Goal: Task Accomplishment & Management: Manage account settings

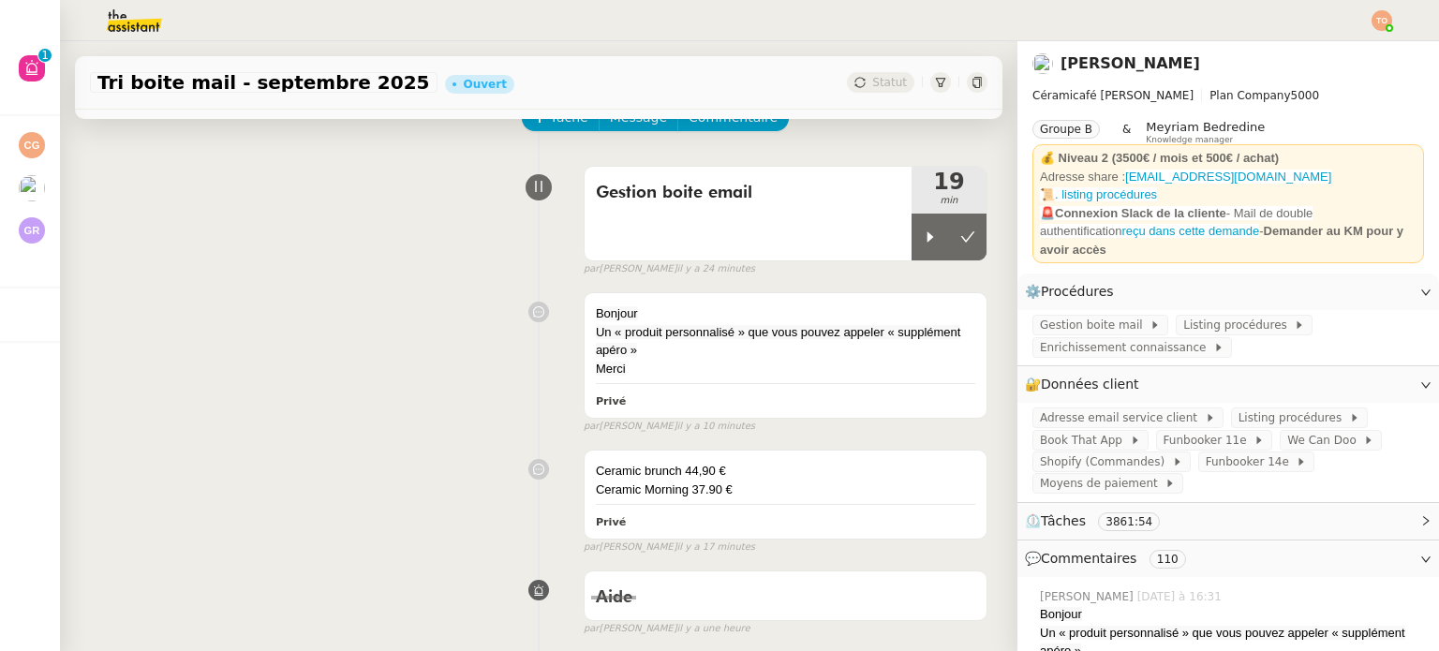
scroll to position [94, 0]
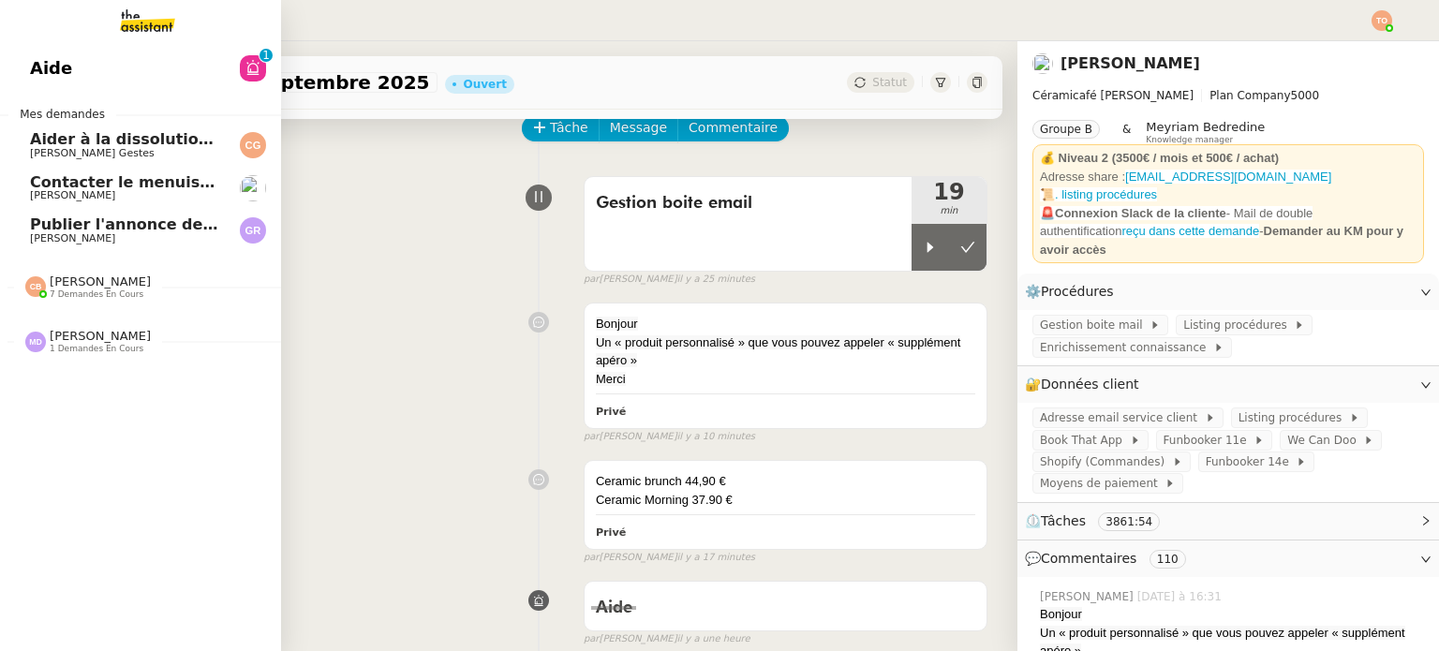
click at [77, 229] on span "Publier l'annonce de recrutement" at bounding box center [172, 224] width 284 height 18
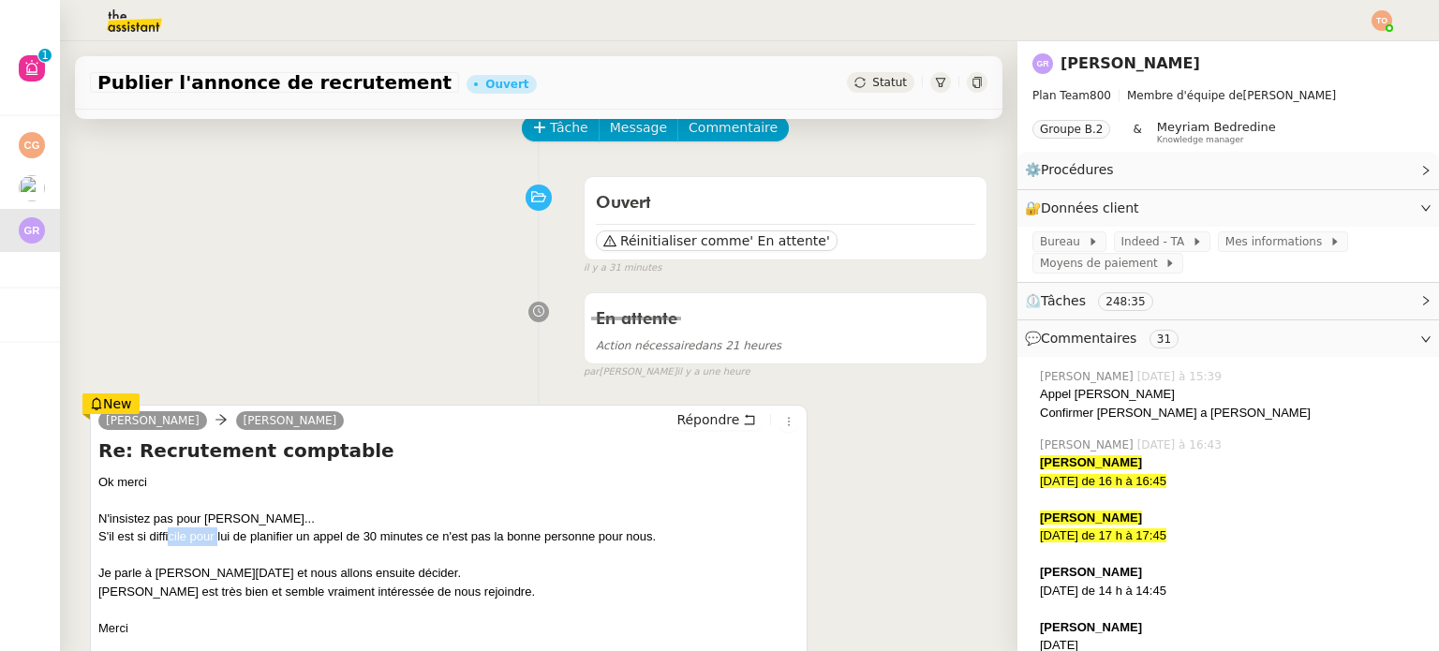
drag, startPoint x: 167, startPoint y: 548, endPoint x: 221, endPoint y: 537, distance: 55.5
click at [217, 537] on div "Ok merci N'insistez pas pour [PERSON_NAME]... S'il est si difficile pour lui de…" at bounding box center [448, 555] width 701 height 165
drag, startPoint x: 247, startPoint y: 534, endPoint x: 370, endPoint y: 531, distance: 122.7
click at [359, 531] on div "S'il est si difficile pour lui de planifier un appel de 30 minutes ce n'est pas…" at bounding box center [448, 536] width 701 height 19
click at [431, 531] on div "S'il est si difficile pour lui de planifier un appel de 30 minutes ce n'est pas…" at bounding box center [448, 536] width 701 height 19
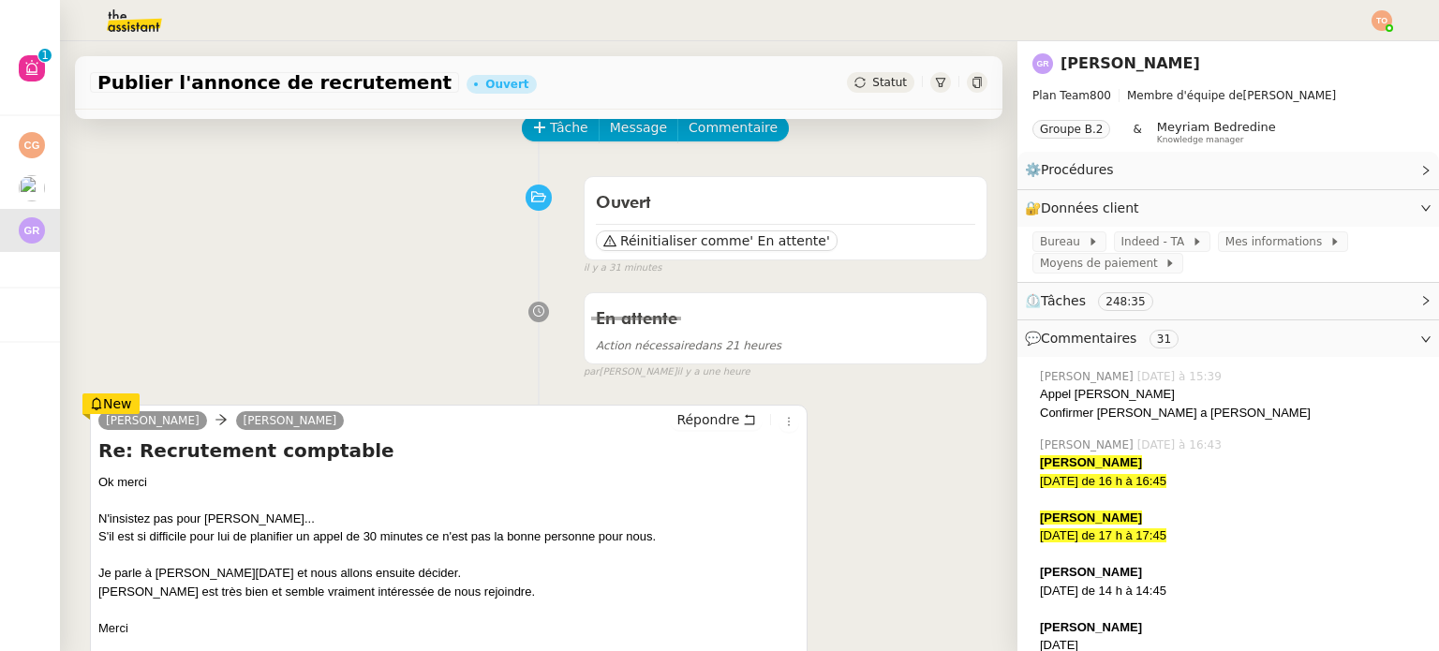
drag, startPoint x: 487, startPoint y: 531, endPoint x: 558, endPoint y: 529, distance: 71.2
click at [530, 531] on div "S'il est si difficile pour lui de planifier un appel de 30 minutes ce n'est pas…" at bounding box center [448, 536] width 701 height 19
click at [589, 527] on div "N'insistez pas pour [PERSON_NAME]..." at bounding box center [448, 519] width 701 height 19
drag, startPoint x: 166, startPoint y: 572, endPoint x: 242, endPoint y: 569, distance: 75.9
click at [236, 570] on div "Je parle à [PERSON_NAME][DATE] et nous allons ensuite décider." at bounding box center [448, 573] width 701 height 19
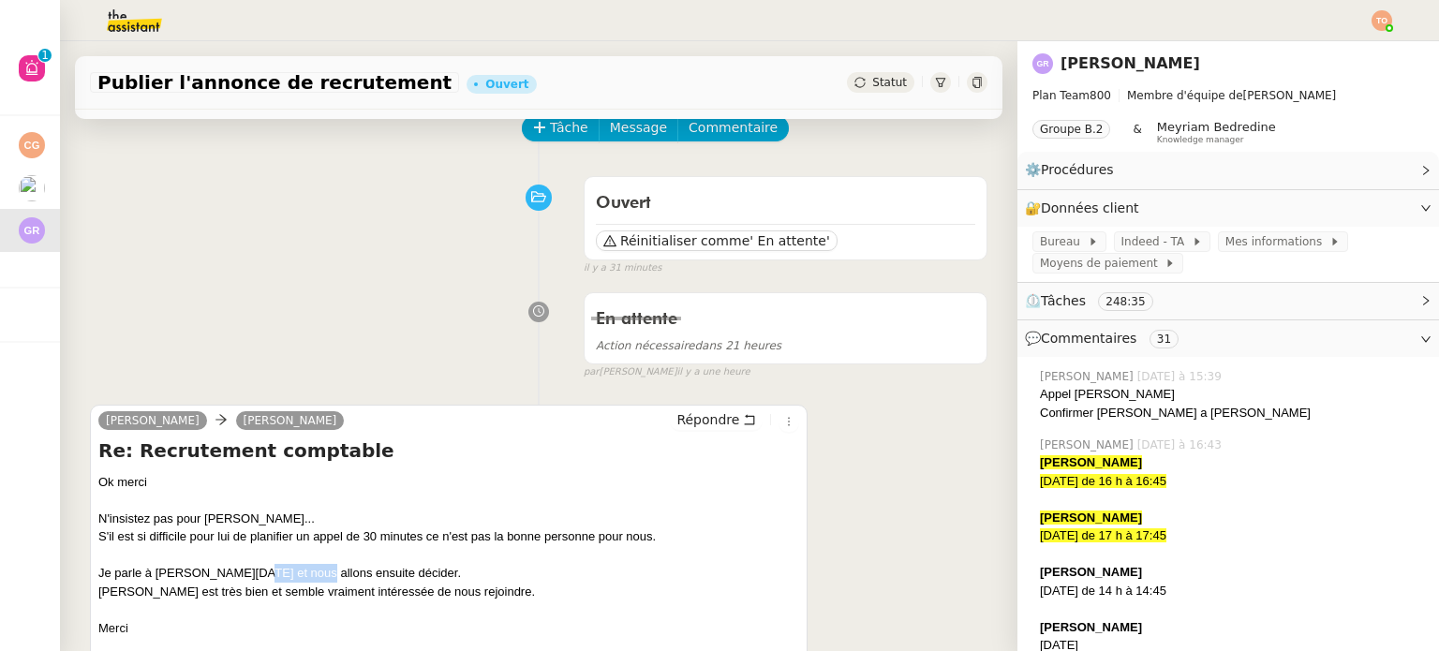
drag, startPoint x: 260, startPoint y: 569, endPoint x: 337, endPoint y: 571, distance: 76.8
click at [309, 569] on div "Je parle à [PERSON_NAME][DATE] et nous allons ensuite décider." at bounding box center [448, 573] width 701 height 19
drag, startPoint x: 377, startPoint y: 572, endPoint x: 388, endPoint y: 572, distance: 10.3
click at [381, 572] on div "Je parle à [PERSON_NAME][DATE] et nous allons ensuite décider." at bounding box center [448, 573] width 701 height 19
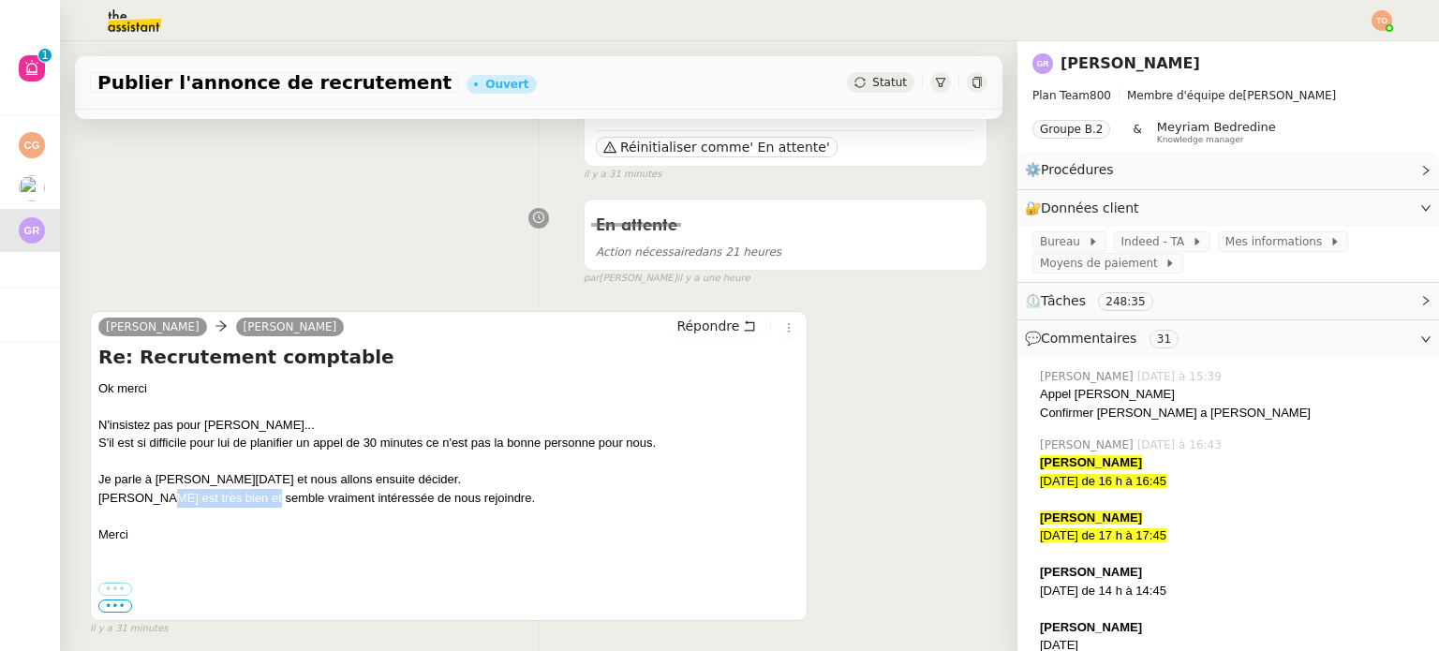
drag, startPoint x: 147, startPoint y: 495, endPoint x: 257, endPoint y: 493, distance: 109.6
click at [257, 493] on div "[PERSON_NAME] est très bien et semble vraiment intéressée de nous rejoindre." at bounding box center [448, 498] width 701 height 19
drag, startPoint x: 328, startPoint y: 492, endPoint x: 343, endPoint y: 492, distance: 15.0
click at [334, 492] on div "[PERSON_NAME] est très bien et semble vraiment intéressée de nous rejoindre." at bounding box center [448, 498] width 701 height 19
drag, startPoint x: 390, startPoint y: 492, endPoint x: 416, endPoint y: 494, distance: 26.3
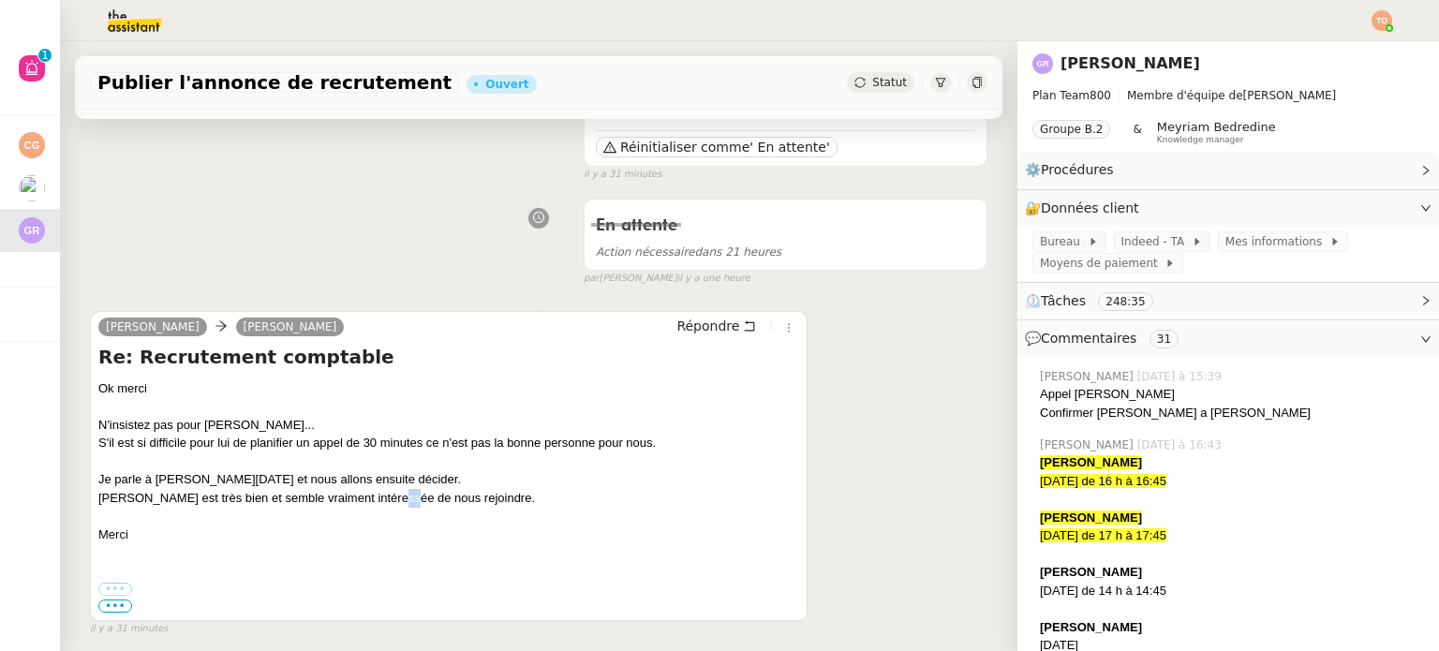
click at [400, 493] on div "[PERSON_NAME] est très bien et semble vraiment intéressée de nous rejoindre." at bounding box center [448, 498] width 701 height 19
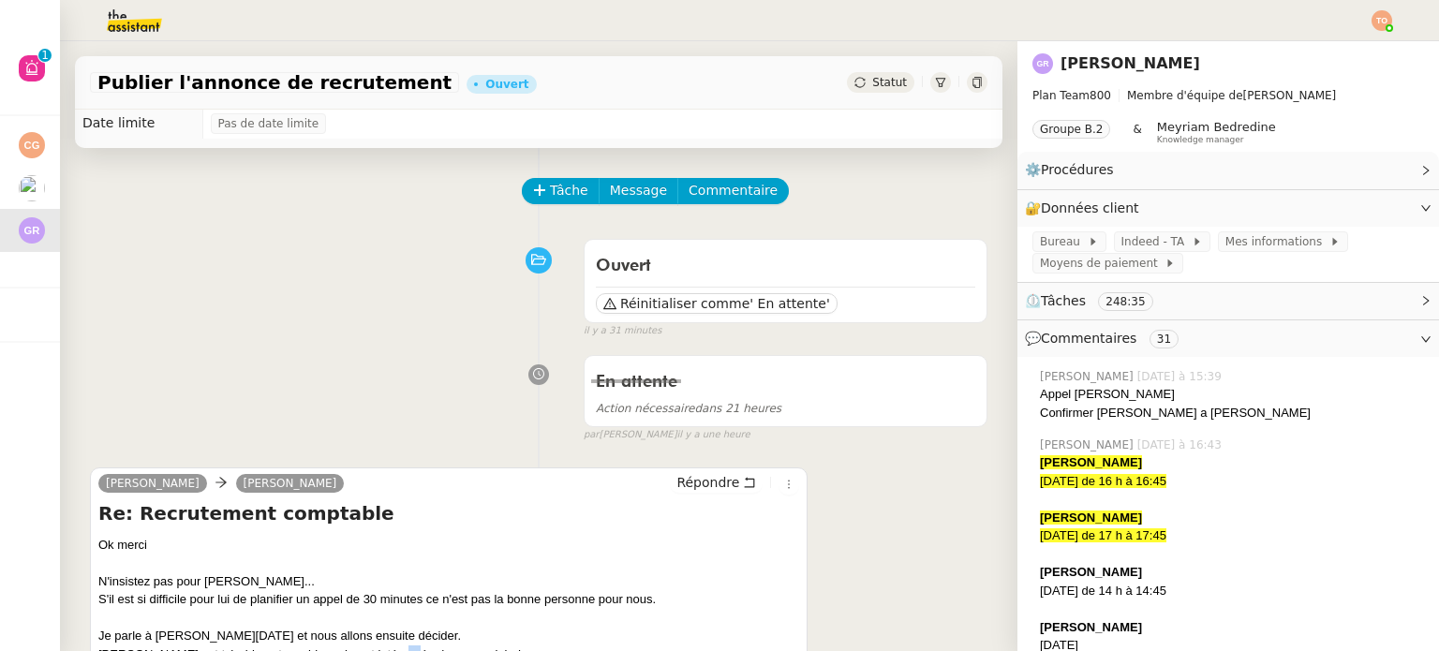
scroll to position [0, 0]
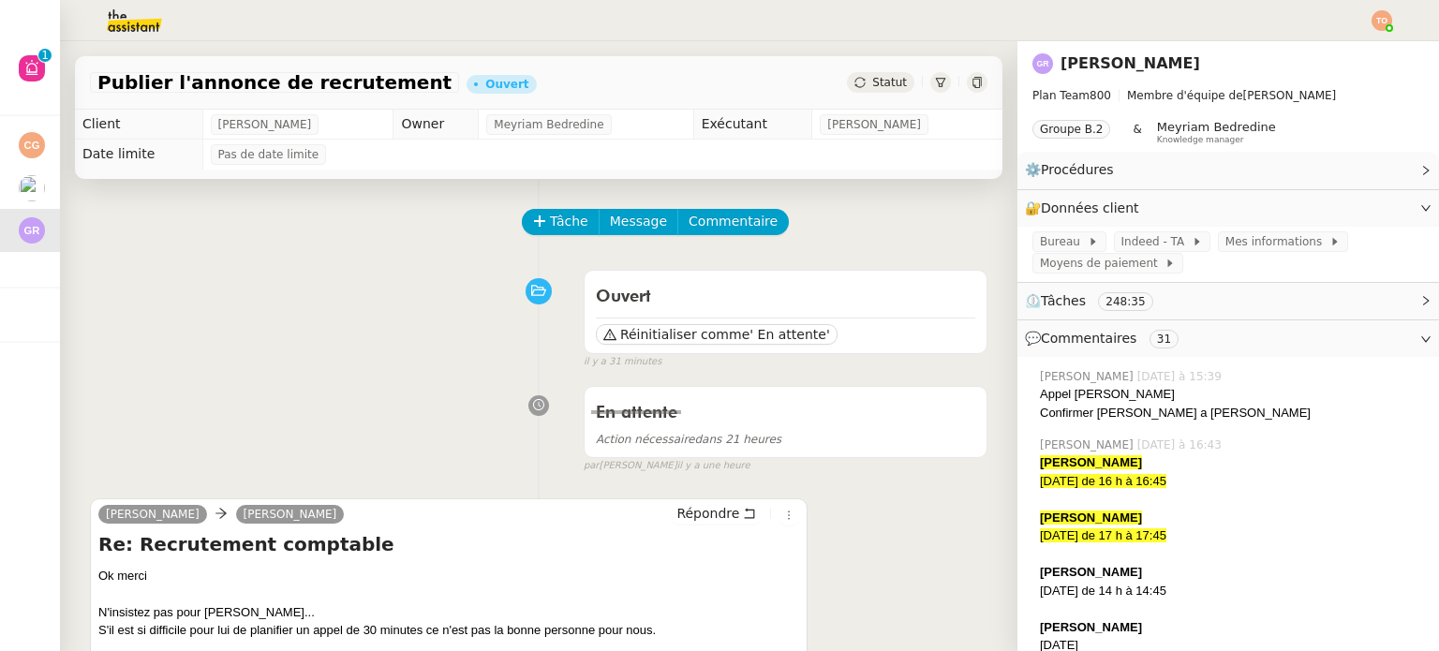
click at [872, 85] on span "Statut" at bounding box center [889, 82] width 35 height 13
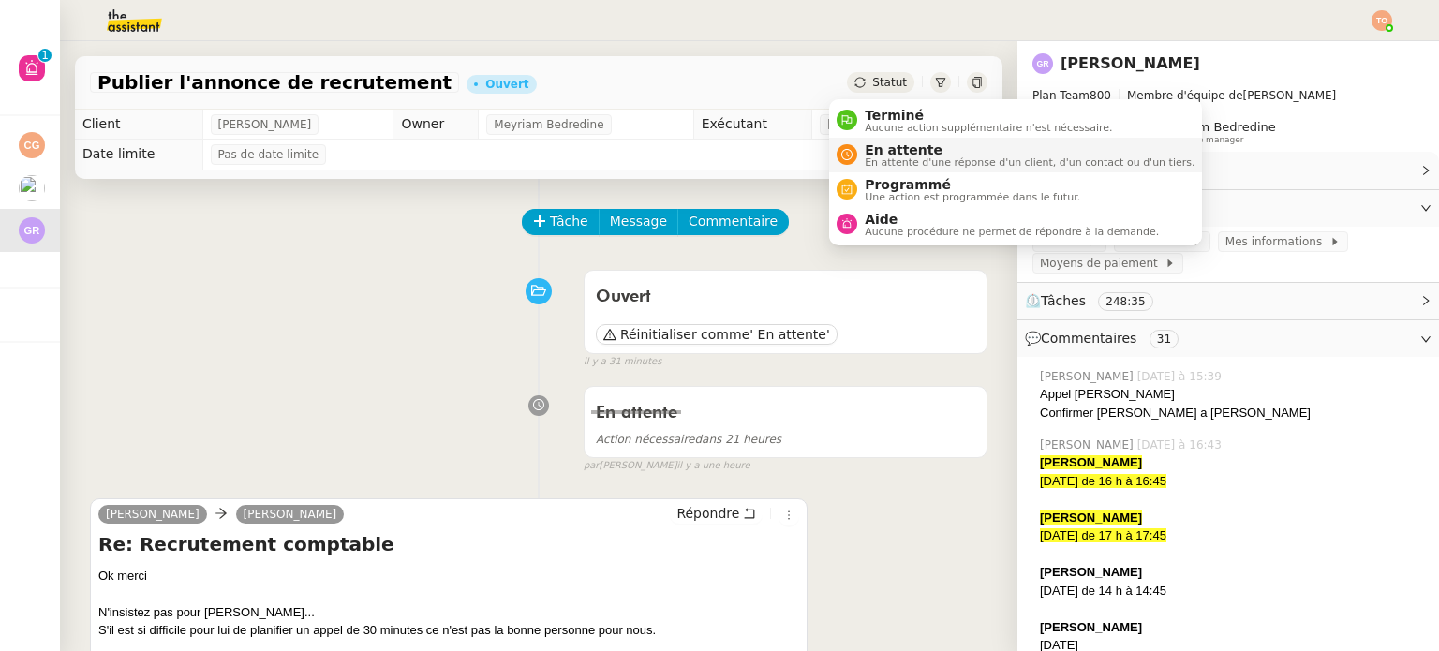
click at [877, 149] on span "En attente" at bounding box center [1030, 149] width 330 height 15
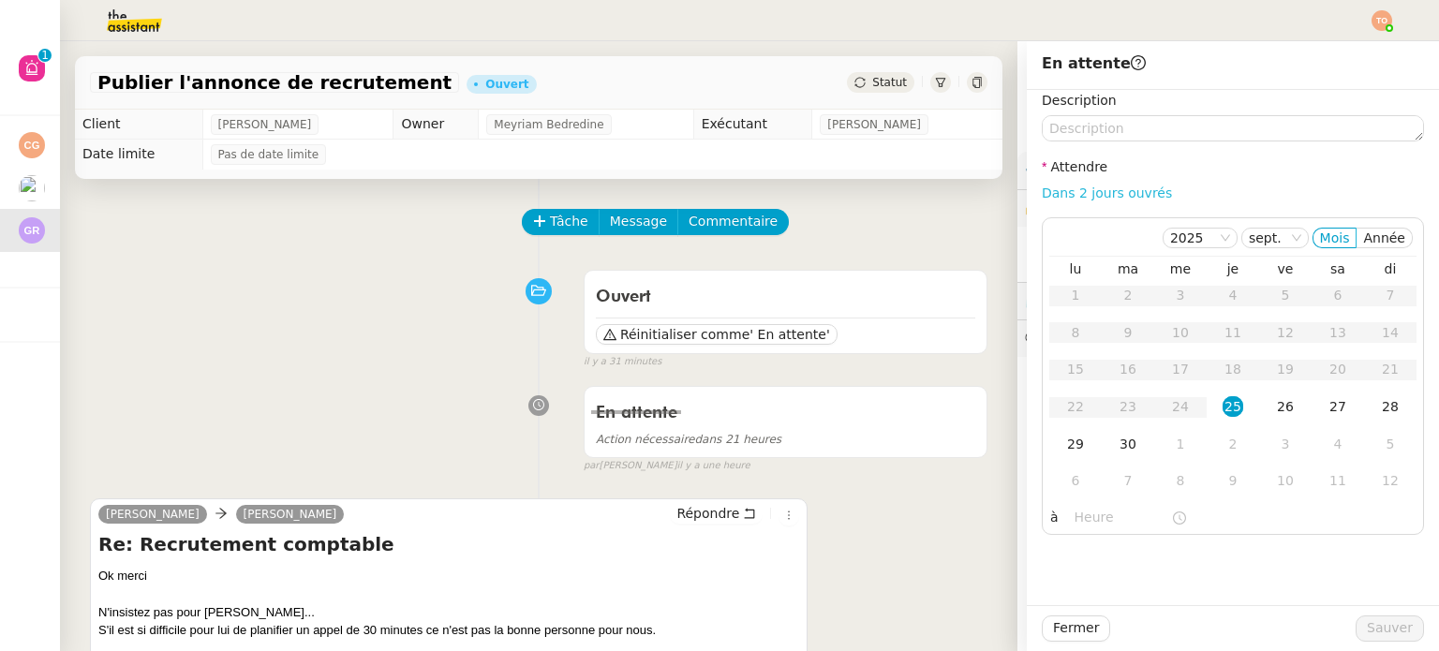
click at [1065, 189] on link "Dans 2 jours ouvrés" at bounding box center [1107, 192] width 130 height 15
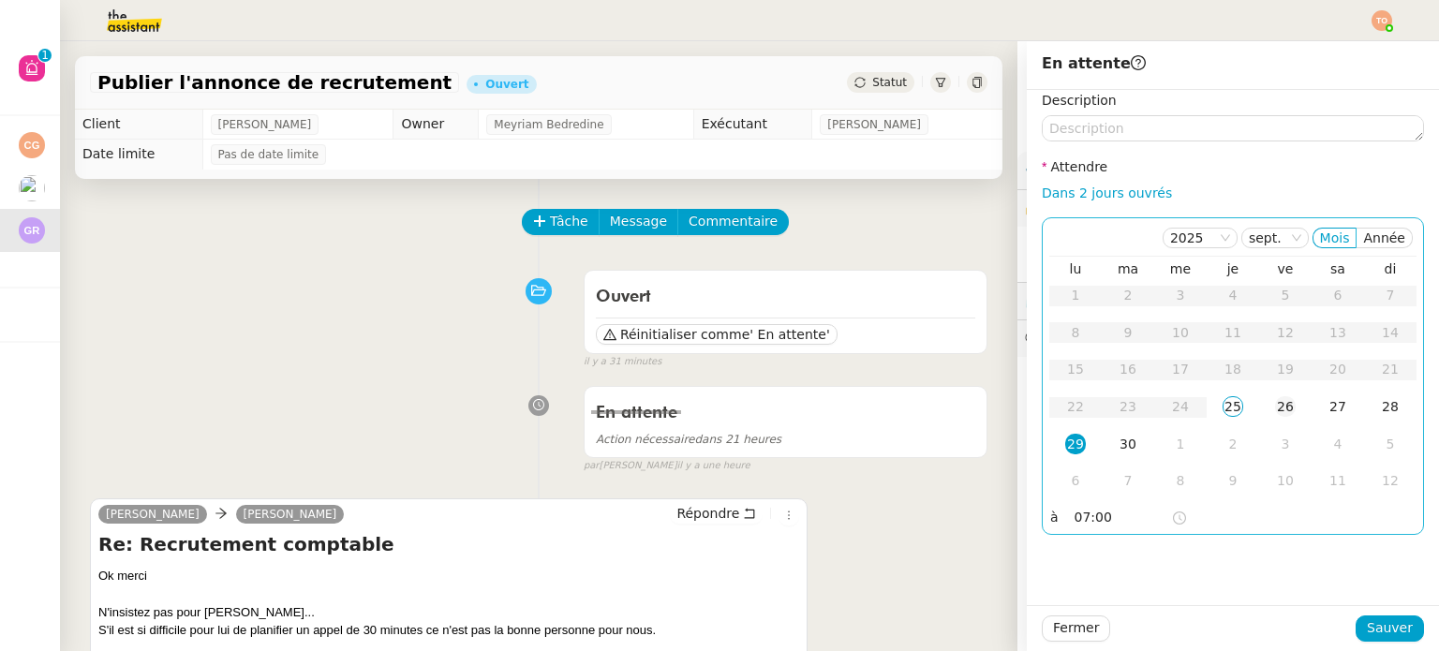
click at [1286, 392] on td "26" at bounding box center [1285, 407] width 52 height 37
click at [1122, 509] on input "07:00" at bounding box center [1122, 518] width 96 height 22
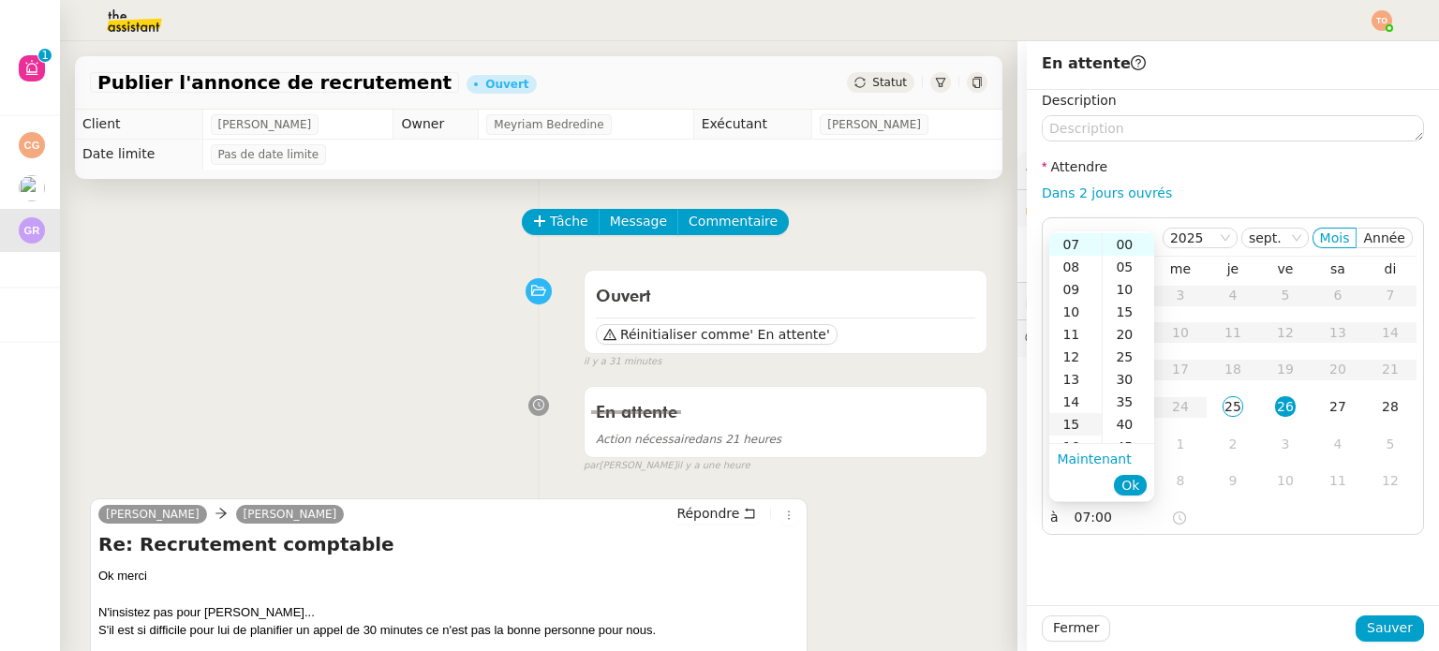
scroll to position [251, 0]
click at [1072, 335] on div "15" at bounding box center [1075, 330] width 52 height 22
click at [1122, 336] on div "20" at bounding box center [1128, 334] width 52 height 22
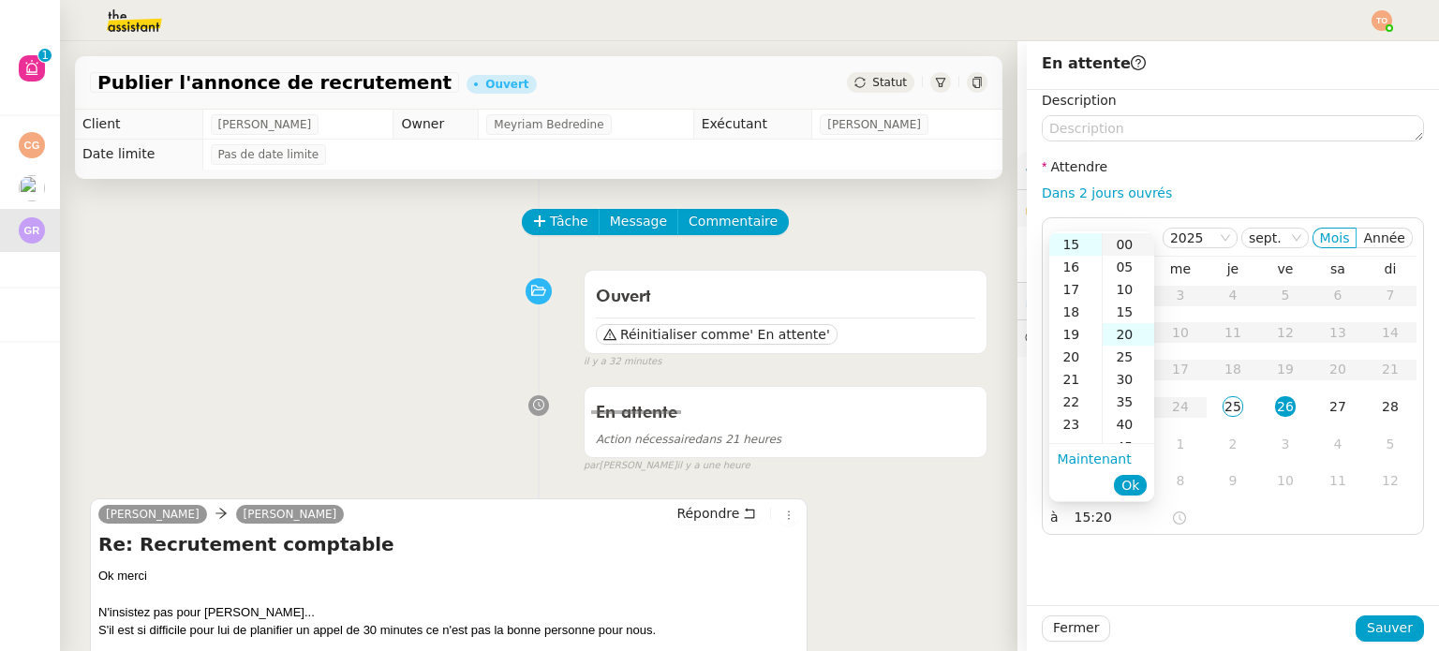
click at [1128, 246] on div "00" at bounding box center [1128, 244] width 52 height 22
type input "15:00"
click at [1120, 478] on button "Ok" at bounding box center [1130, 485] width 33 height 21
click at [1372, 611] on div "Fermer Sauver" at bounding box center [1233, 628] width 412 height 46
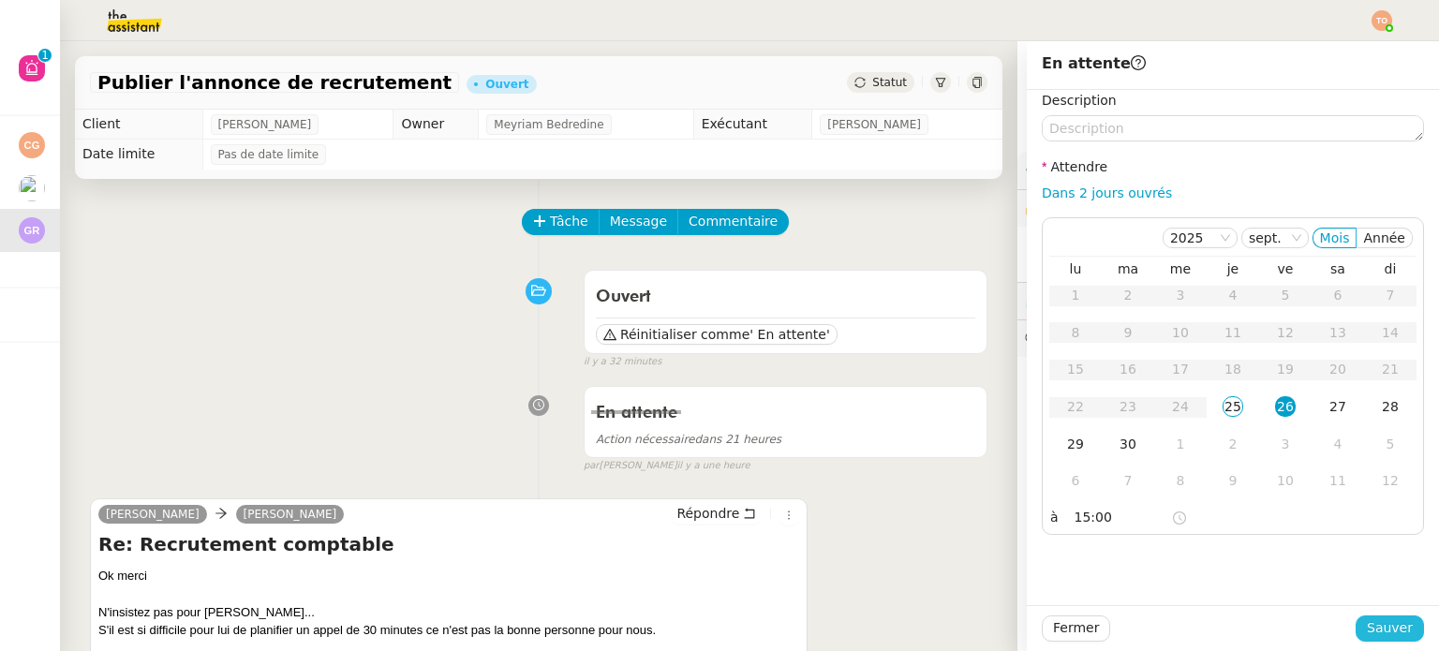
click at [1384, 621] on span "Sauver" at bounding box center [1390, 628] width 46 height 22
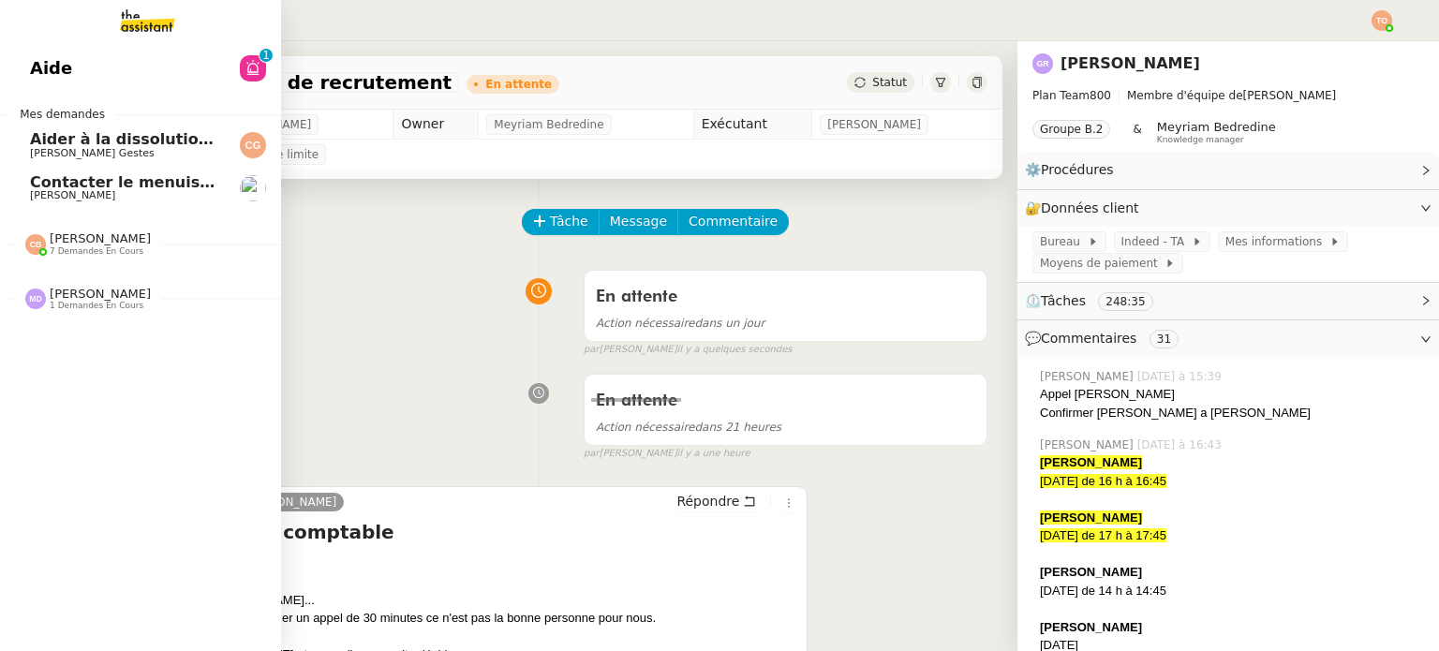
click at [150, 183] on span "Contacter le menuisier pour réparation boîte aux lettres" at bounding box center [268, 182] width 477 height 18
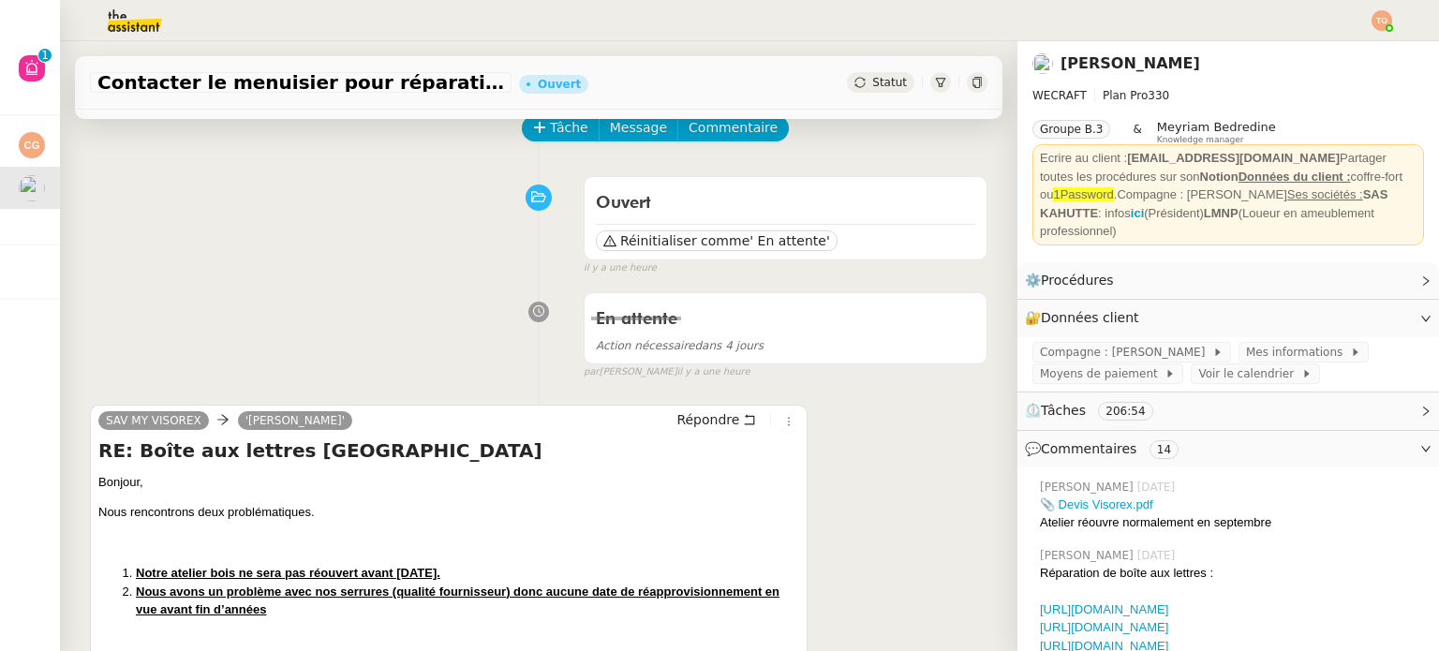
scroll to position [281, 0]
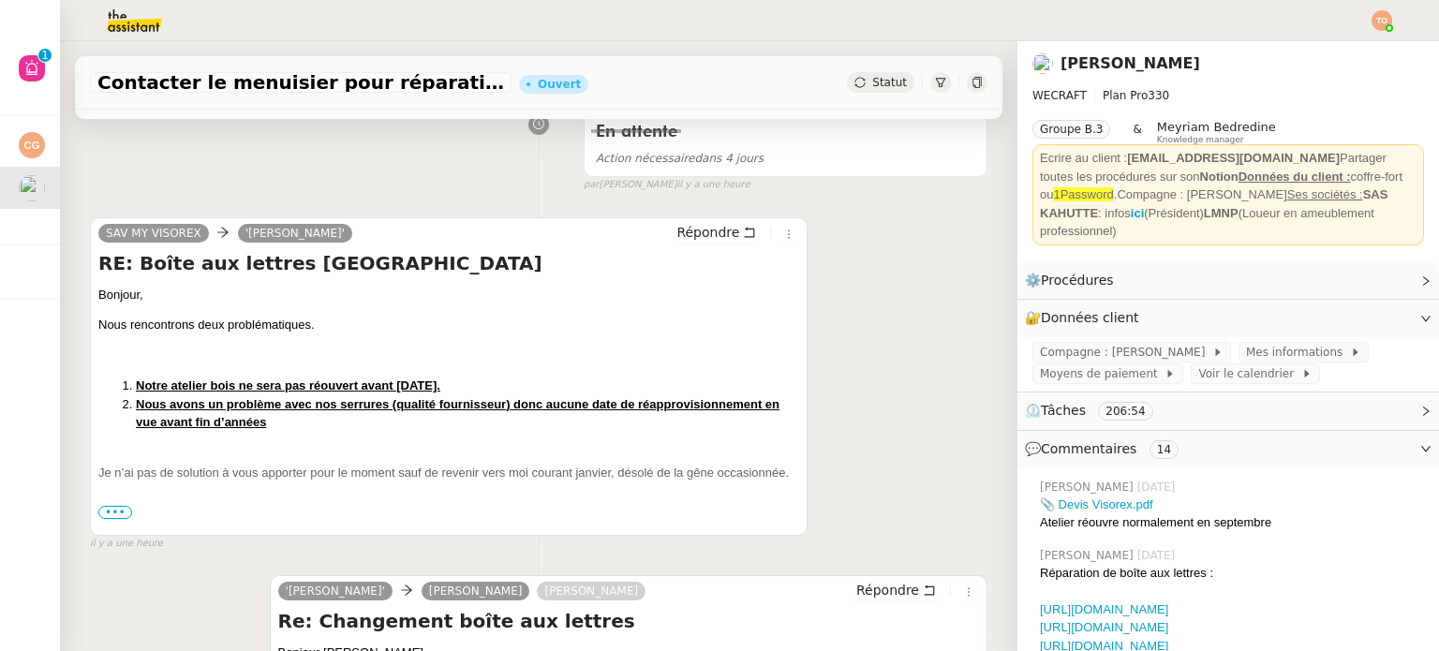
click at [126, 510] on span "•••" at bounding box center [115, 512] width 34 height 13
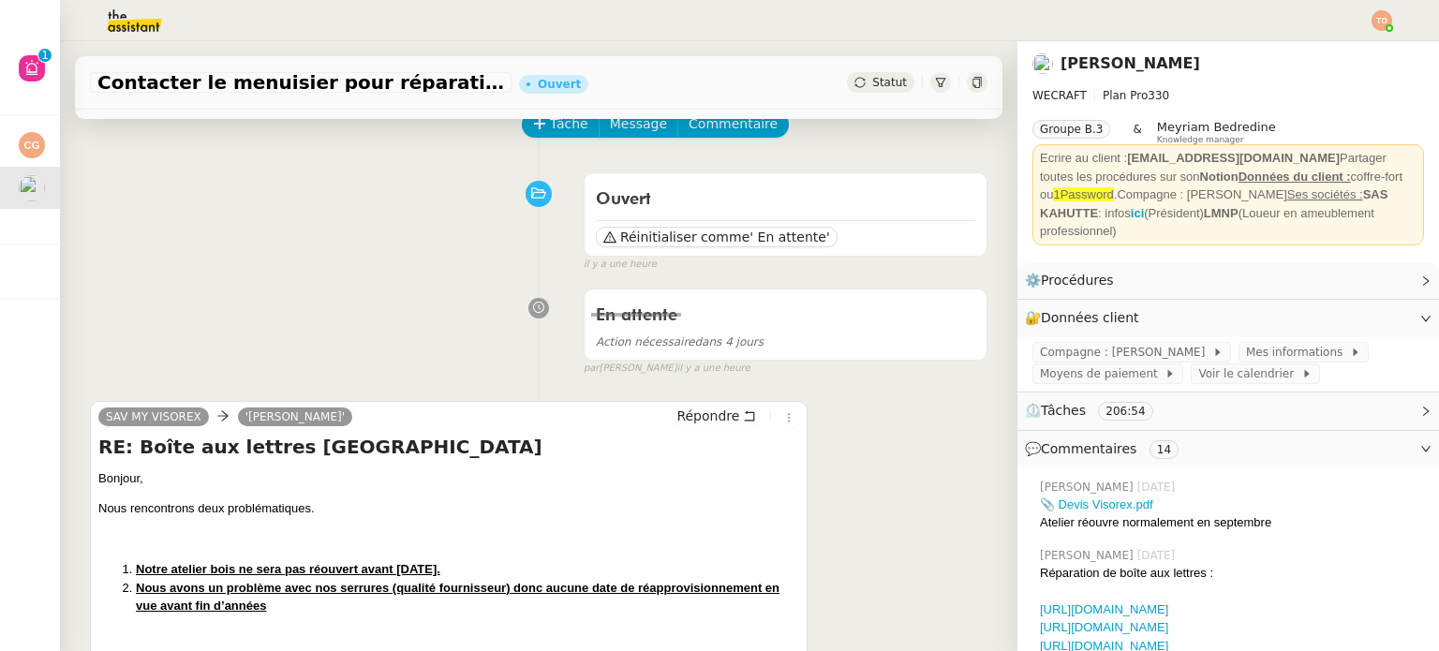
scroll to position [0, 0]
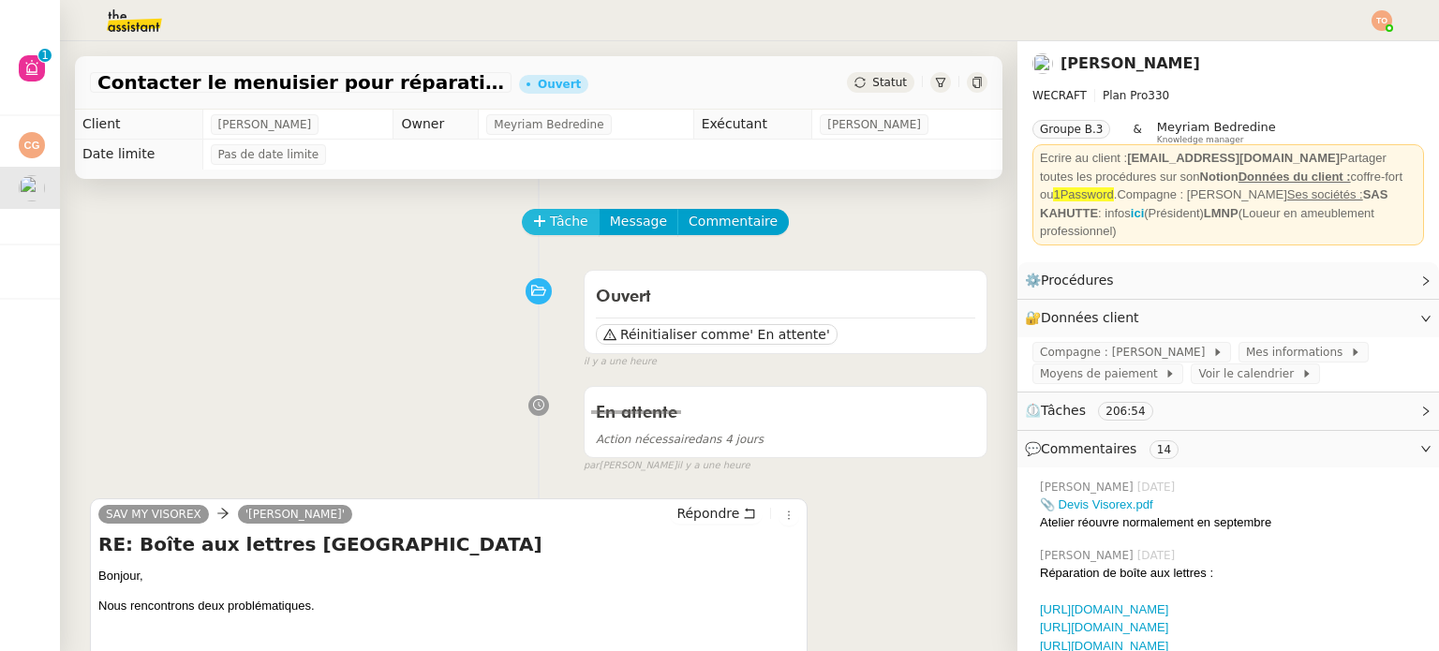
click at [550, 221] on span "Tâche" at bounding box center [569, 222] width 38 height 22
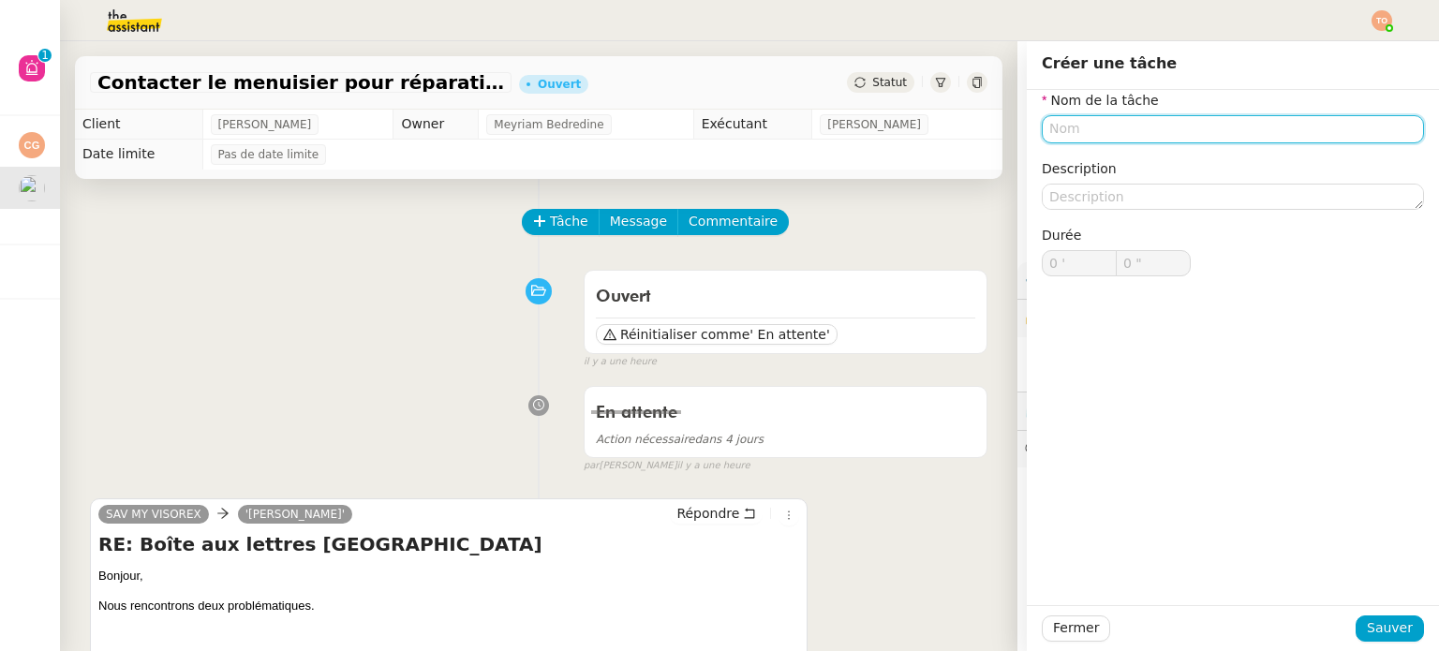
click at [1072, 118] on input "text" at bounding box center [1233, 128] width 382 height 27
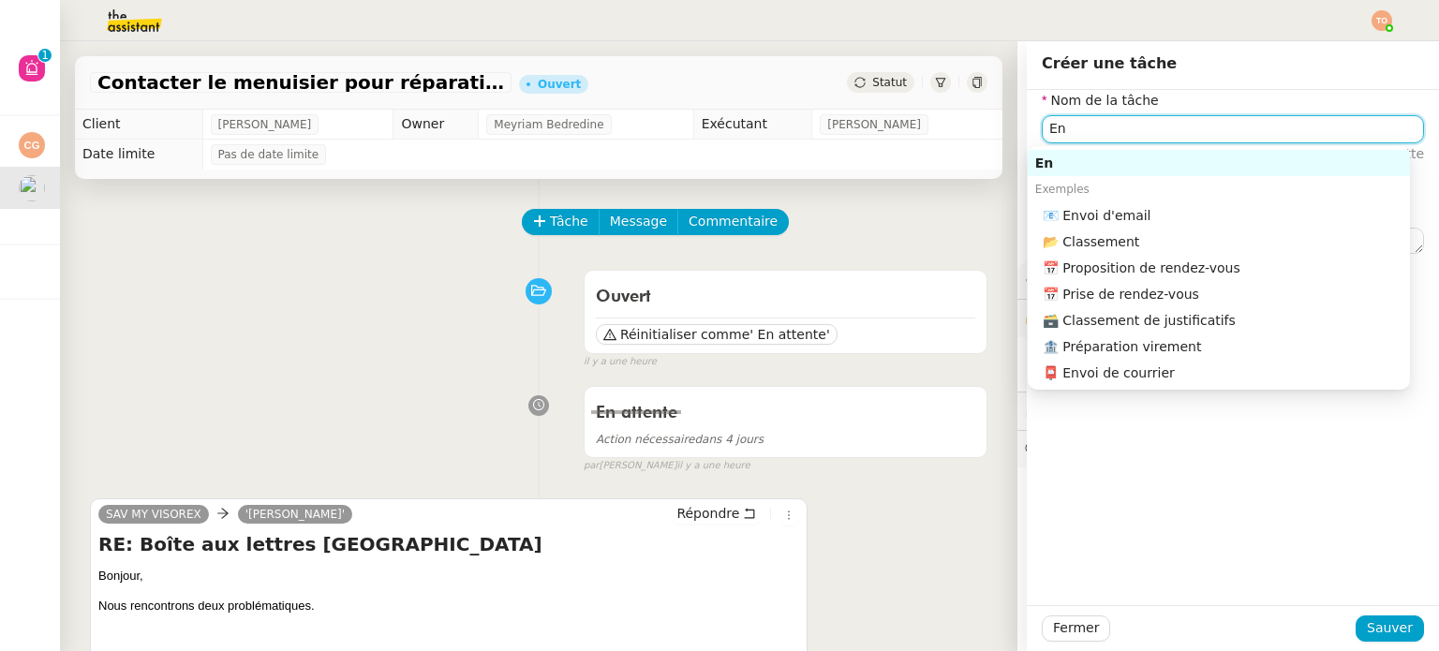
click at [1105, 121] on input "En" at bounding box center [1233, 128] width 382 height 27
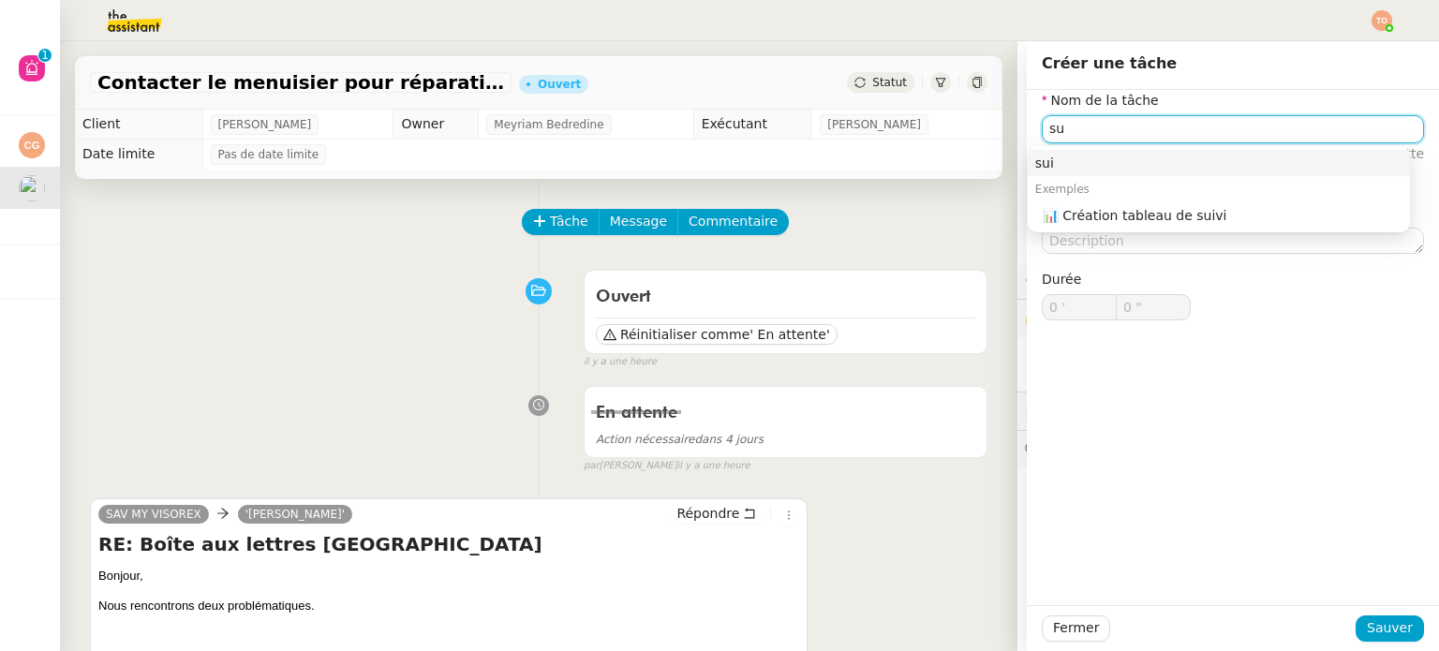
type input "s"
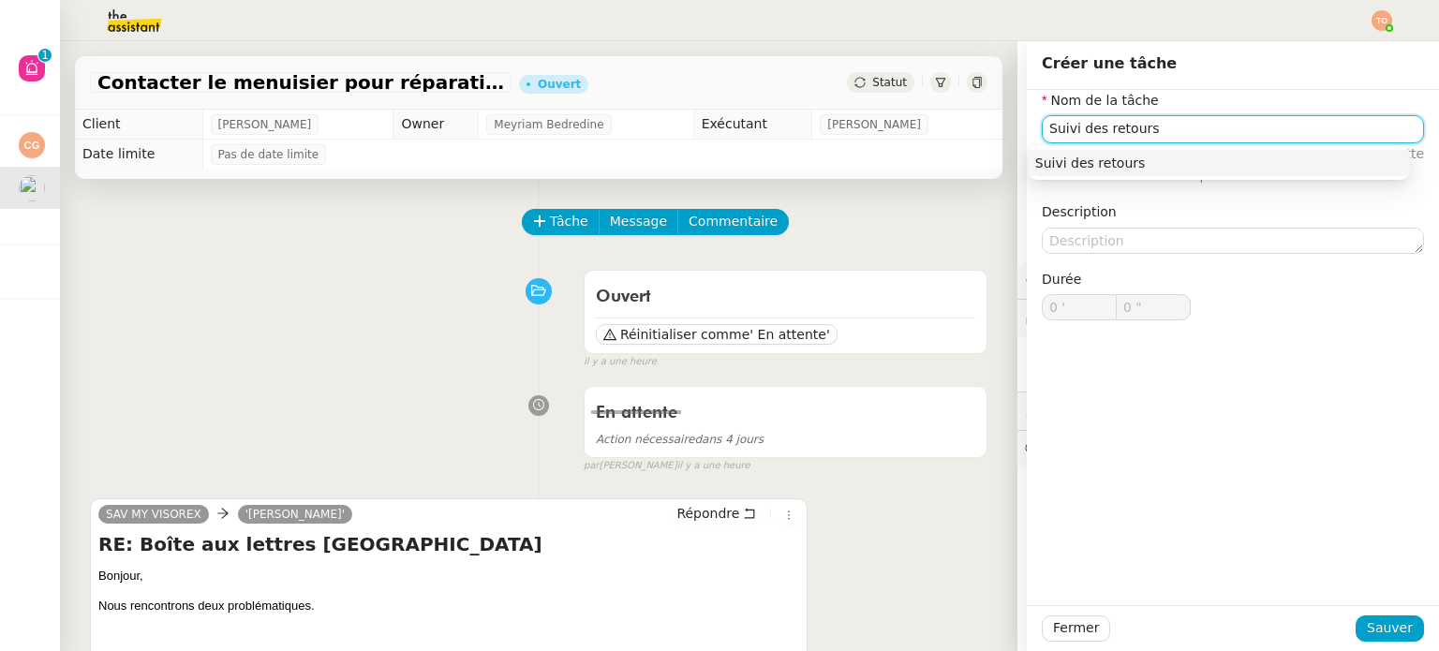
type input "Suivi des retours"
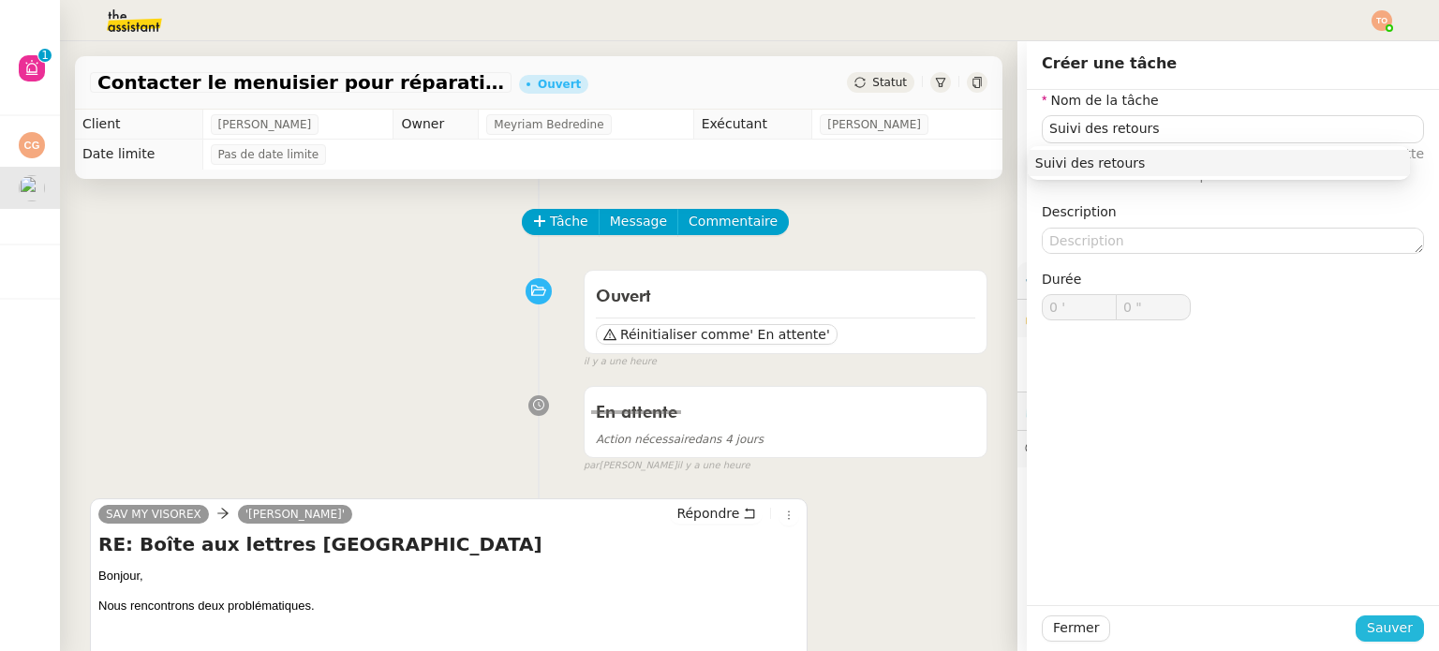
click at [1367, 617] on span "Sauver" at bounding box center [1390, 628] width 46 height 22
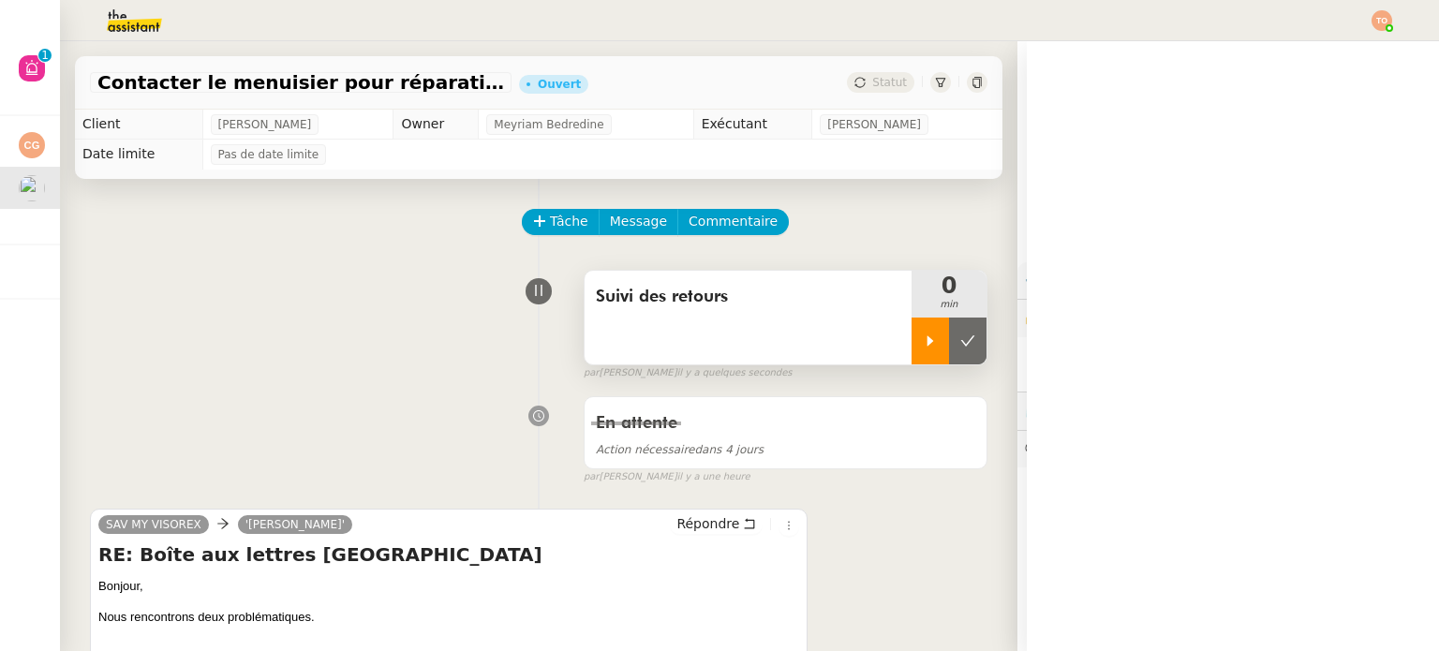
click at [920, 348] on div at bounding box center [929, 341] width 37 height 47
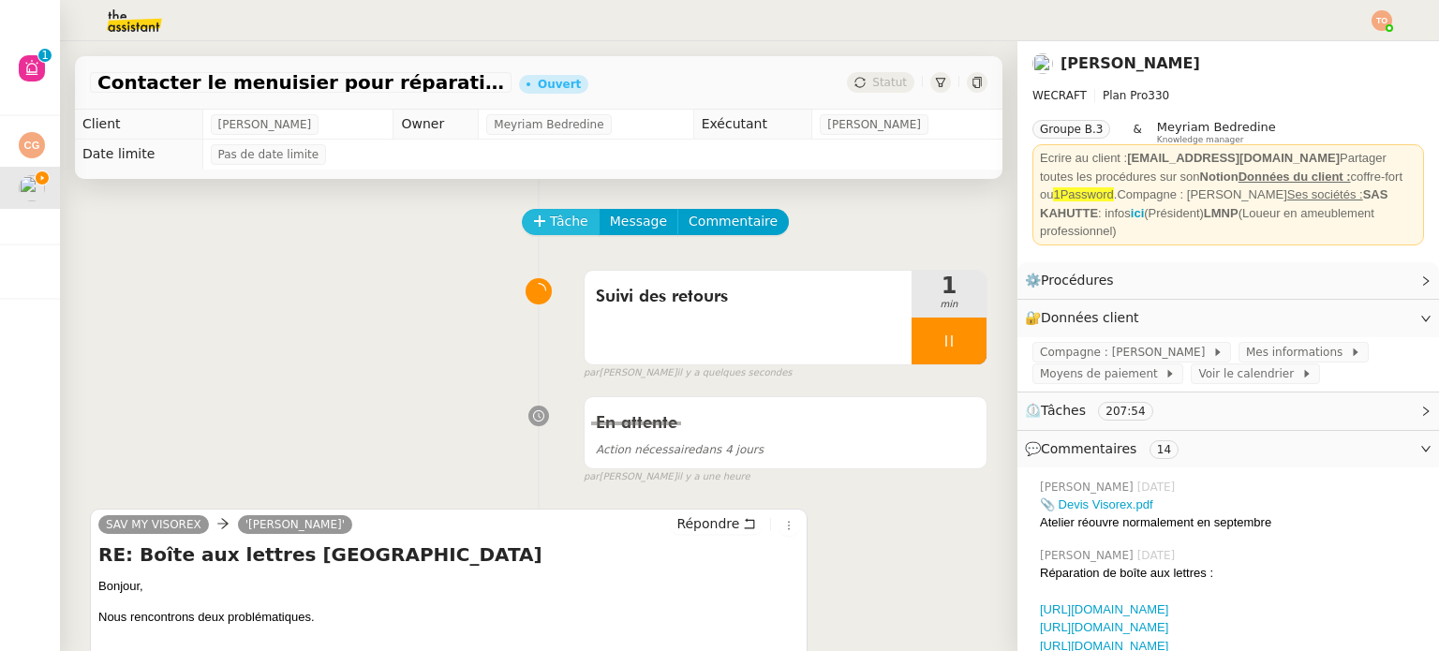
click at [550, 224] on span "Tâche" at bounding box center [569, 222] width 38 height 22
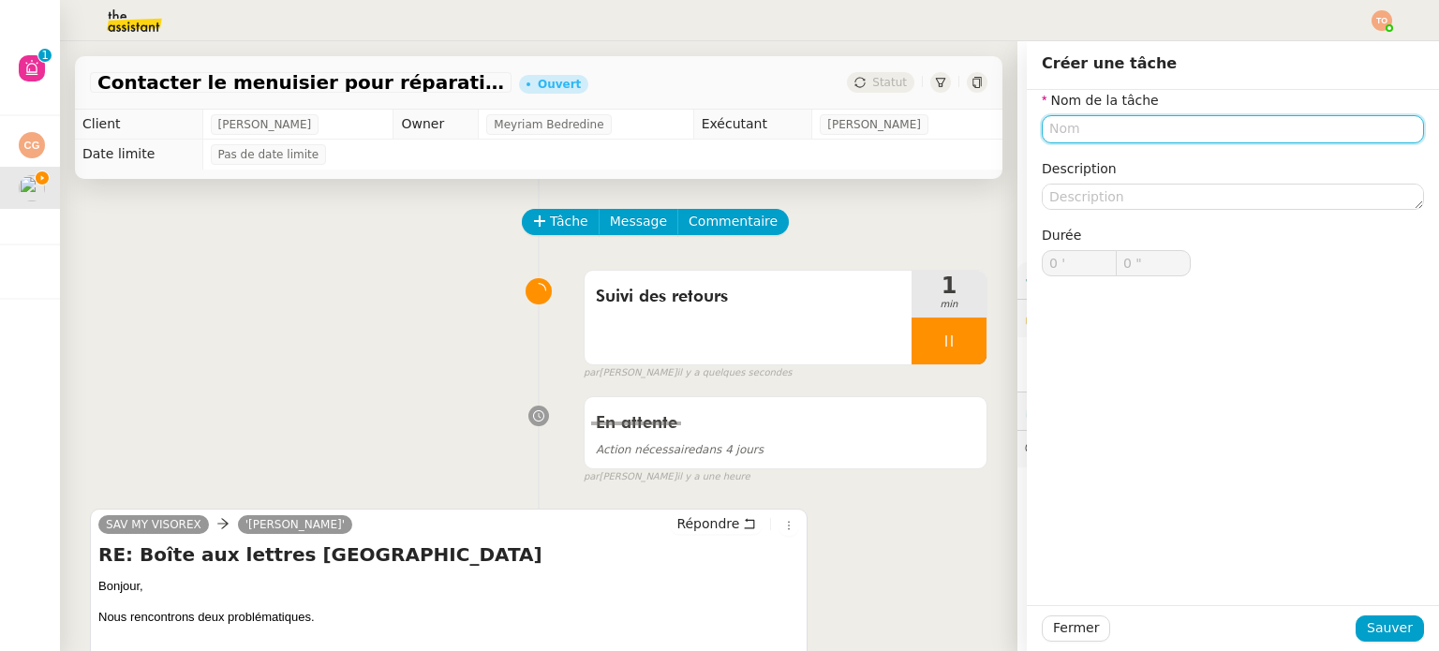
click at [1143, 126] on input "text" at bounding box center [1233, 128] width 382 height 27
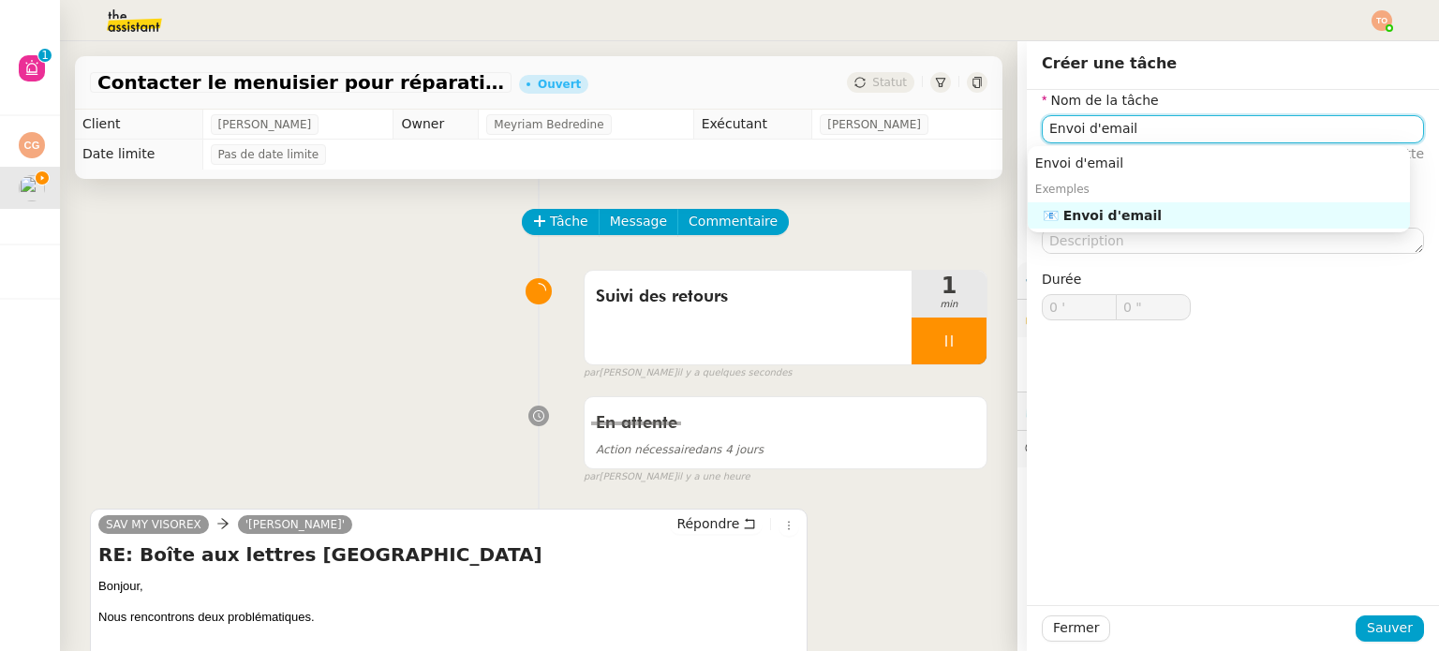
click at [1188, 202] on nz-auto-option "📧 Envoi d'email" at bounding box center [1219, 215] width 382 height 26
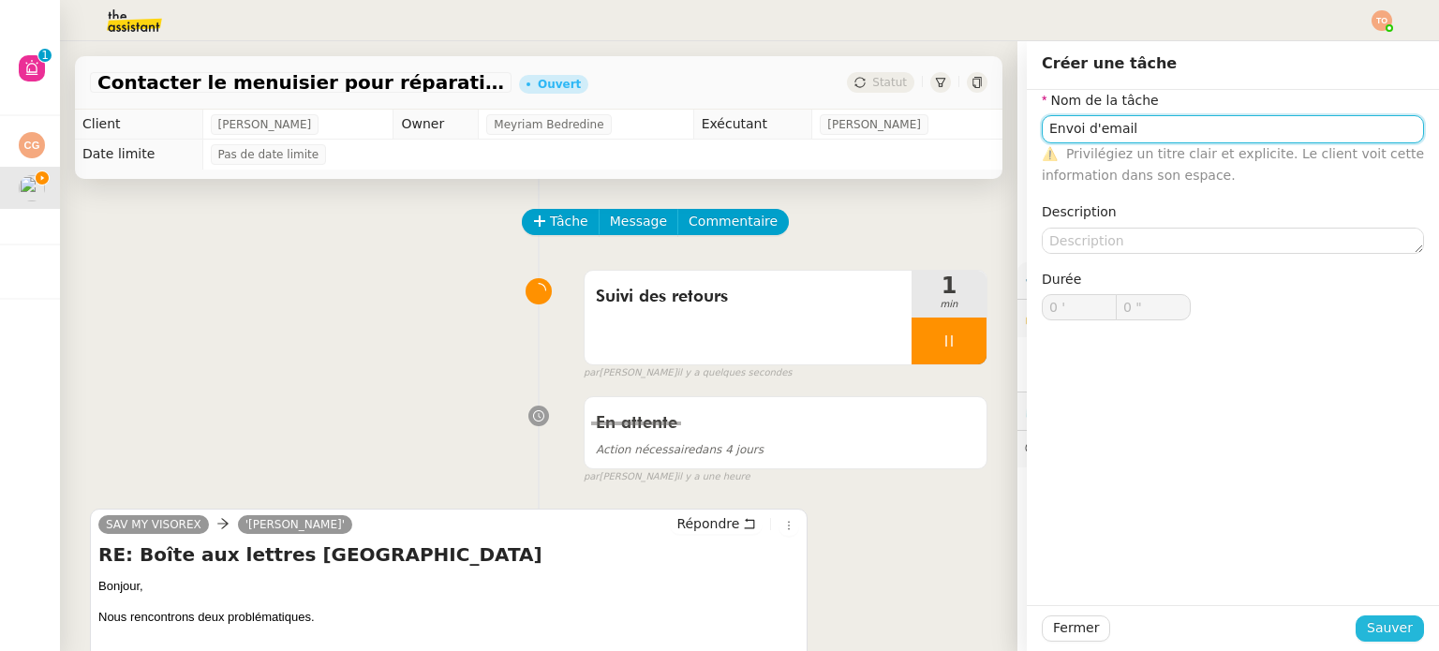
type input "Envoi d'email"
click at [1367, 621] on span "Sauver" at bounding box center [1390, 628] width 46 height 22
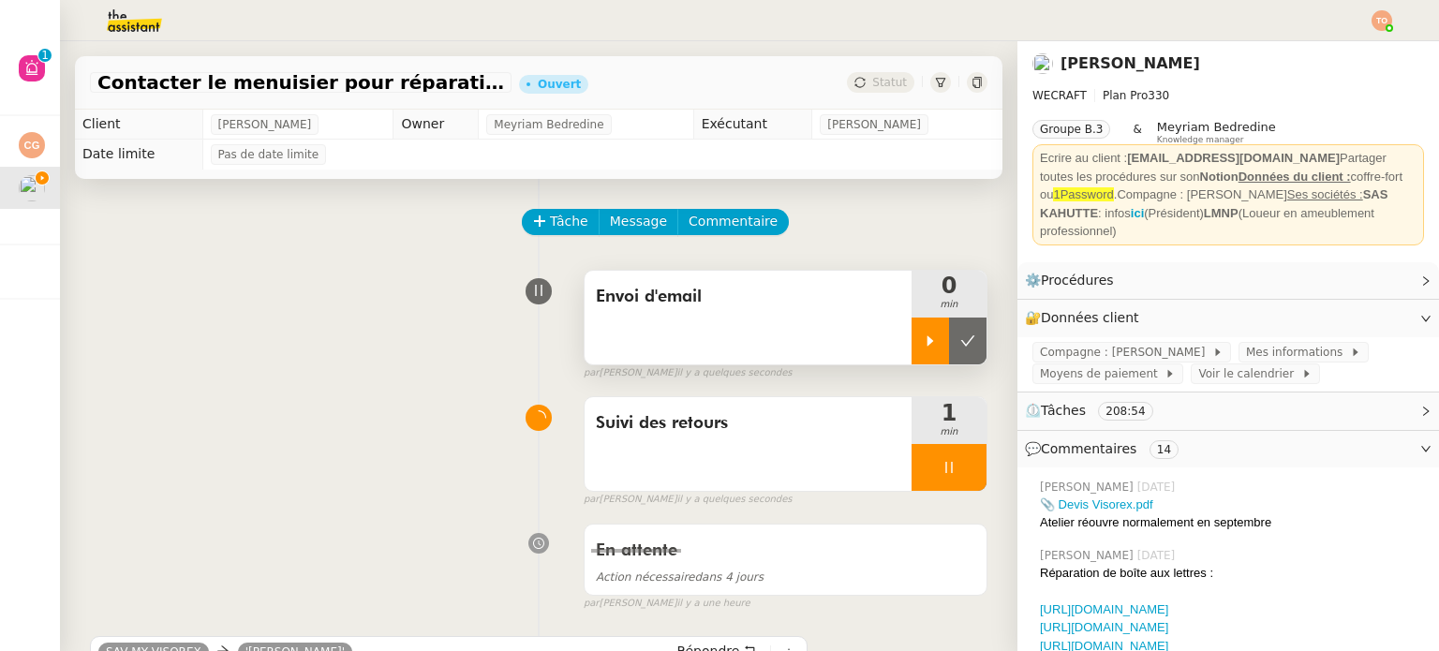
click at [911, 362] on div at bounding box center [929, 341] width 37 height 47
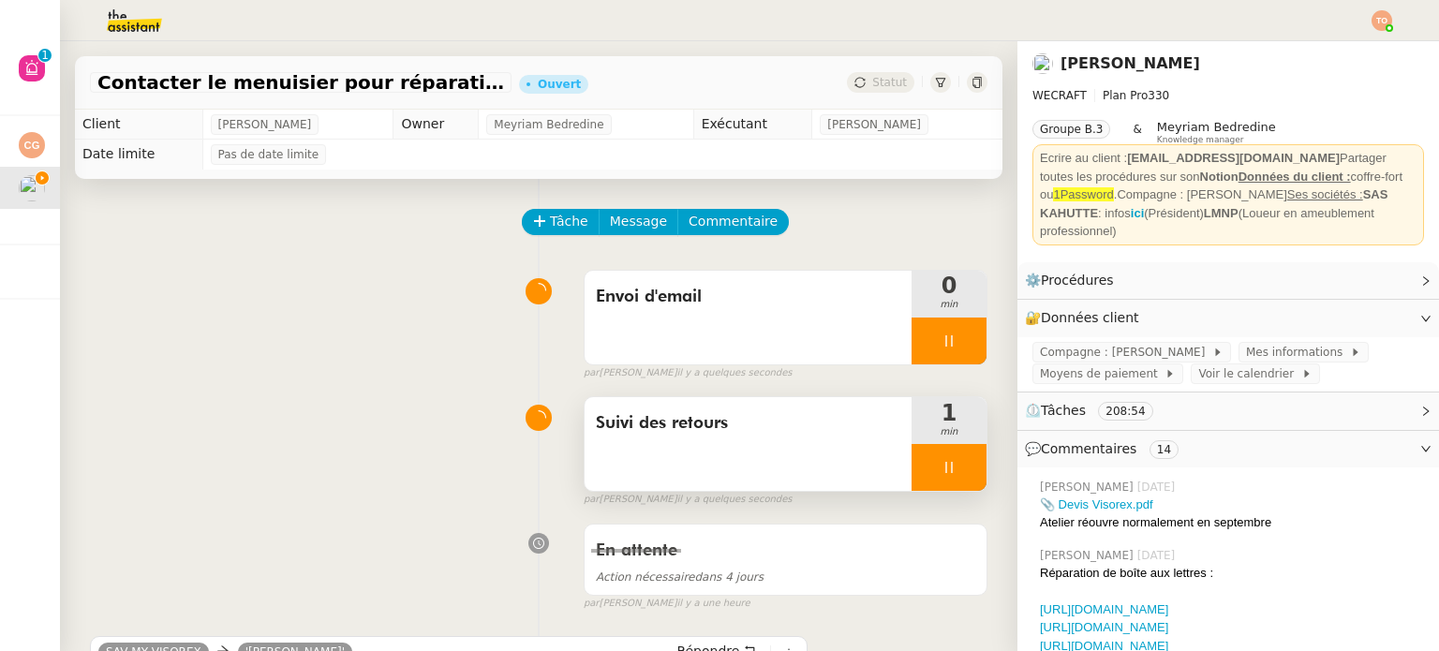
click at [941, 466] on icon at bounding box center [948, 467] width 15 height 15
click at [960, 466] on icon at bounding box center [967, 467] width 15 height 15
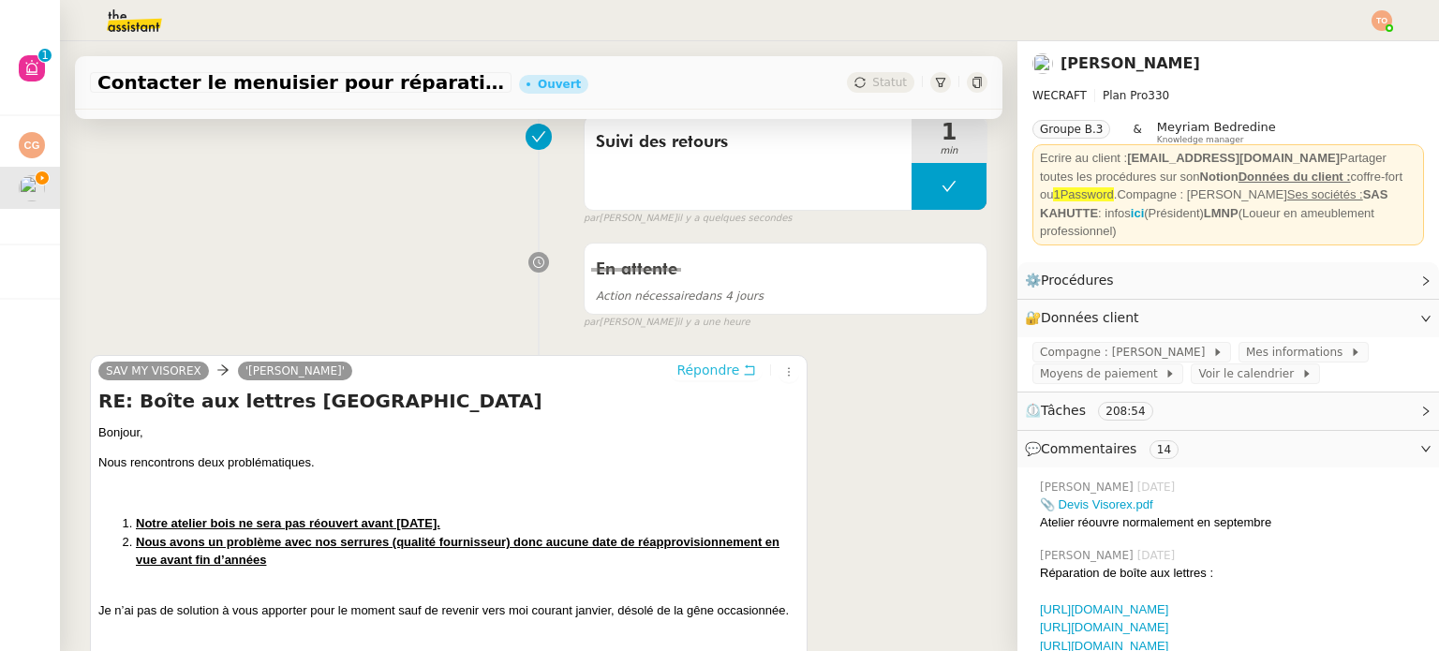
click at [711, 373] on span "Répondre" at bounding box center [707, 370] width 63 height 19
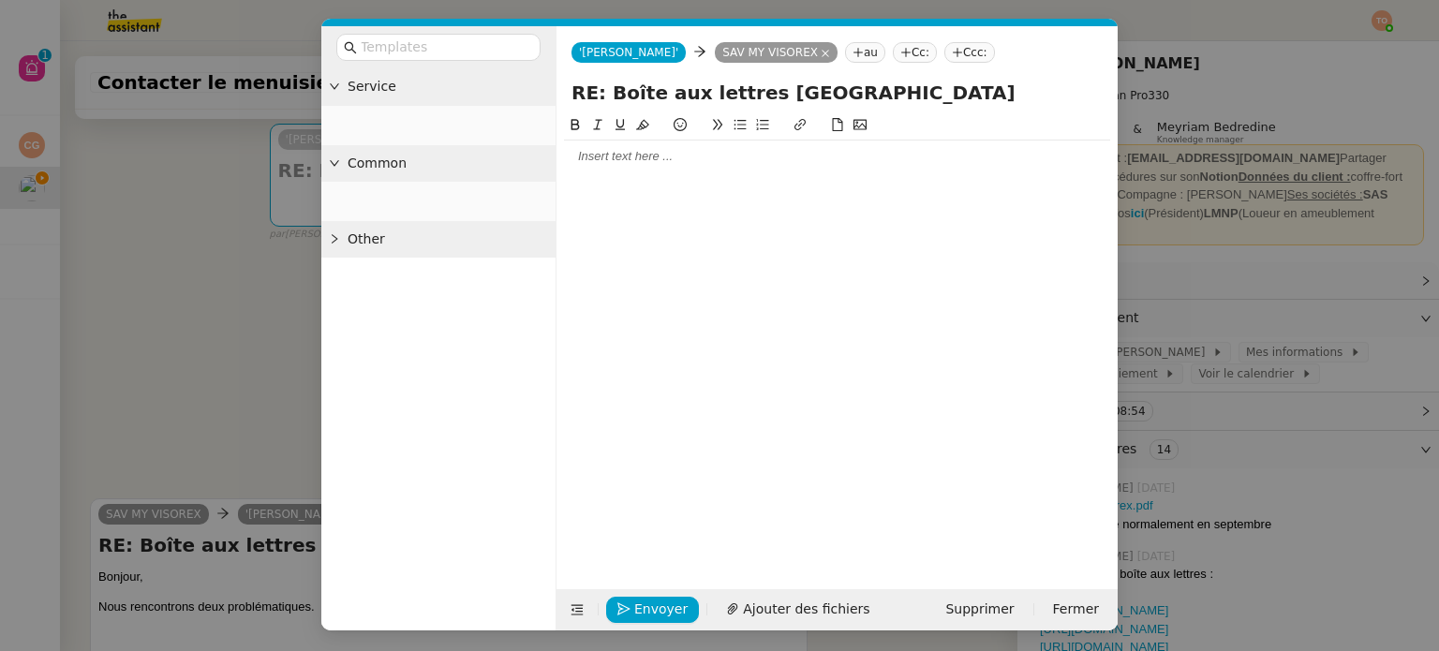
click at [663, 153] on div at bounding box center [837, 156] width 546 height 17
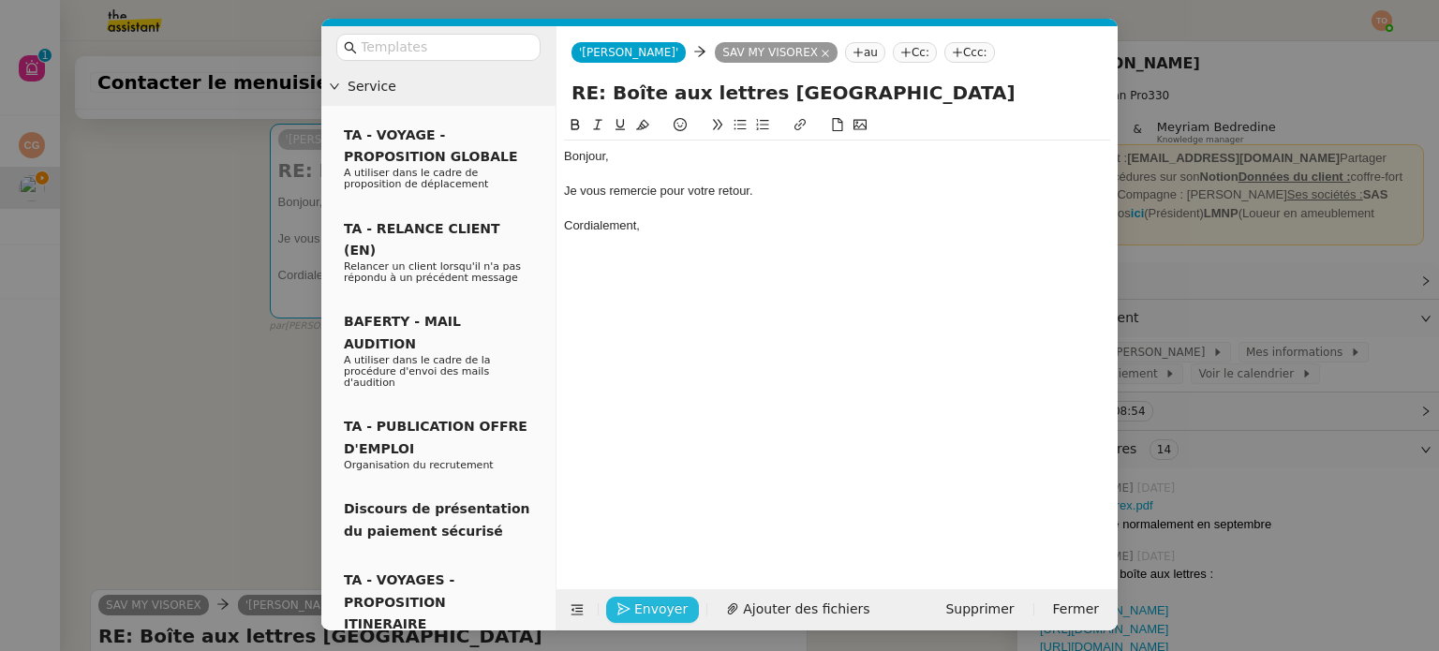
click at [656, 608] on span "Envoyer" at bounding box center [660, 610] width 53 height 22
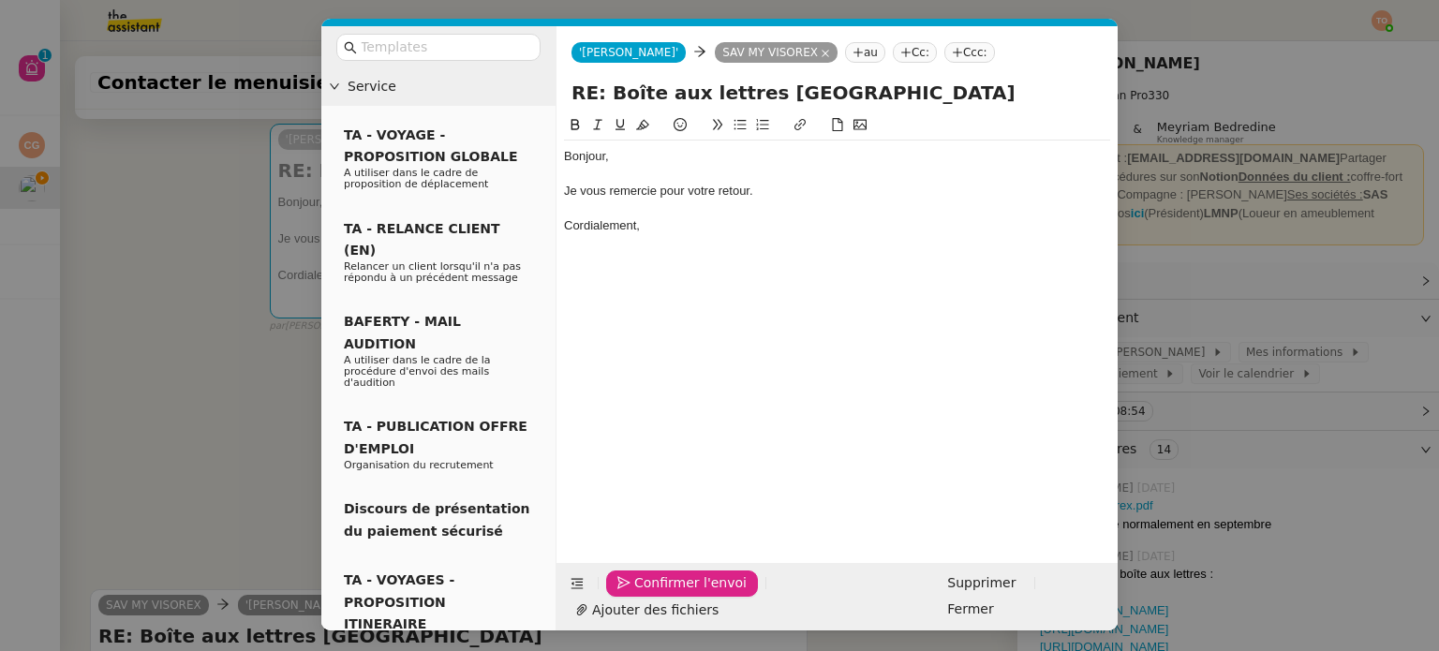
click at [656, 594] on span "Confirmer l'envoi" at bounding box center [690, 583] width 112 height 22
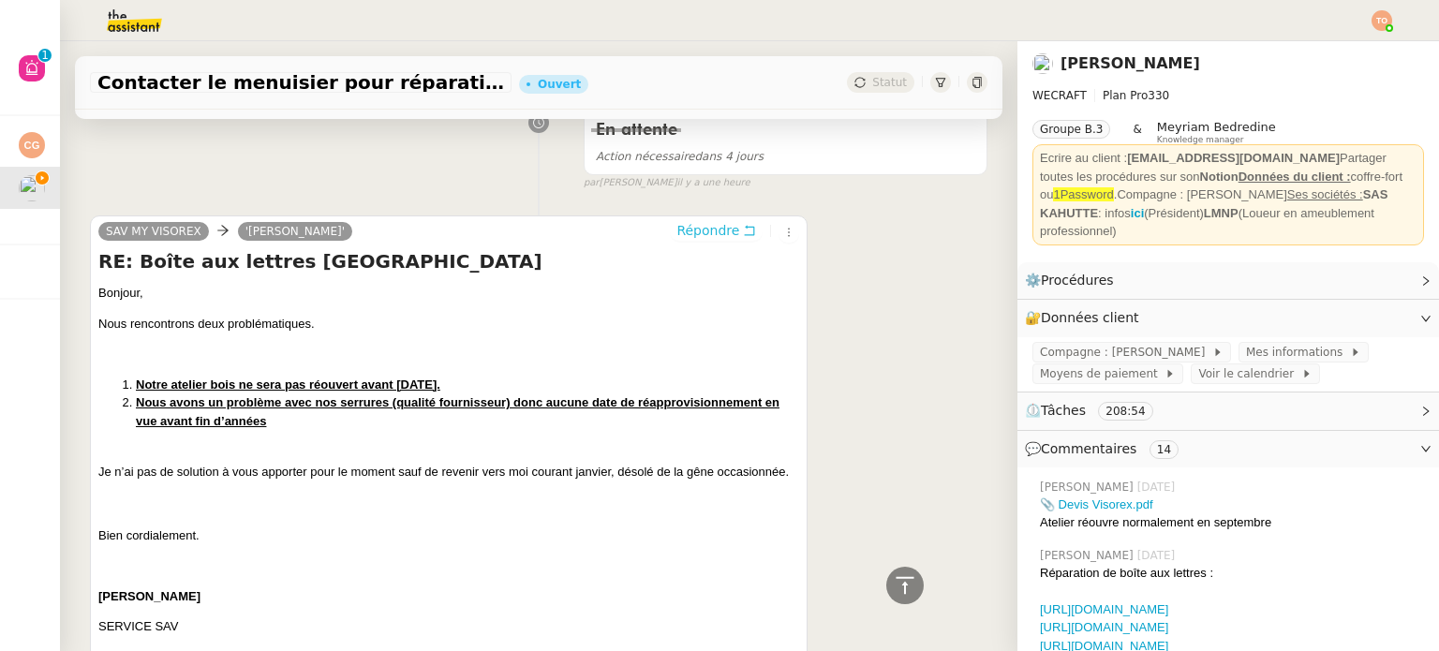
scroll to position [626, 0]
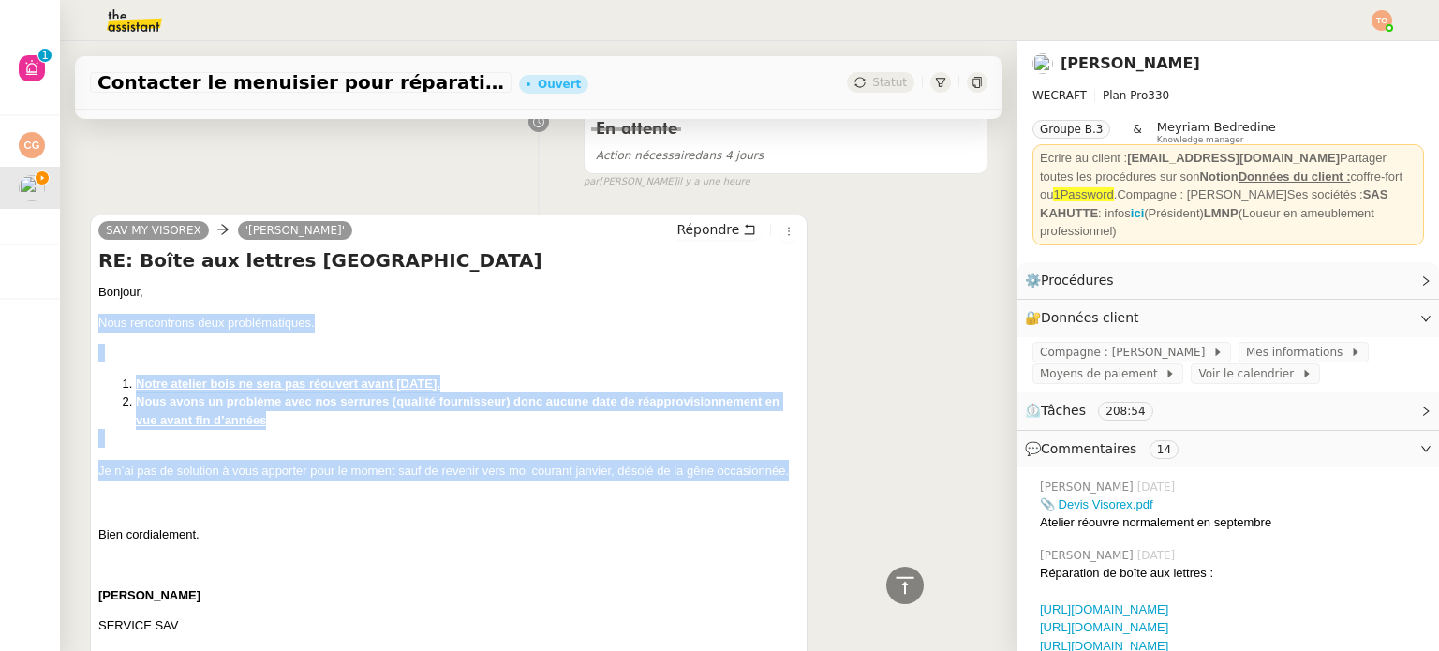
copy div "Nous rencontrons deux problématiques. Notre atelier bois ne sera pas réouvert a…"
drag, startPoint x: 224, startPoint y: 500, endPoint x: 89, endPoint y: 325, distance: 221.1
click at [154, 390] on u "Notre atelier bois ne sera pas réouvert avant [DATE]." at bounding box center [288, 384] width 304 height 14
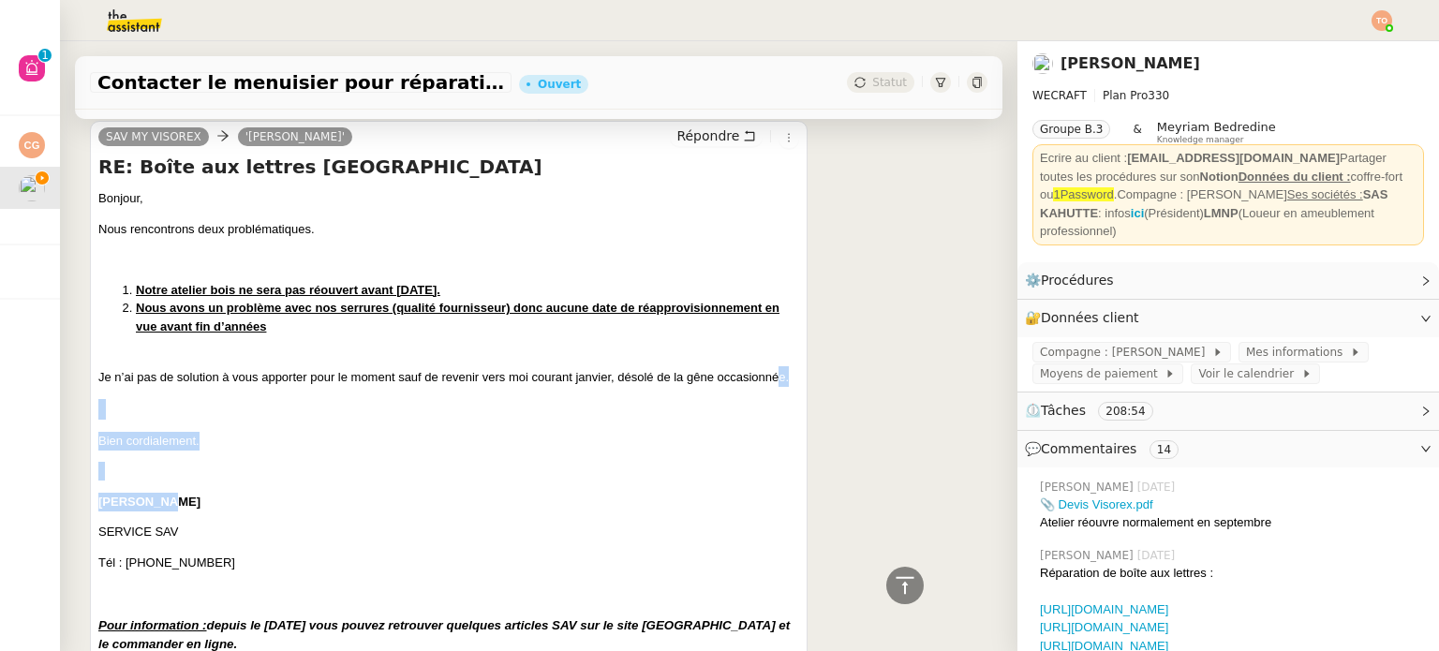
scroll to position [907, 0]
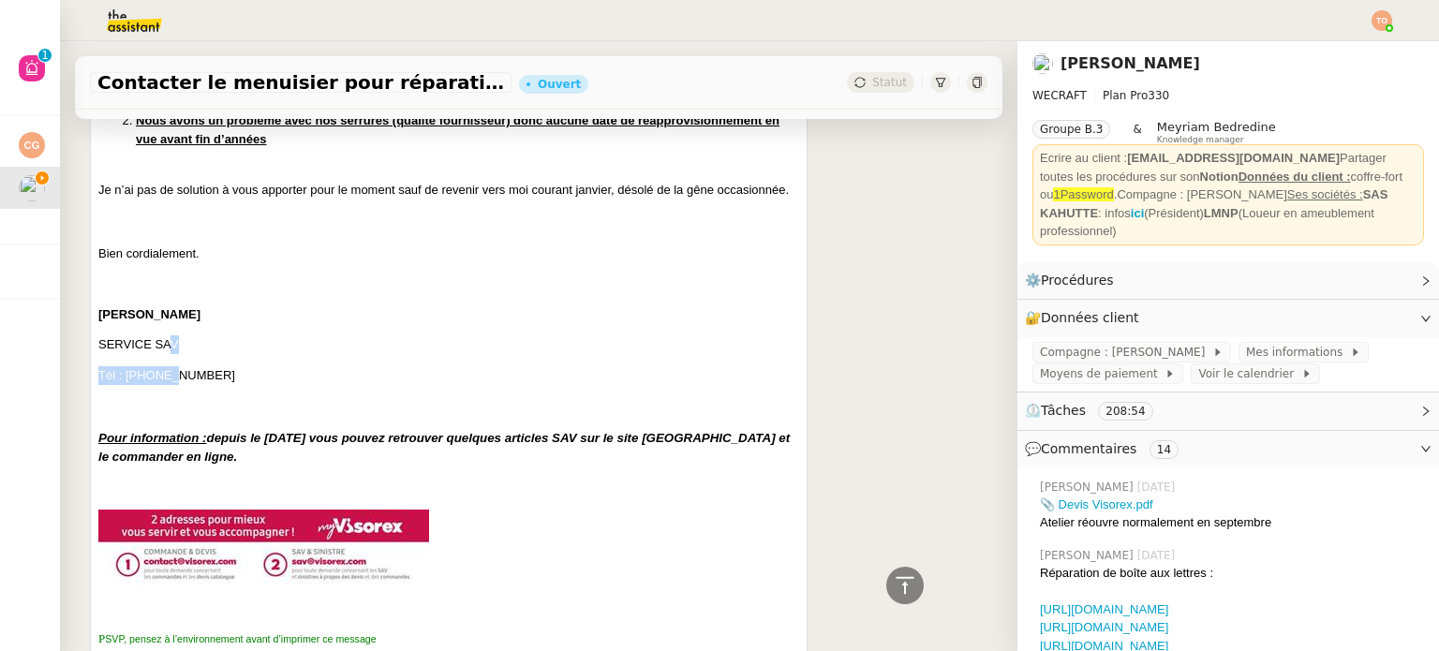
drag, startPoint x: 172, startPoint y: 427, endPoint x: 156, endPoint y: 387, distance: 43.3
click at [156, 387] on div "Bonjour, Nous rencontrons deux problématiques. Notre atelier bois ne sera pas r…" at bounding box center [448, 612] width 701 height 1220
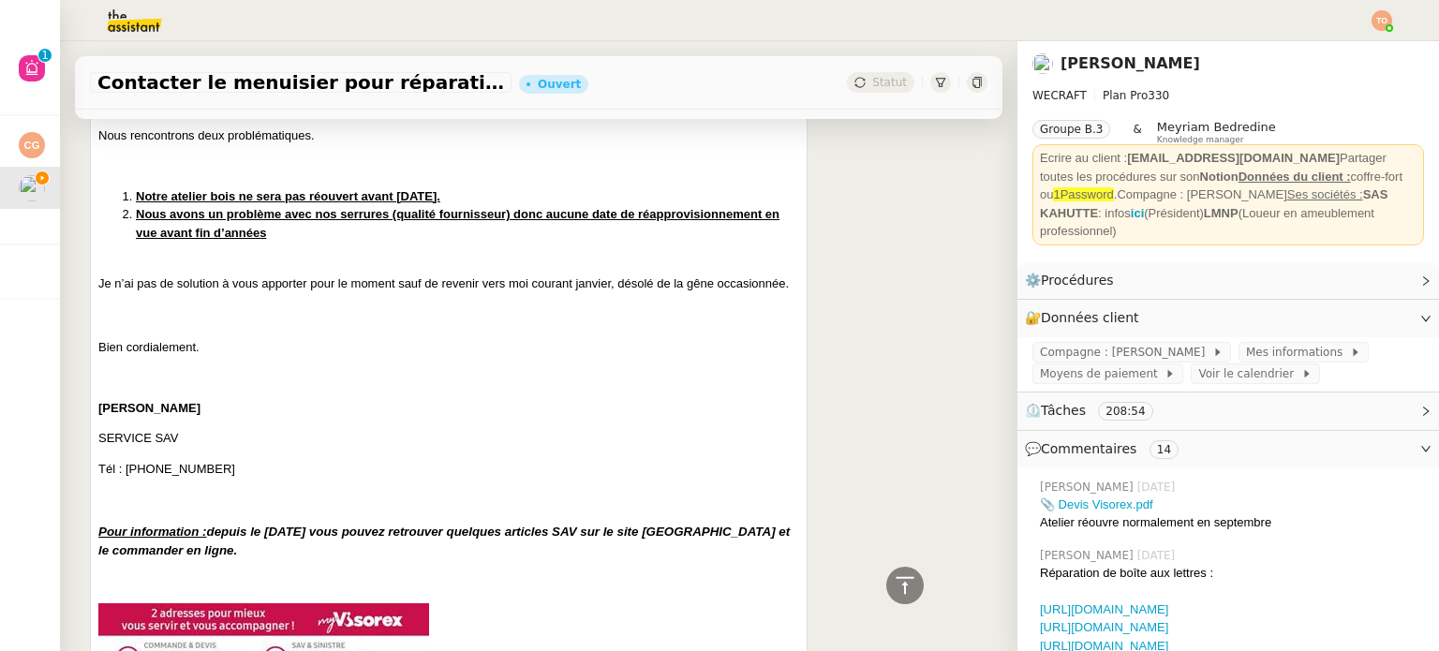
click at [191, 387] on p at bounding box center [448, 377] width 701 height 19
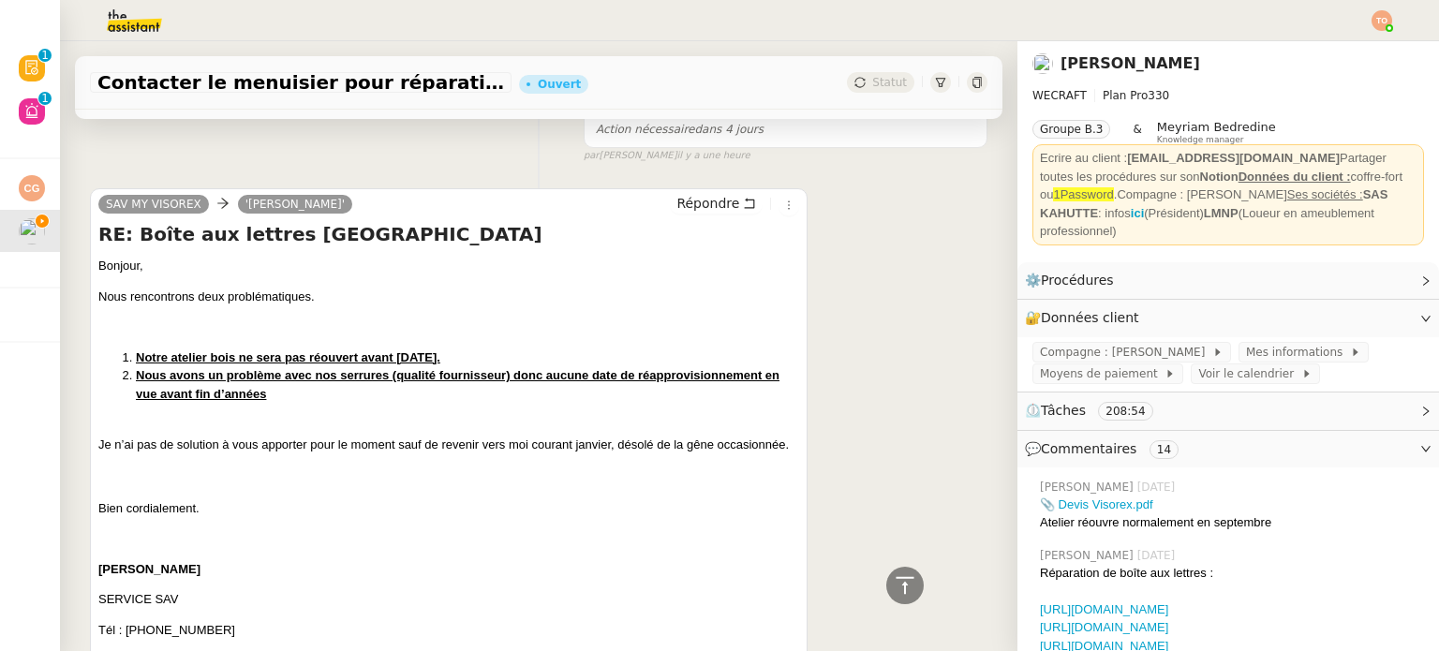
scroll to position [683, 0]
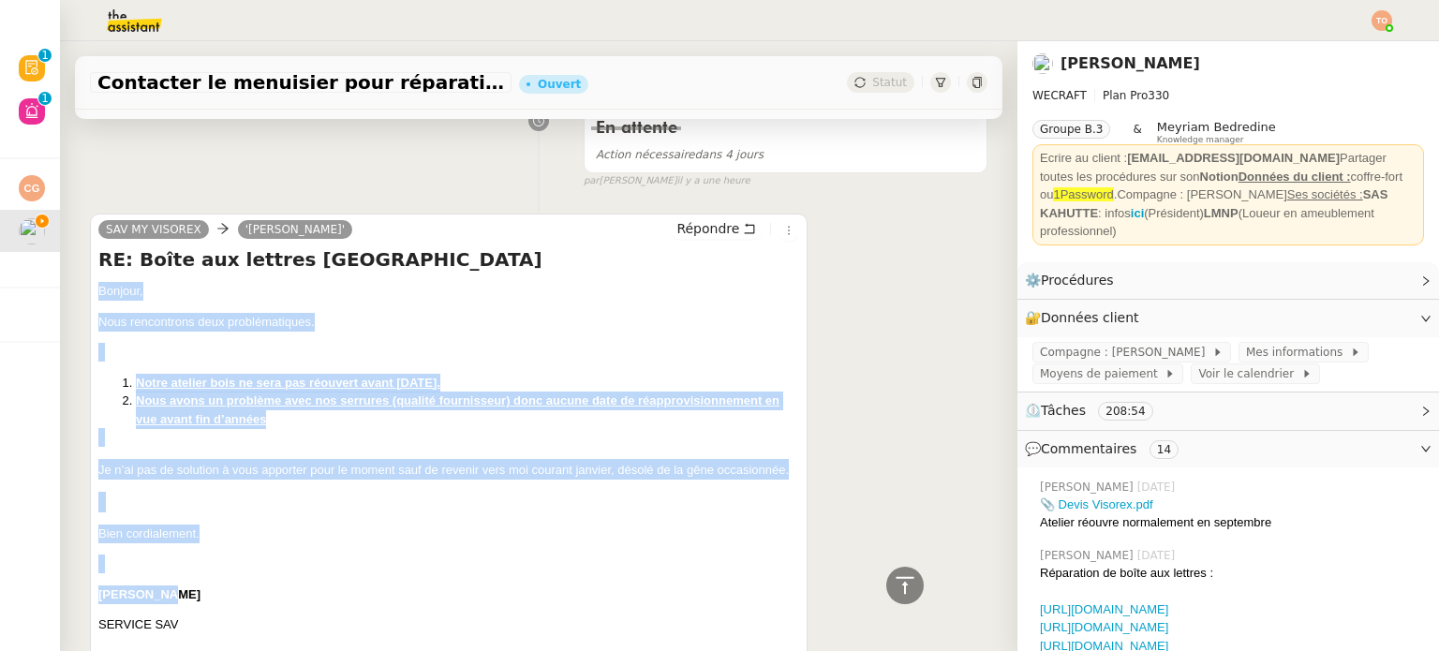
copy div "Bonjour, Nous rencontrons deux problématiques. Notre atelier bois ne sera pas r…"
drag, startPoint x: 172, startPoint y: 425, endPoint x: 97, endPoint y: 293, distance: 151.8
click at [719, 237] on span "Répondre" at bounding box center [707, 228] width 63 height 19
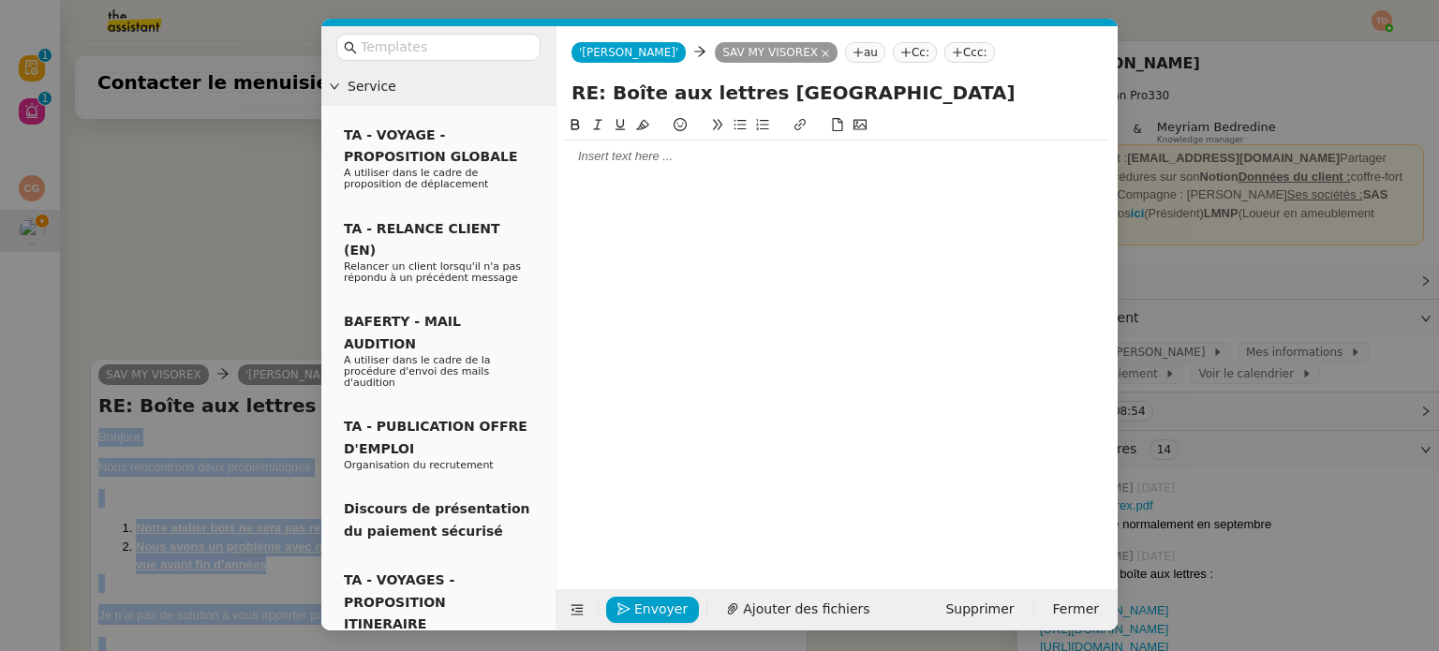
scroll to position [828, 0]
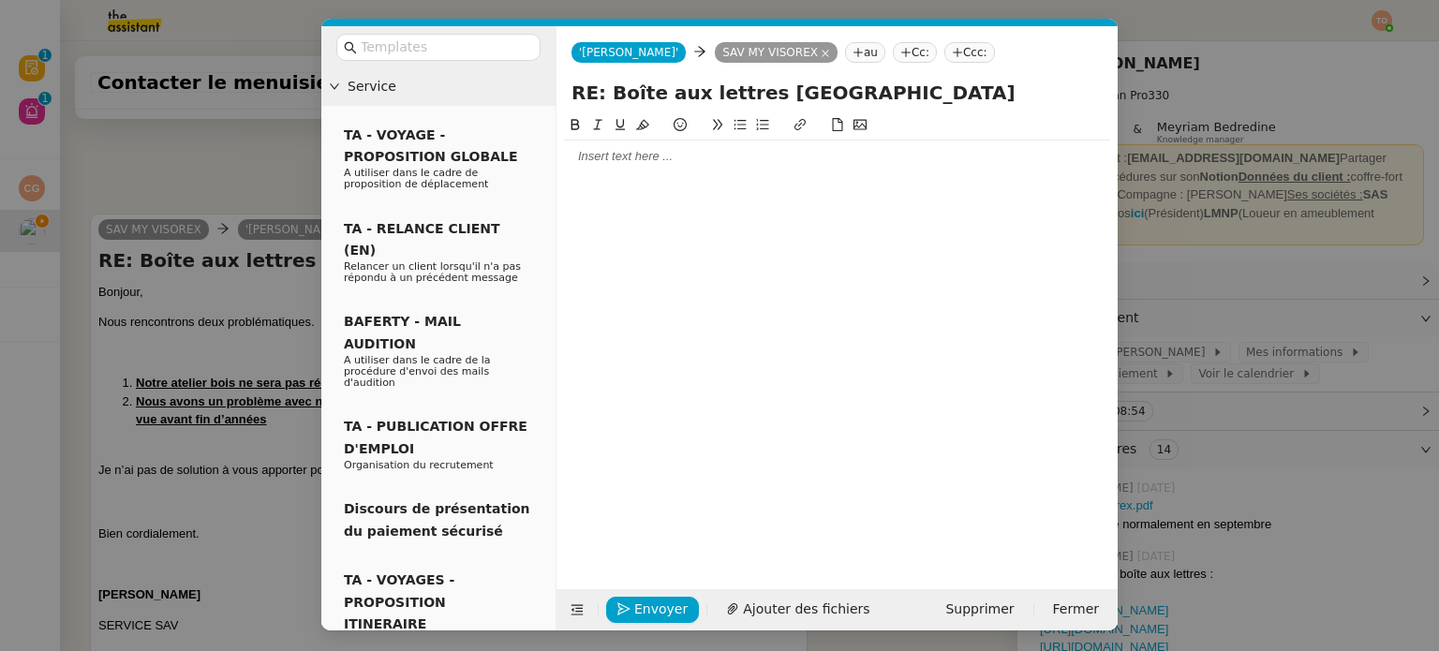
click at [821, 54] on icon at bounding box center [825, 53] width 9 height 9
click at [715, 54] on nz-tag "au" at bounding box center [735, 52] width 40 height 21
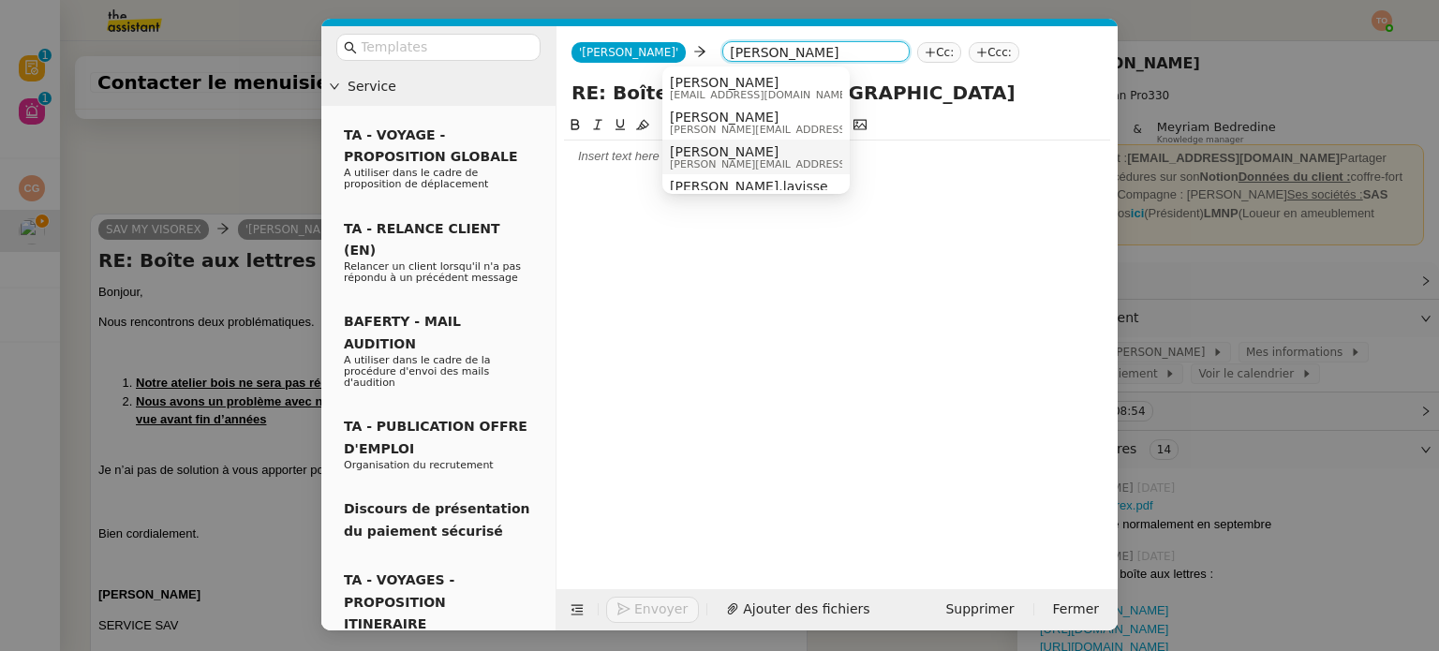
type input "[PERSON_NAME]"
click at [622, 160] on div at bounding box center [837, 156] width 546 height 17
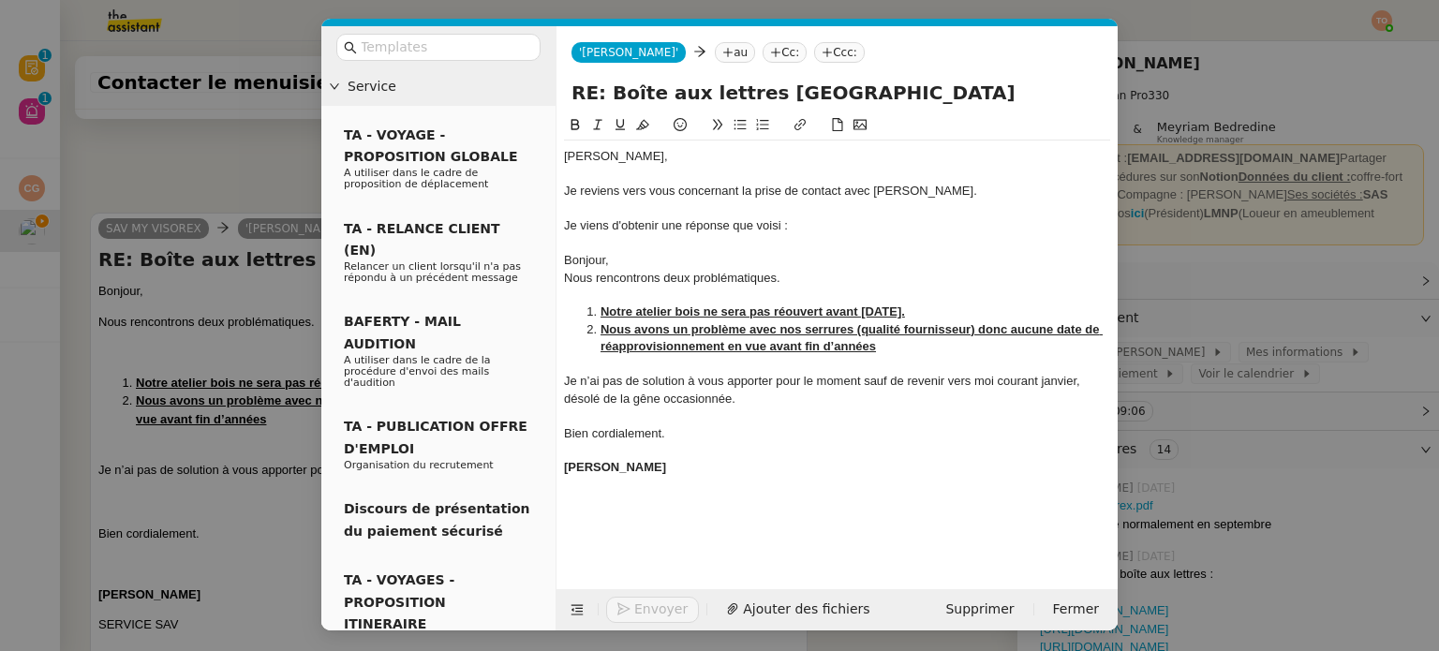
scroll to position [1074, 0]
click at [577, 238] on div at bounding box center [837, 243] width 546 height 17
click at [768, 228] on div "Je viens d'obtenir une réponse que voisi :" at bounding box center [837, 225] width 546 height 17
click at [0, 0] on lt-span "voici" at bounding box center [0, 0] width 0 height 0
click at [772, 246] on div "------------------------------------------------------" at bounding box center [837, 243] width 546 height 17
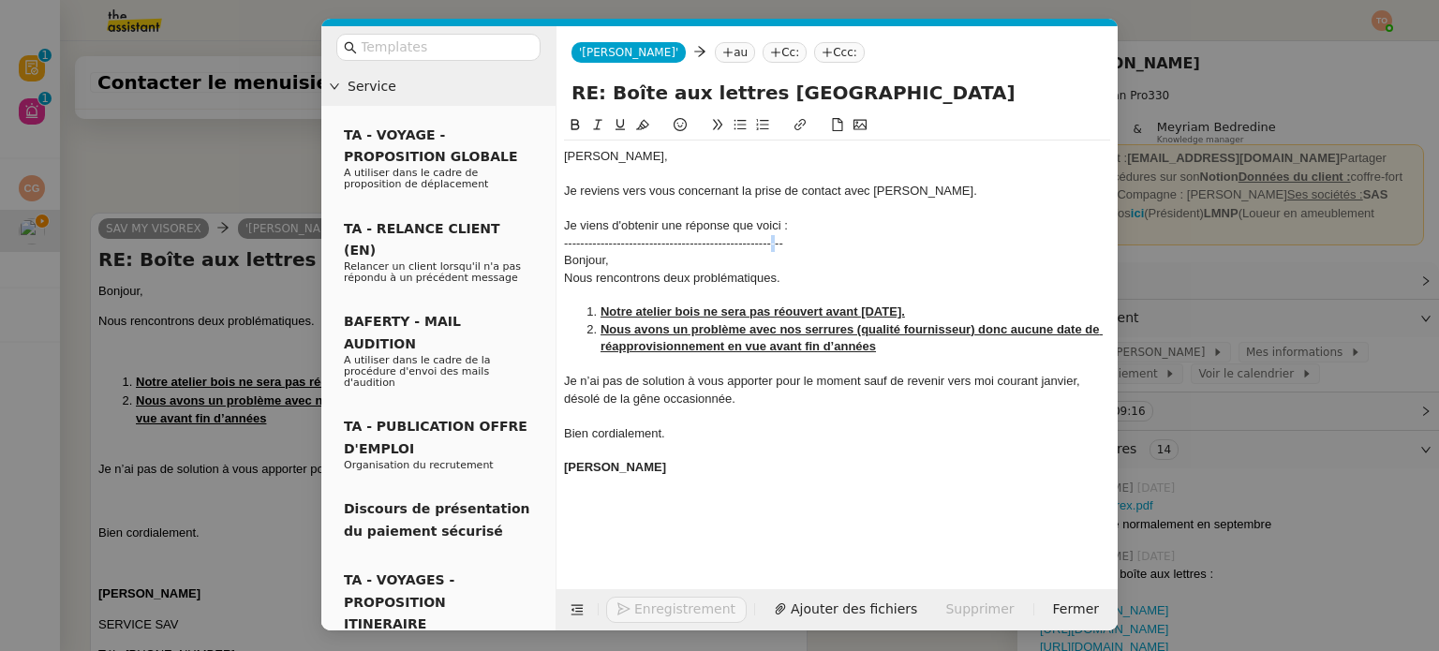
click at [772, 246] on div "------------------------------------------------------" at bounding box center [837, 243] width 546 height 17
copy div "------------------------------------------------------"
click at [663, 479] on div at bounding box center [837, 485] width 546 height 17
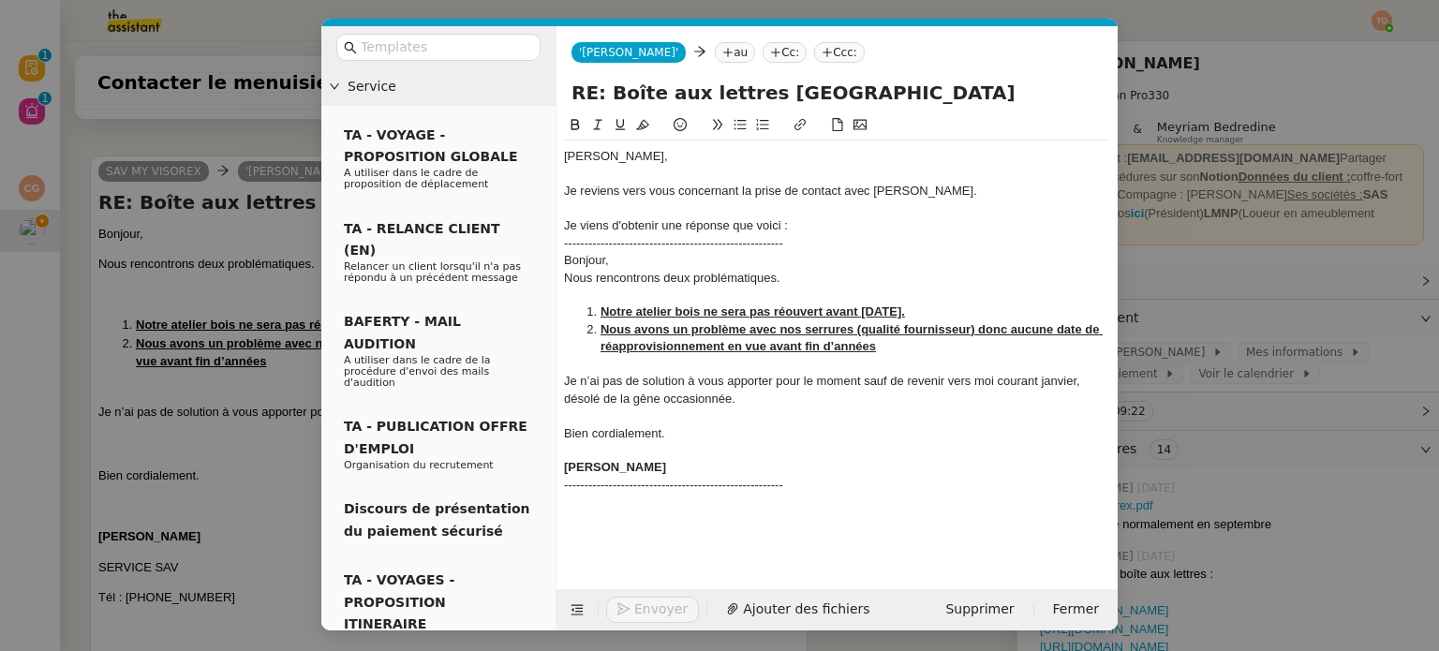
click at [212, 175] on nz-modal-container "Service TA - VOYAGE - PROPOSITION GLOBALE A utiliser dans le cadre de propositi…" at bounding box center [719, 325] width 1439 height 651
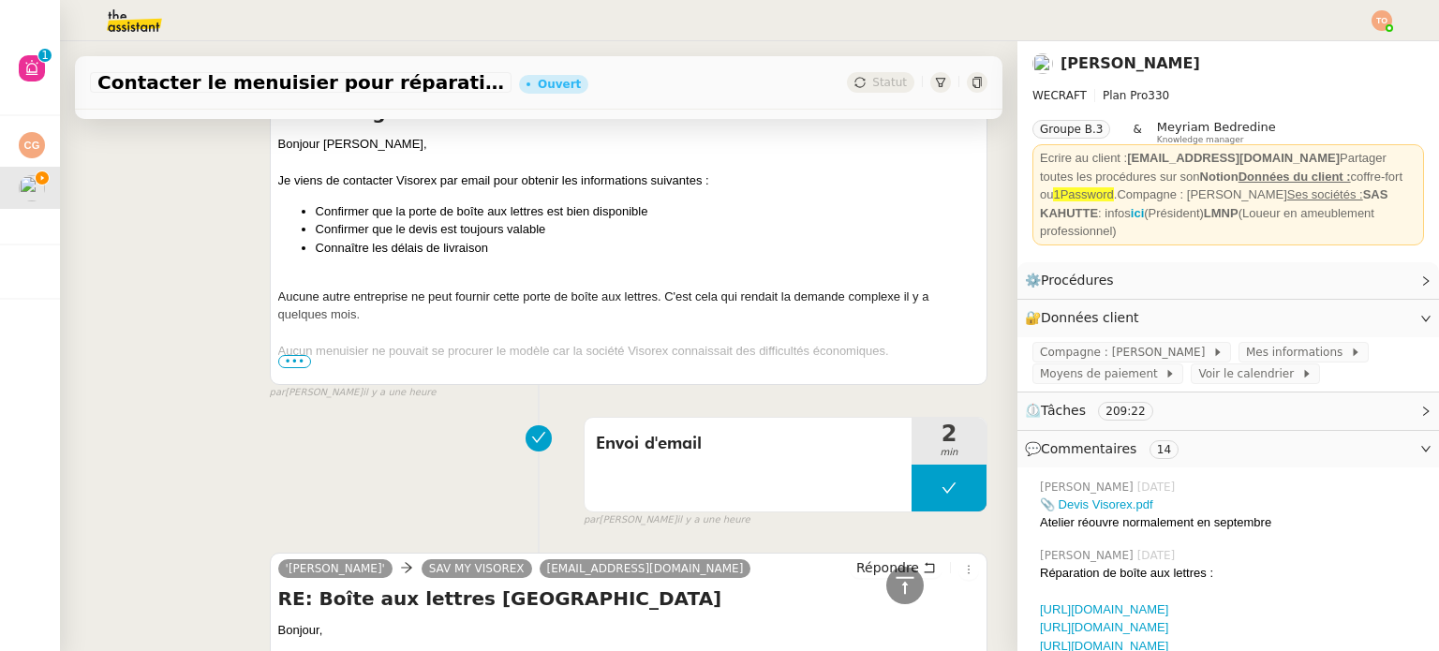
scroll to position [2418, 0]
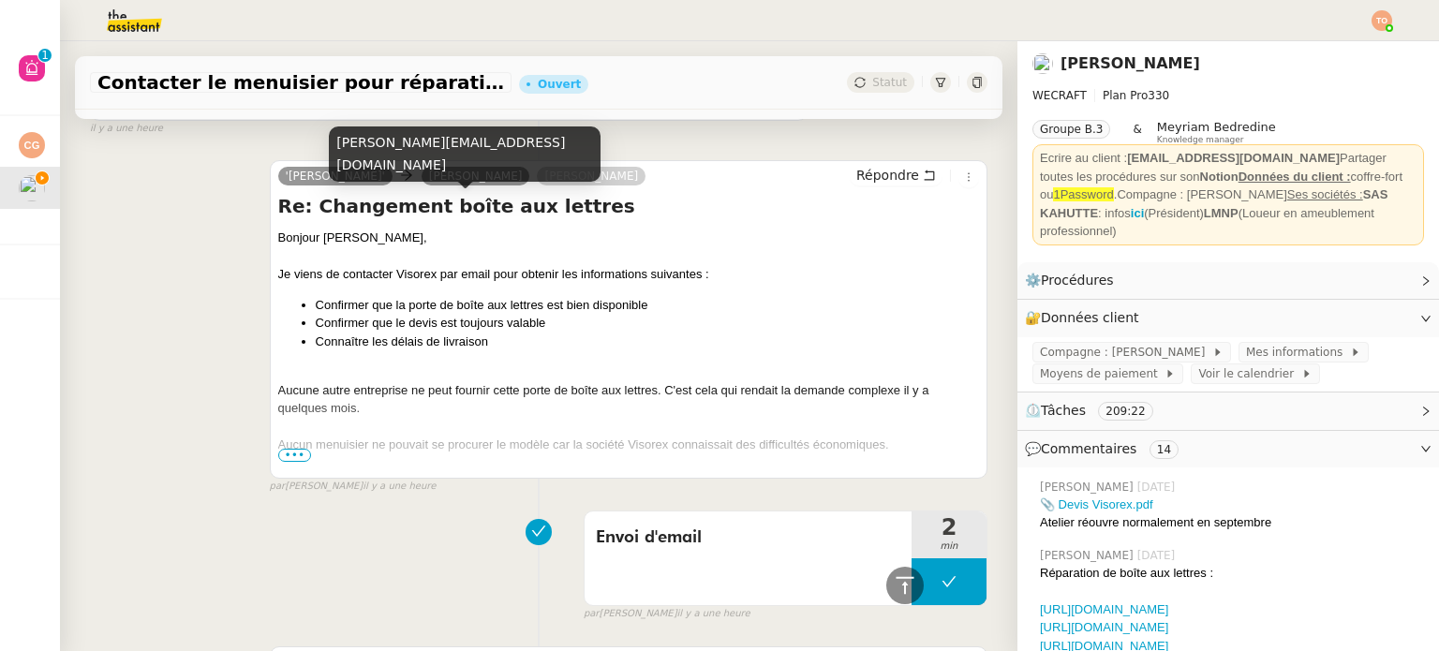
click at [419, 164] on div "[PERSON_NAME][EMAIL_ADDRESS][DOMAIN_NAME]" at bounding box center [465, 153] width 272 height 55
copy div "[PERSON_NAME][EMAIL_ADDRESS][DOMAIN_NAME]"
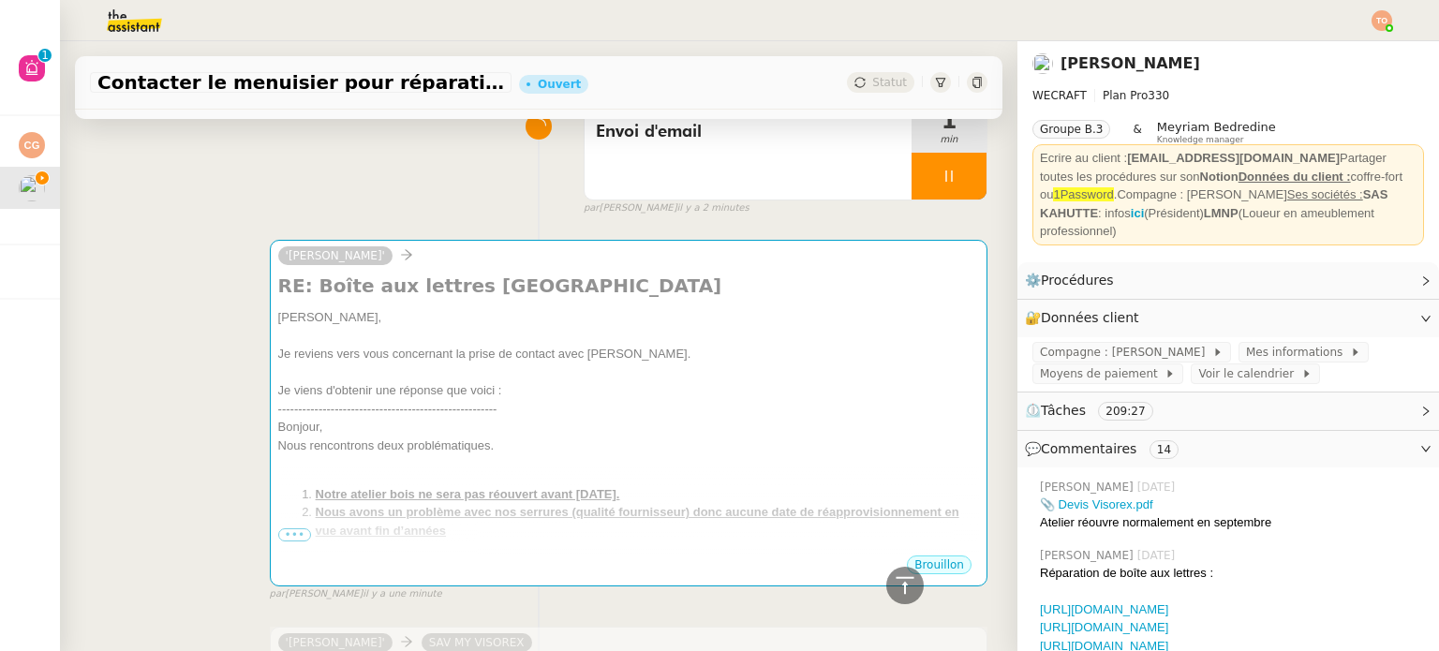
scroll to position [76, 0]
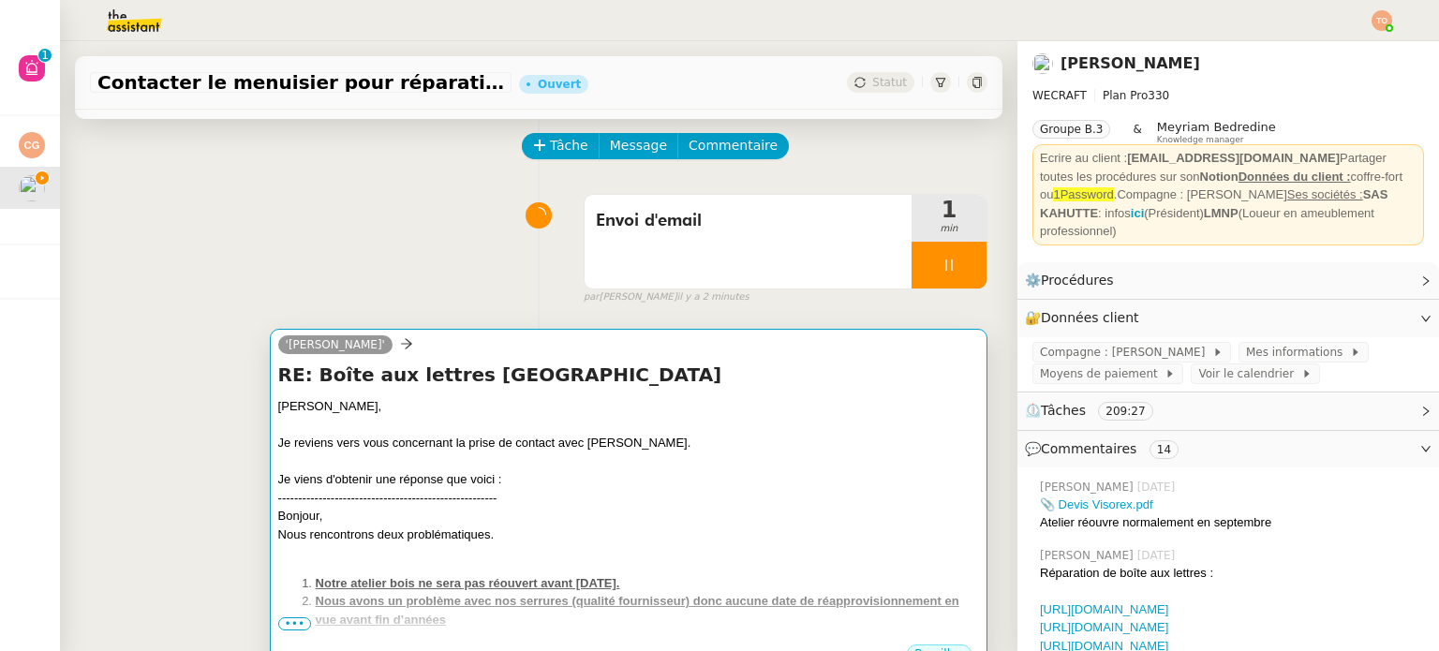
click at [611, 400] on div "[PERSON_NAME]," at bounding box center [628, 406] width 701 height 19
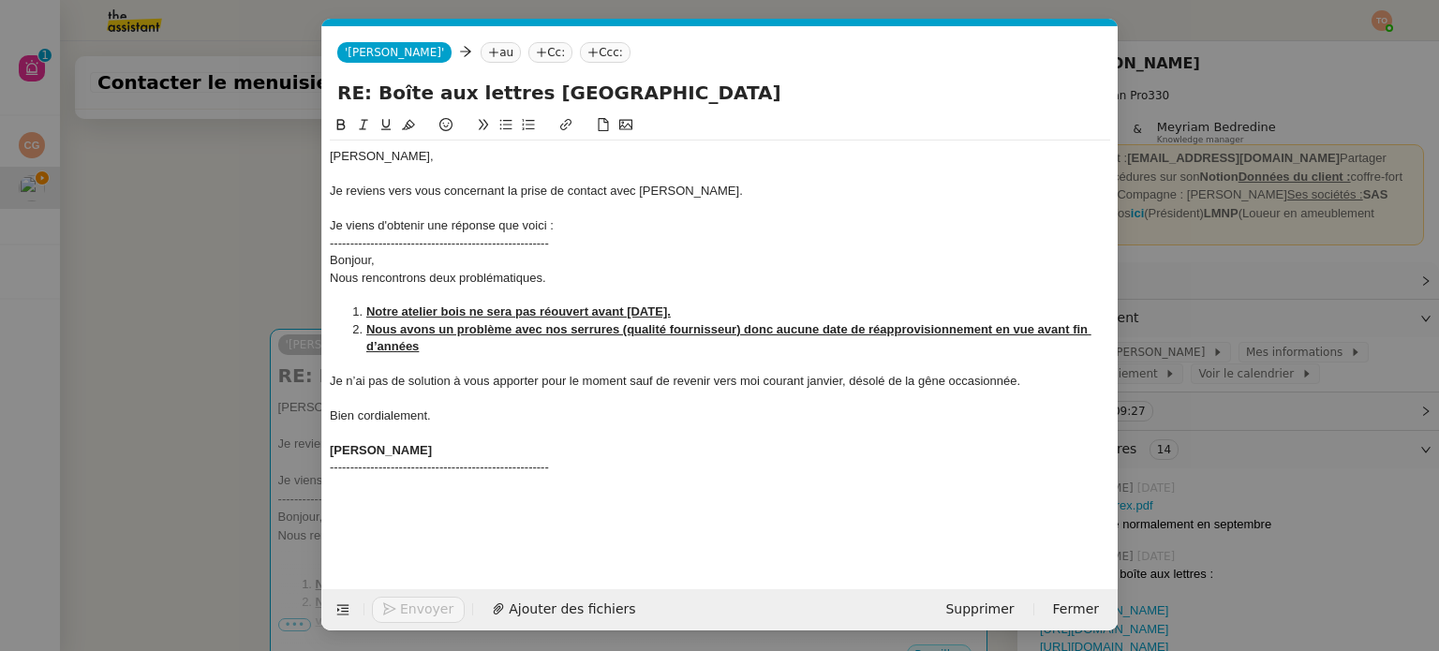
scroll to position [0, 39]
click at [481, 55] on nz-tag "au" at bounding box center [501, 52] width 40 height 21
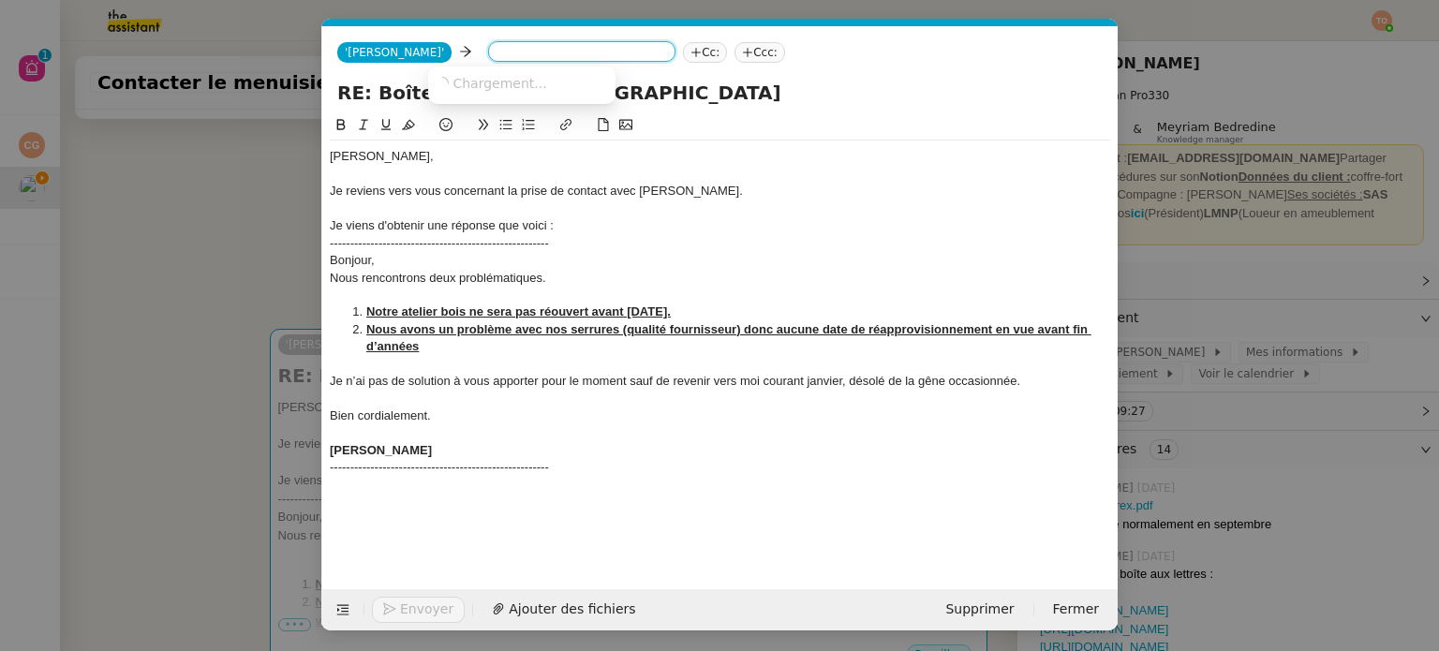
paste input "[PERSON_NAME][EMAIL_ADDRESS][DOMAIN_NAME]"
type input "[PERSON_NAME][EMAIL_ADDRESS][DOMAIN_NAME]"
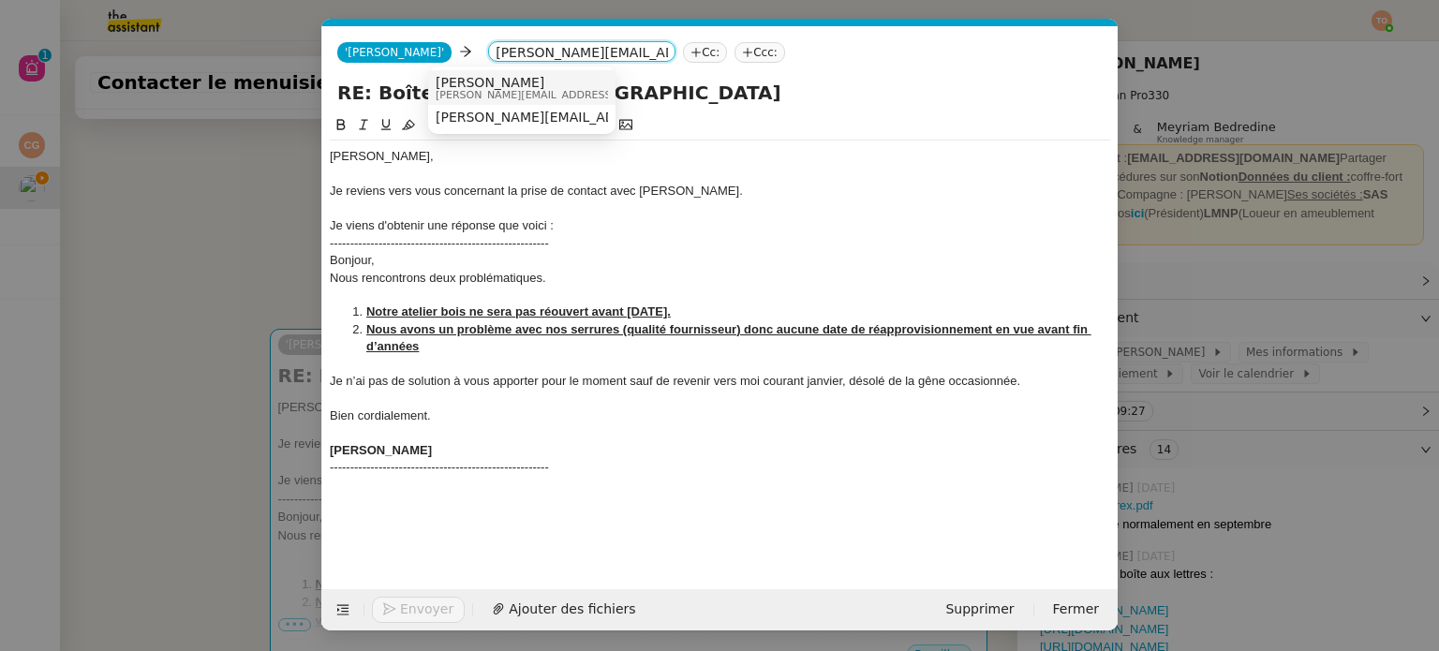
click at [551, 79] on div "[PERSON_NAME] [PERSON_NAME][EMAIL_ADDRESS][DOMAIN_NAME]" at bounding box center [522, 87] width 172 height 25
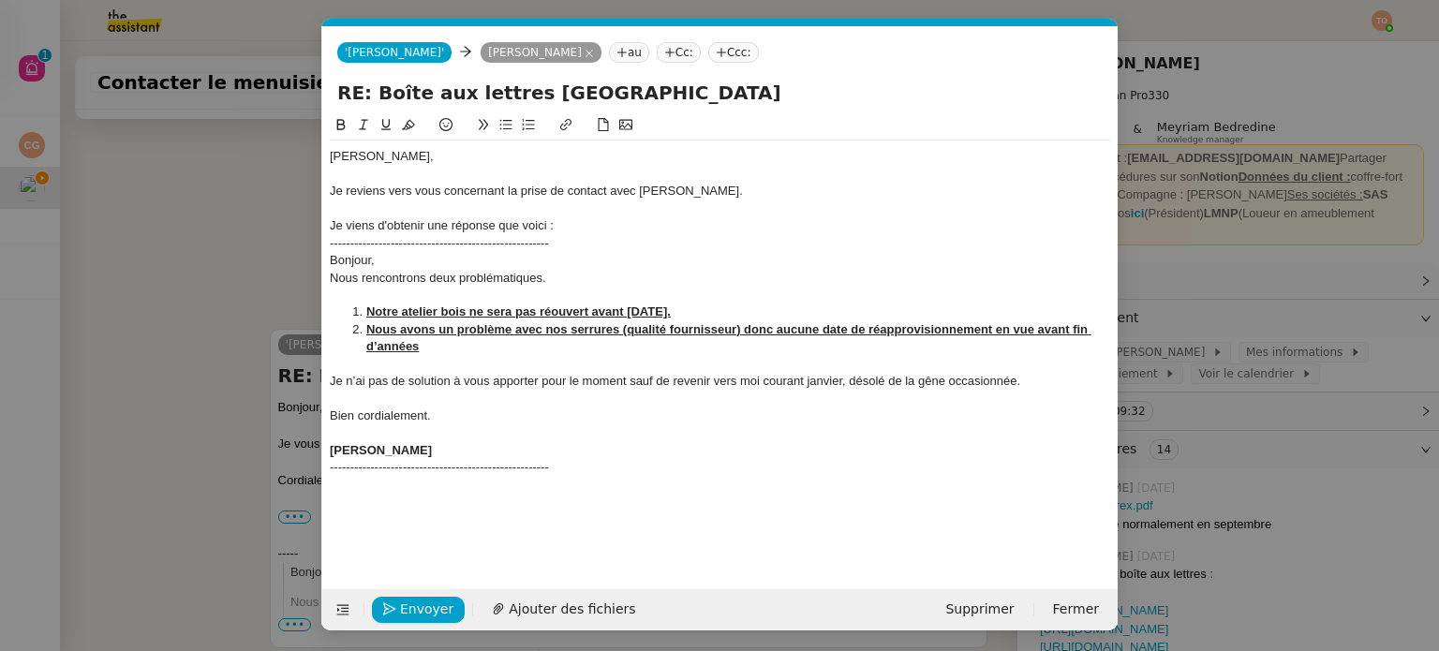
click at [288, 208] on nz-modal-container "Service TA - VOYAGE - PROPOSITION GLOBALE A utiliser dans le cadre de propositi…" at bounding box center [719, 325] width 1439 height 651
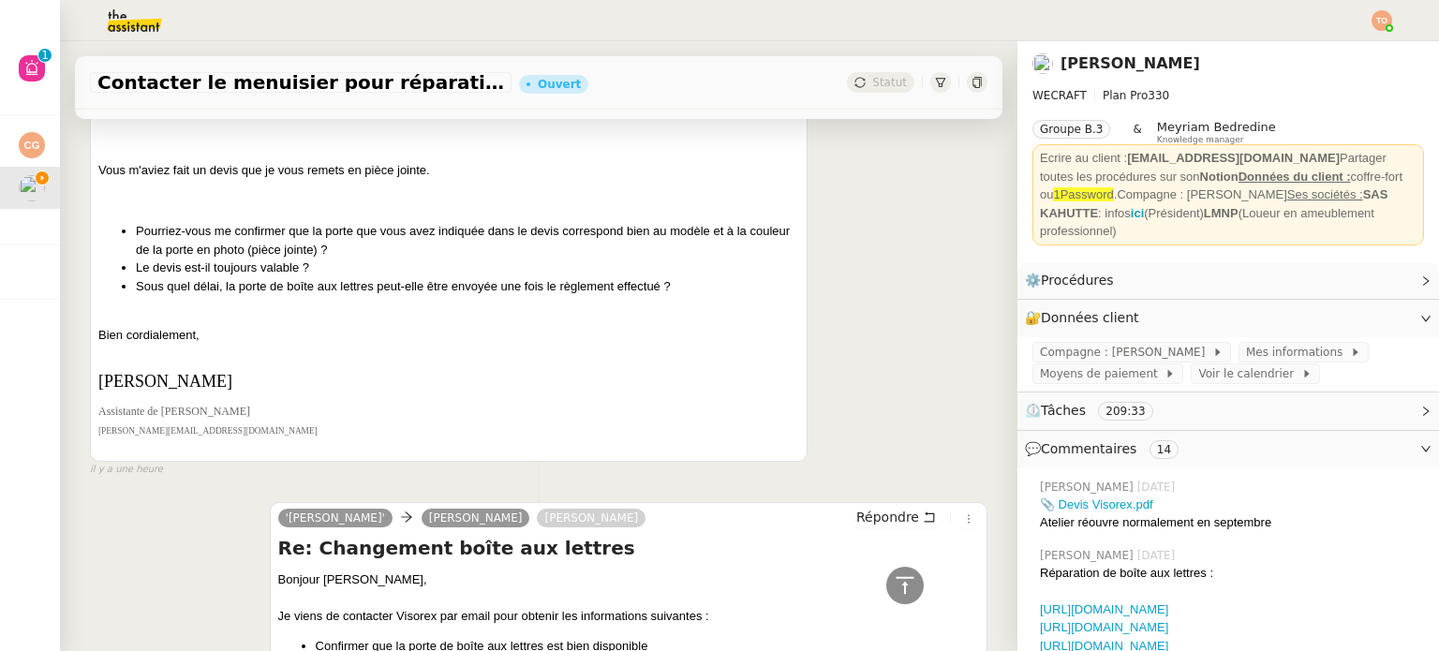
scroll to position [2605, 0]
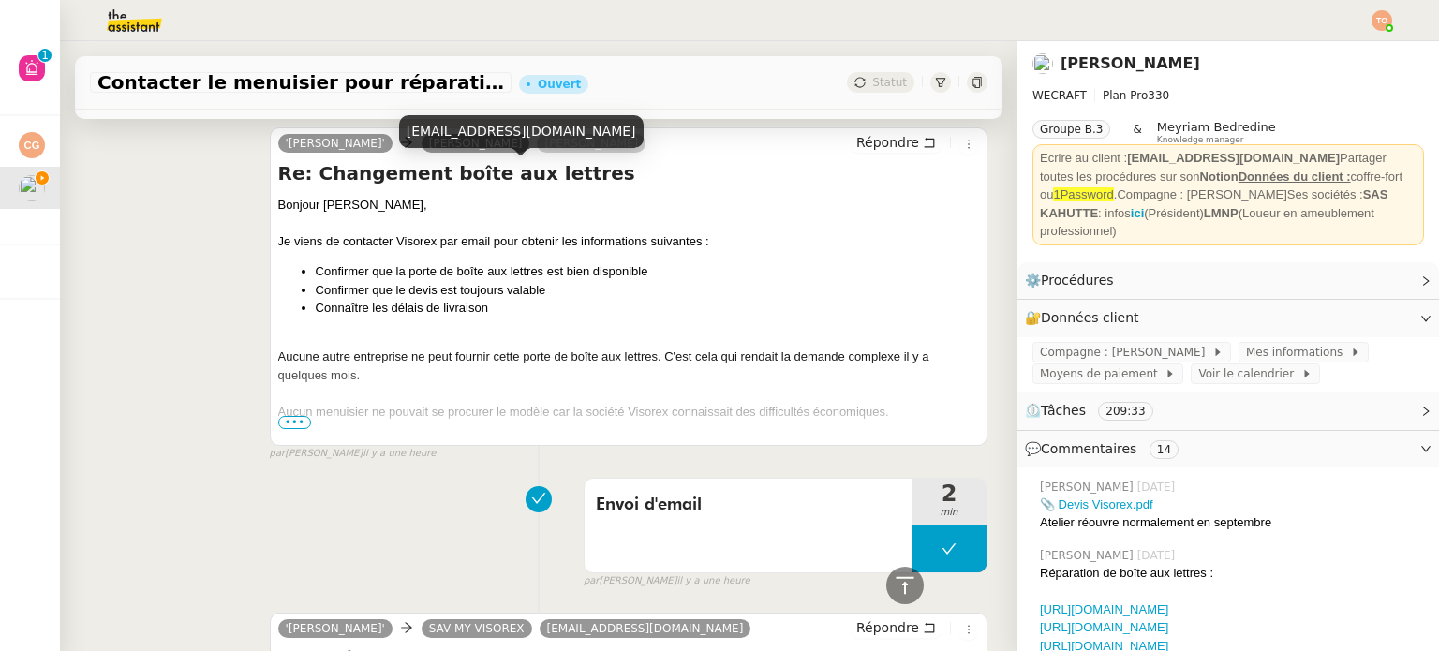
click at [512, 139] on div "[EMAIL_ADDRESS][DOMAIN_NAME]" at bounding box center [521, 131] width 244 height 33
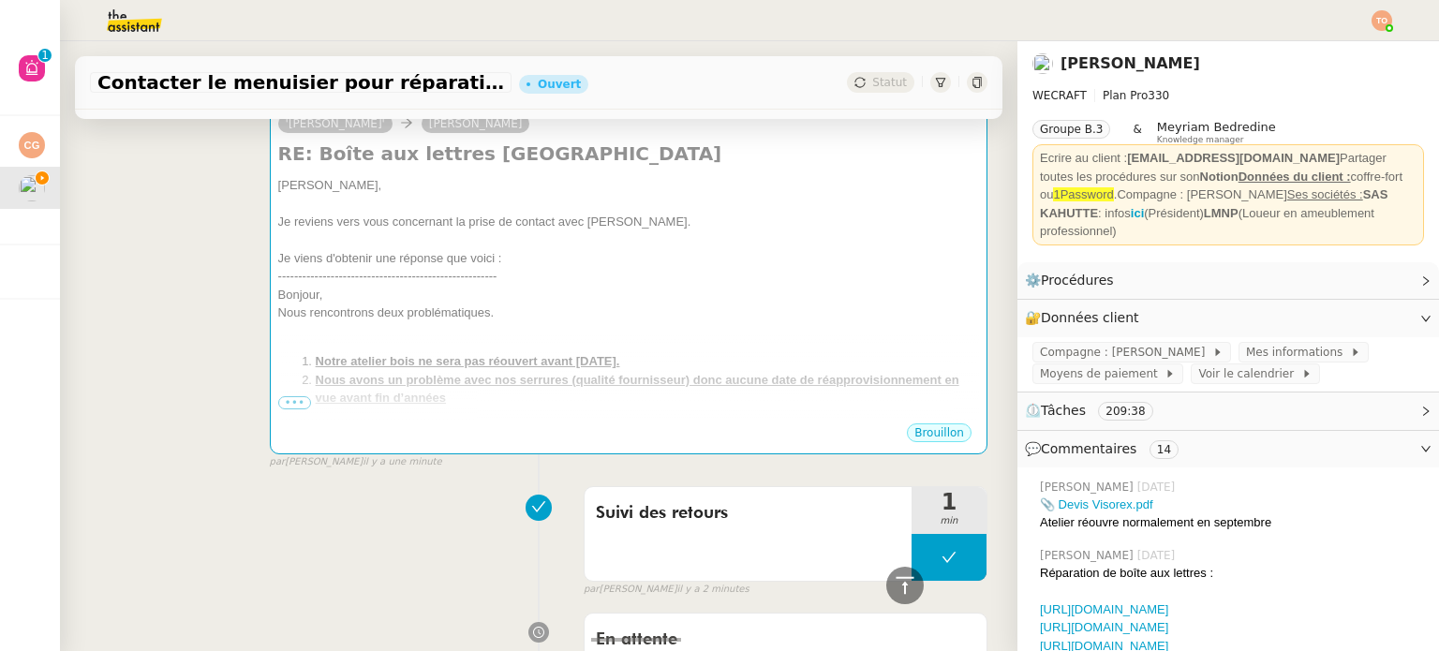
scroll to position [638, 0]
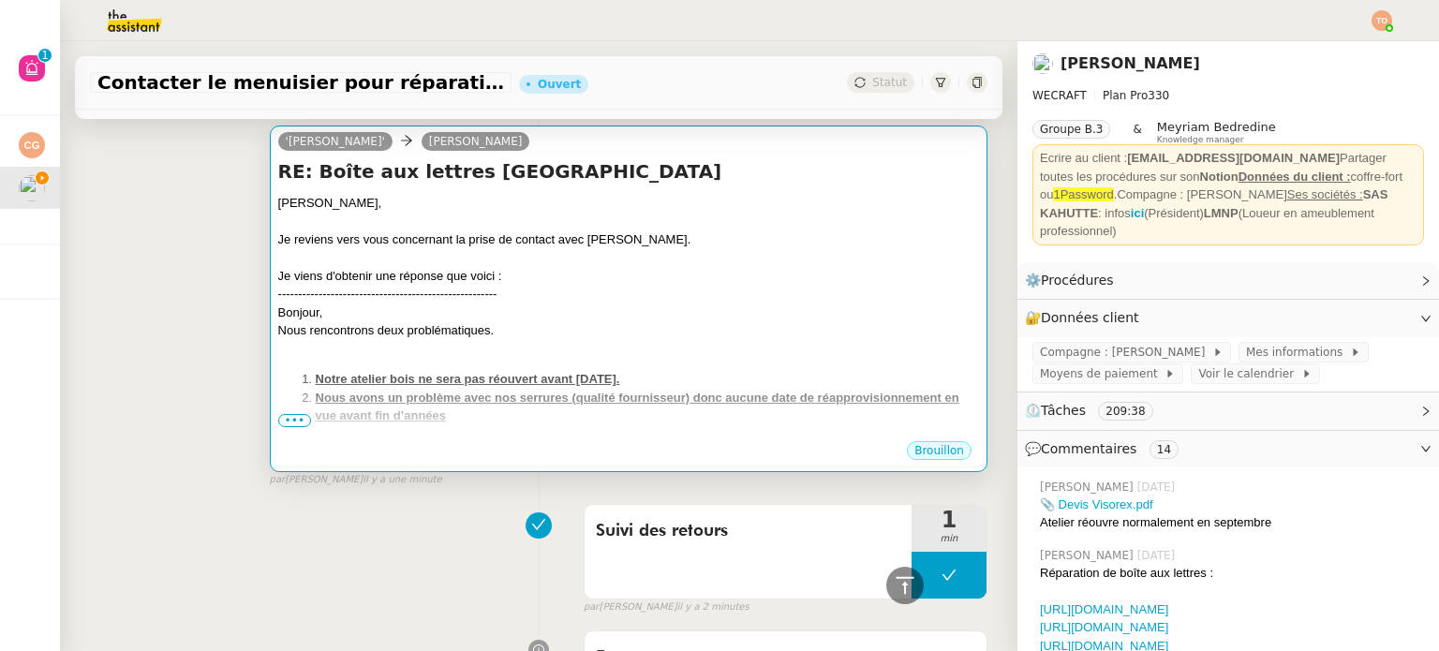
click at [596, 244] on div "Je reviens vers vous concernant la prise de contact avec [PERSON_NAME]." at bounding box center [628, 239] width 701 height 19
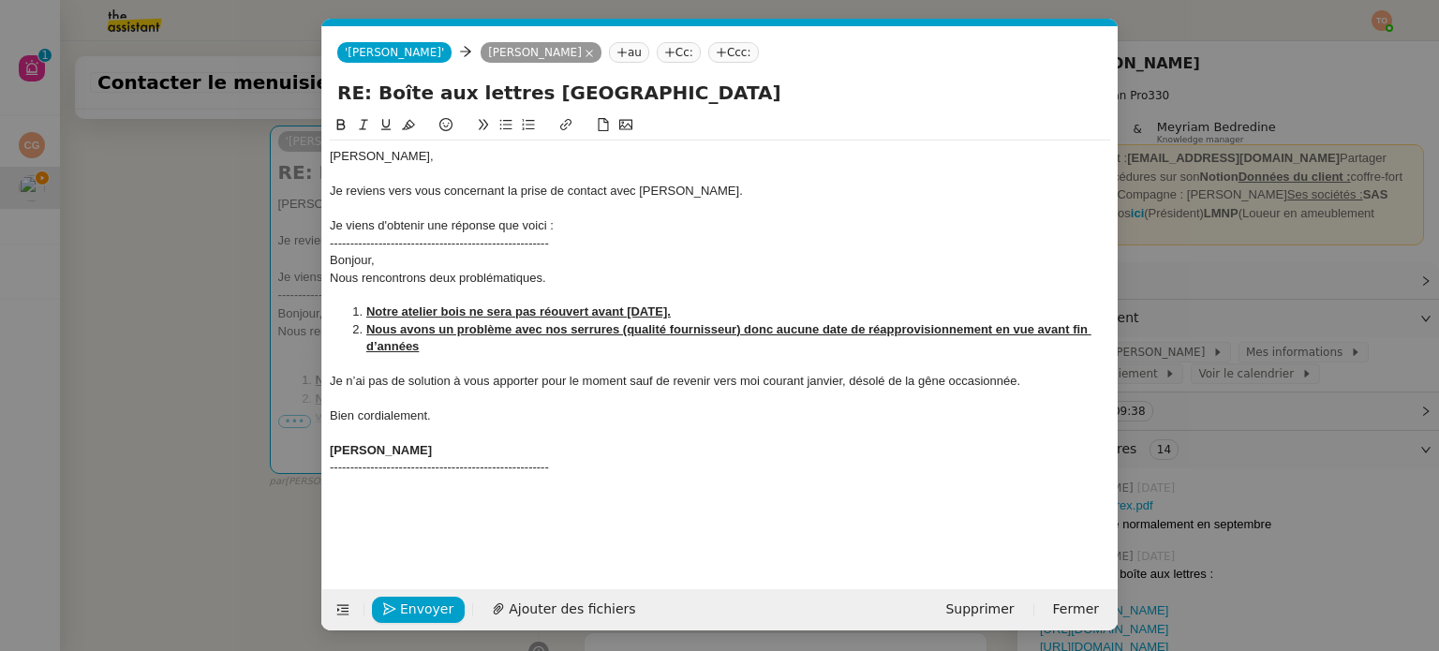
scroll to position [0, 39]
click at [657, 52] on nz-tag "Cc:" at bounding box center [679, 52] width 44 height 21
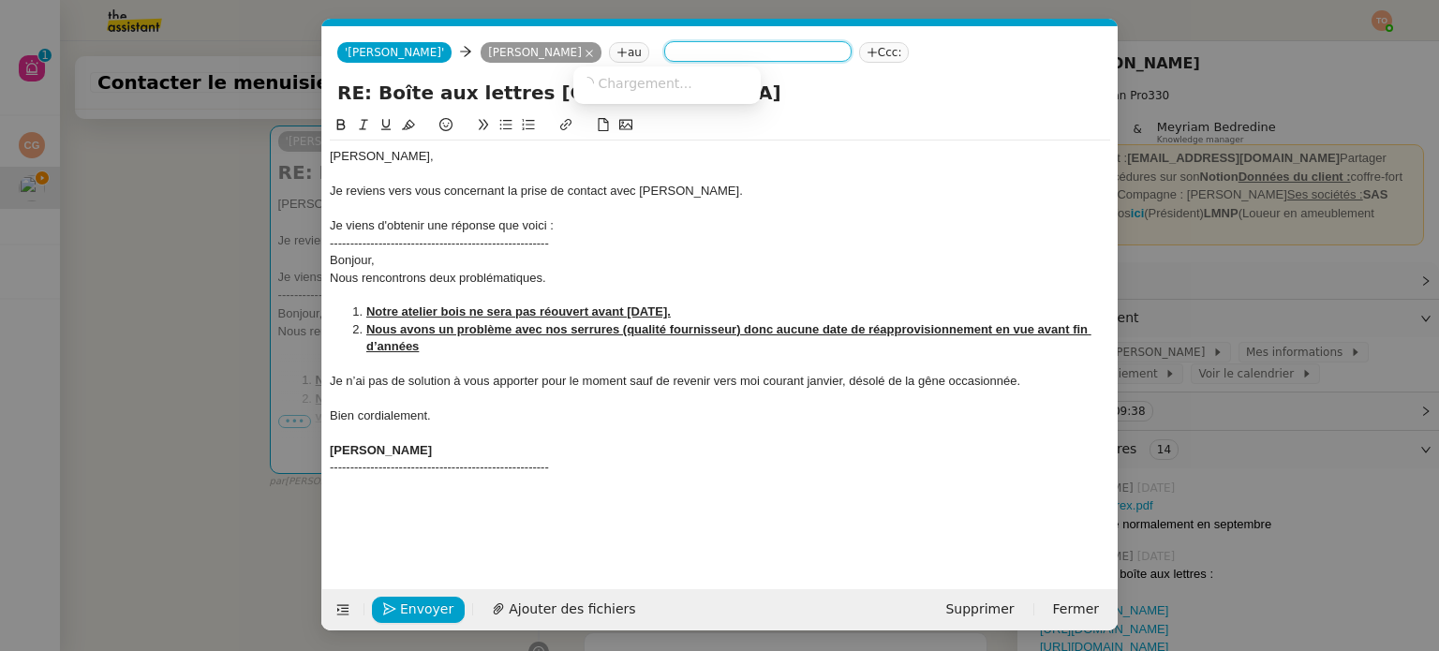
paste input "[PERSON_NAME][EMAIL_ADDRESS][DOMAIN_NAME]"
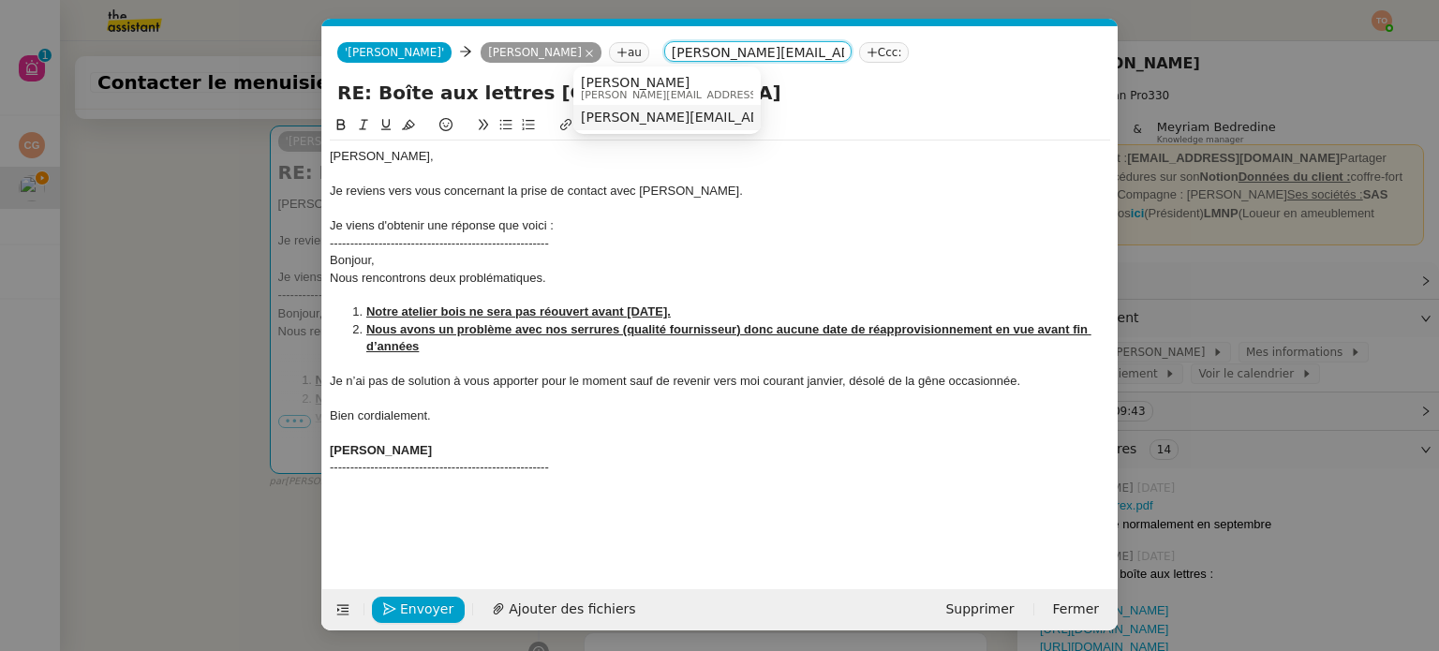
type input "[PERSON_NAME][EMAIL_ADDRESS][DOMAIN_NAME]"
click at [232, 259] on nz-modal-container "Service TA - VOYAGE - PROPOSITION GLOBALE A utiliser dans le cadre de propositi…" at bounding box center [719, 325] width 1439 height 651
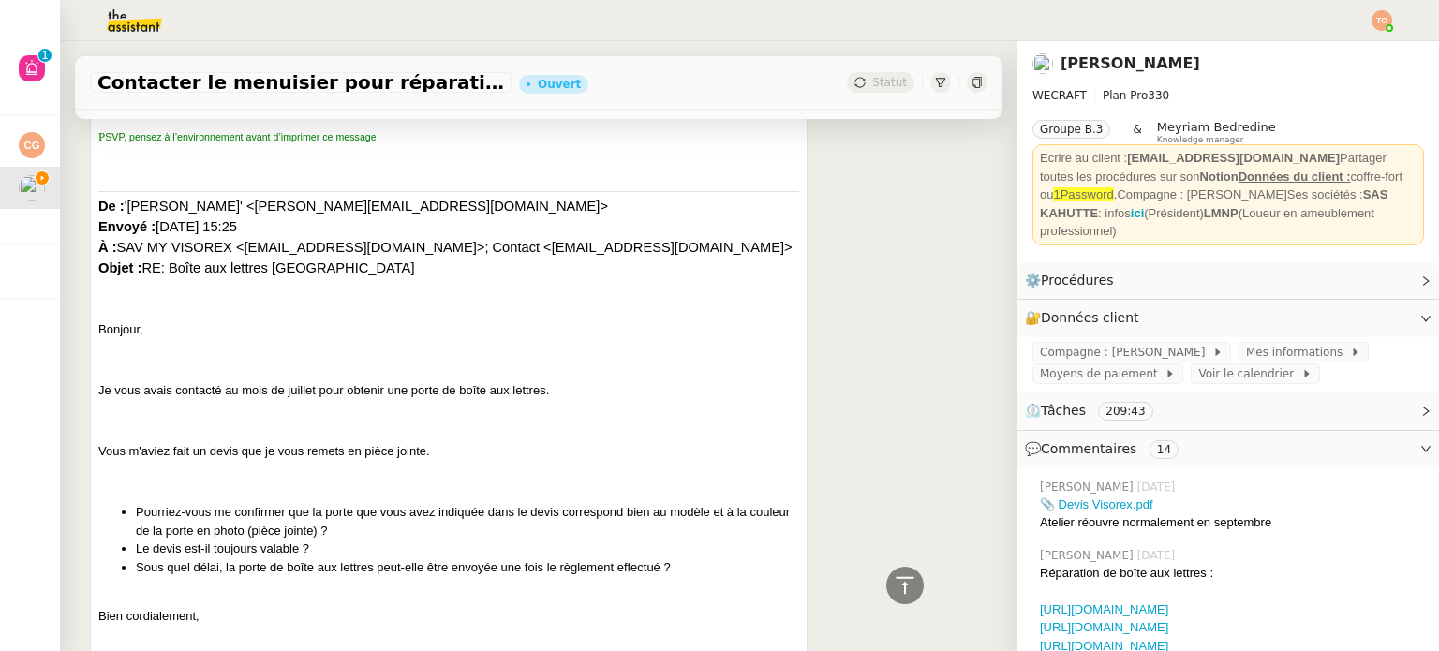
scroll to position [2511, 0]
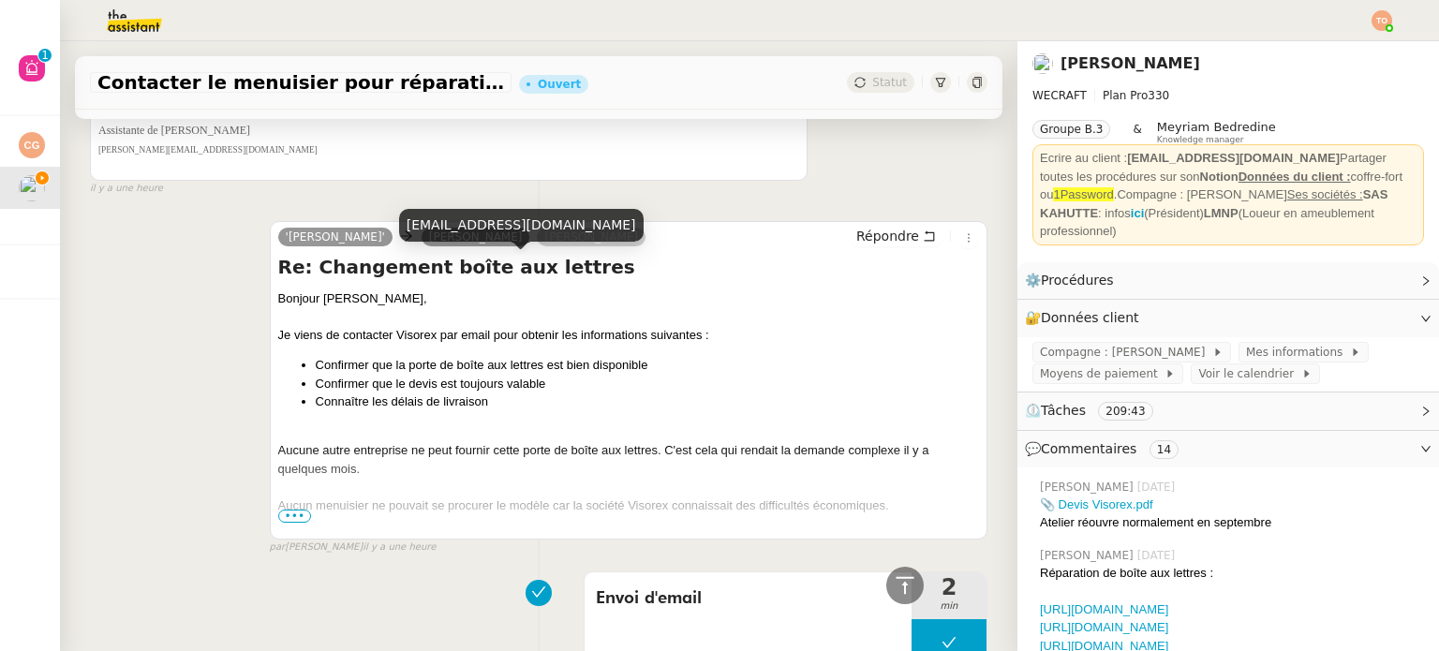
click at [495, 224] on div "[EMAIL_ADDRESS][DOMAIN_NAME]" at bounding box center [521, 225] width 244 height 33
copy div "[EMAIL_ADDRESS][DOMAIN_NAME]"
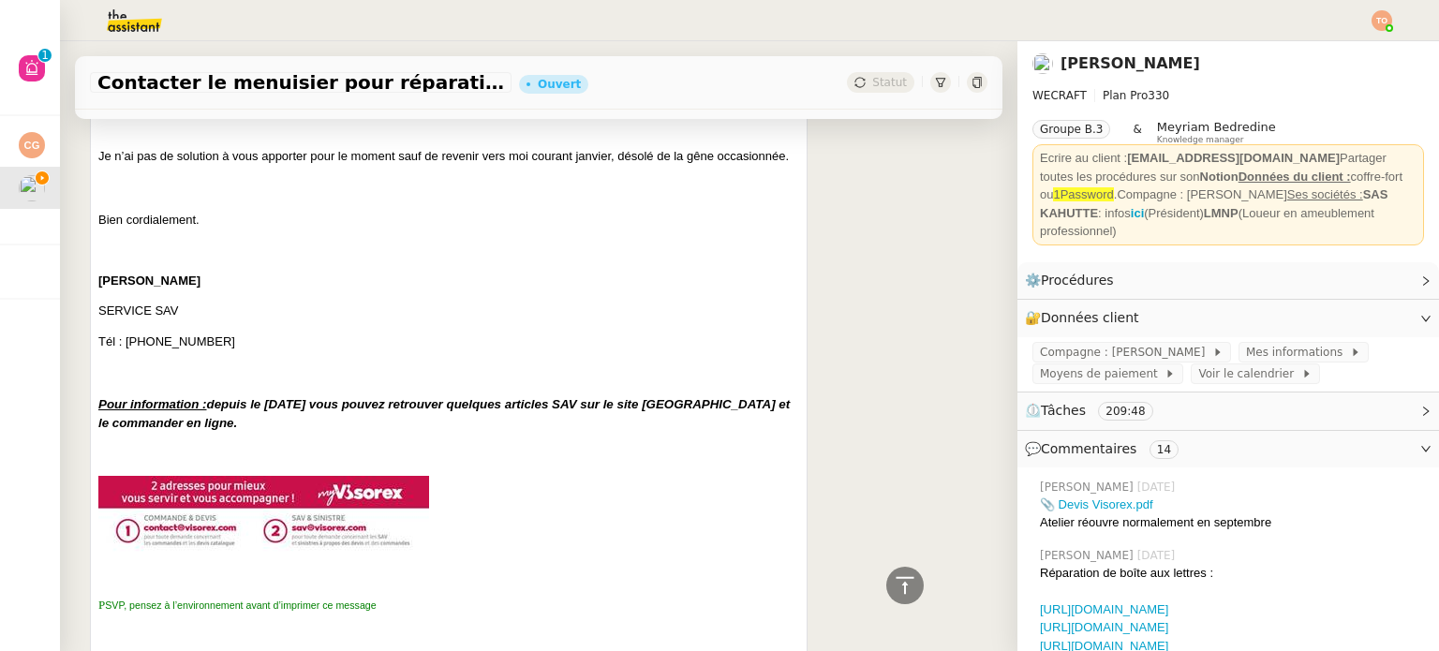
scroll to position [0, 0]
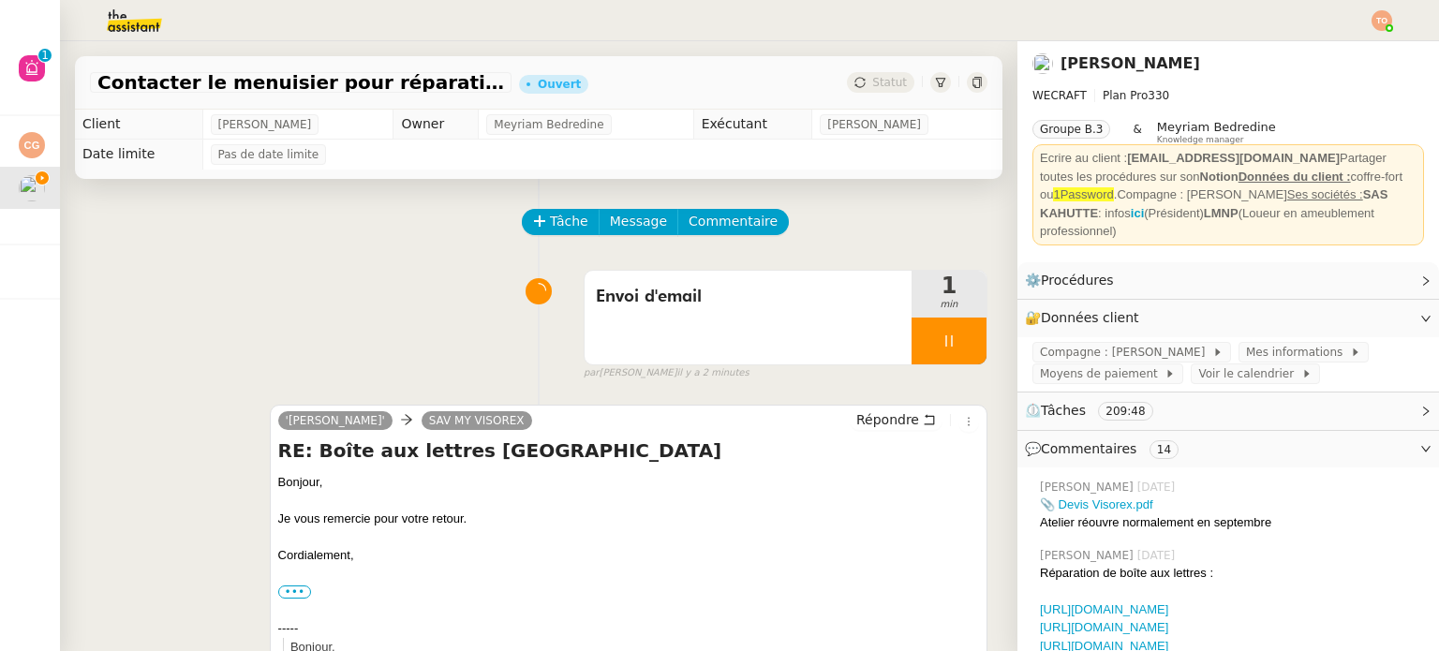
click at [582, 437] on div "'[PERSON_NAME]' SAV MY VISOREX Répondre" at bounding box center [628, 423] width 701 height 28
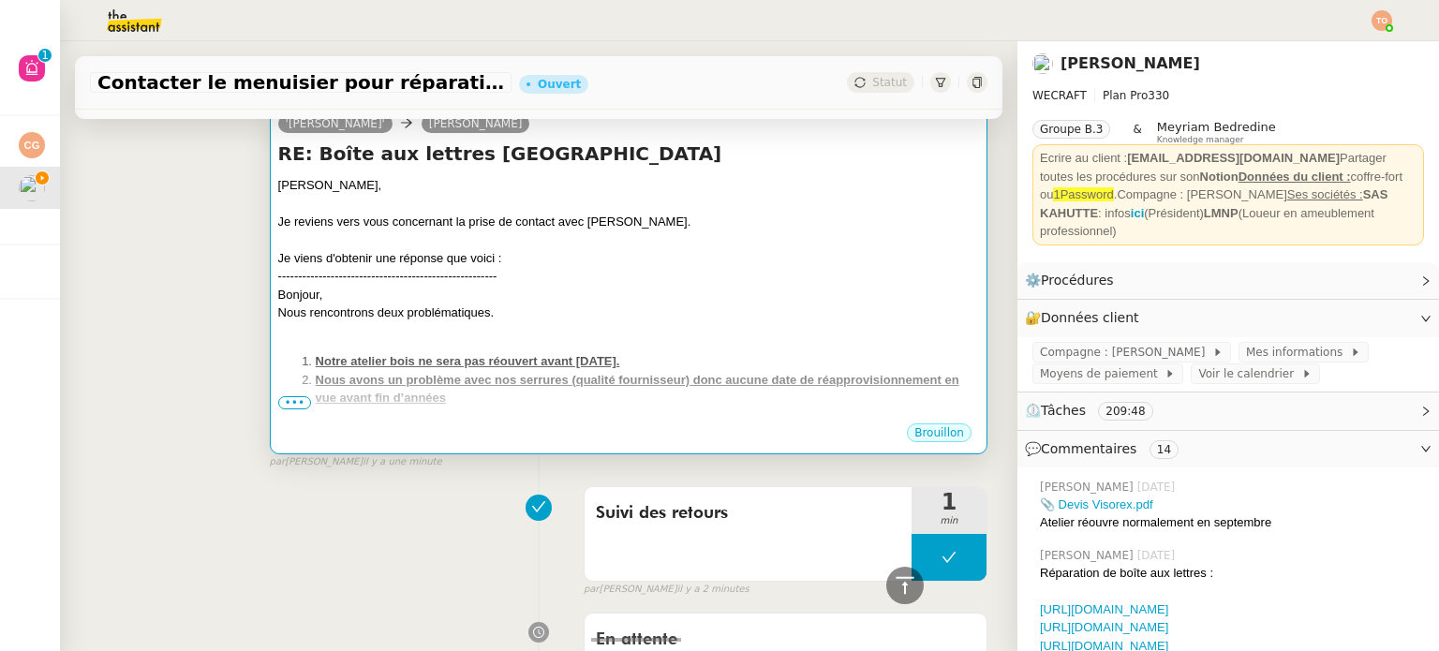
click at [618, 259] on div "Je viens d'obtenir une réponse que voici :" at bounding box center [628, 258] width 701 height 19
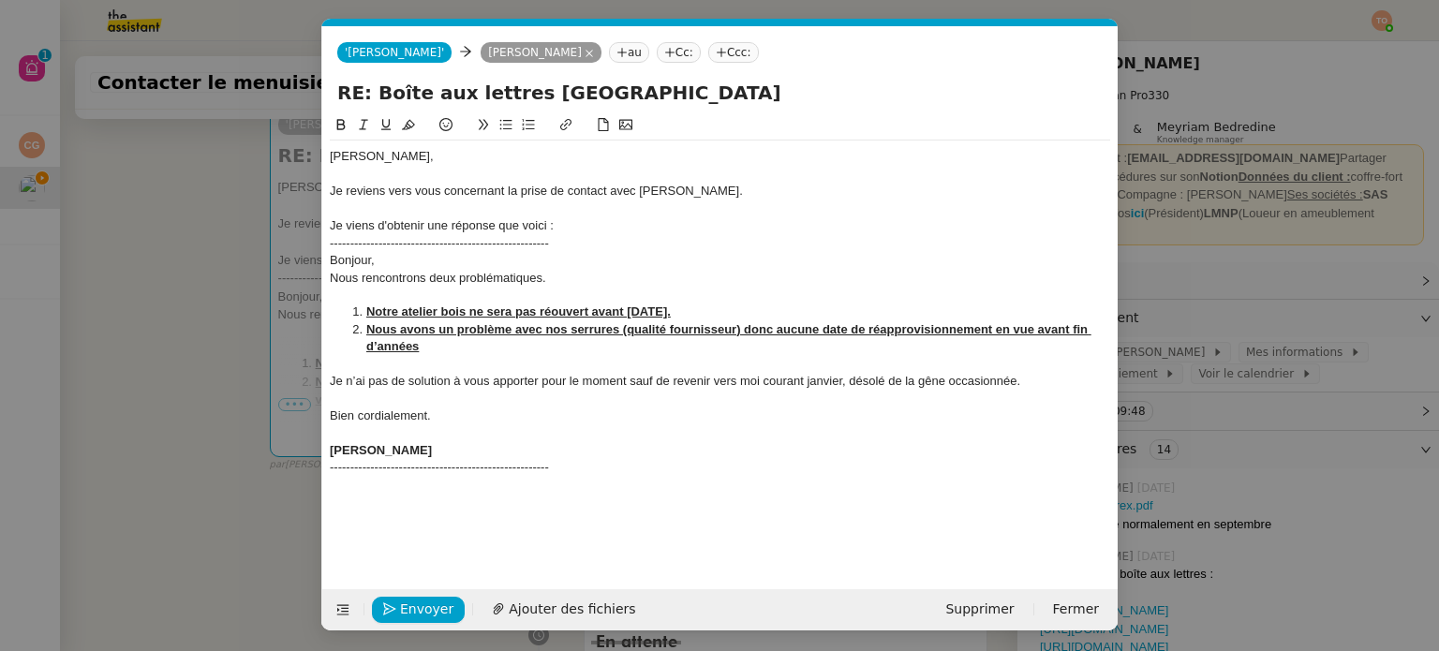
scroll to position [0, 39]
click at [657, 59] on nz-tag "Cc:" at bounding box center [679, 52] width 44 height 21
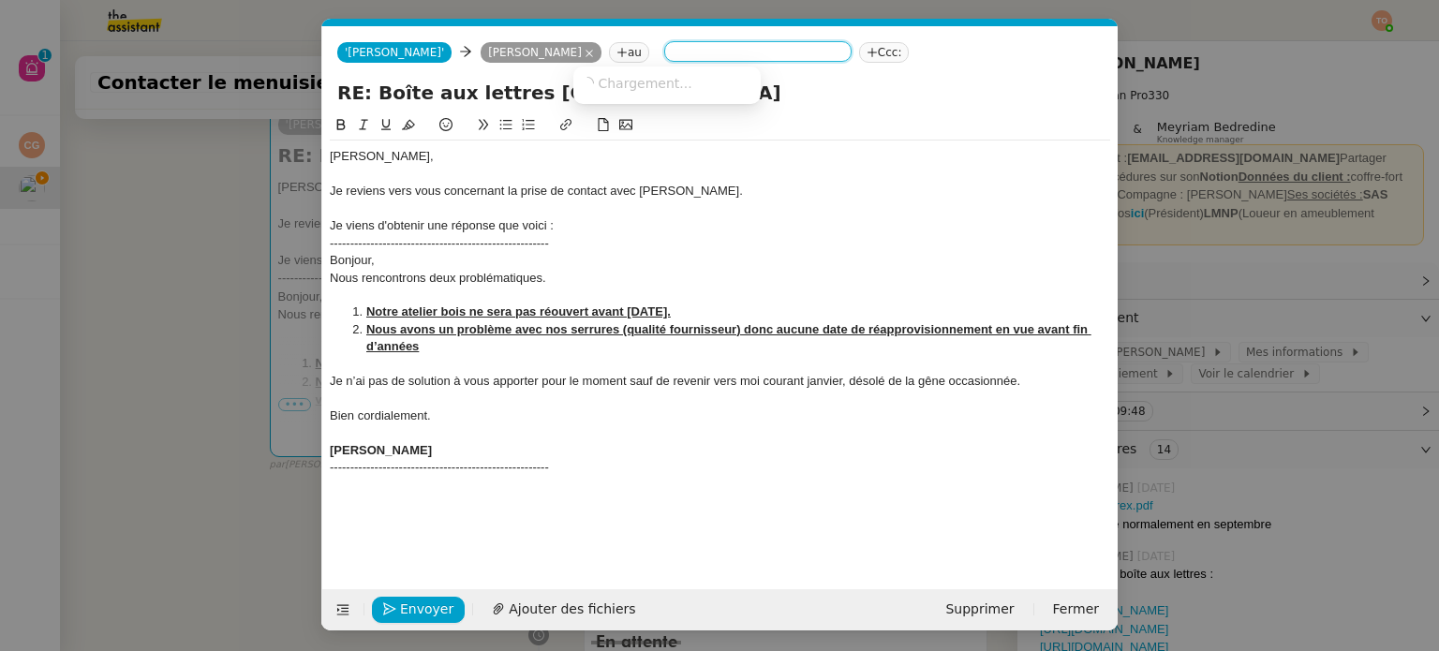
paste input "[EMAIL_ADDRESS][DOMAIN_NAME]"
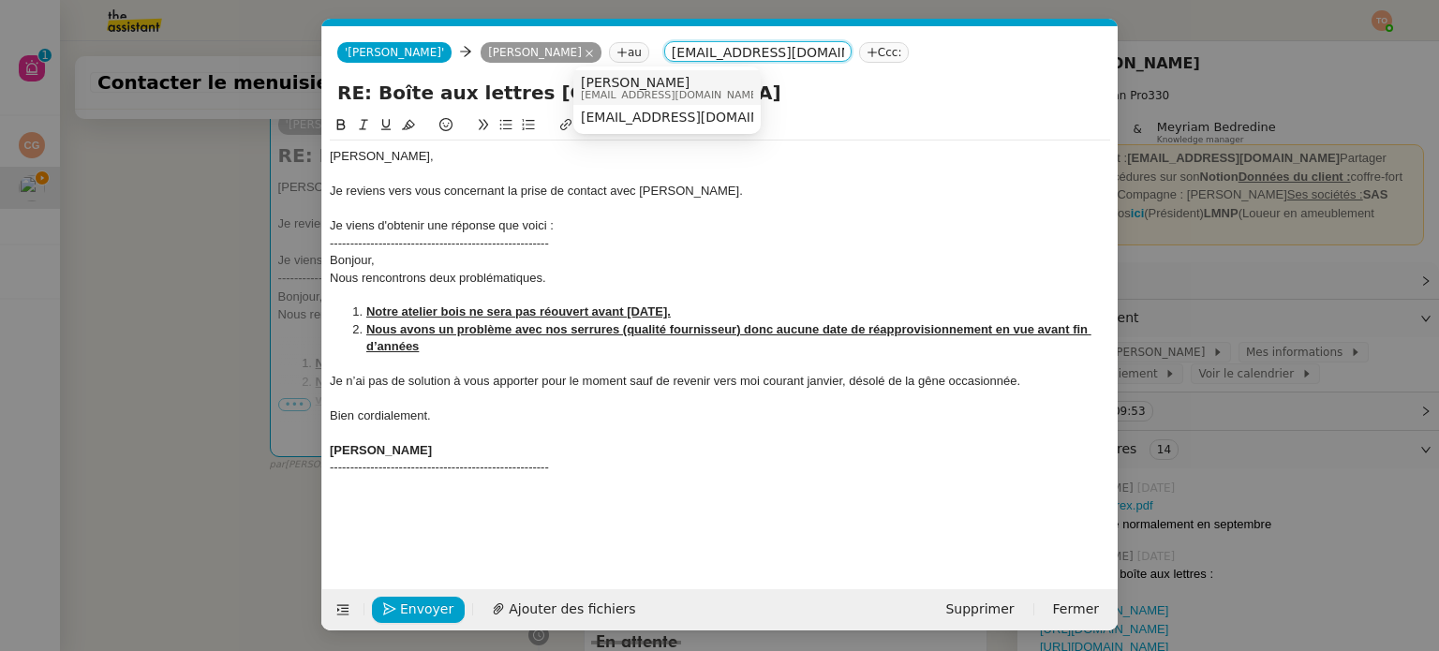
type input "[EMAIL_ADDRESS][DOMAIN_NAME]"
click at [679, 83] on span "[PERSON_NAME]" at bounding box center [671, 82] width 180 height 15
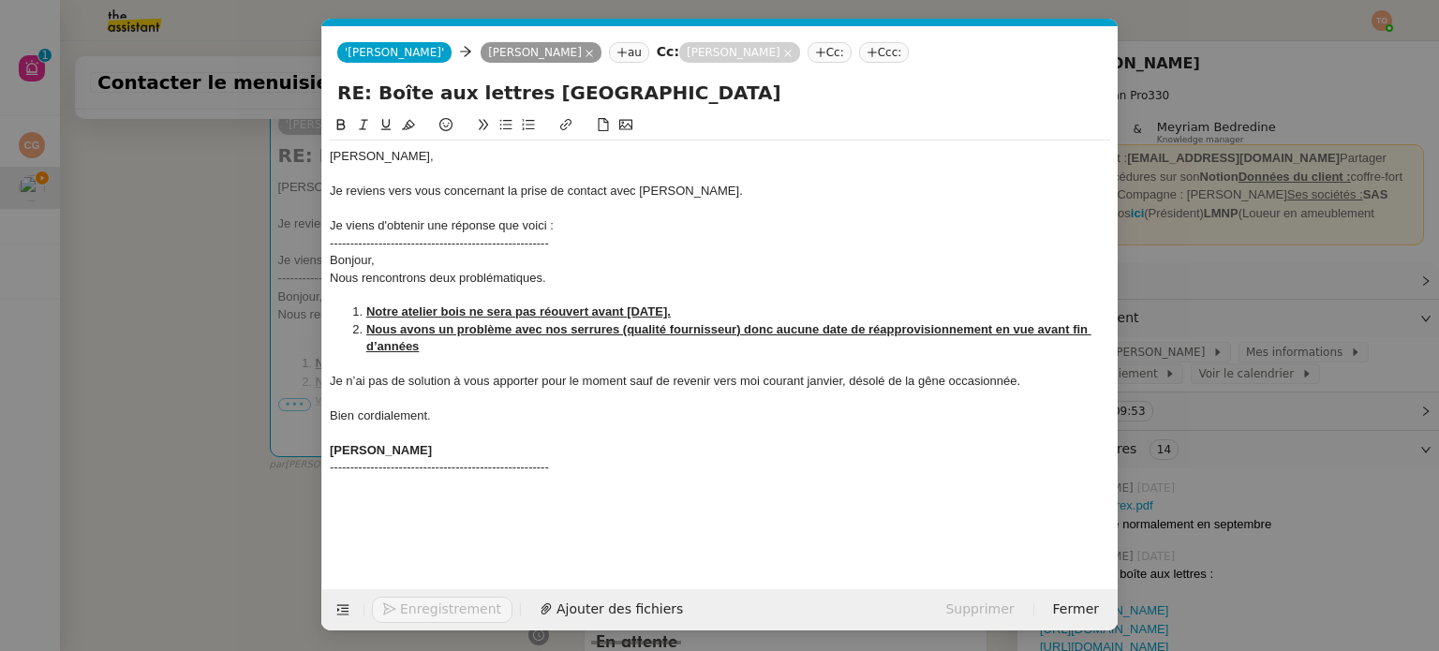
click at [477, 504] on div "[PERSON_NAME], Je reviens vers vous concernant la prise de contact avec [PERSON…" at bounding box center [720, 337] width 780 height 446
click at [461, 491] on div "[PERSON_NAME], Je reviens vers vous concernant la prise de contact avec [PERSON…" at bounding box center [720, 337] width 780 height 446
click at [229, 361] on nz-modal-container "Service TA - VOYAGE - PROPOSITION GLOBALE A utiliser dans le cadre de propositi…" at bounding box center [719, 325] width 1439 height 651
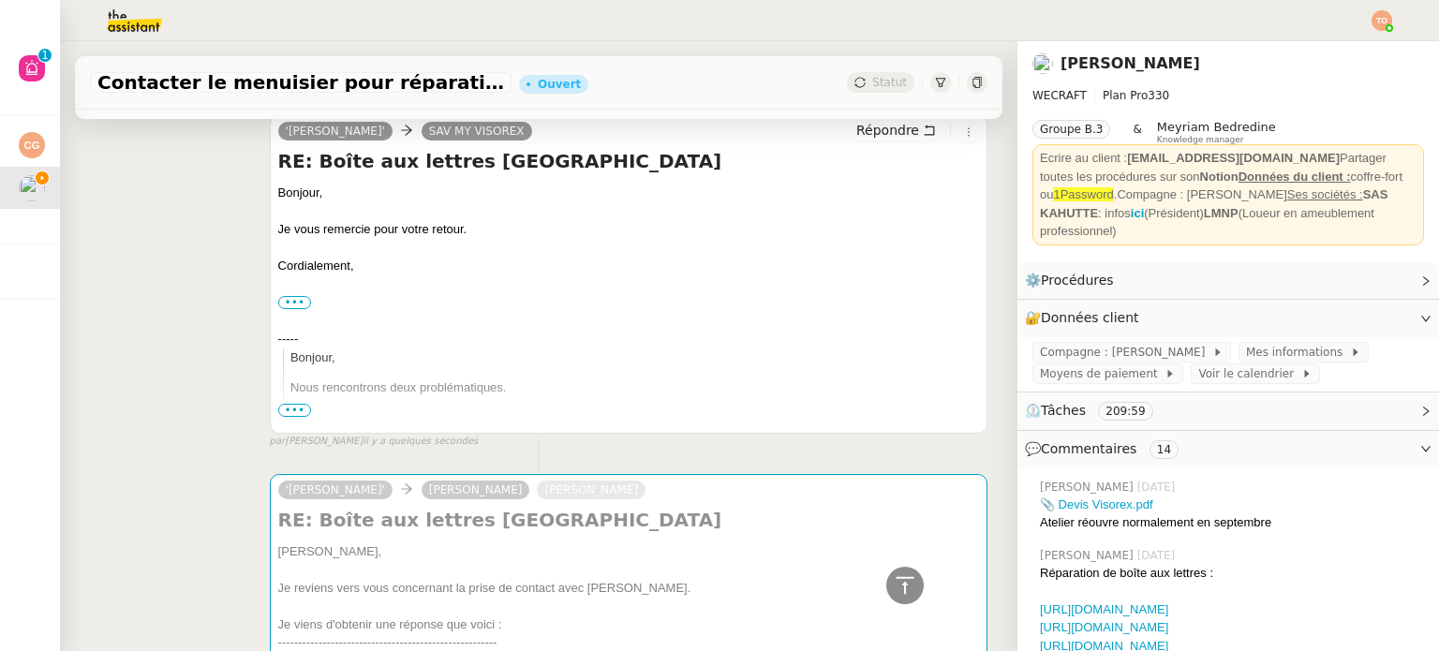
scroll to position [0, 0]
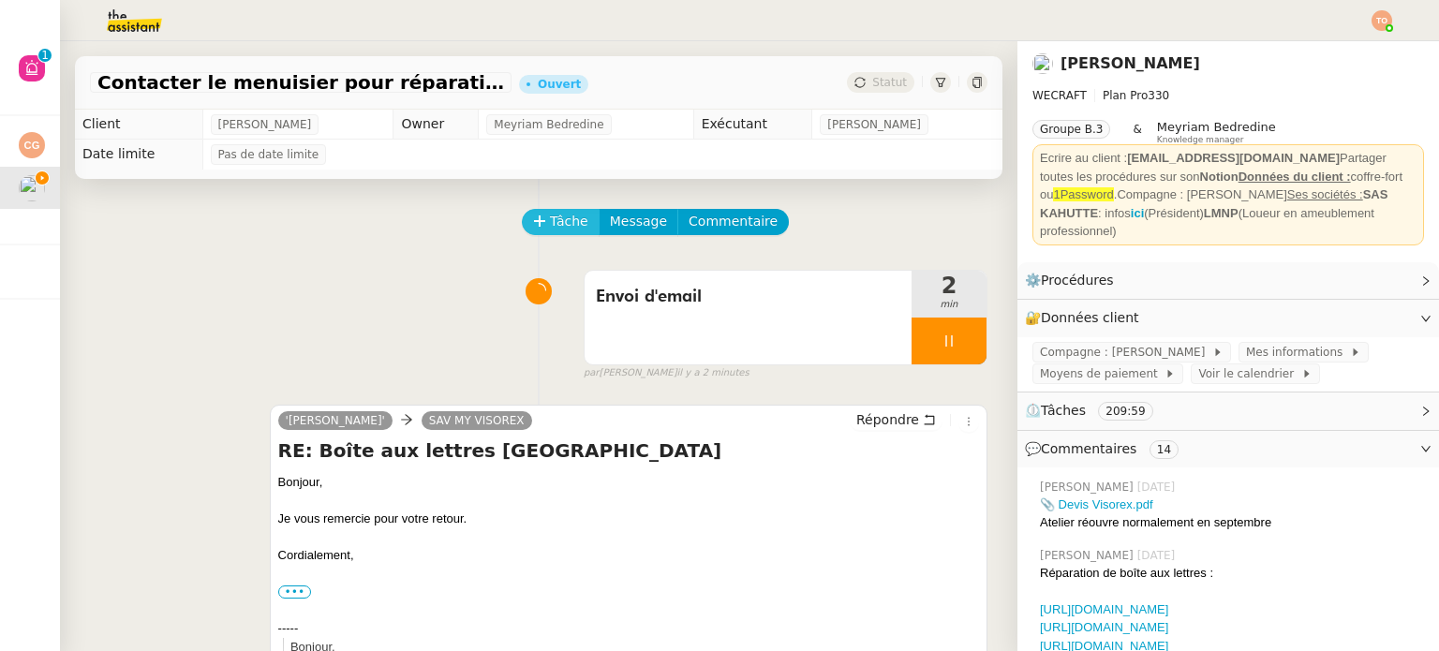
click at [570, 219] on button "Tâche" at bounding box center [561, 222] width 78 height 26
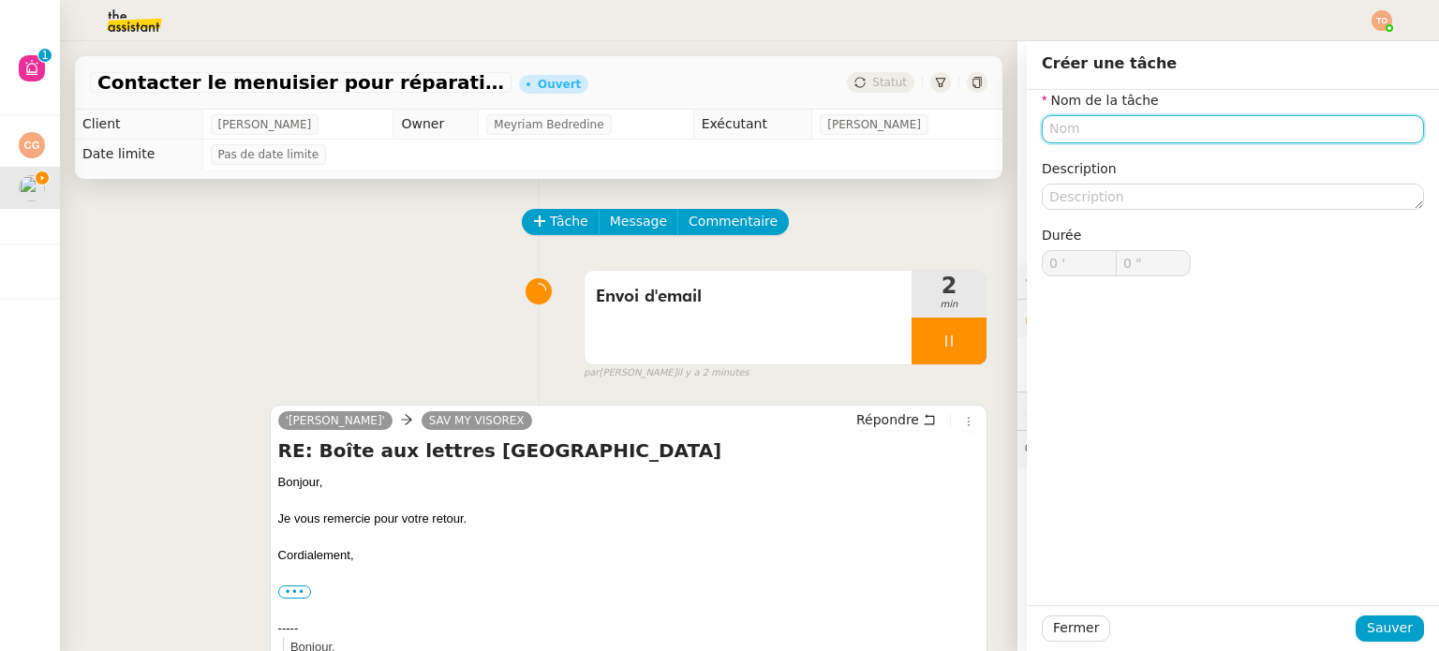
click at [1072, 126] on input "text" at bounding box center [1233, 128] width 382 height 27
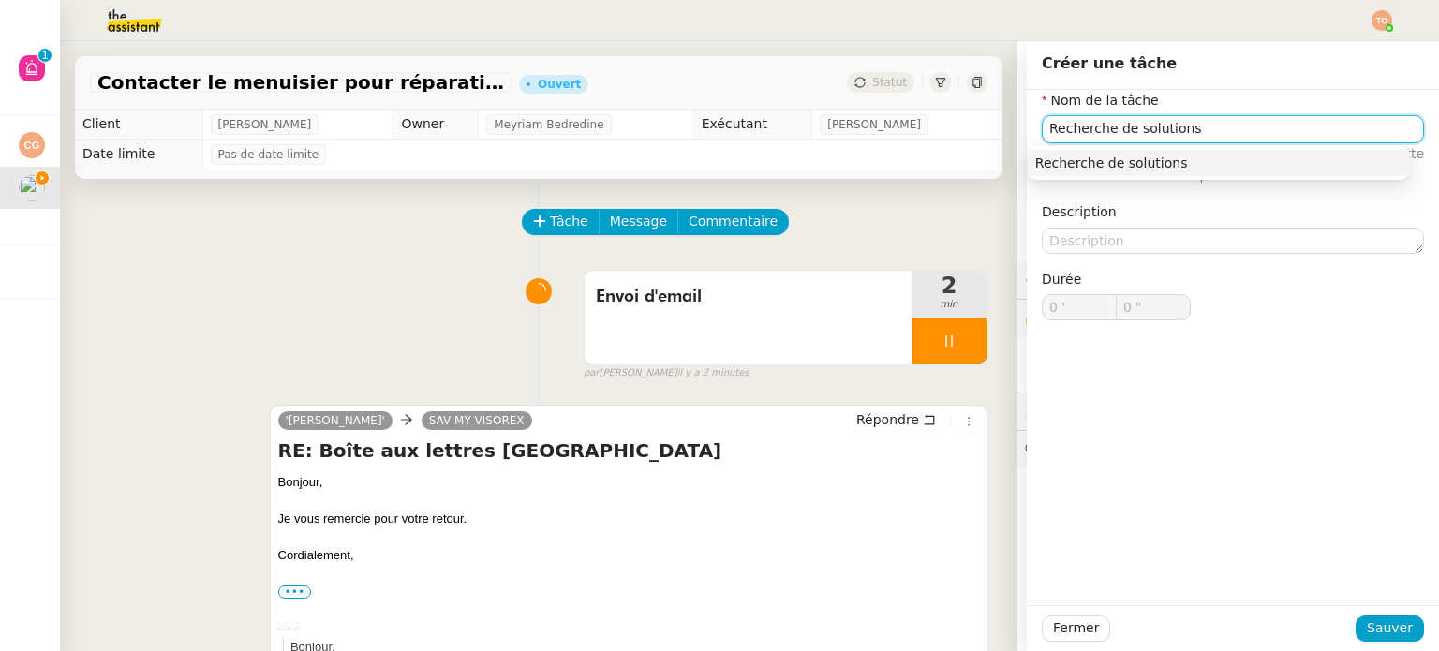
type input "Recherche de solutions"
click at [1410, 629] on div "Fermer Sauver" at bounding box center [1233, 628] width 412 height 46
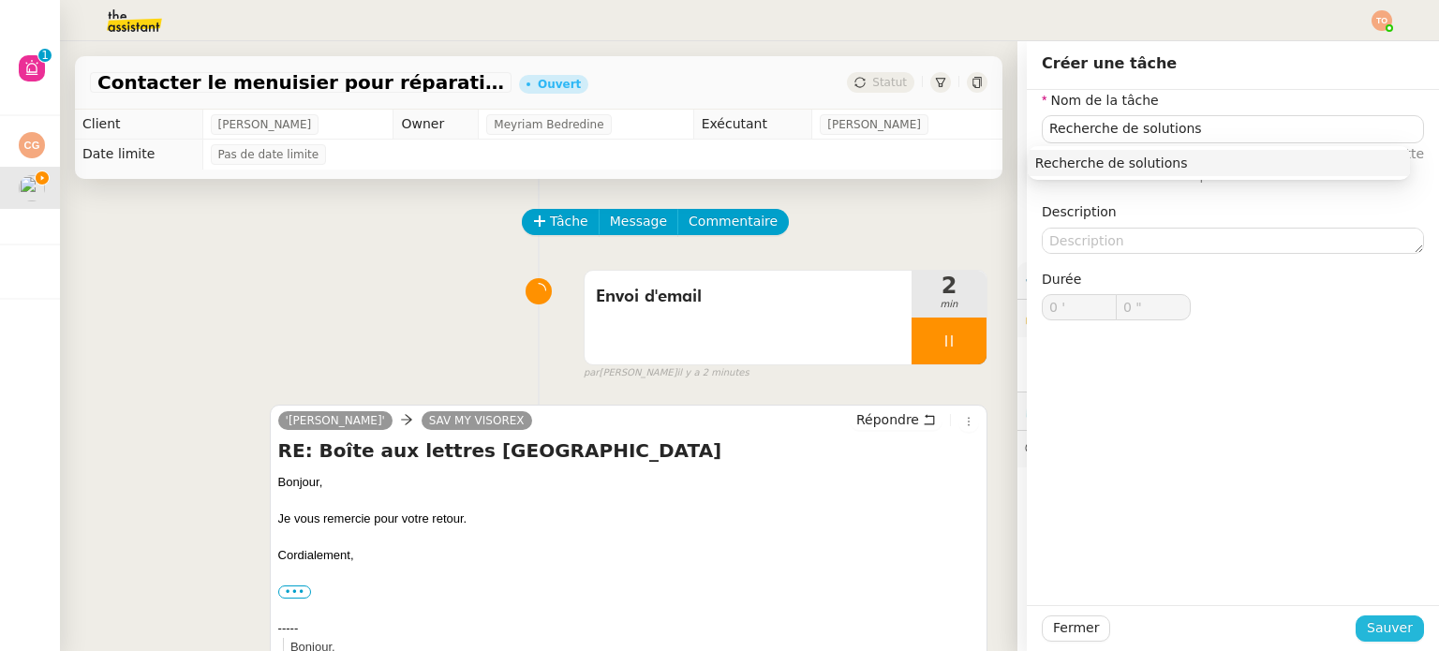
click at [1402, 625] on button "Sauver" at bounding box center [1389, 628] width 68 height 26
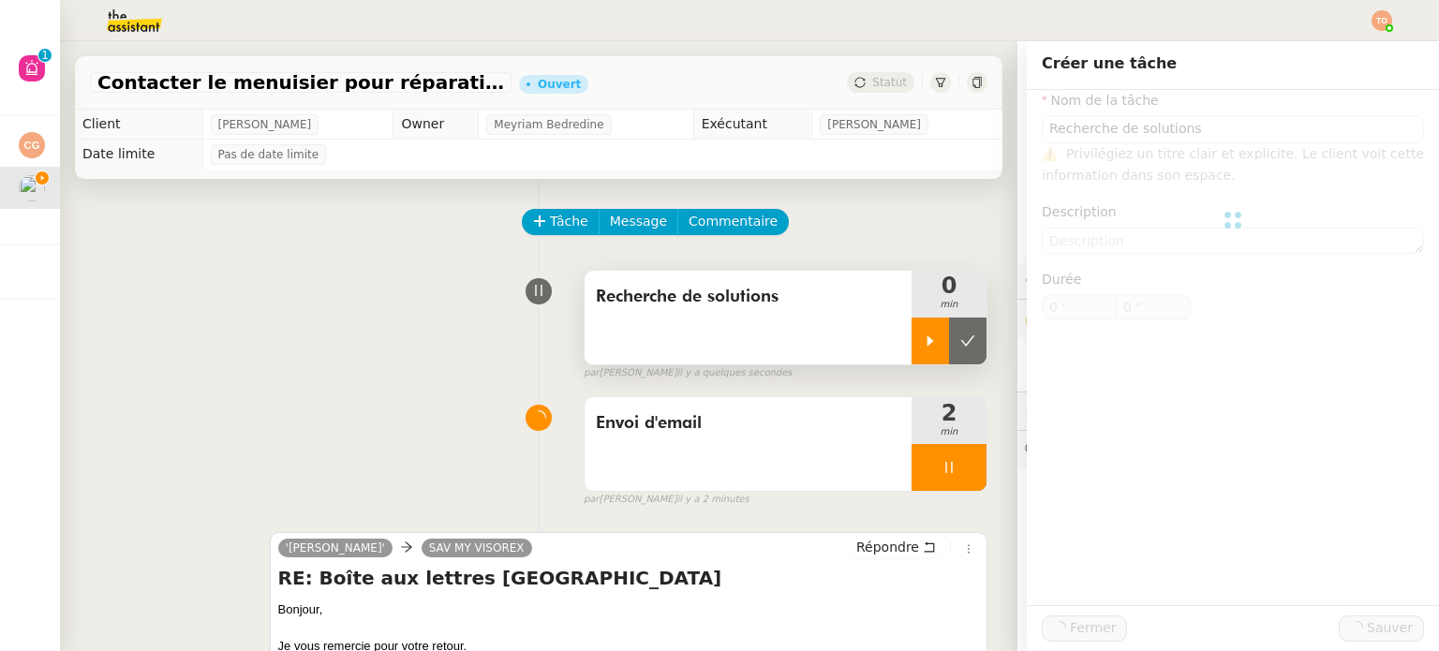
click at [914, 340] on div at bounding box center [929, 341] width 37 height 47
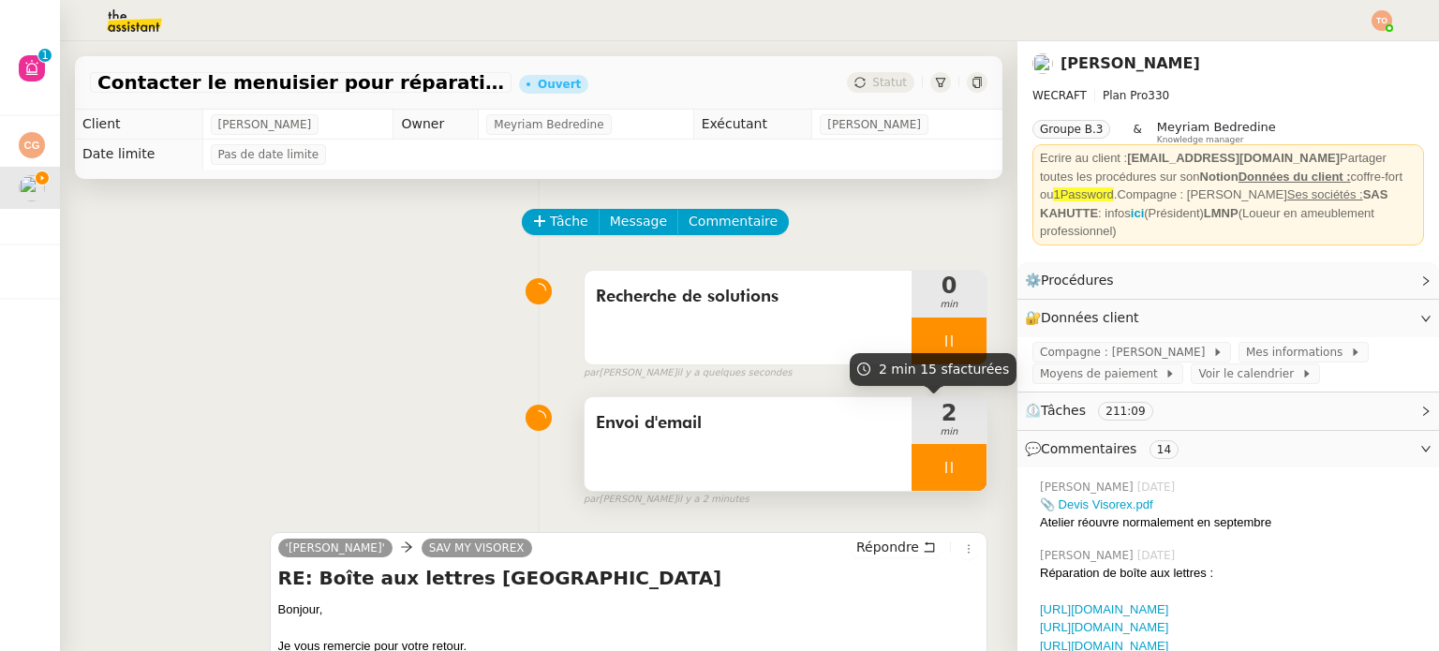
click at [939, 458] on div at bounding box center [948, 467] width 75 height 47
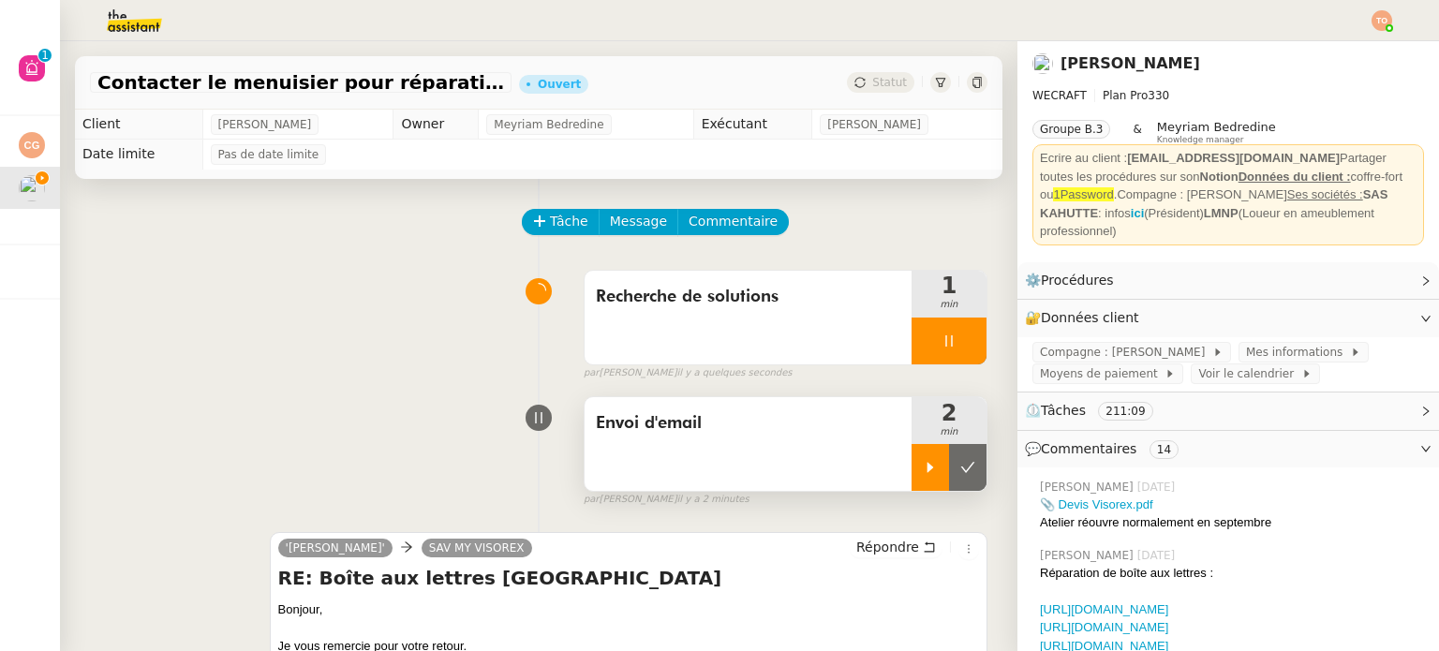
click at [960, 464] on icon at bounding box center [967, 467] width 15 height 15
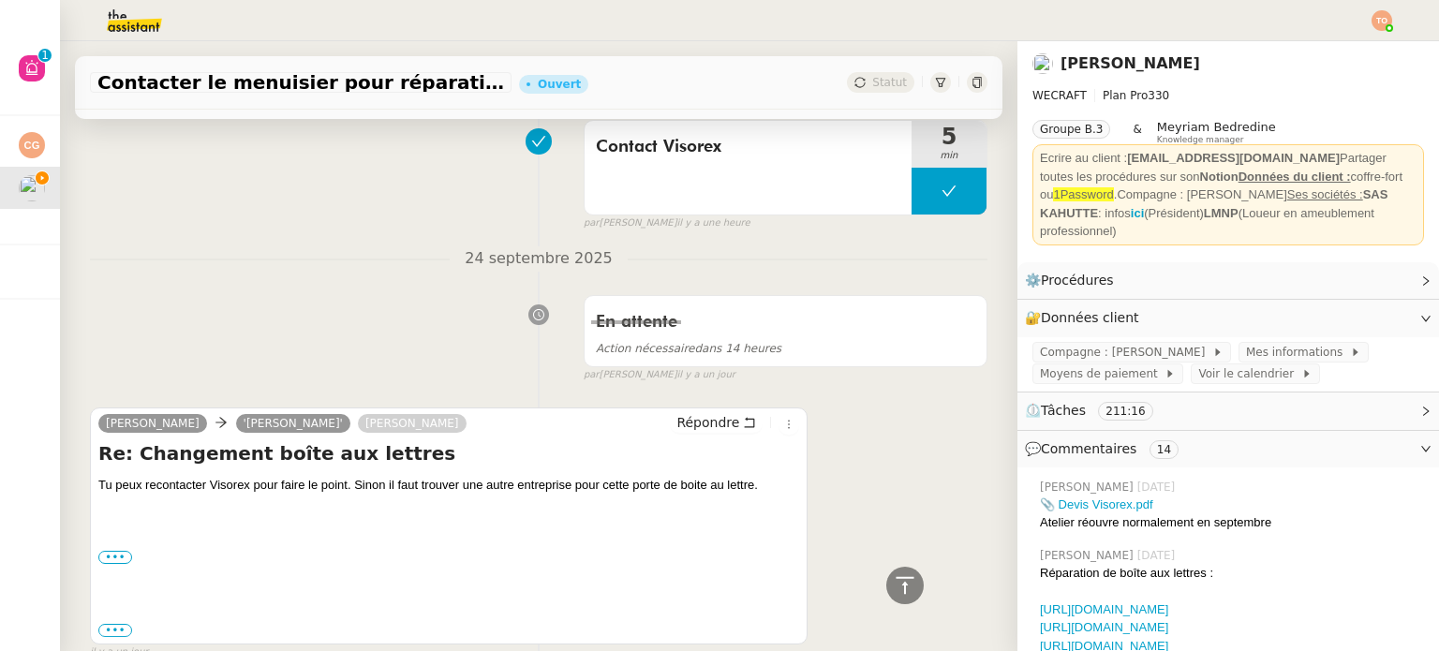
scroll to position [3372, 0]
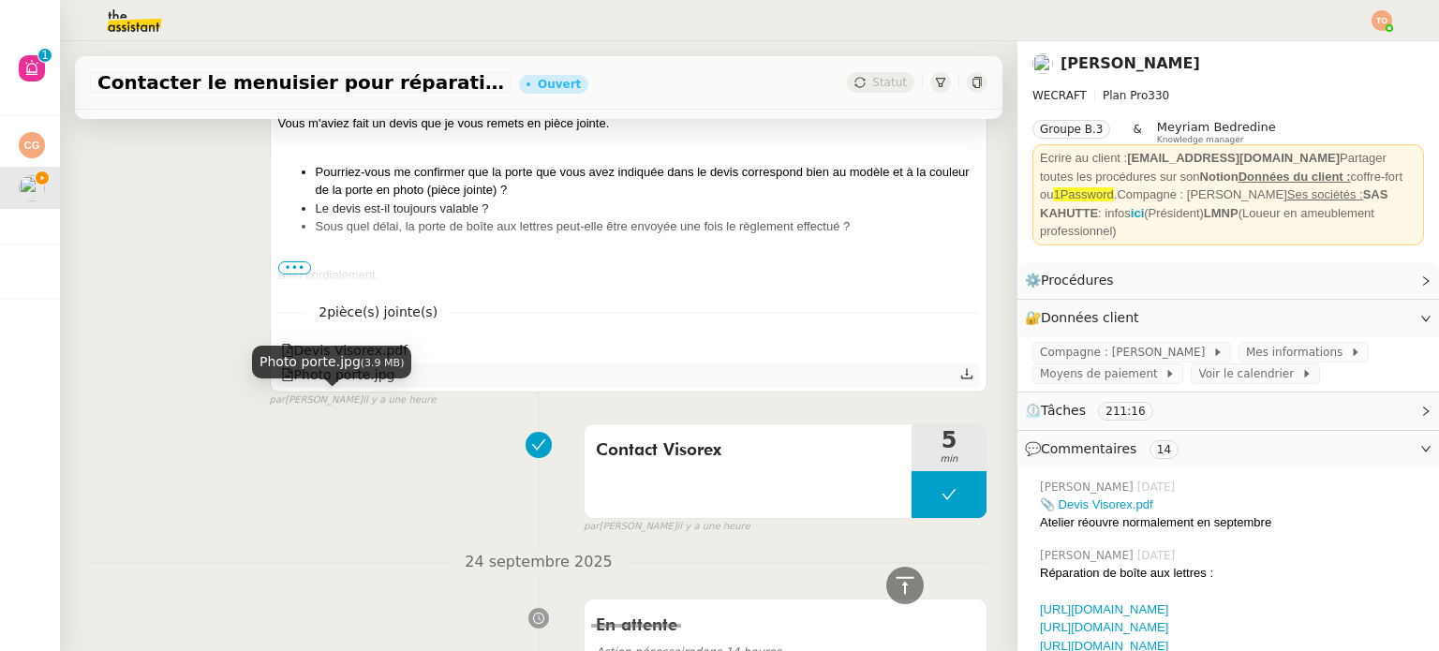
click at [352, 386] on div "Photo porte.jpg" at bounding box center [338, 375] width 114 height 22
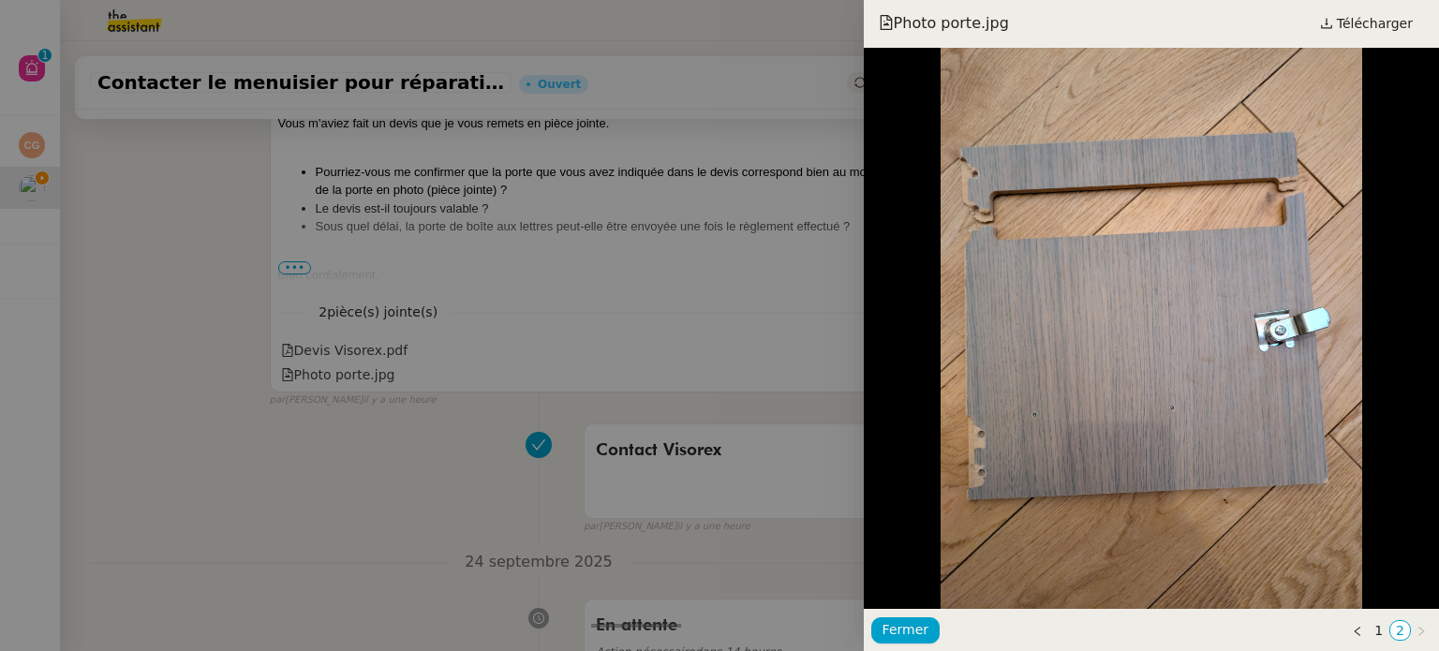
click at [663, 247] on div at bounding box center [719, 325] width 1439 height 651
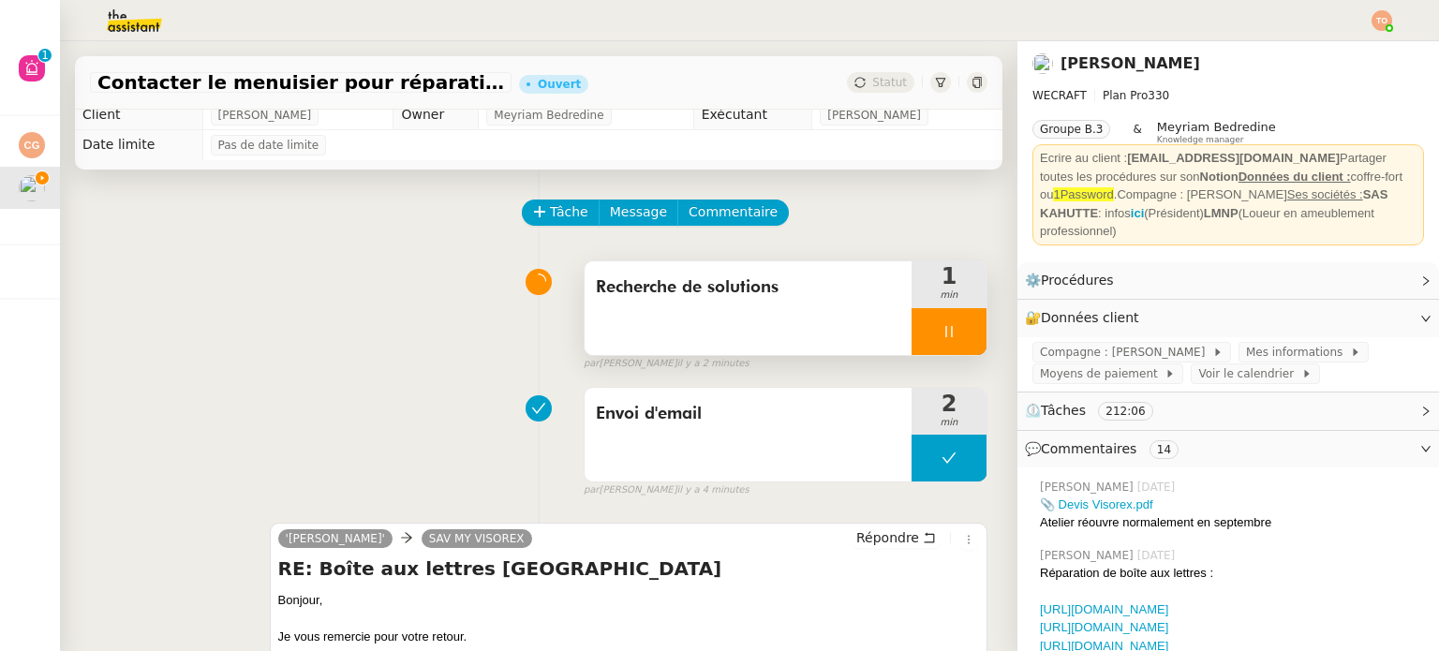
scroll to position [0, 0]
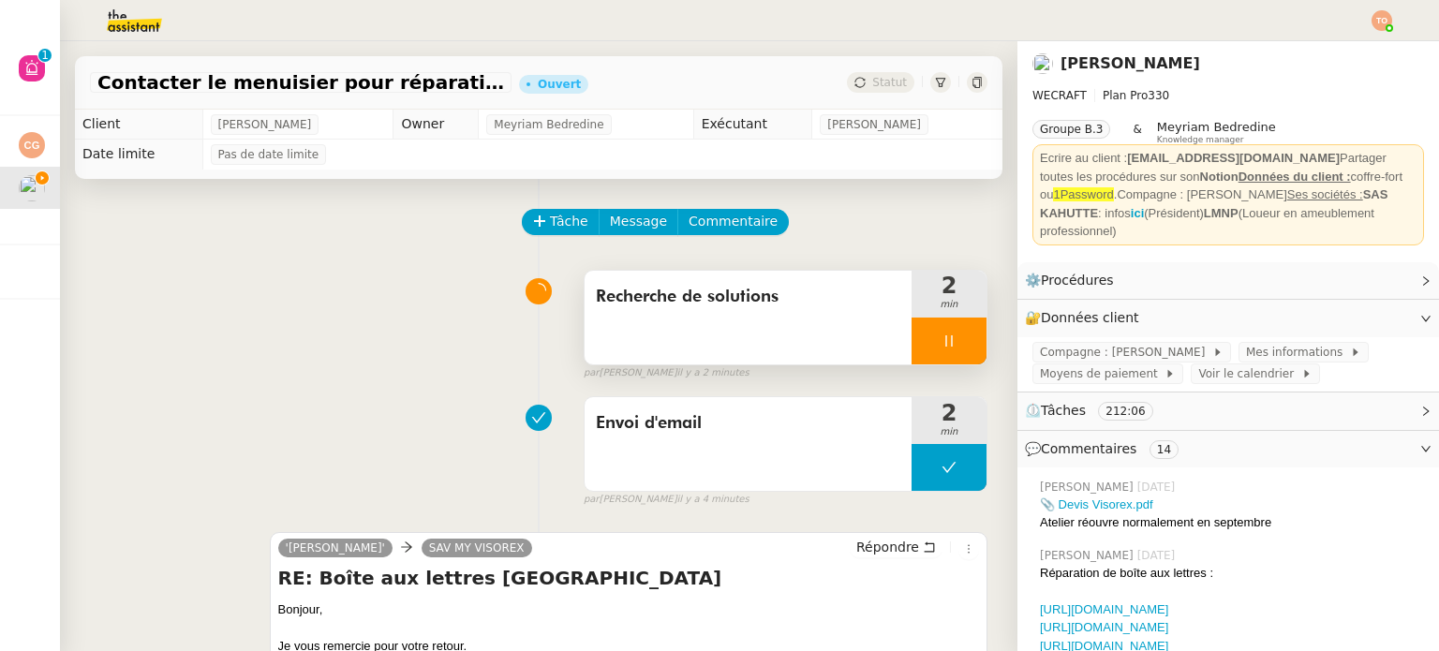
click at [941, 347] on icon at bounding box center [948, 340] width 15 height 15
click at [960, 336] on icon at bounding box center [967, 340] width 15 height 15
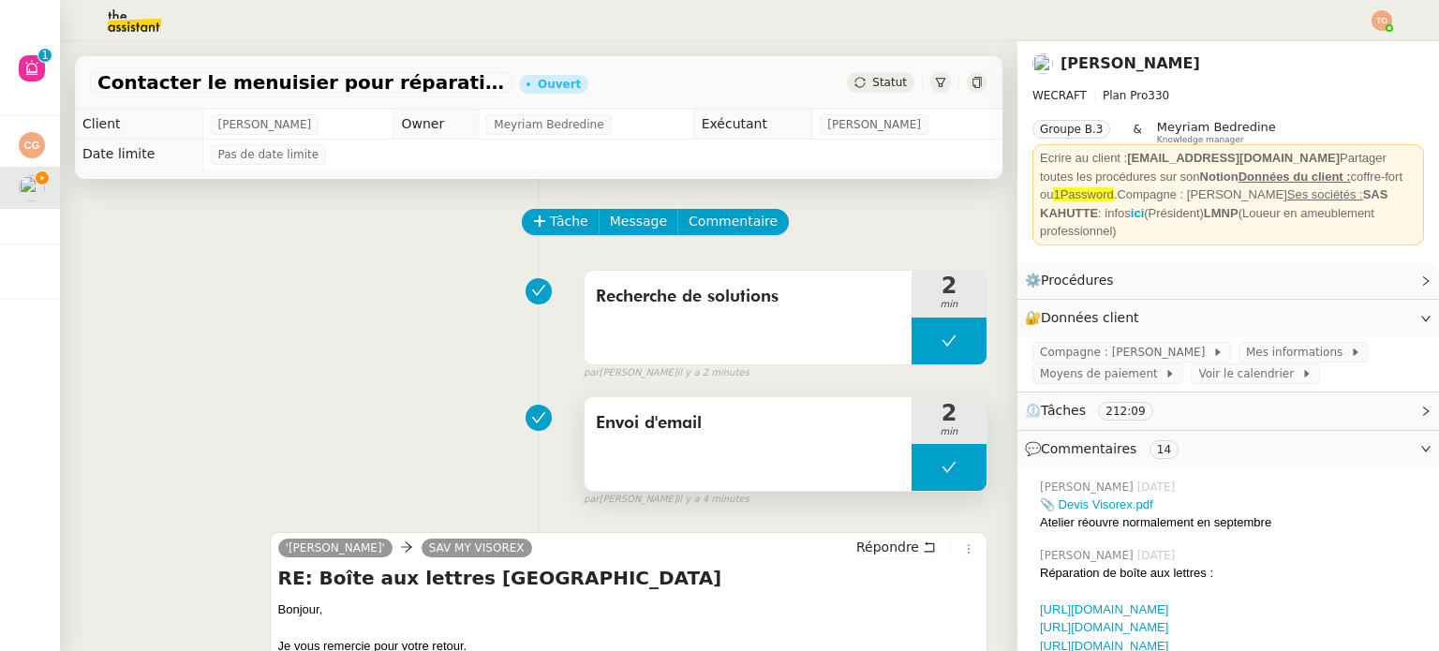
click at [941, 464] on icon at bounding box center [948, 467] width 15 height 15
click at [923, 474] on icon at bounding box center [930, 467] width 15 height 15
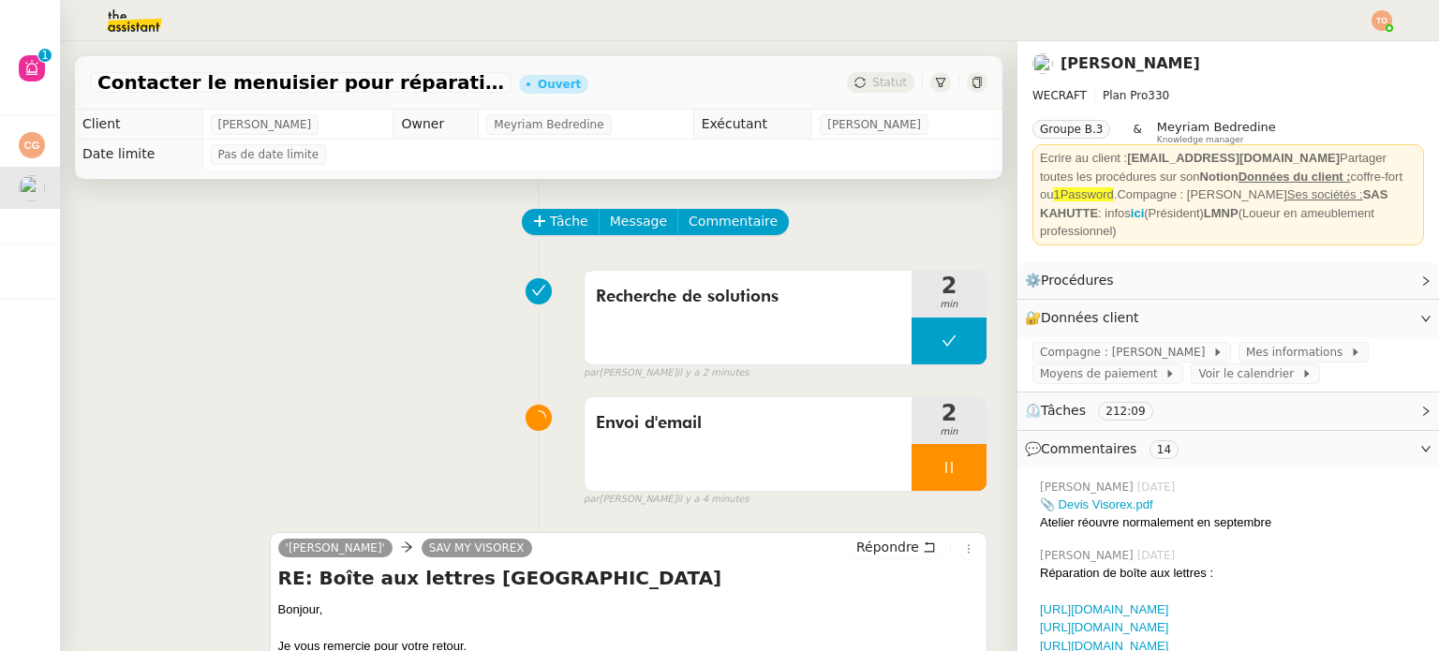
click at [682, 606] on div "Bonjour," at bounding box center [628, 609] width 701 height 19
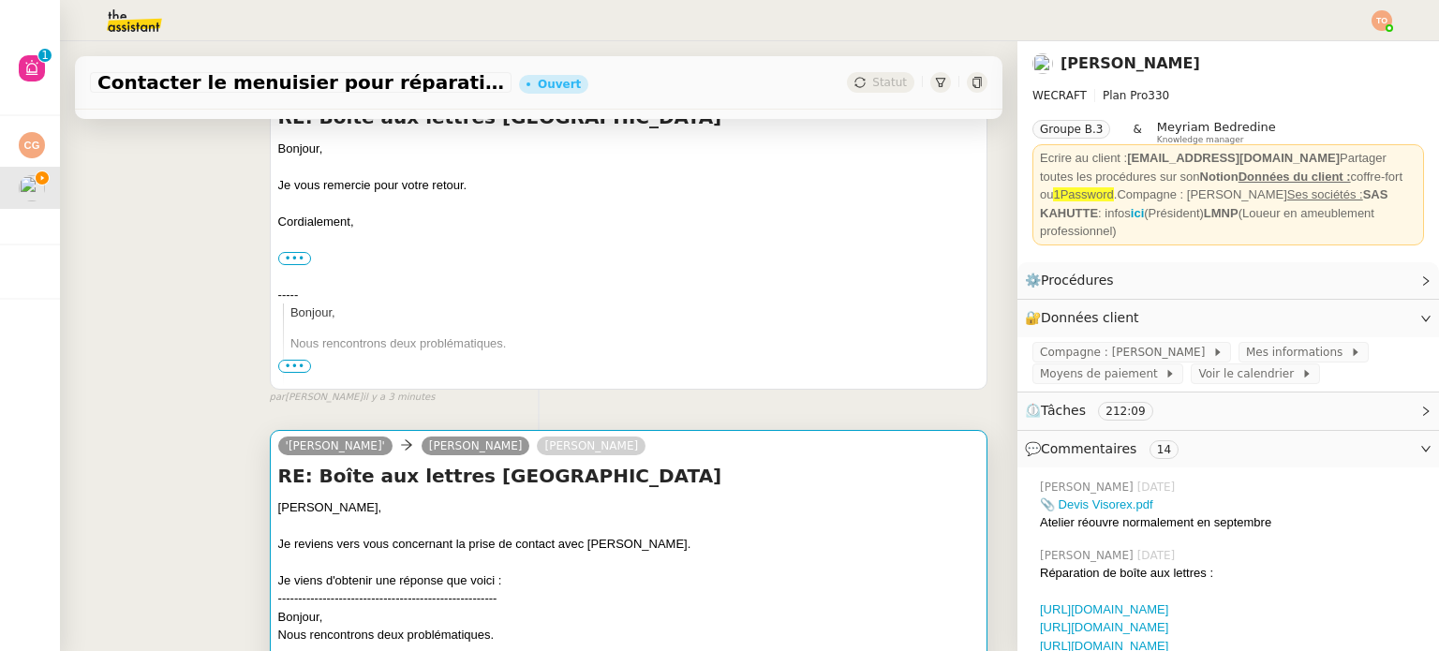
scroll to position [468, 0]
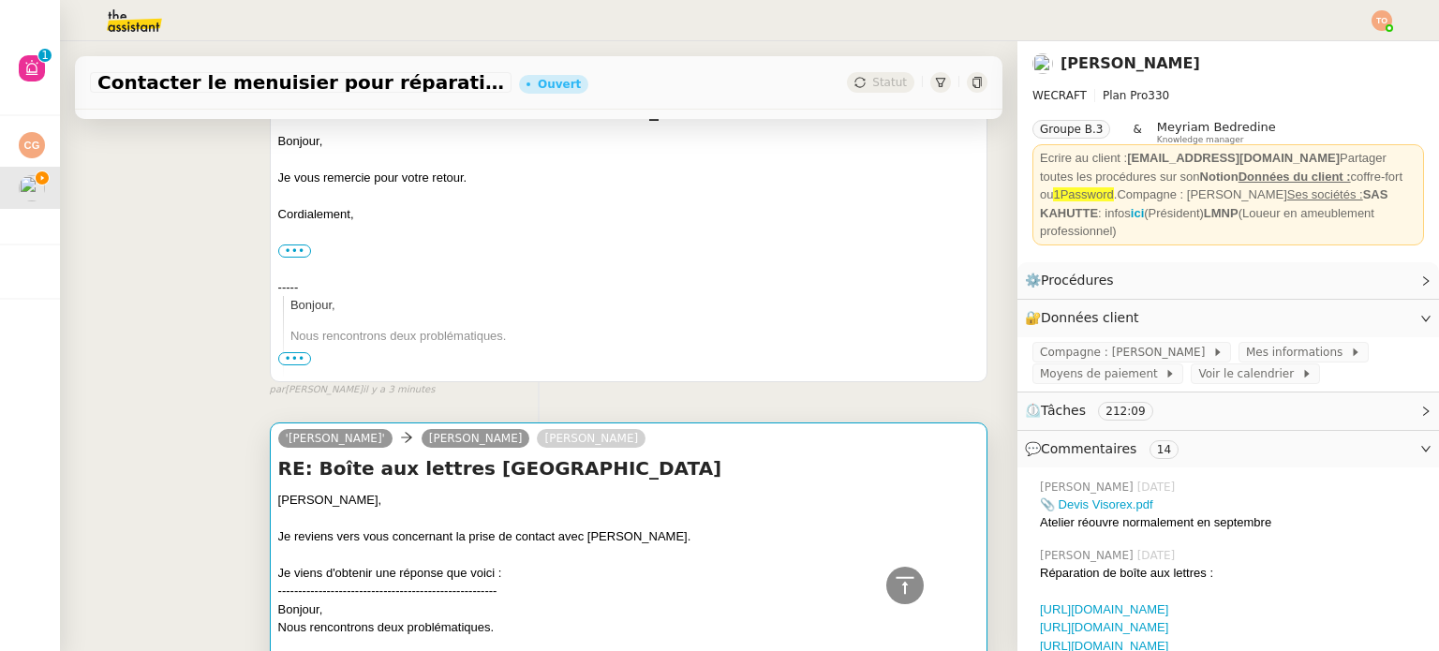
click at [668, 527] on div at bounding box center [628, 518] width 701 height 19
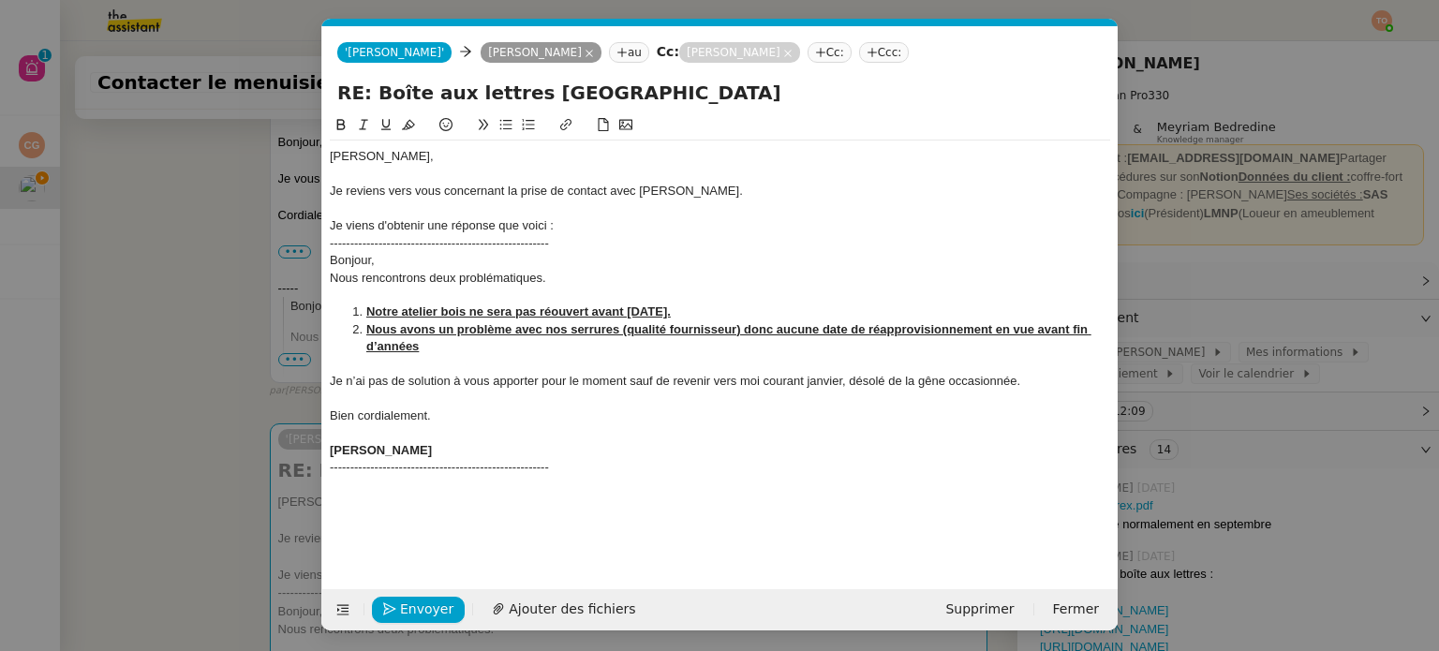
scroll to position [0, 39]
click at [580, 475] on div "------------------------------------------------------" at bounding box center [720, 467] width 780 height 17
click at [561, 494] on div "[PERSON_NAME], Je reviens vers vous concernant la prise de contact avec [PERSON…" at bounding box center [720, 337] width 780 height 446
click at [587, 482] on div "[PERSON_NAME], Je reviens vers vous concernant la prise de contact avec [PERSON…" at bounding box center [720, 312] width 780 height 344
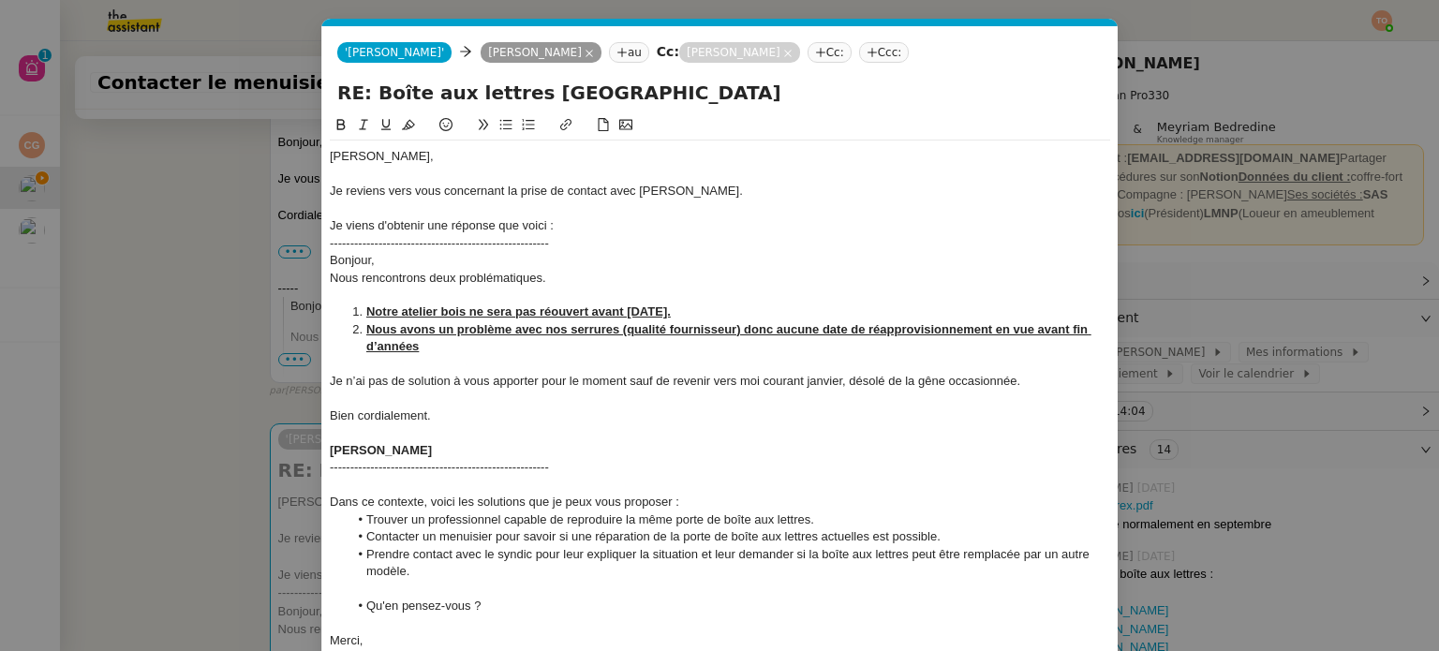
click at [602, 479] on div at bounding box center [720, 485] width 780 height 17
click at [529, 490] on div at bounding box center [720, 485] width 780 height 17
click at [536, 500] on div "Dans ce contexte, voici les solutions que je peux vous proposer :" at bounding box center [720, 502] width 780 height 17
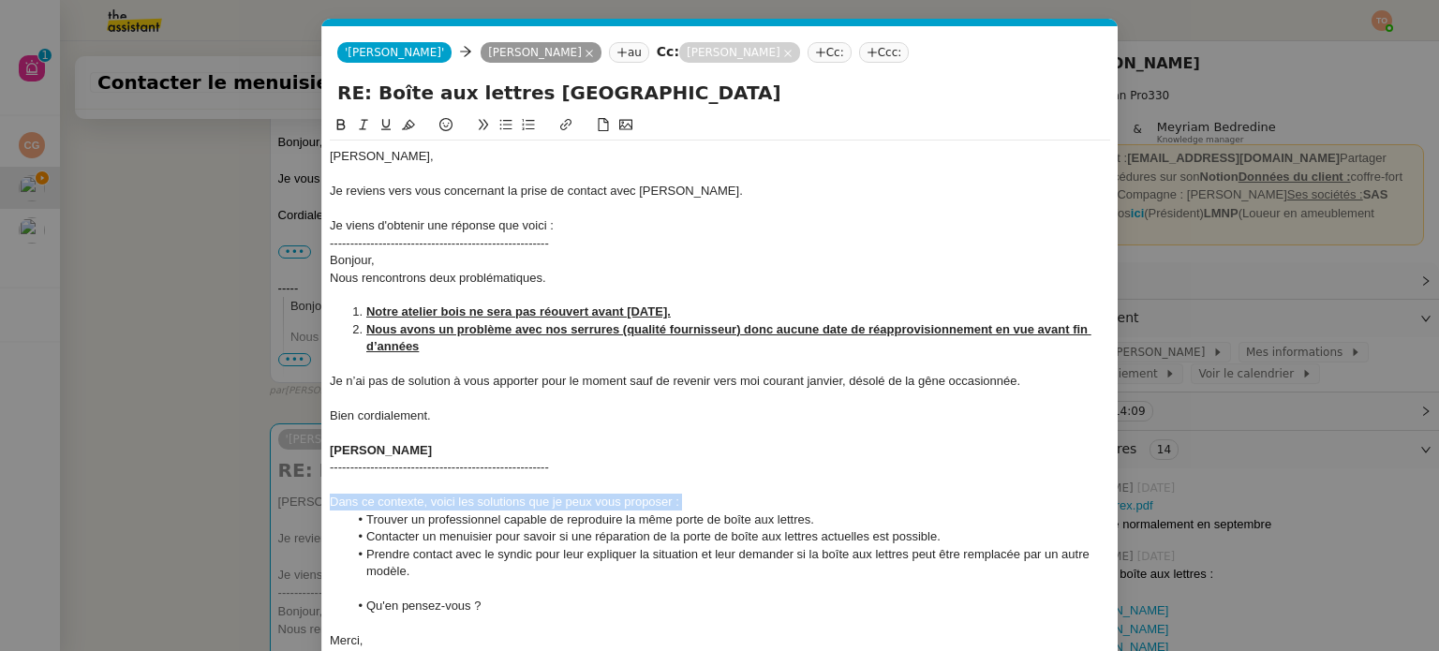
click at [379, 126] on icon at bounding box center [385, 124] width 13 height 13
click at [468, 486] on div at bounding box center [720, 485] width 780 height 17
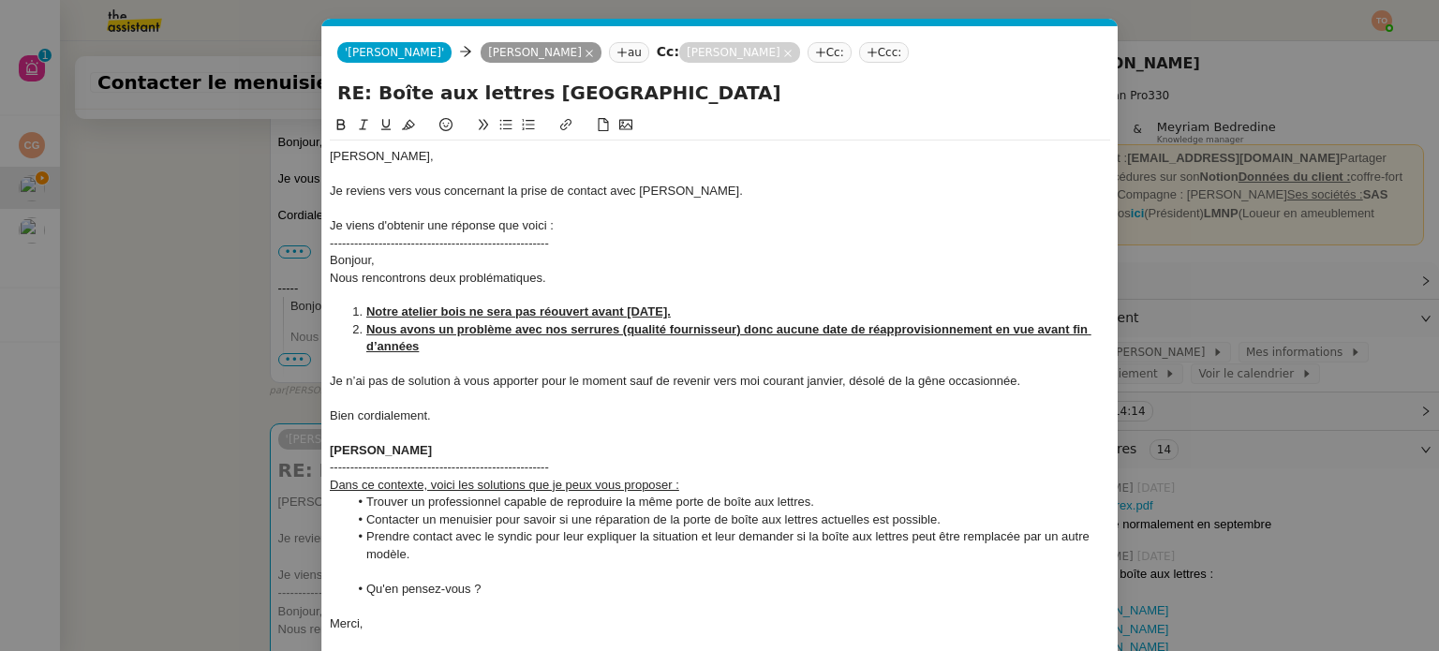
click at [584, 503] on li "Trouver un professionnel capable de reproduire la même porte de boîte aux lettr…" at bounding box center [729, 502] width 762 height 17
click at [335, 120] on icon at bounding box center [340, 124] width 13 height 13
click at [607, 520] on li "Contacter un menuisier pour savoir si une réparation de la porte de boîte aux l…" at bounding box center [729, 519] width 762 height 17
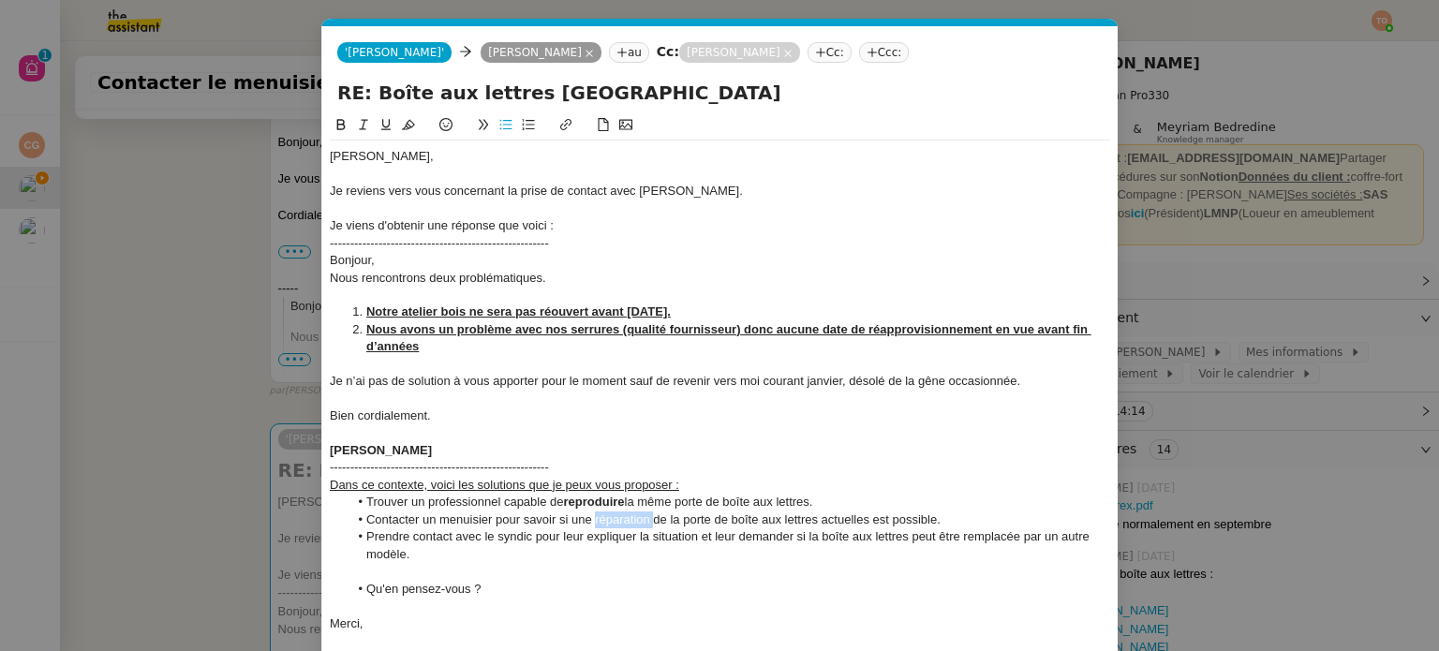
click at [342, 131] on icon at bounding box center [340, 124] width 13 height 13
click at [977, 534] on li "Prendre contact avec le syndic pour leur expliquer la situation et leur demande…" at bounding box center [729, 545] width 762 height 35
click at [344, 126] on icon at bounding box center [341, 124] width 8 height 11
click at [859, 532] on li "Prendre contact avec le syndic pour leur expliquer la situation et leur demande…" at bounding box center [729, 545] width 762 height 35
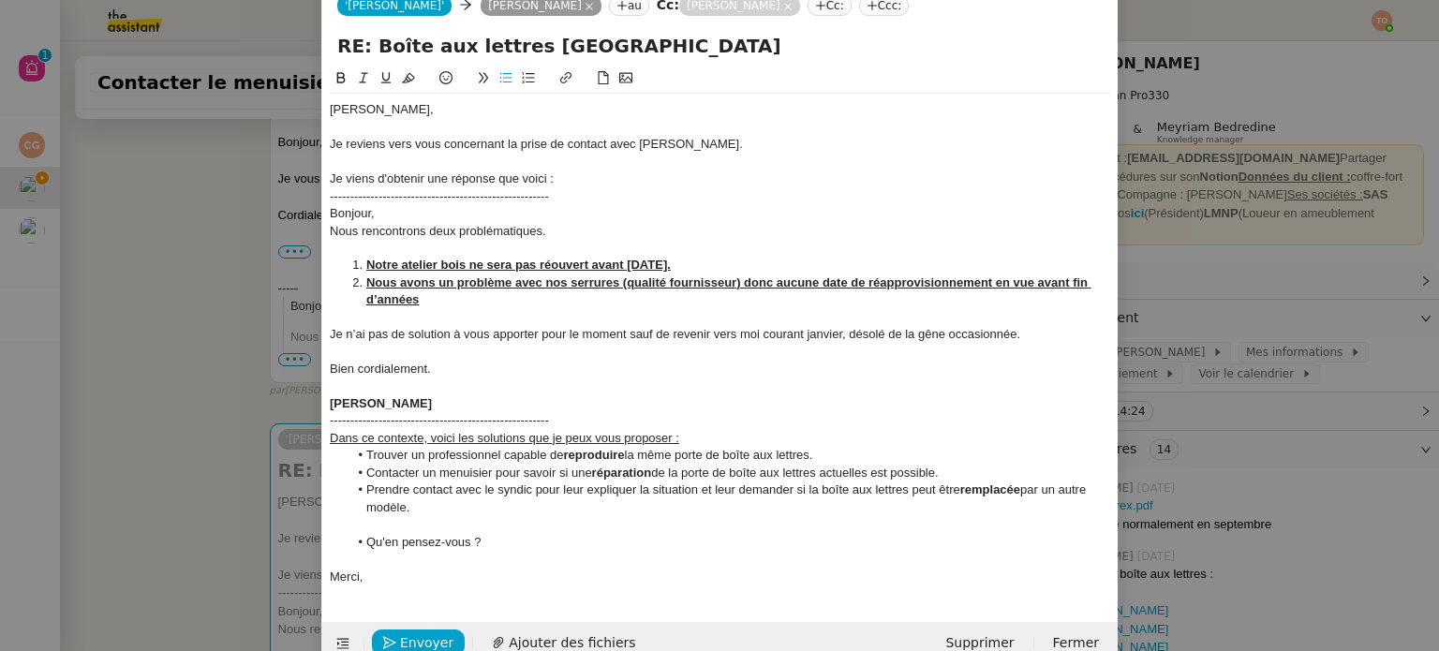
scroll to position [83, 0]
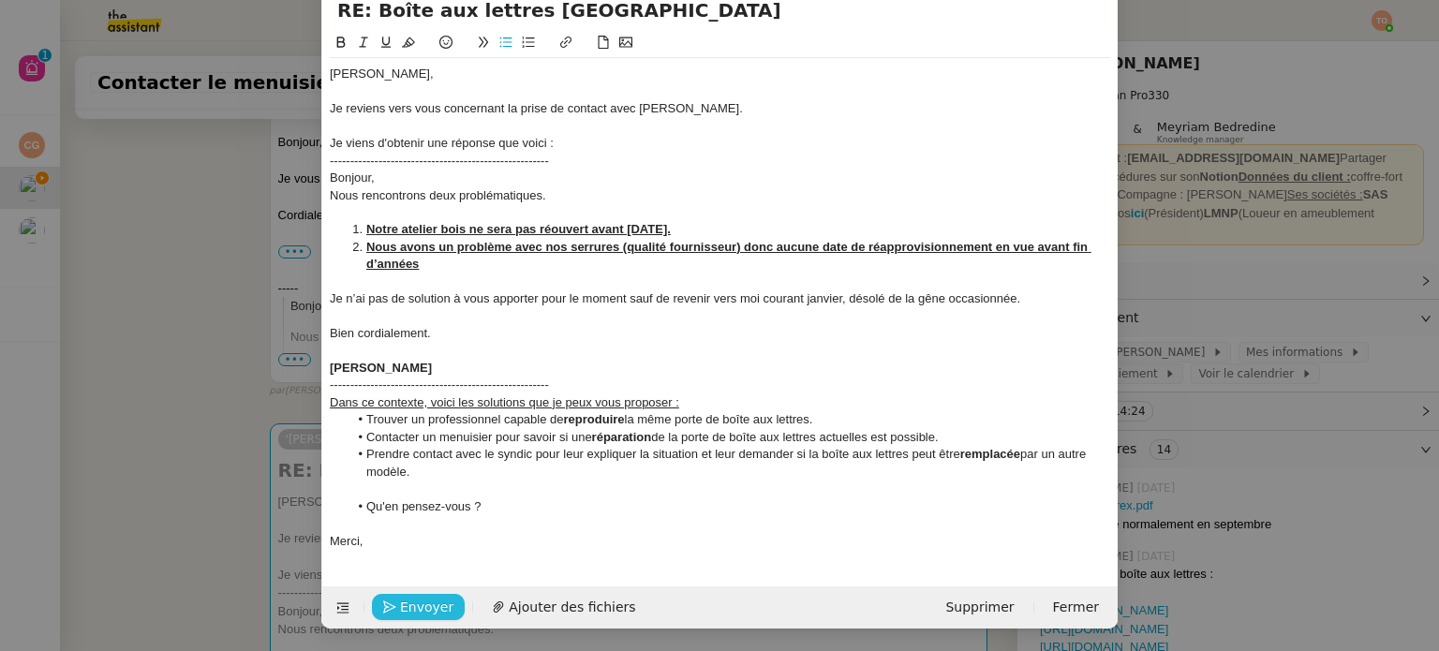
click at [436, 604] on span "Envoyer" at bounding box center [426, 608] width 53 height 22
click at [436, 604] on span "Confirmer l'envoi" at bounding box center [456, 608] width 112 height 22
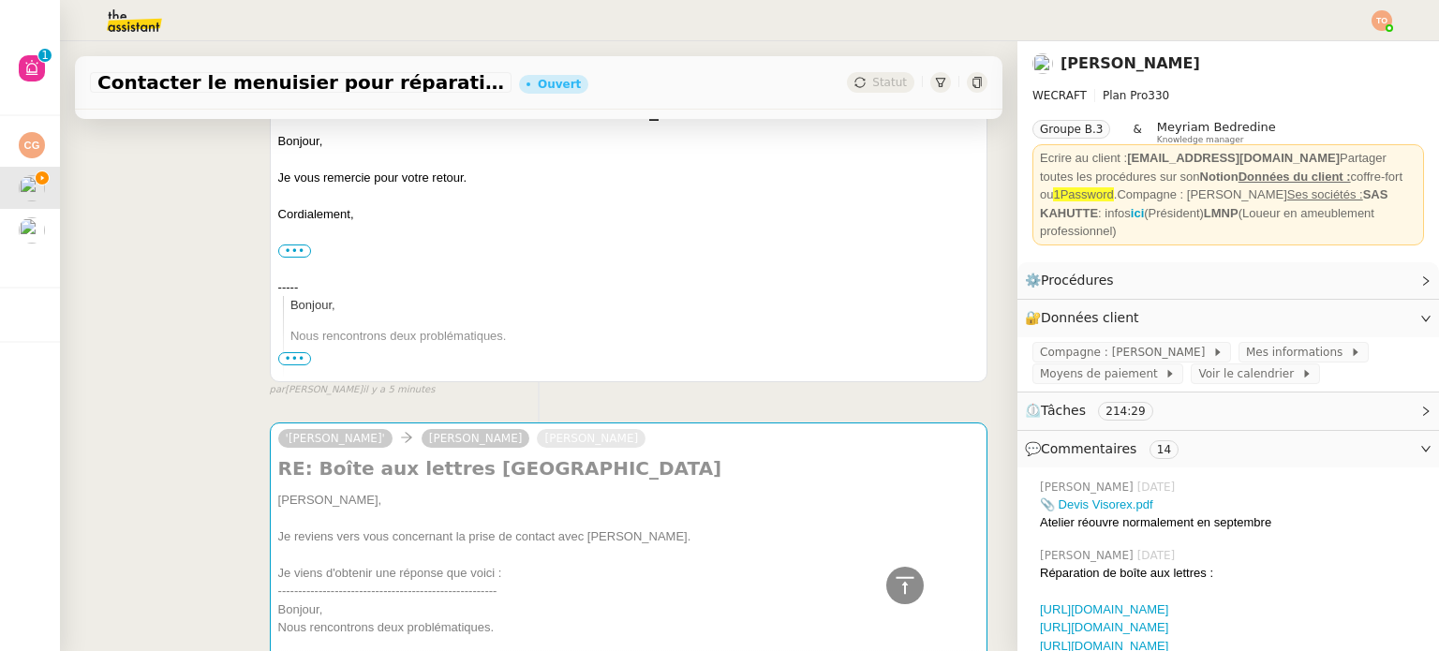
scroll to position [0, 0]
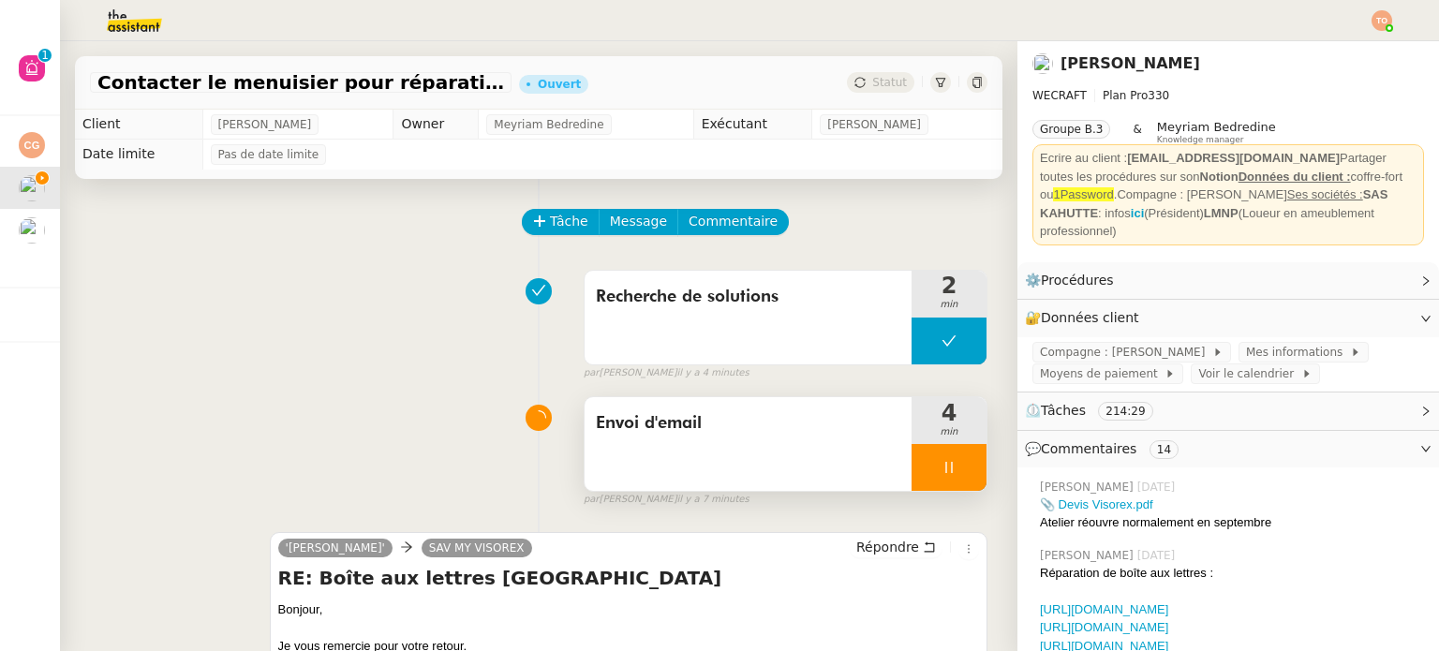
click at [959, 469] on div at bounding box center [948, 467] width 75 height 47
click at [955, 473] on button at bounding box center [967, 467] width 37 height 47
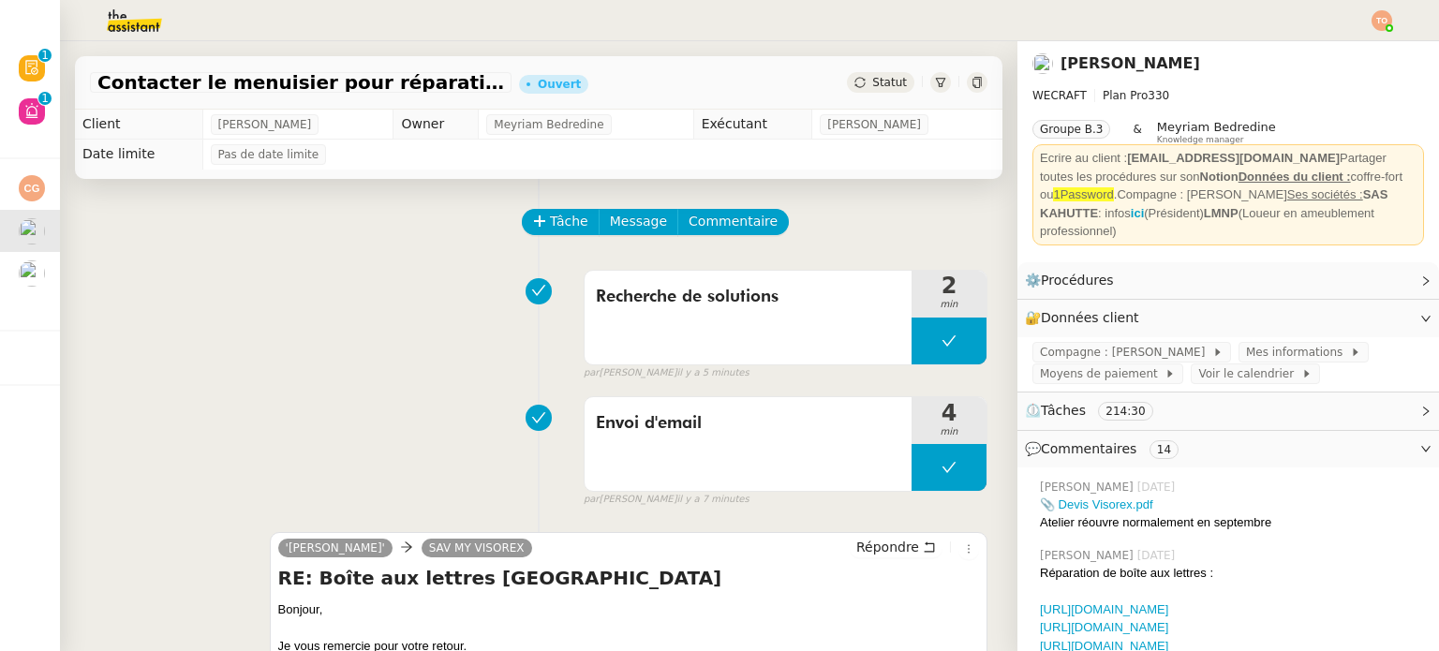
click at [882, 76] on span "Statut" at bounding box center [889, 82] width 35 height 13
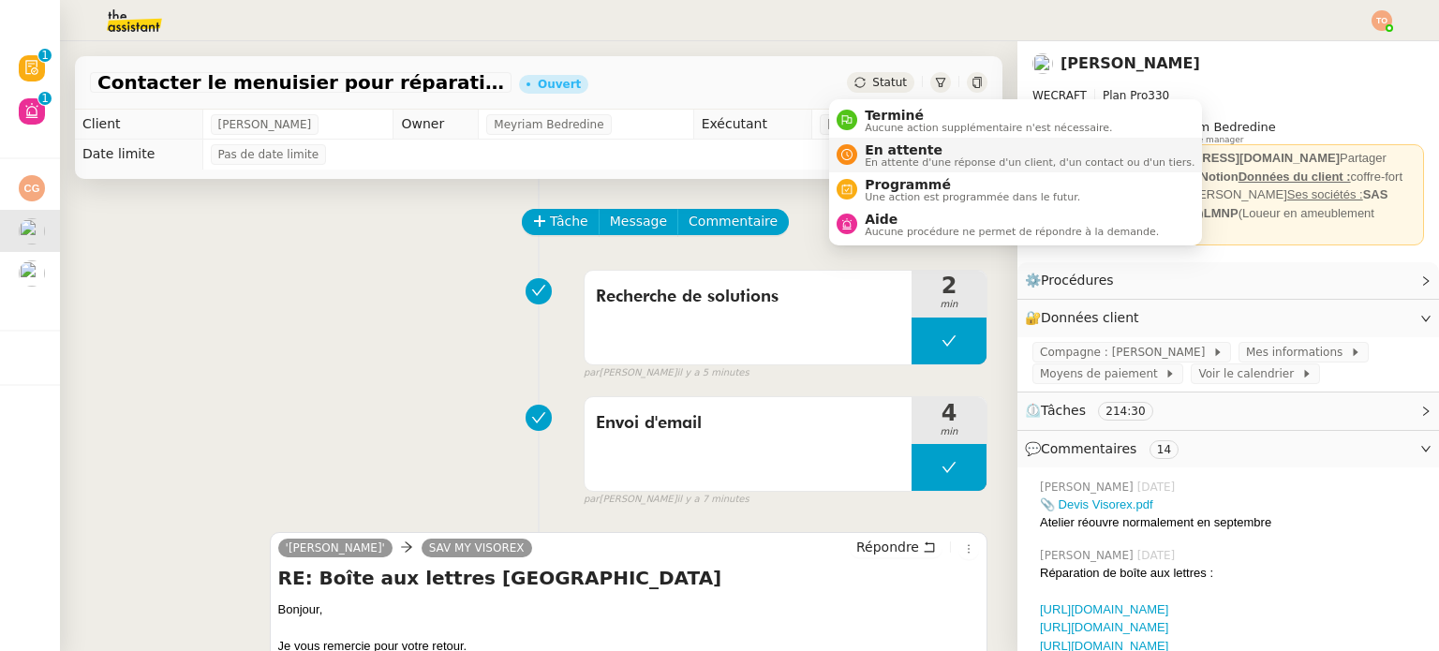
click at [926, 157] on span "En attente d'une réponse d'un client, d'un contact ou d'un tiers." at bounding box center [1030, 162] width 330 height 10
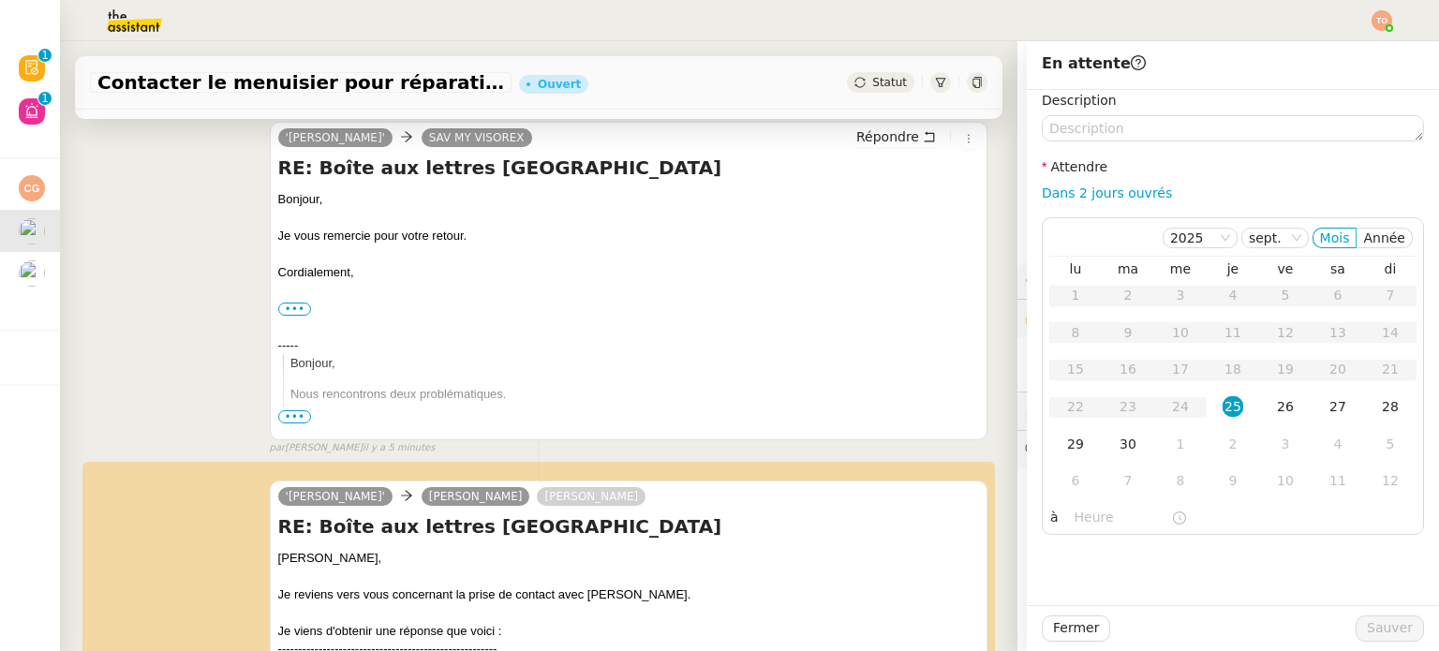
scroll to position [562, 0]
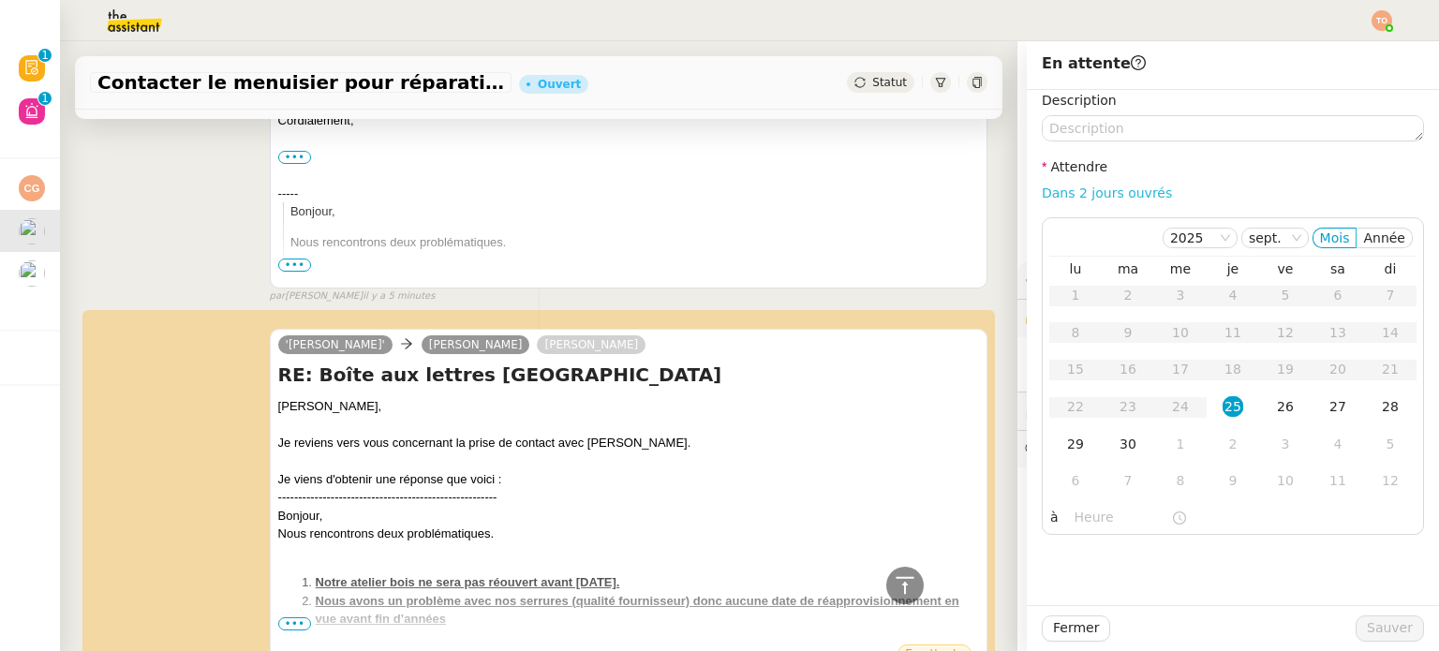
click at [1109, 190] on link "Dans 2 jours ouvrés" at bounding box center [1107, 192] width 130 height 15
type input "07:00"
click at [1375, 628] on span "Sauver" at bounding box center [1390, 628] width 46 height 22
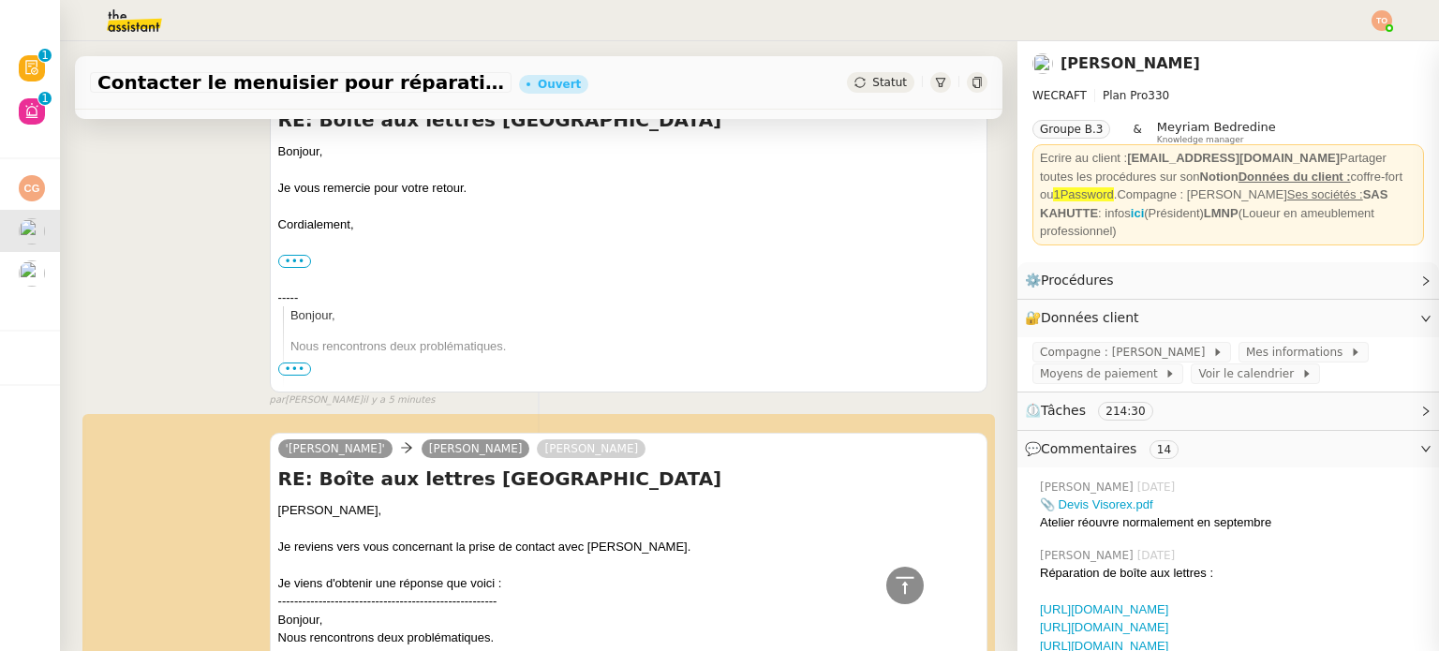
scroll to position [665, 0]
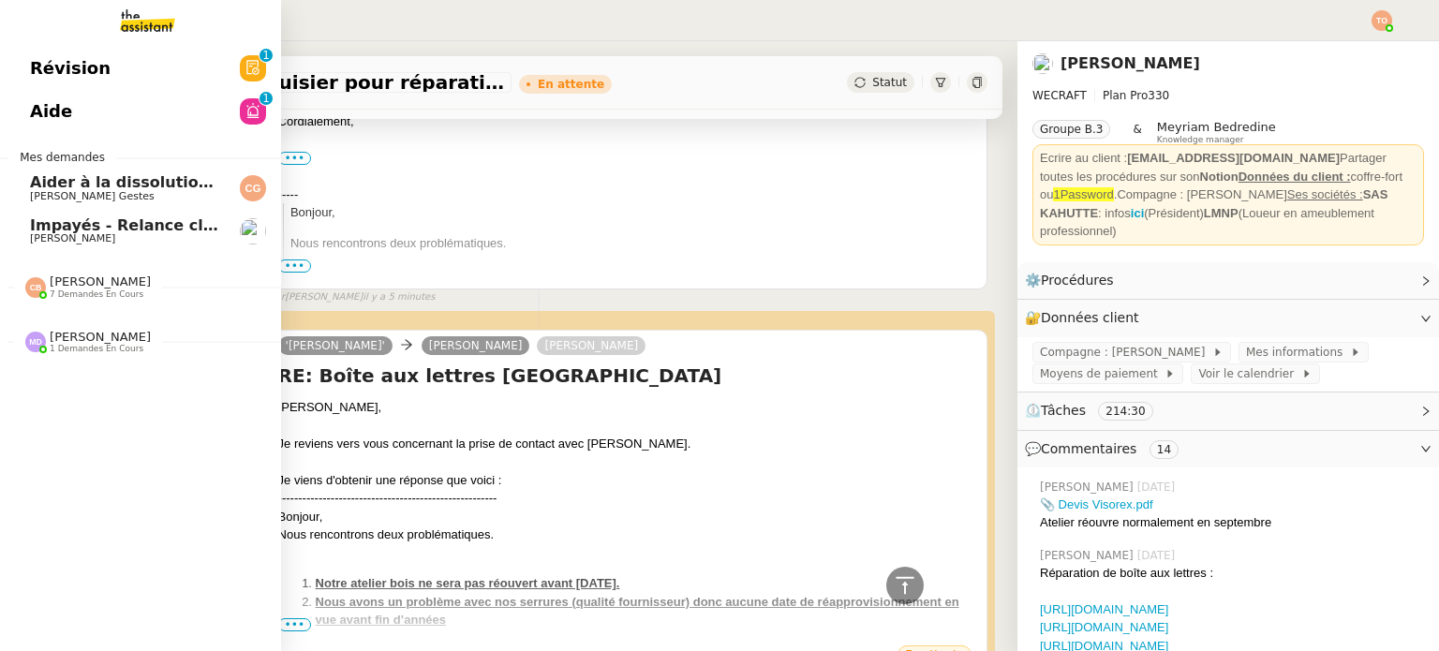
click at [169, 242] on span "[PERSON_NAME]" at bounding box center [124, 238] width 189 height 11
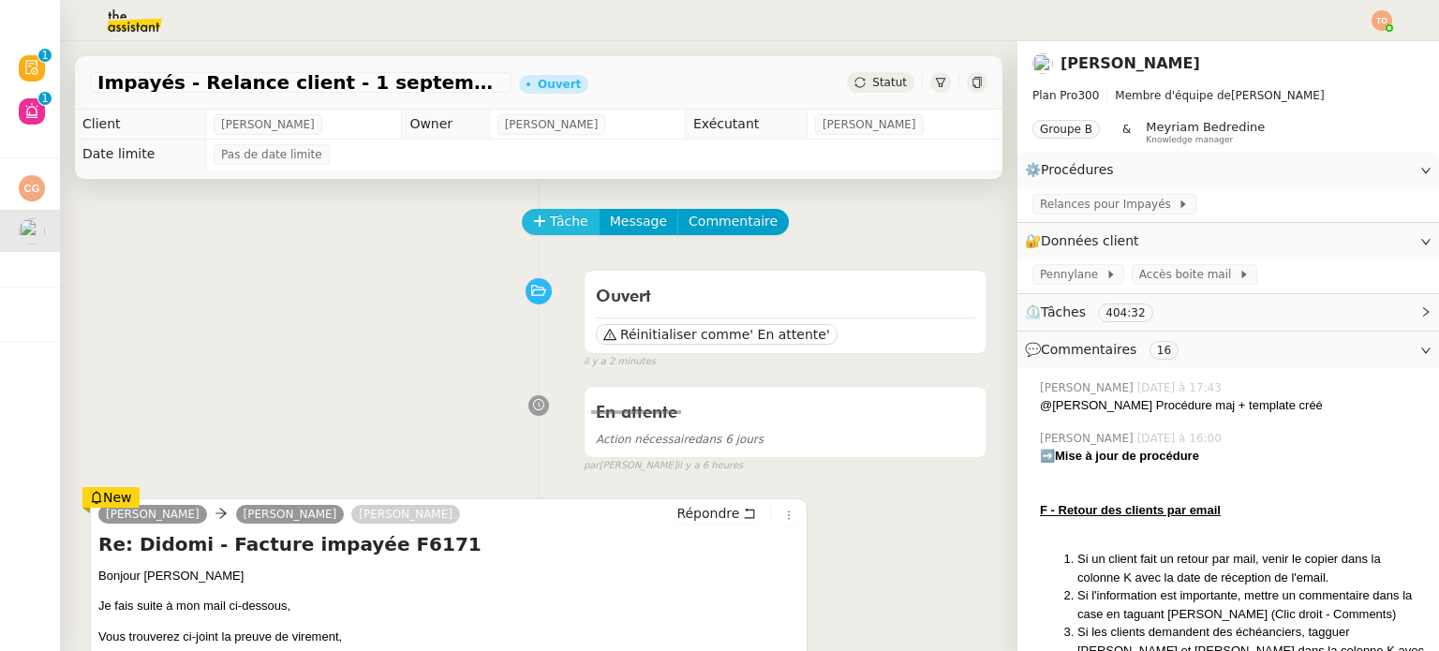
click at [550, 227] on span "Tâche" at bounding box center [569, 222] width 38 height 22
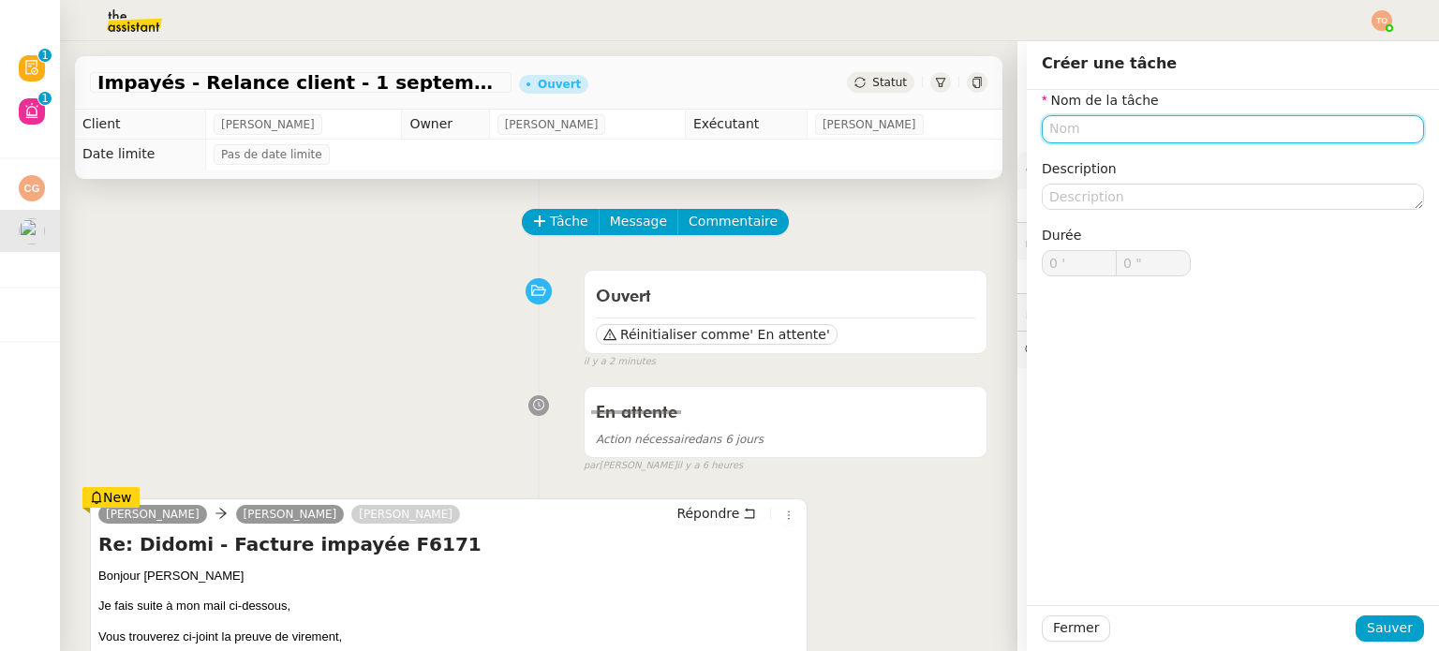
click at [1079, 136] on input "text" at bounding box center [1233, 128] width 382 height 27
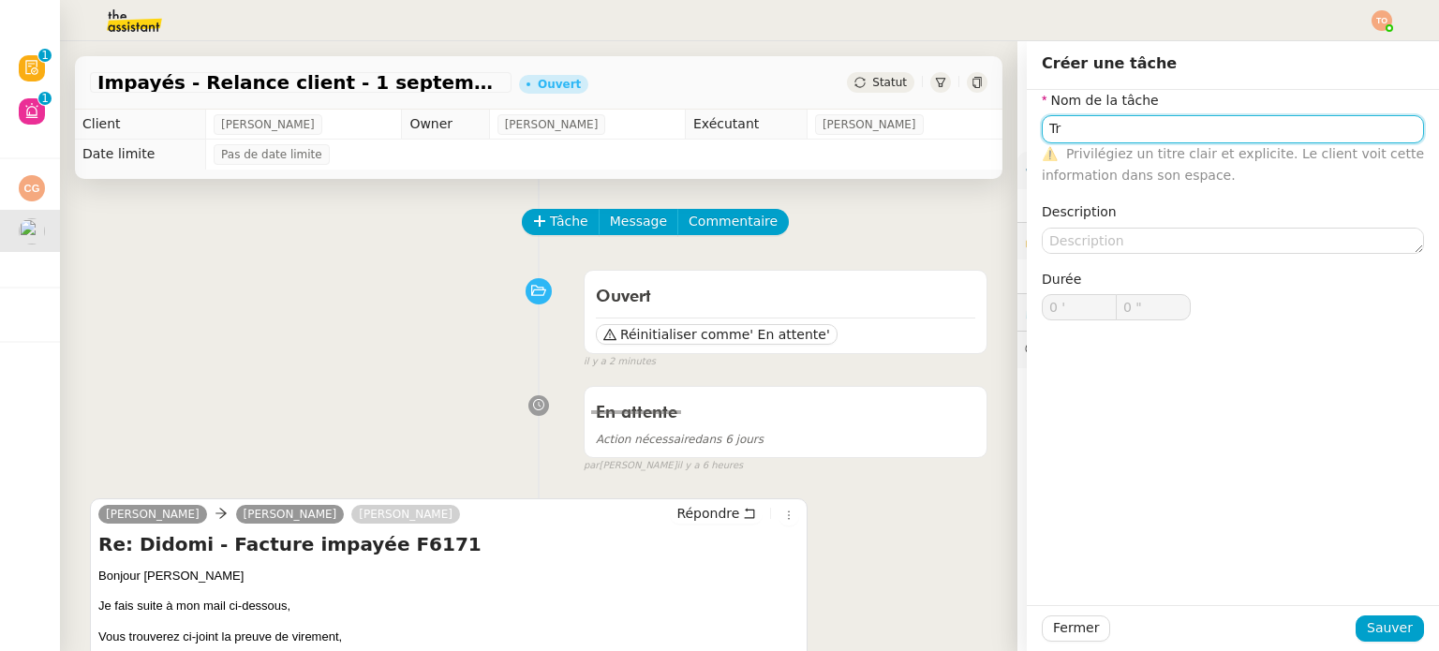
type input "T"
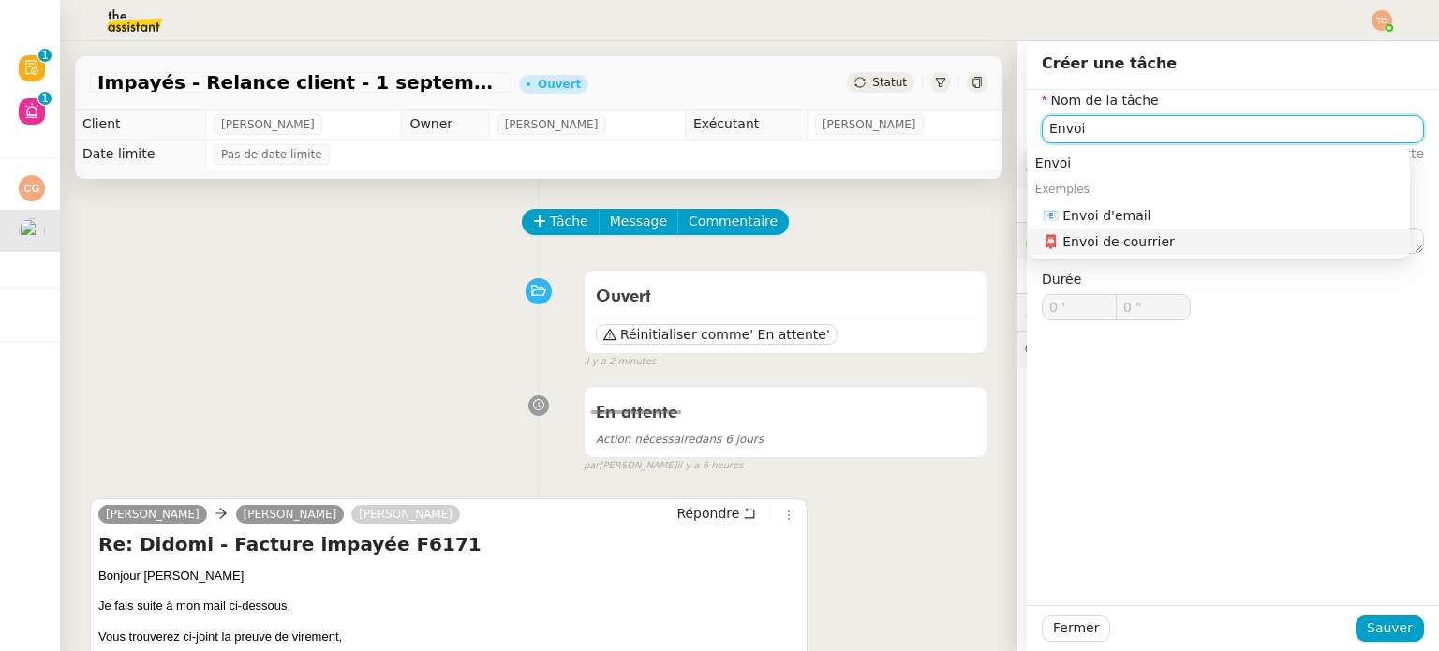
type input "Envoi"
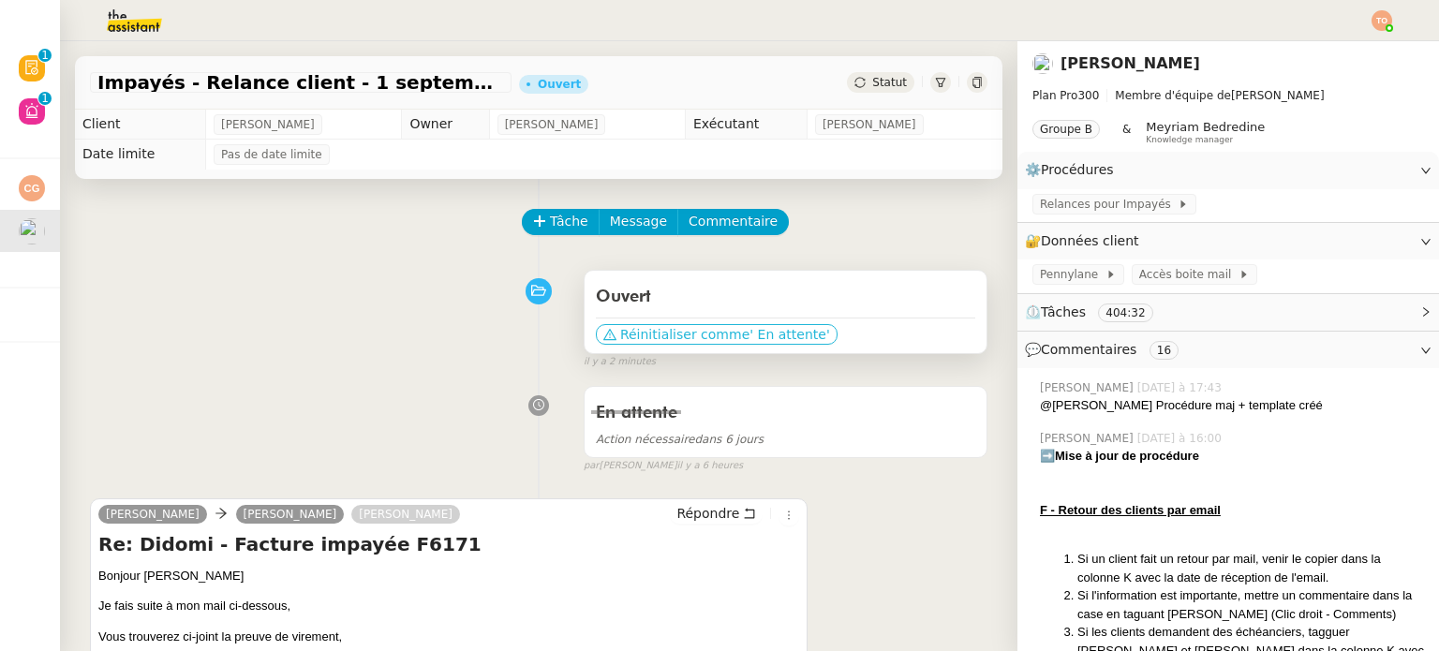
drag, startPoint x: 783, startPoint y: 340, endPoint x: 747, endPoint y: 344, distance: 36.7
click at [783, 339] on span "' En attente'" at bounding box center [789, 334] width 80 height 19
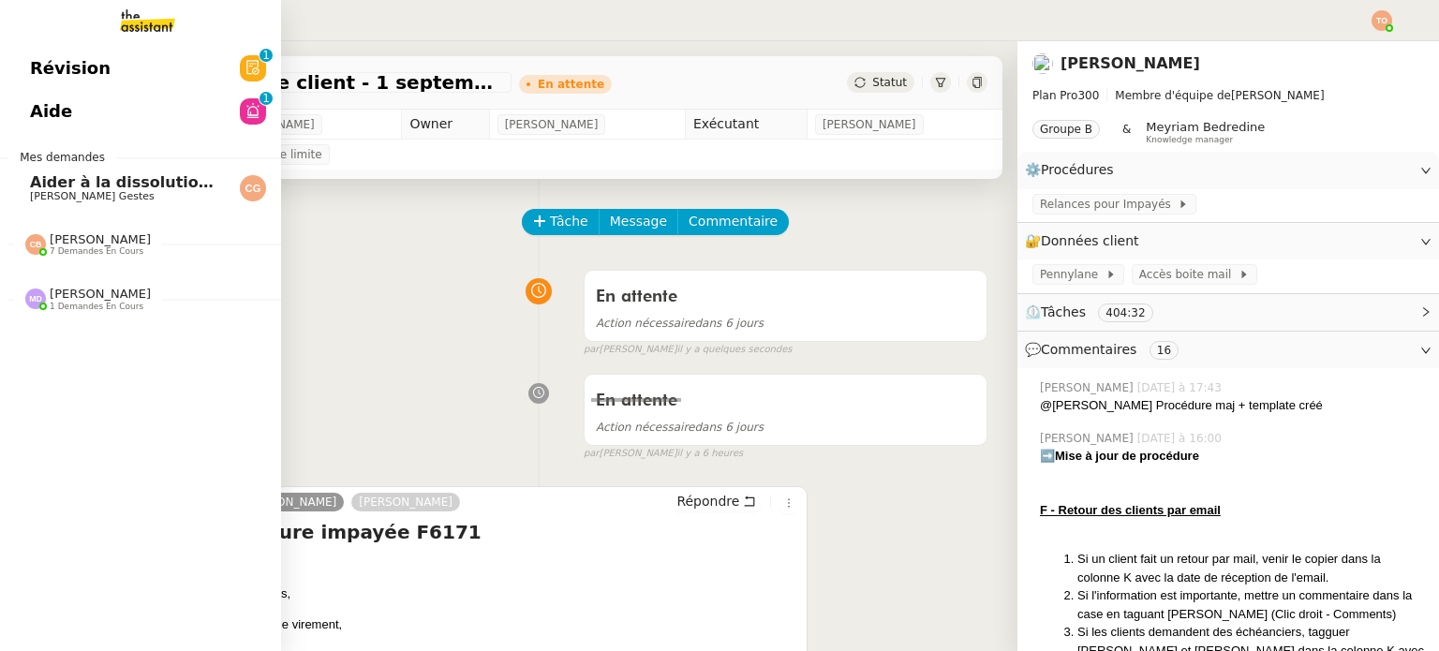
click at [22, 197] on link "Aider à la dissolution de l'entreprise [PERSON_NAME] Gestes" at bounding box center [140, 188] width 281 height 43
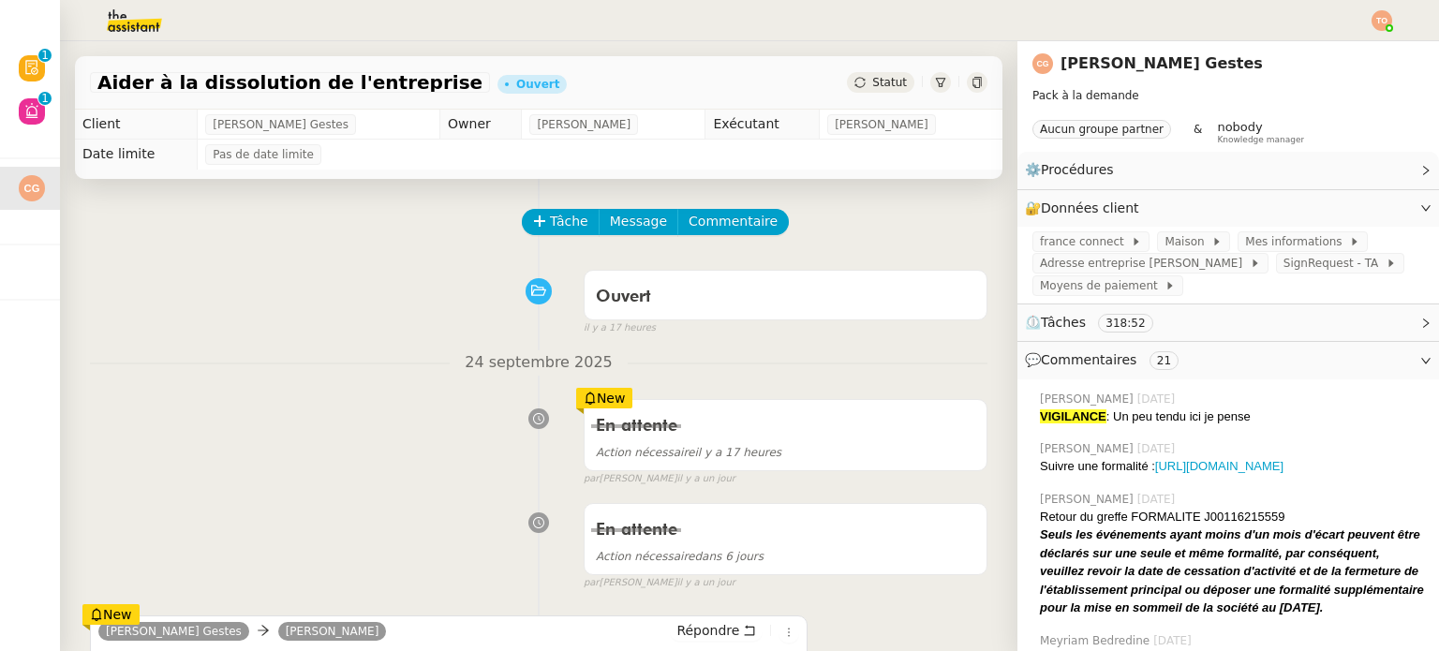
scroll to position [281, 0]
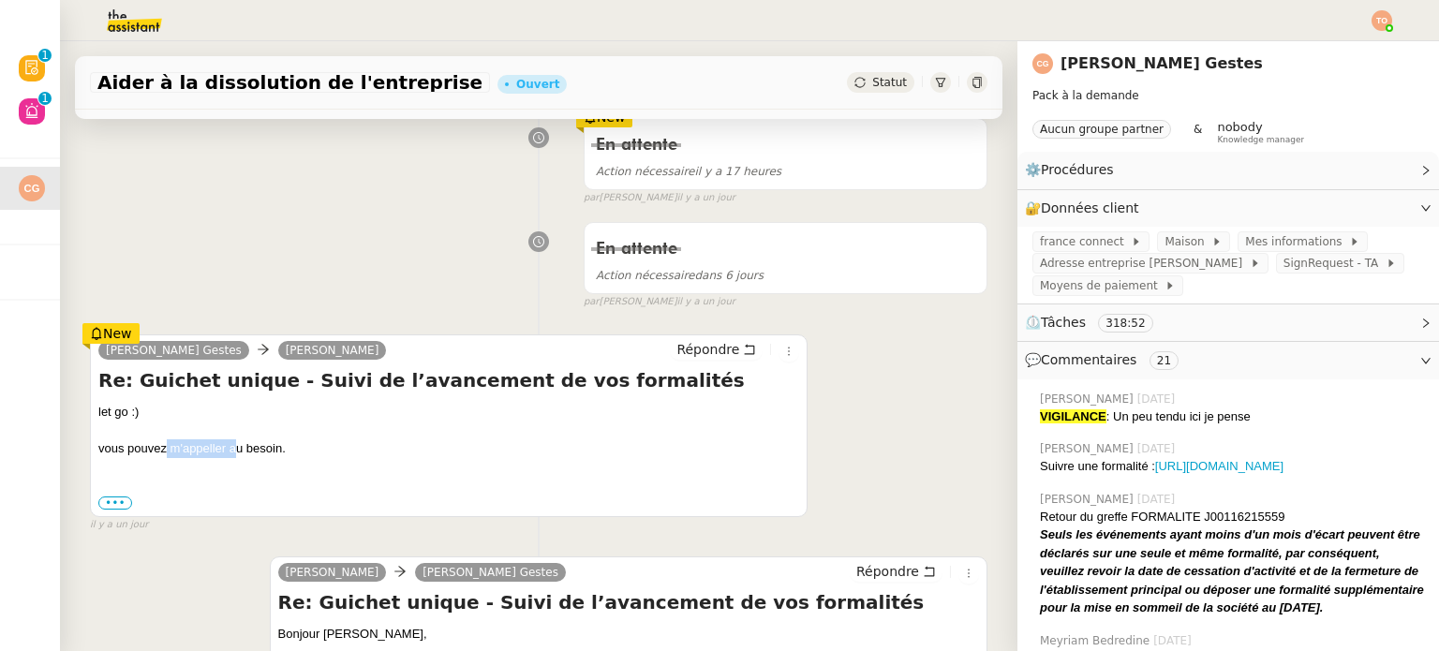
drag, startPoint x: 166, startPoint y: 451, endPoint x: 235, endPoint y: 451, distance: 69.3
click at [235, 451] on div "vous pouvez m'appeller au besoin." at bounding box center [448, 448] width 701 height 19
click at [239, 450] on div "vous pouvez m'appeller au besoin." at bounding box center [448, 448] width 701 height 19
click at [244, 450] on div "vous pouvez m'appeller au besoin." at bounding box center [448, 448] width 701 height 19
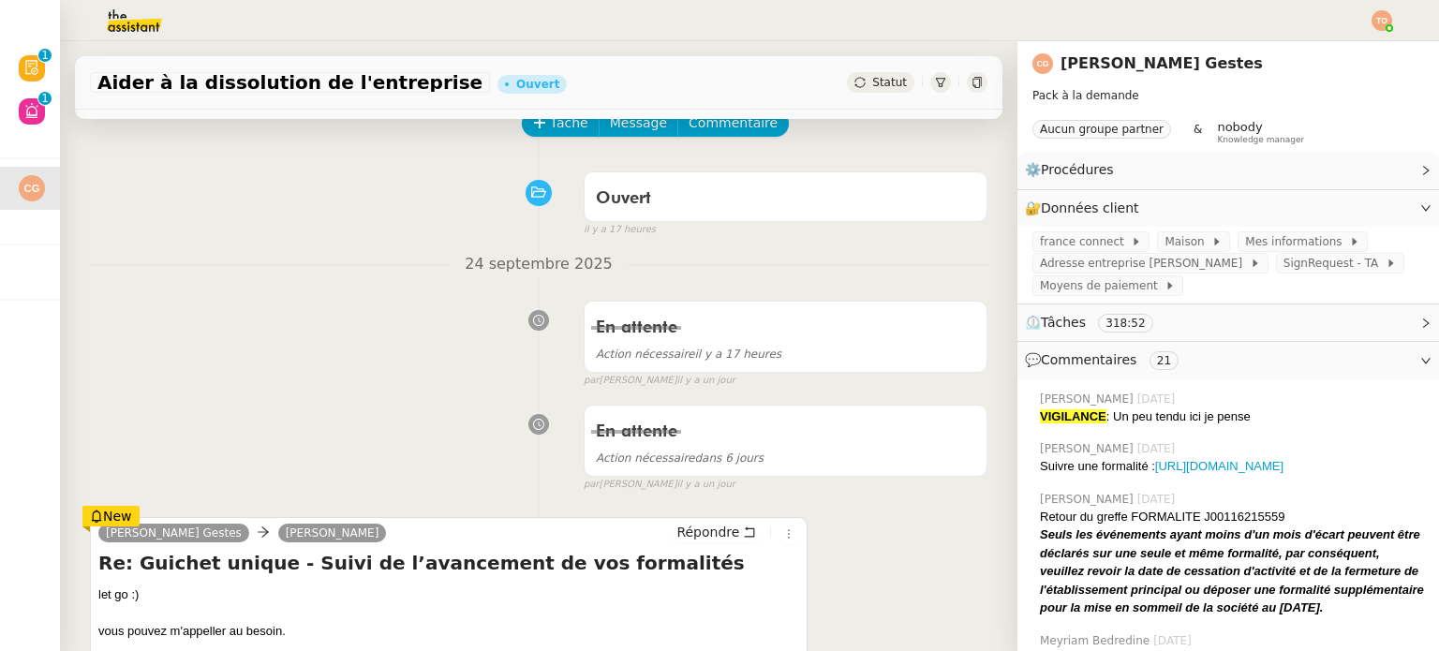
scroll to position [0, 0]
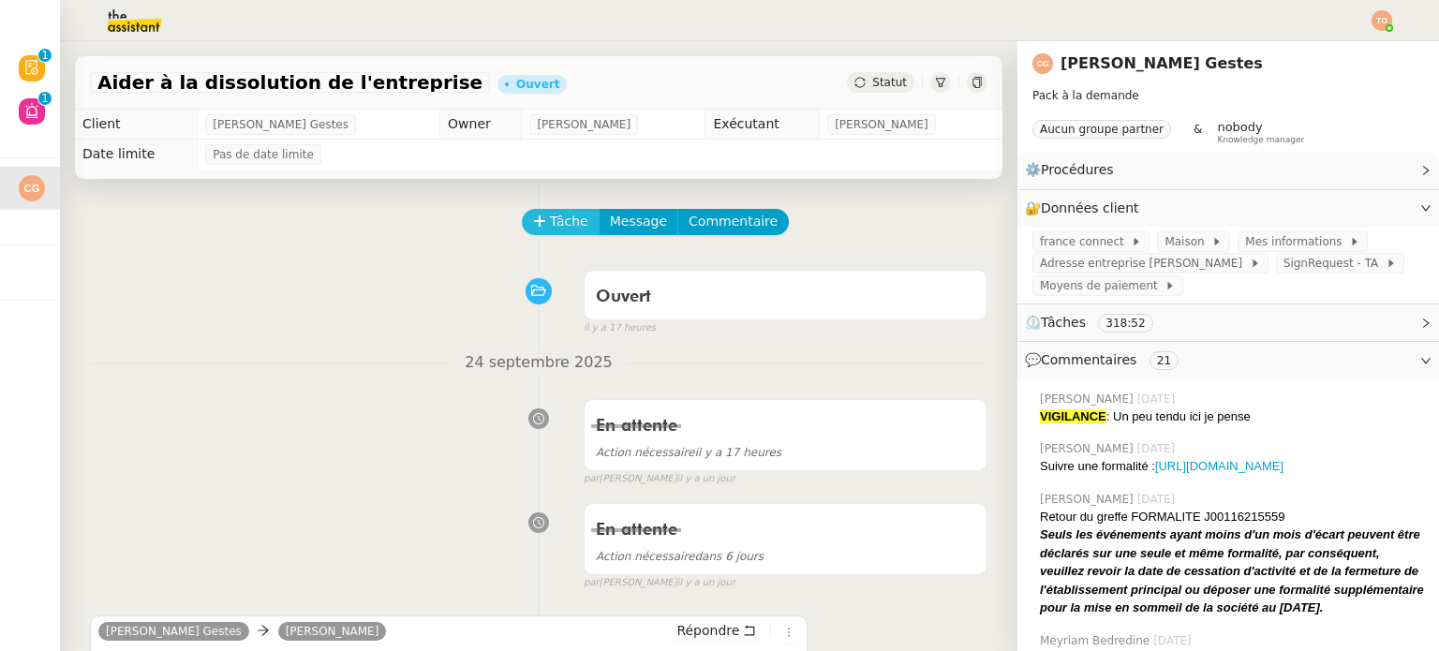
click at [551, 224] on span "Tâche" at bounding box center [569, 222] width 38 height 22
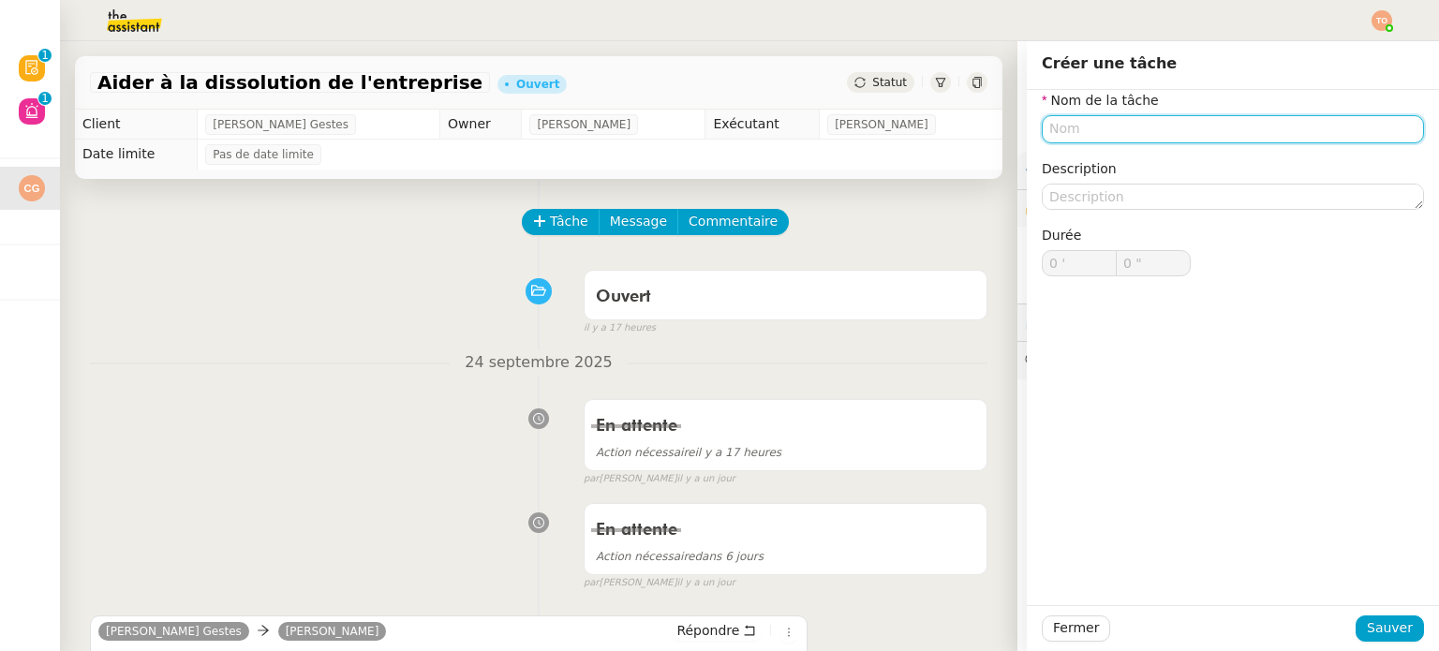
click at [1220, 130] on input "text" at bounding box center [1233, 128] width 382 height 27
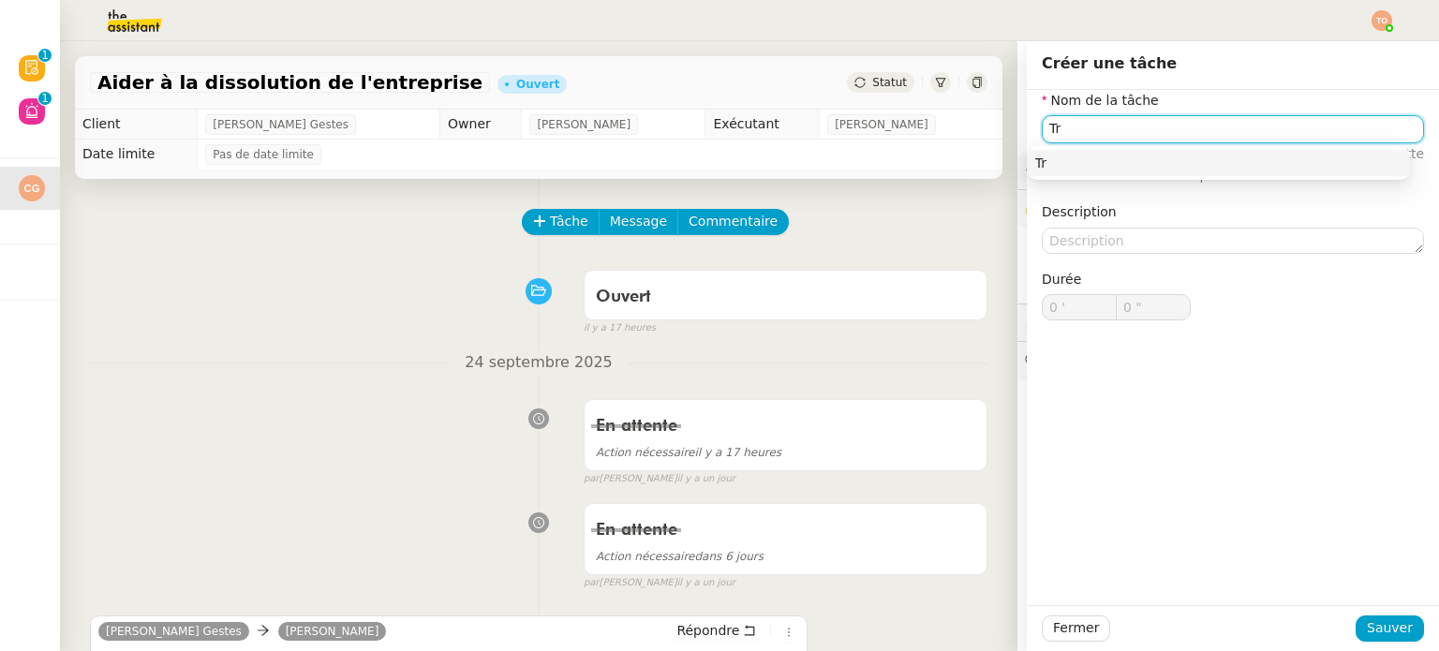
type input "T"
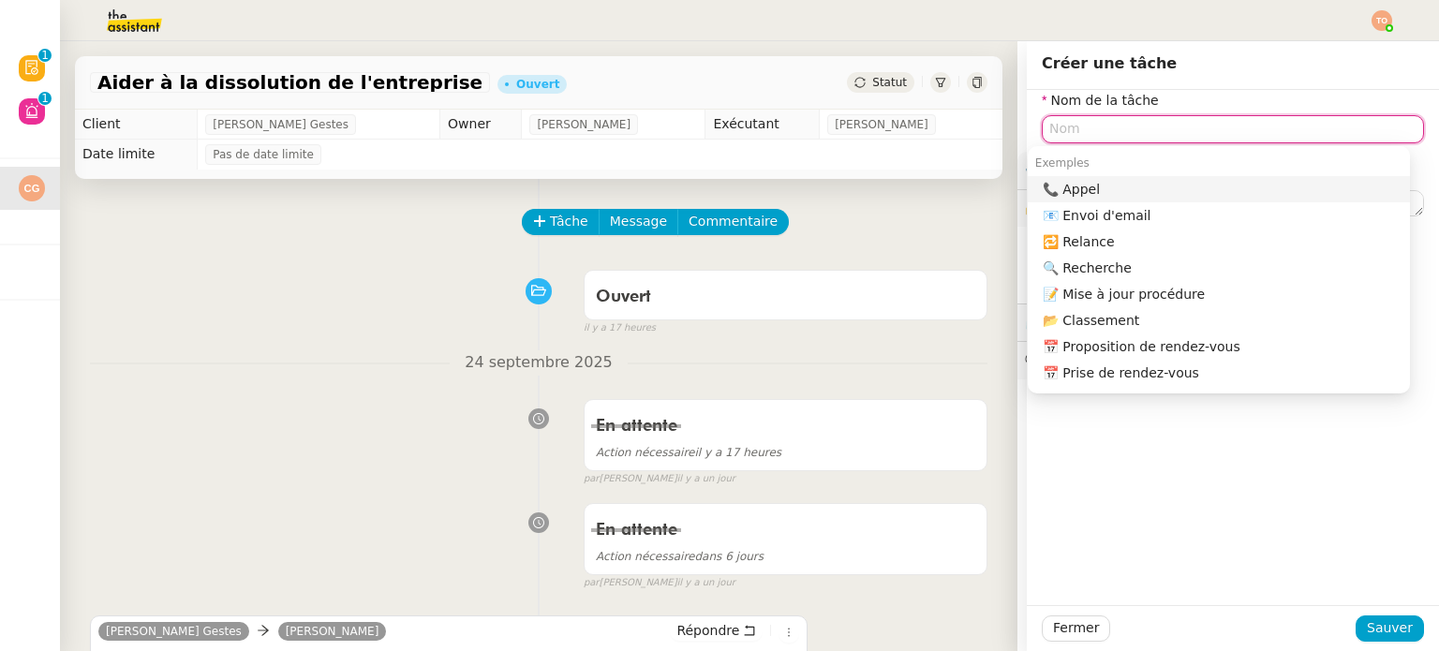
type input "E"
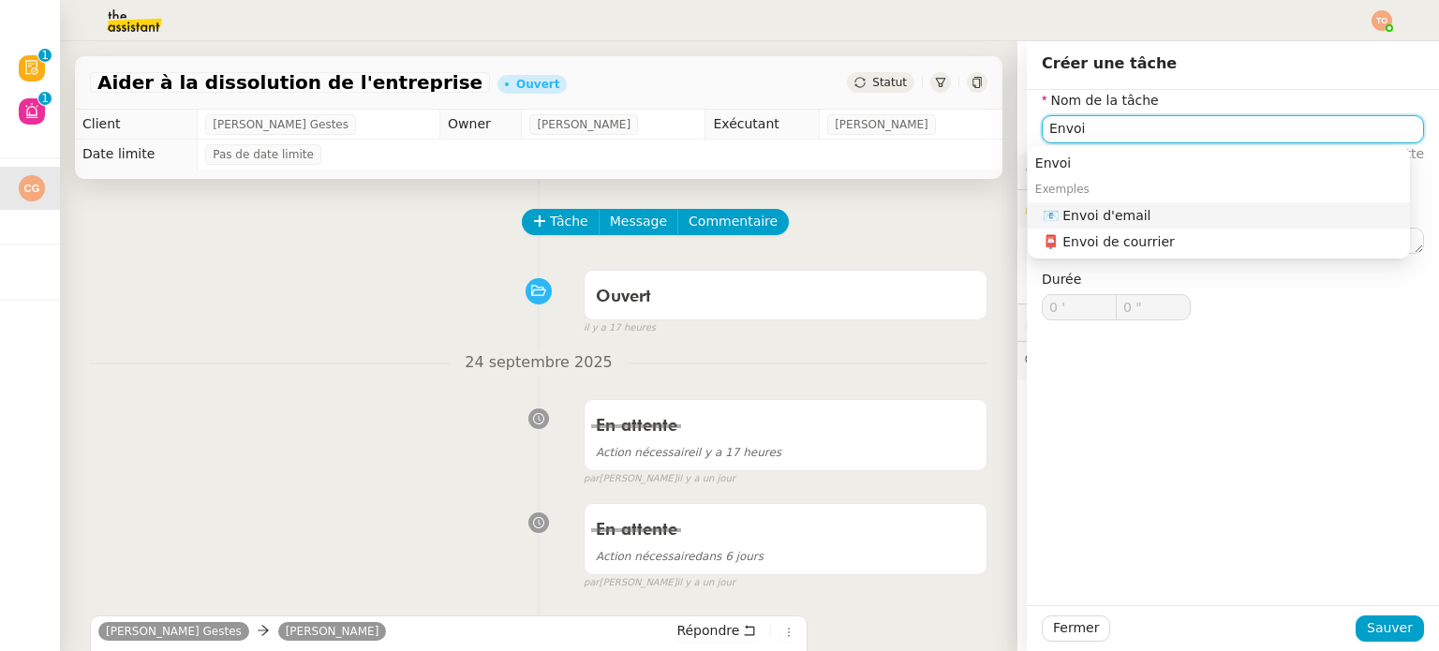
click at [1181, 207] on div "📧 Envoi d'email" at bounding box center [1222, 215] width 360 height 17
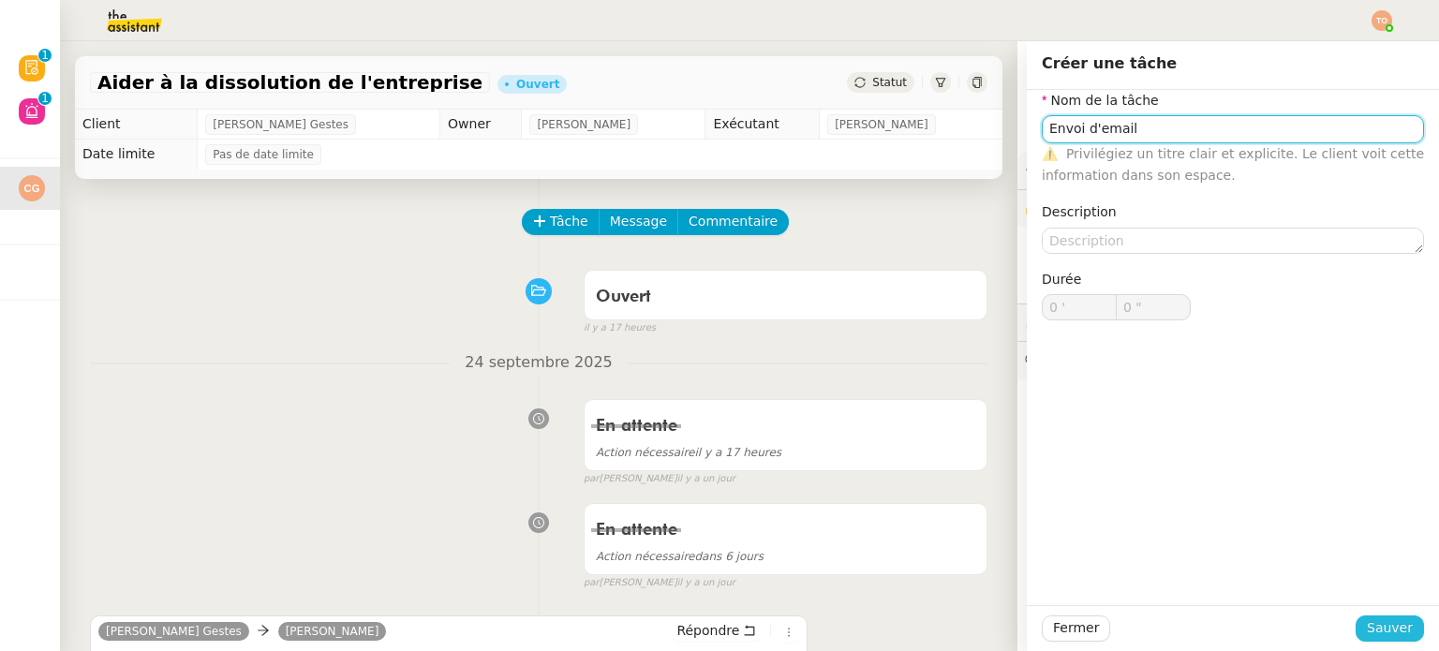
type input "Envoi d'email"
click at [1368, 620] on span "Sauver" at bounding box center [1390, 628] width 46 height 22
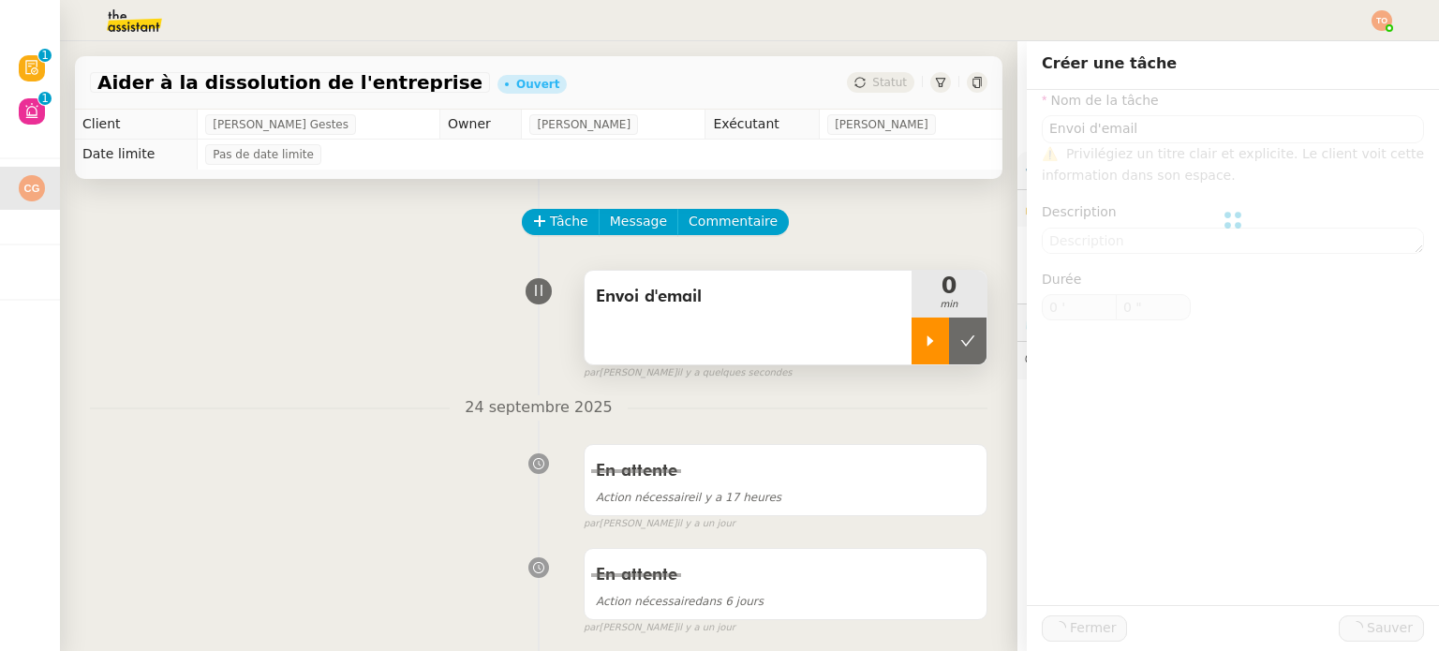
click at [923, 340] on icon at bounding box center [930, 340] width 15 height 15
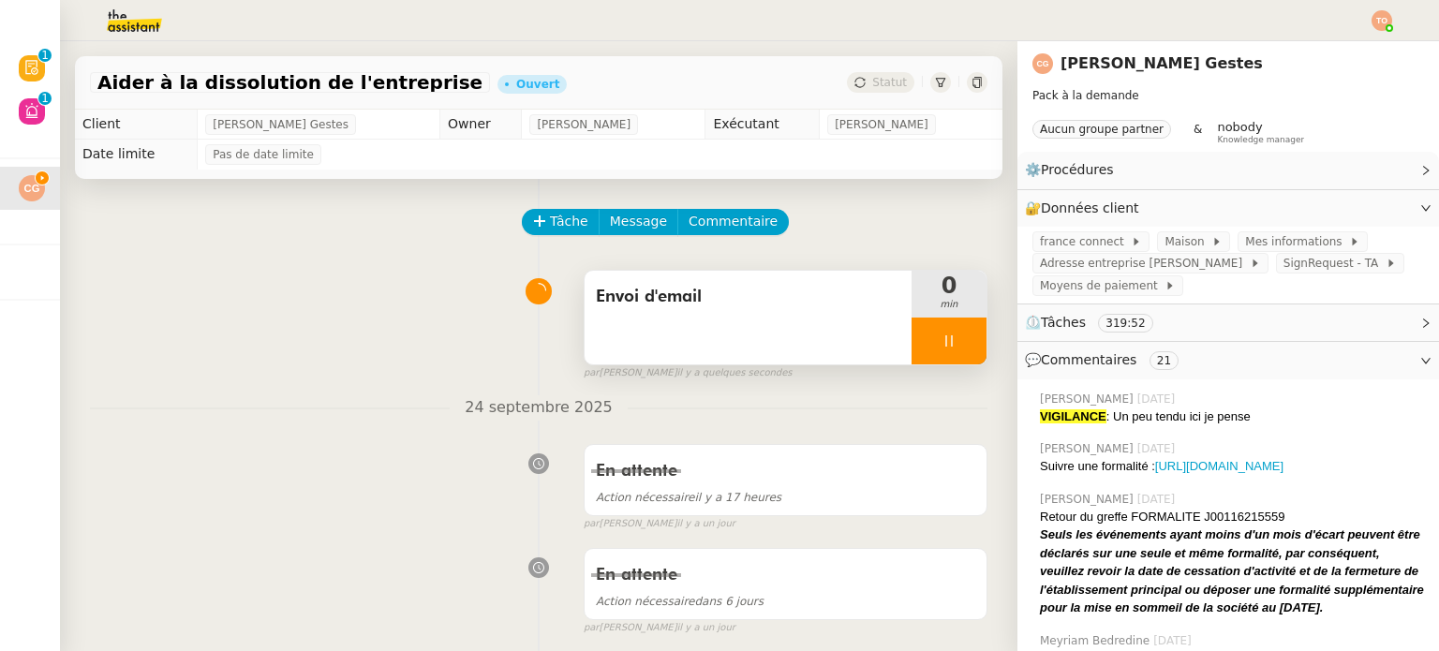
scroll to position [187, 0]
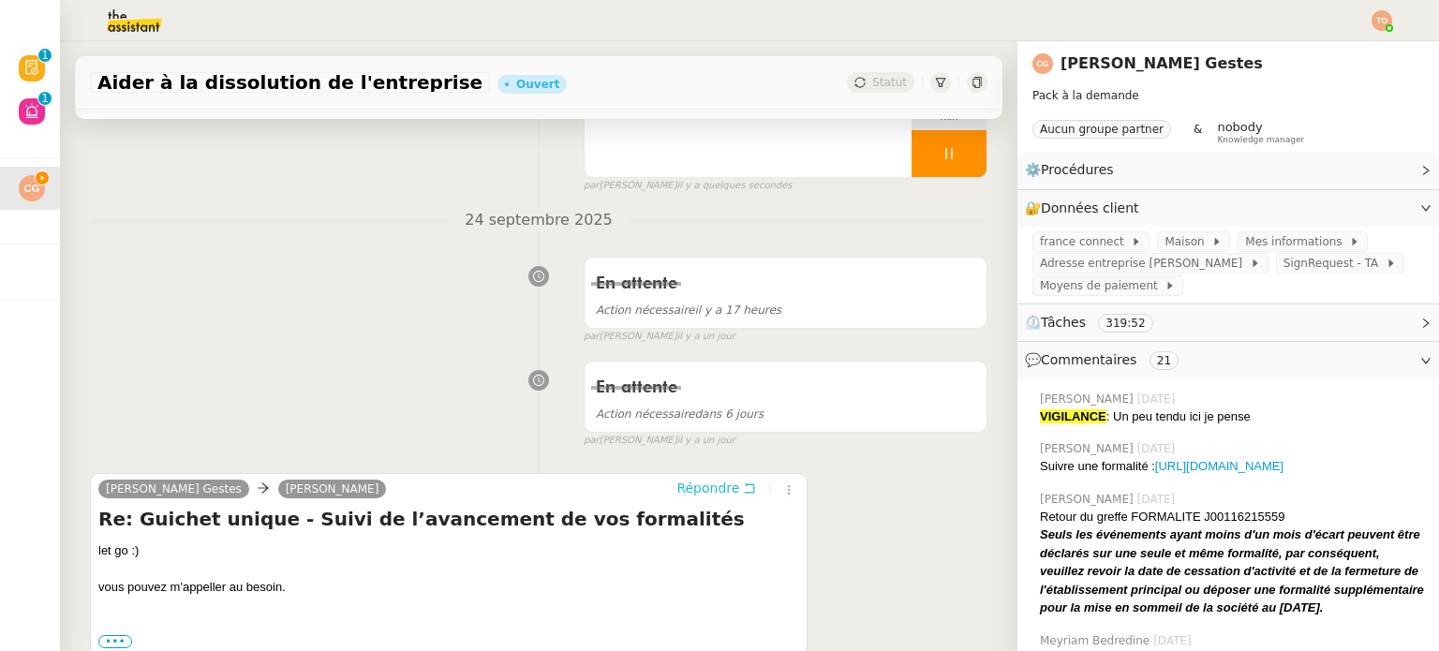
click at [743, 483] on icon at bounding box center [749, 487] width 13 height 13
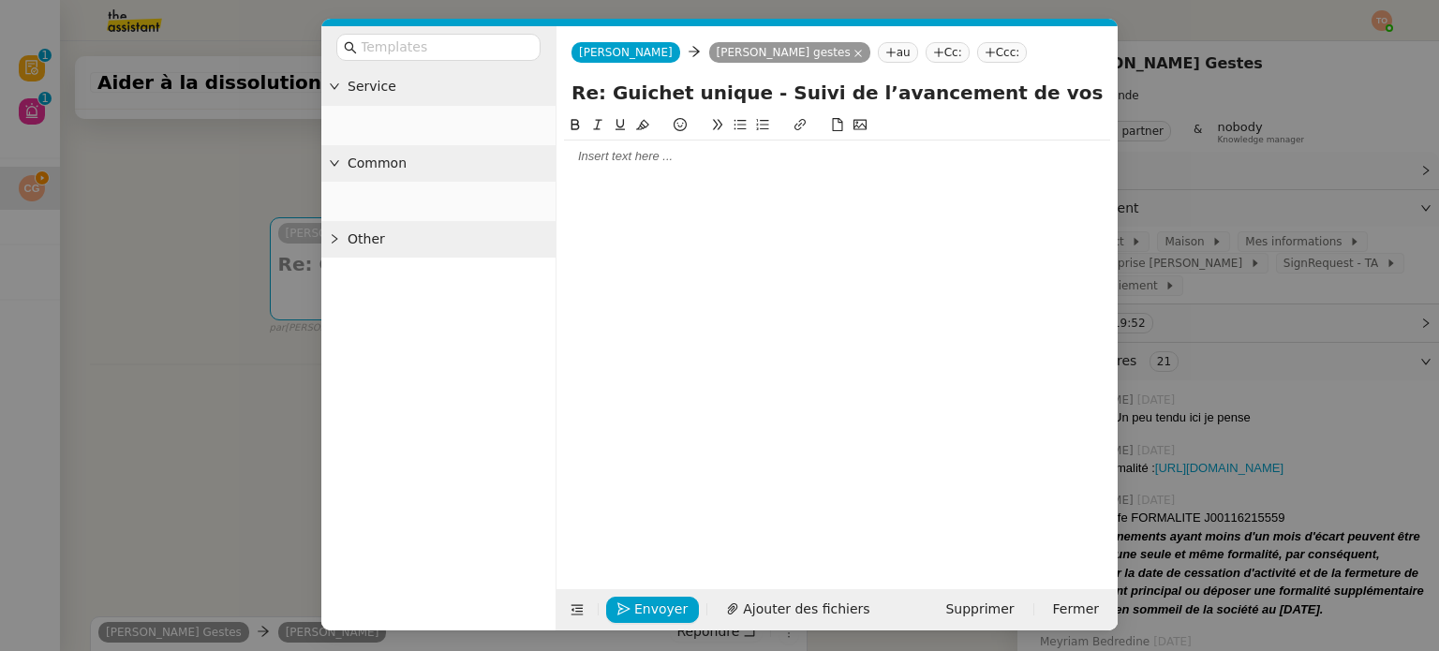
click at [682, 161] on div at bounding box center [837, 156] width 546 height 17
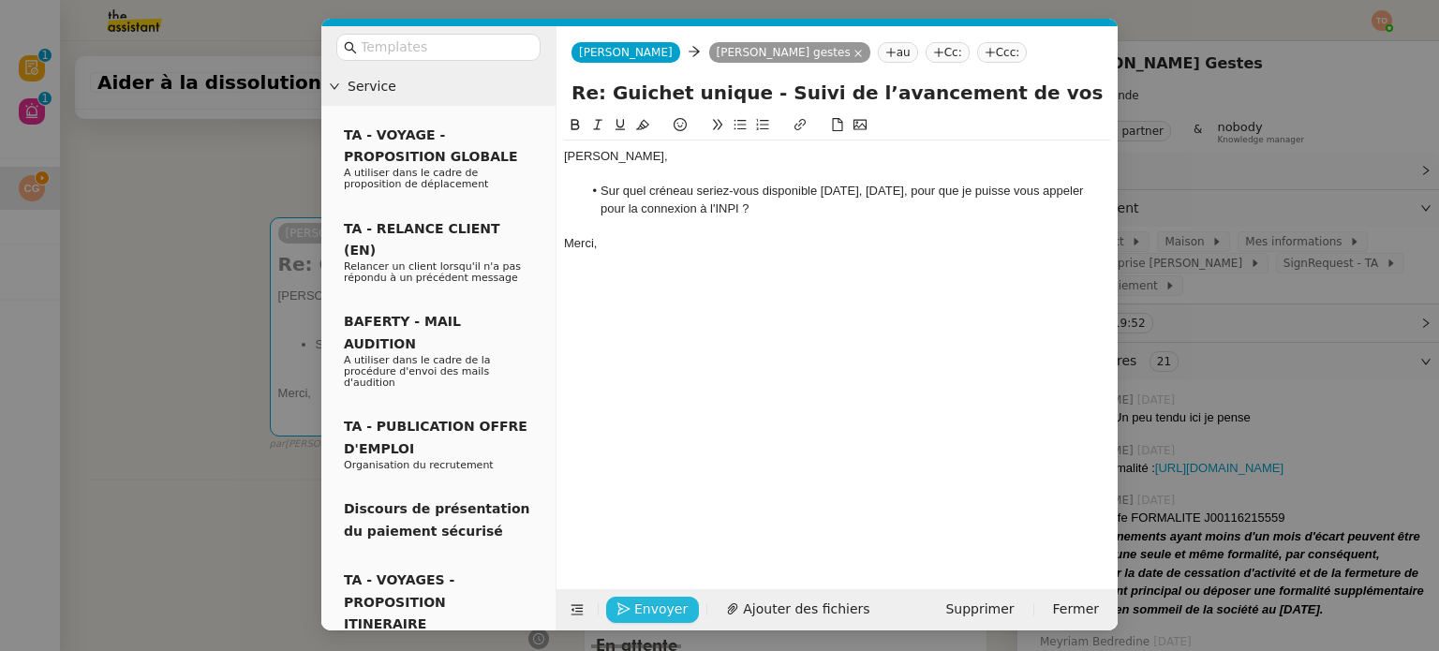
click at [640, 606] on span "Envoyer" at bounding box center [660, 610] width 53 height 22
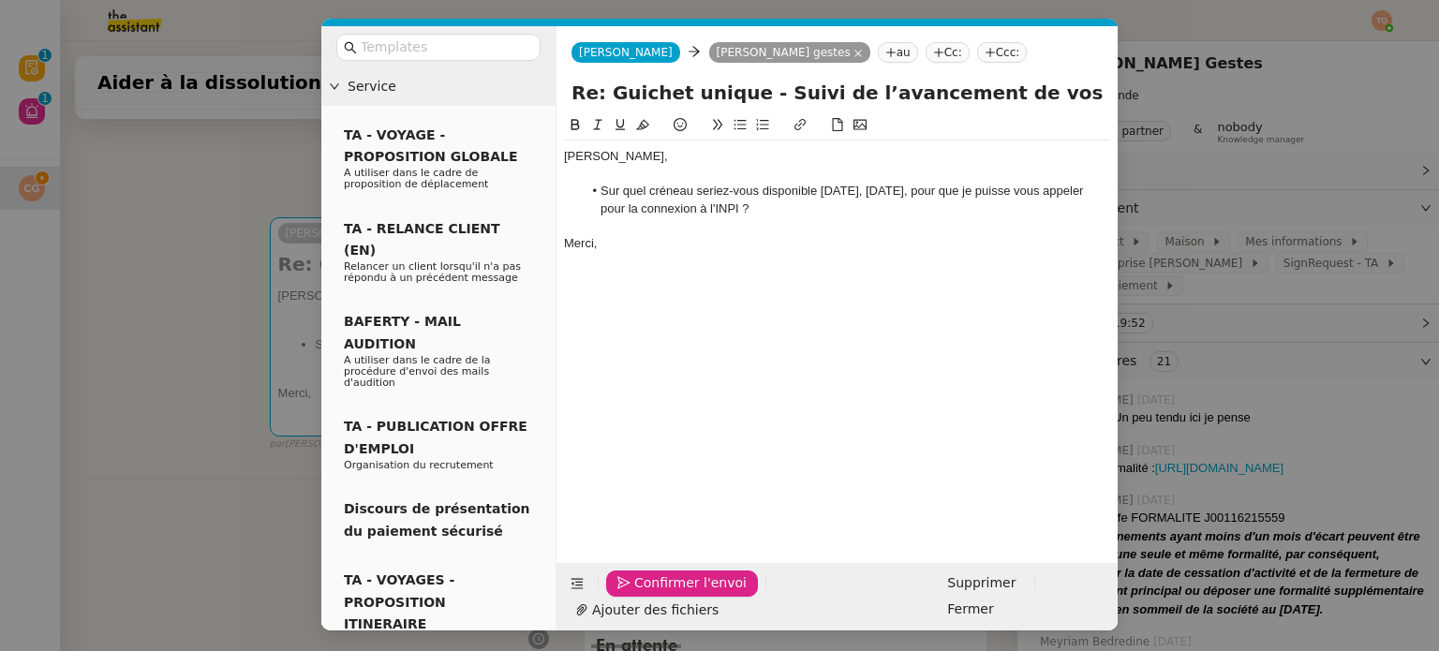
click at [640, 594] on span "Confirmer l'envoi" at bounding box center [690, 583] width 112 height 22
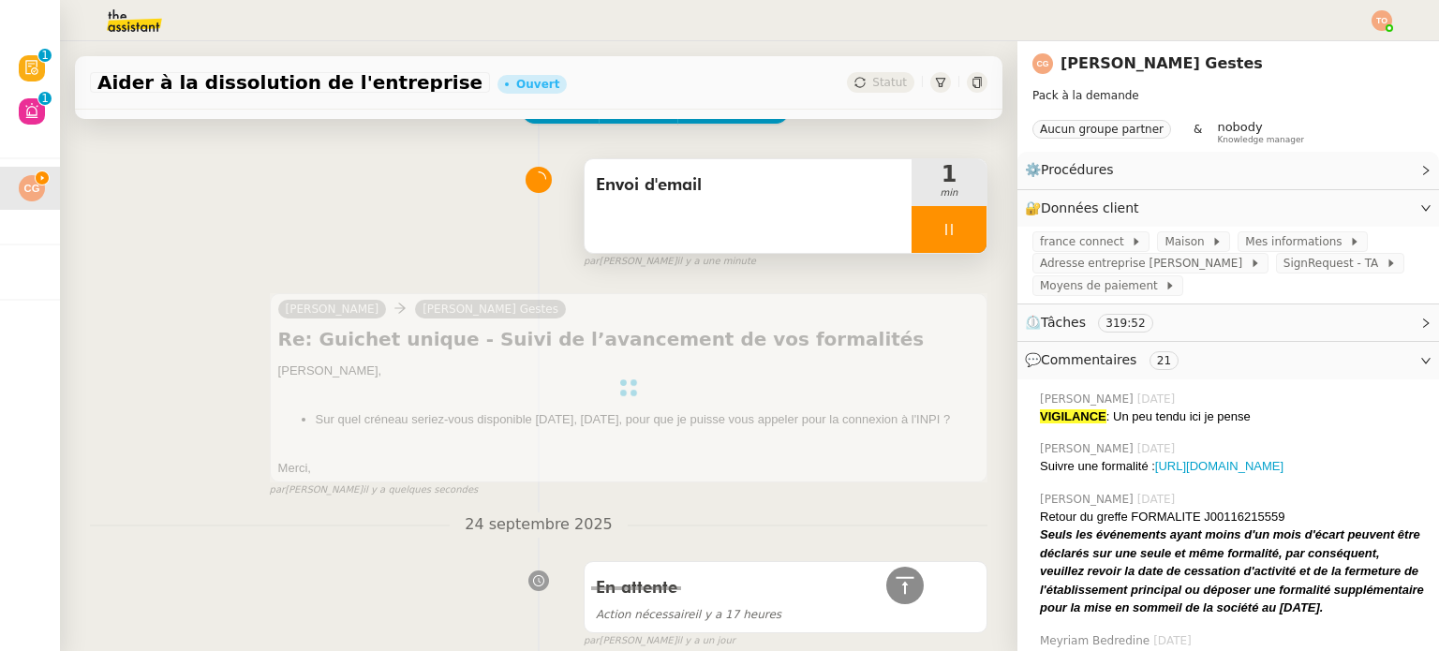
scroll to position [0, 0]
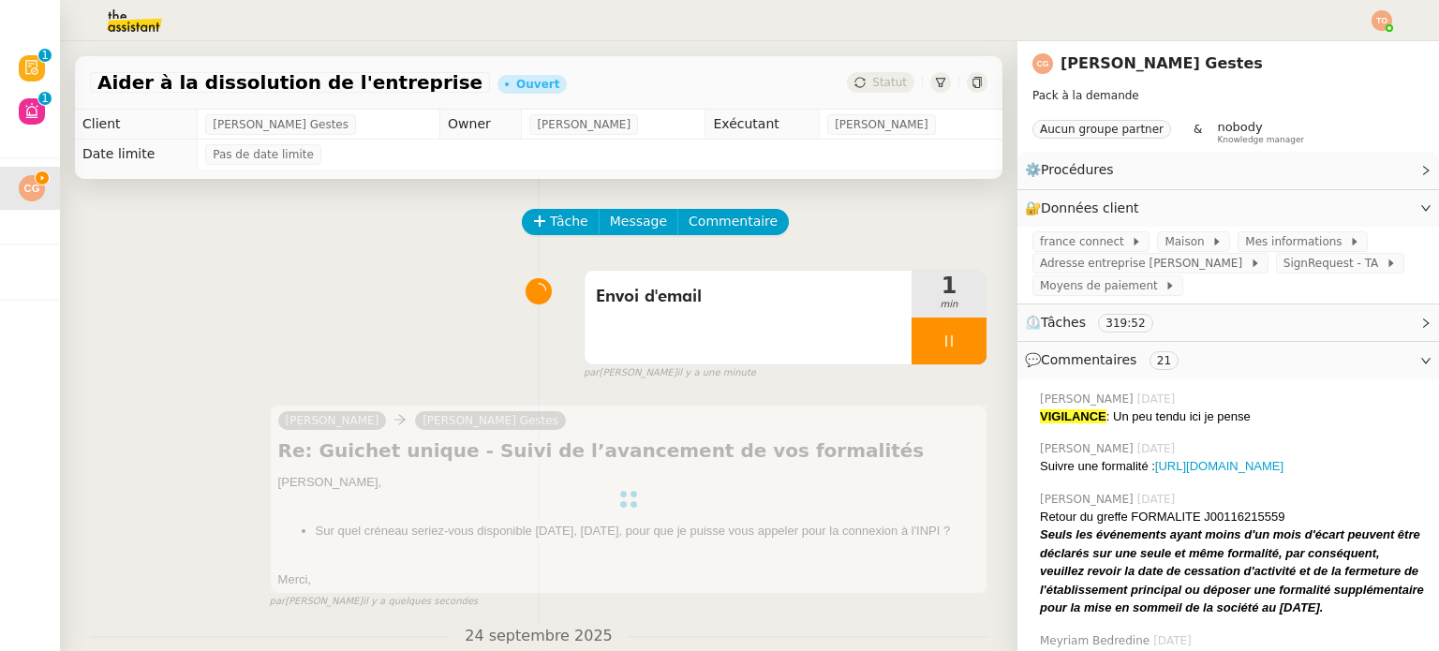
click at [936, 351] on div at bounding box center [948, 341] width 75 height 47
click at [960, 348] on icon at bounding box center [967, 340] width 15 height 15
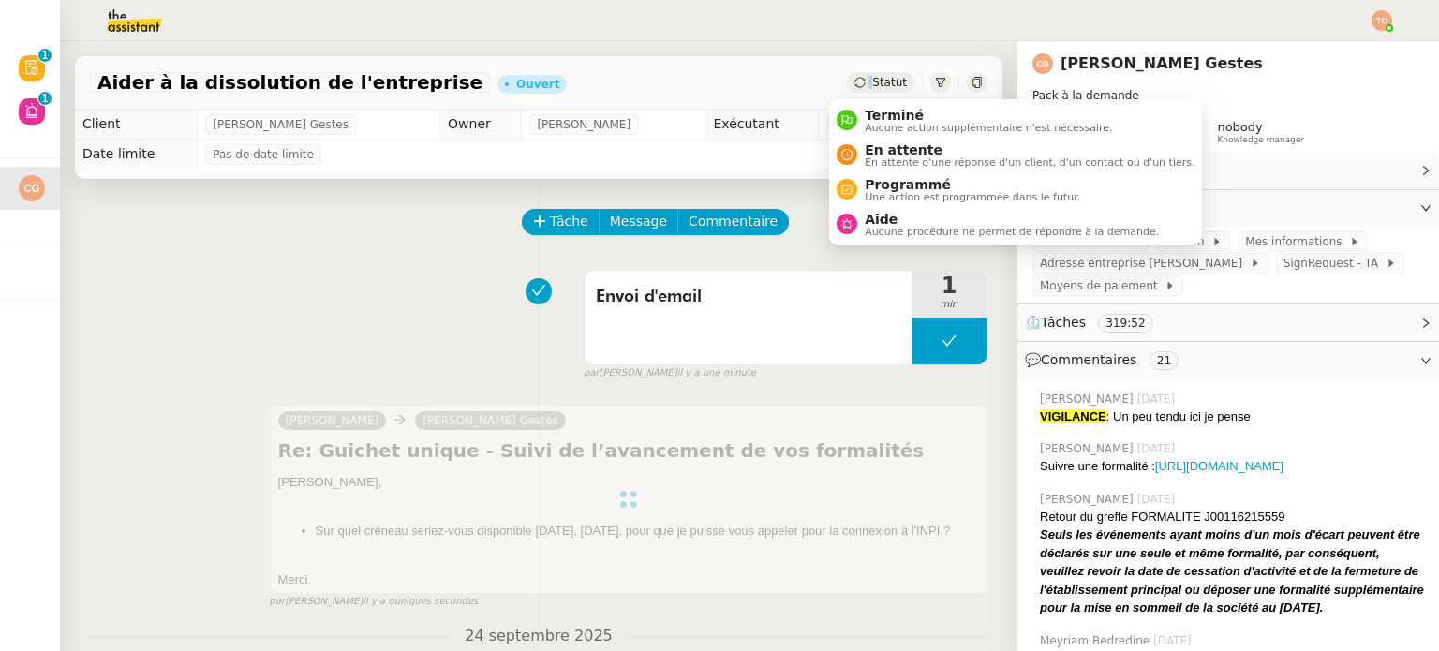
click at [851, 81] on div "Statut" at bounding box center [880, 82] width 67 height 21
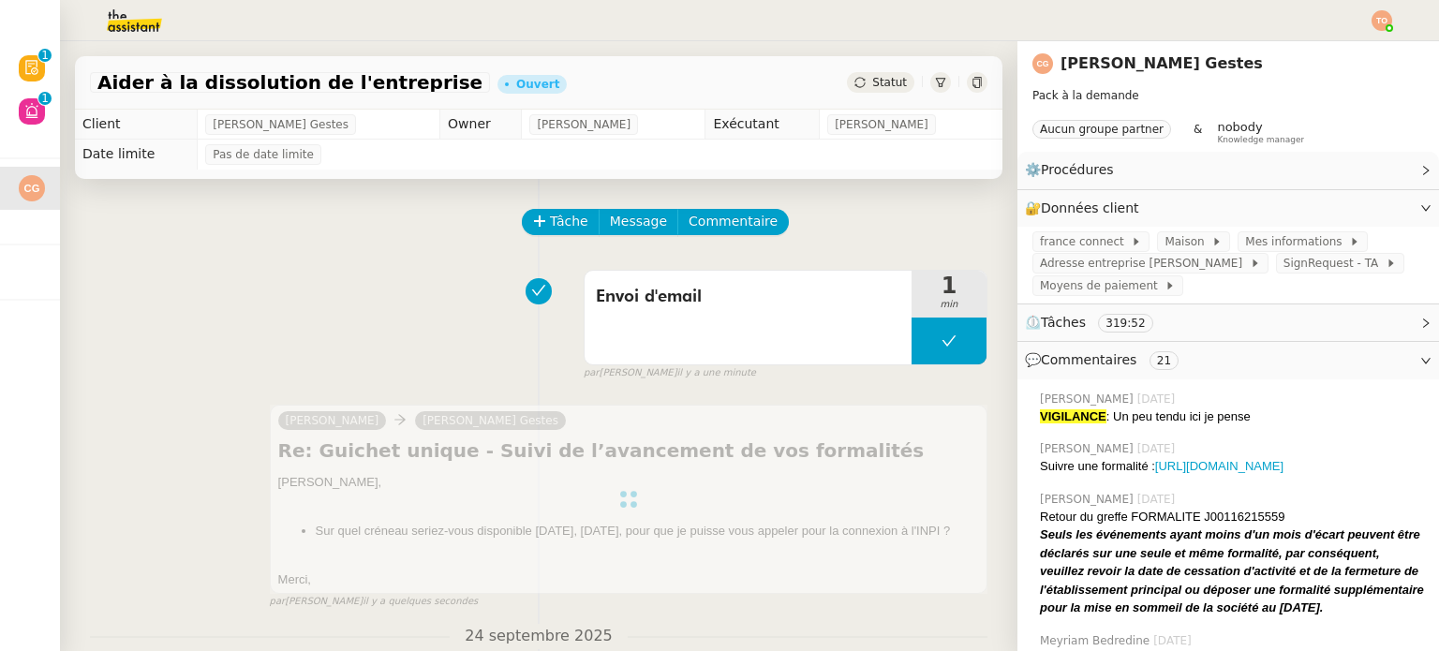
click at [873, 86] on span "Statut" at bounding box center [889, 82] width 35 height 13
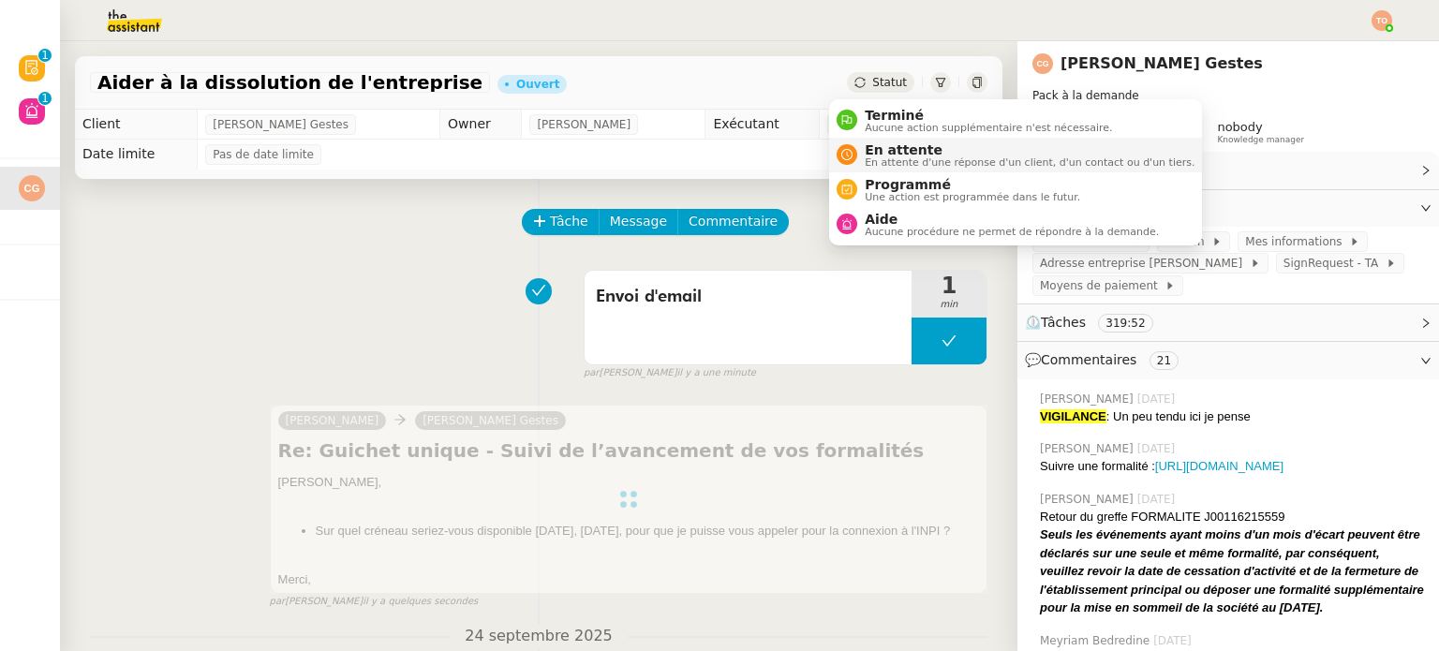
click at [932, 164] on span "En attente d'une réponse d'un client, d'un contact ou d'un tiers." at bounding box center [1030, 162] width 330 height 10
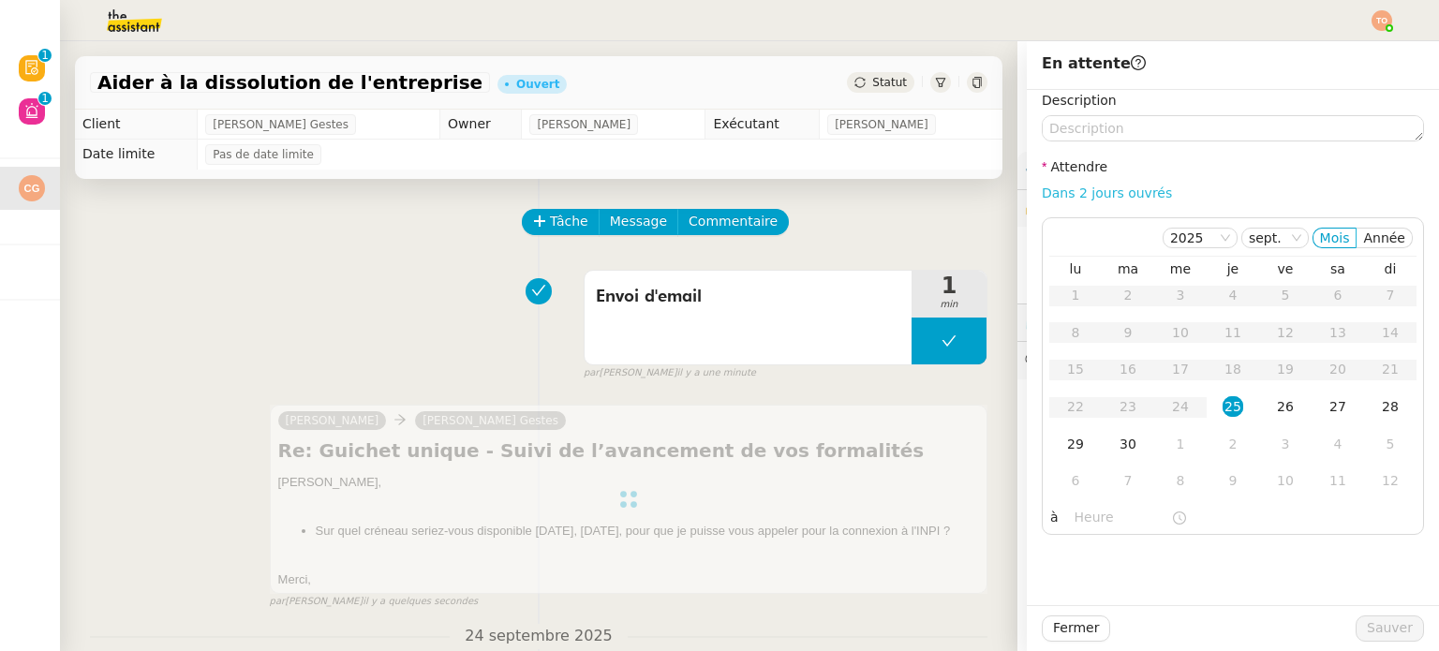
click at [1128, 191] on link "Dans 2 jours ouvrés" at bounding box center [1107, 192] width 130 height 15
type input "07:00"
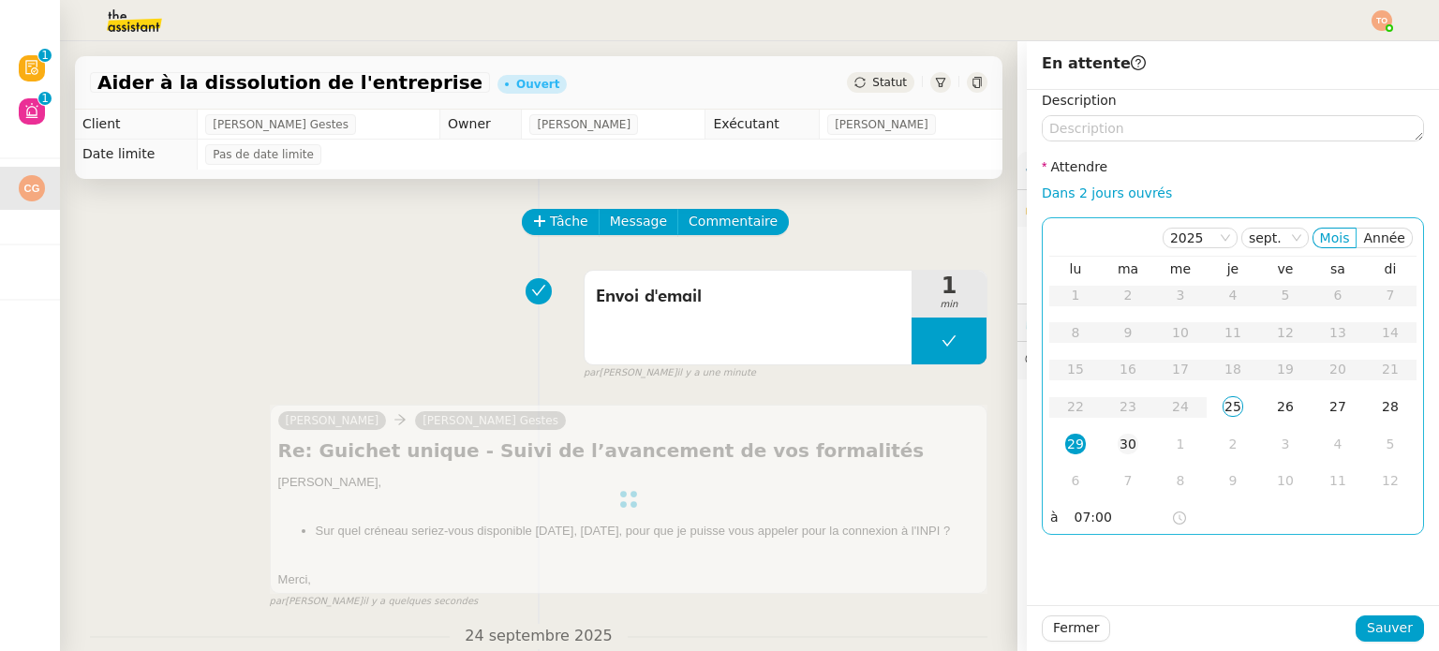
click at [1102, 451] on td "30" at bounding box center [1128, 444] width 52 height 37
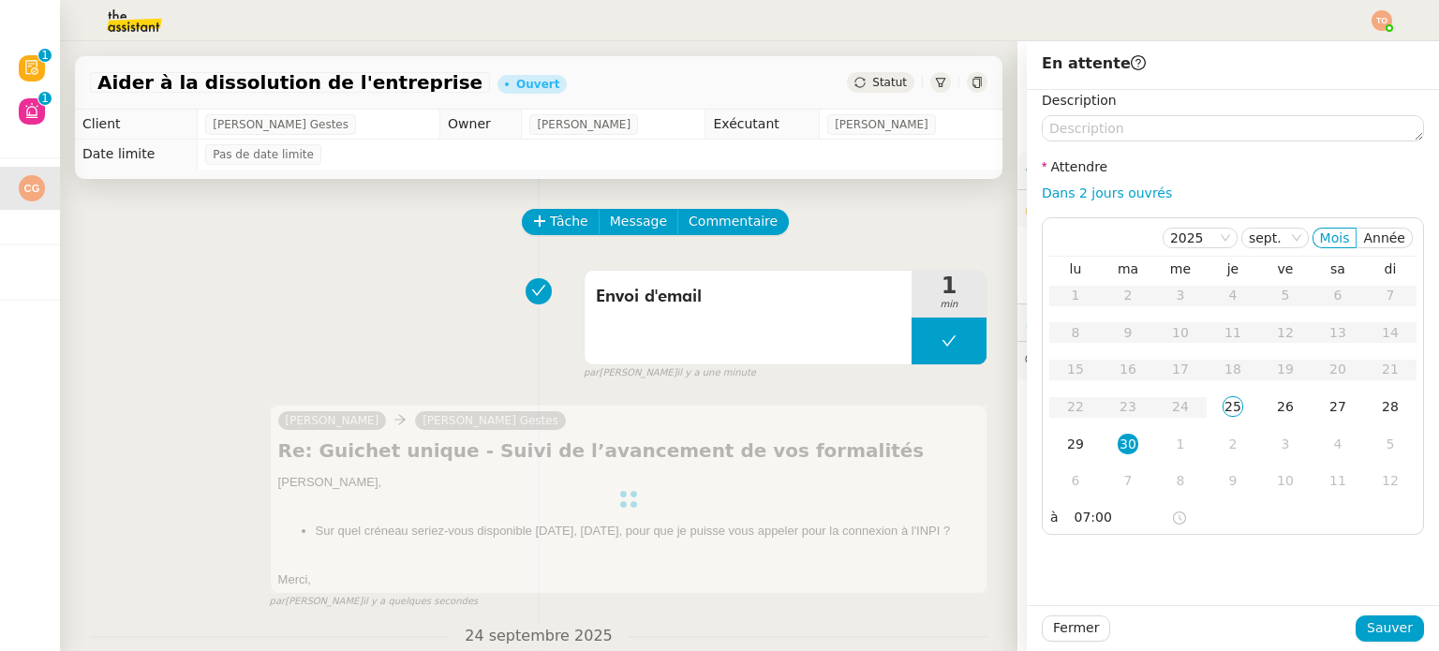
click at [1368, 615] on div "Fermer Sauver" at bounding box center [1233, 628] width 382 height 26
click at [1275, 400] on div "26" at bounding box center [1285, 406] width 21 height 21
click at [1388, 621] on span "Sauver" at bounding box center [1390, 628] width 46 height 22
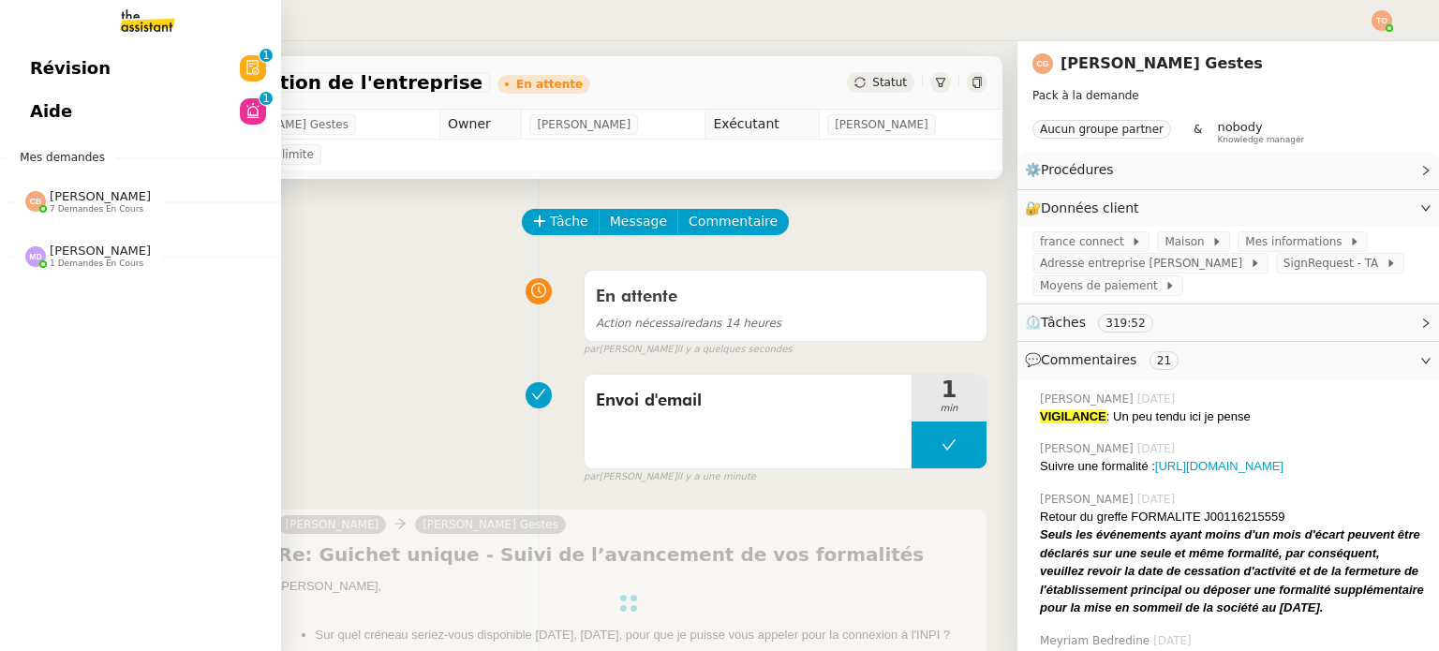
click at [107, 210] on span "7 demandes en cours" at bounding box center [97, 209] width 94 height 10
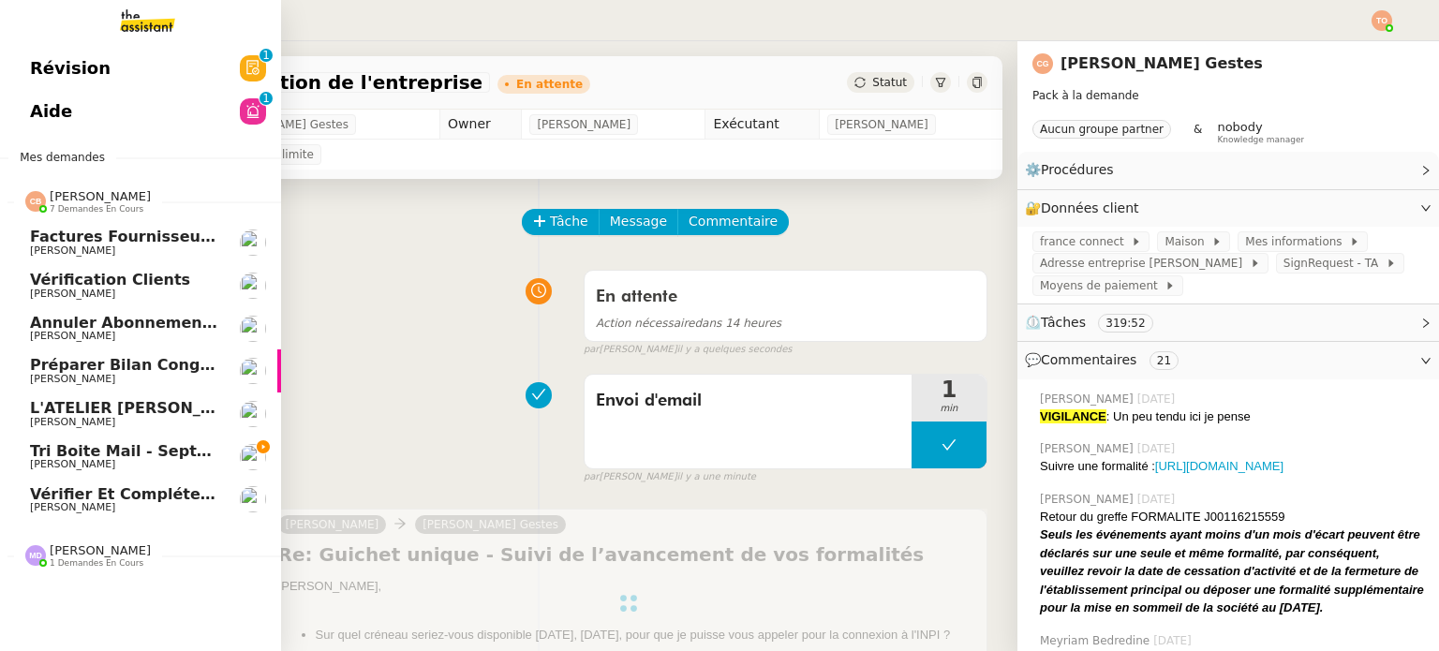
click at [187, 451] on span "Tri boite mail - septembre 2025" at bounding box center [164, 451] width 268 height 18
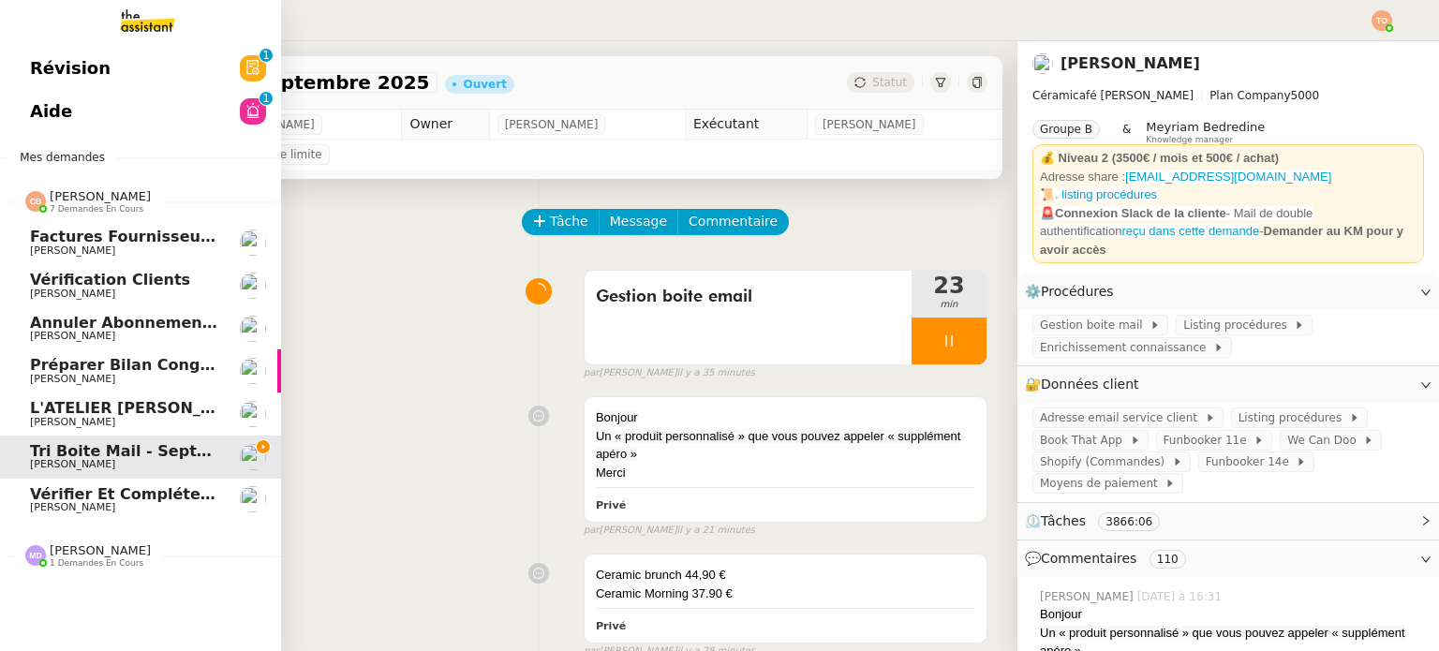
click at [128, 490] on span "Vérifier et compléter les feuilles de temps" at bounding box center [214, 494] width 368 height 18
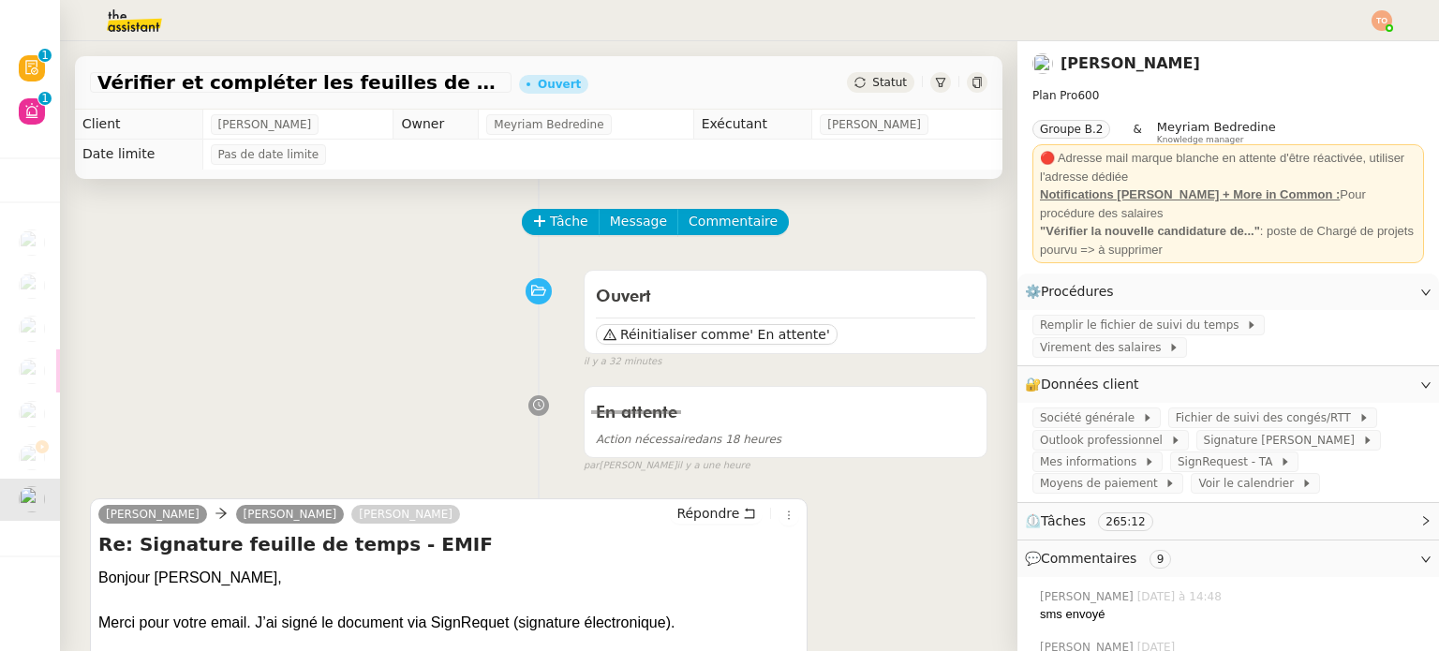
scroll to position [187, 0]
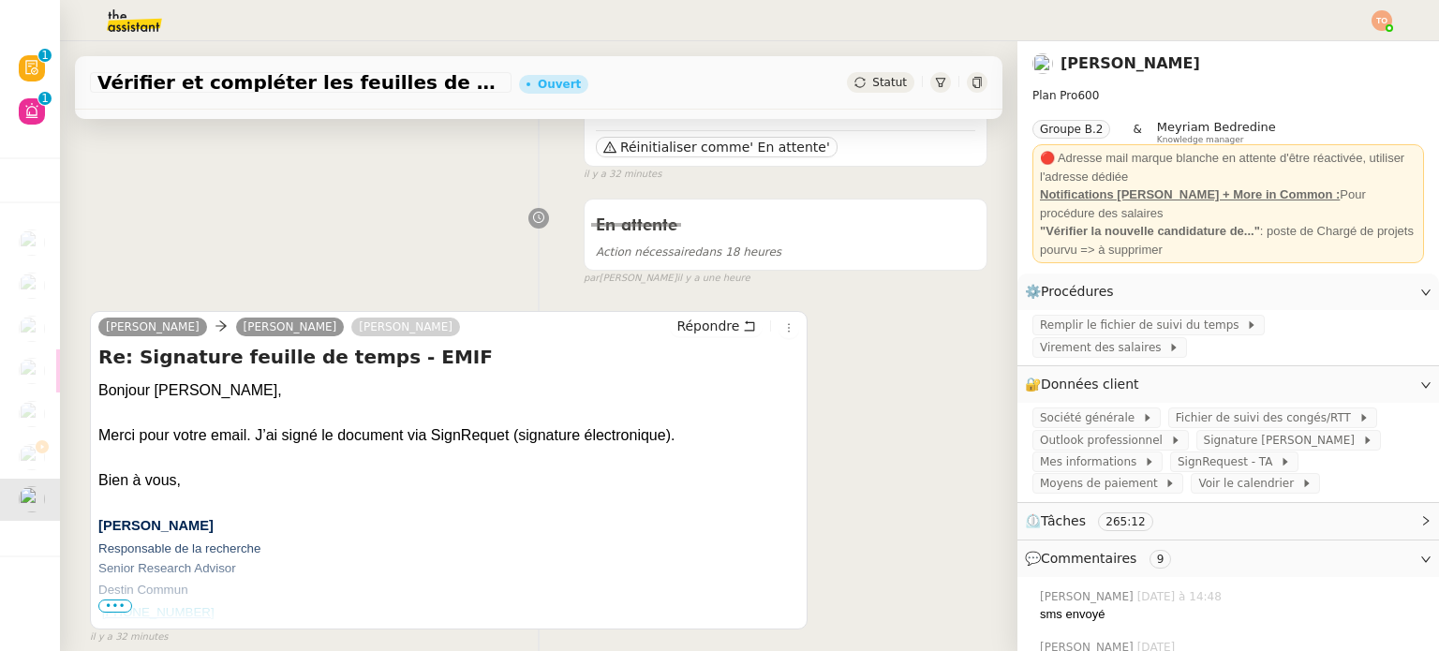
click at [1383, 18] on img at bounding box center [1381, 20] width 21 height 21
click at [1346, 48] on li "Suivi" at bounding box center [1331, 53] width 122 height 26
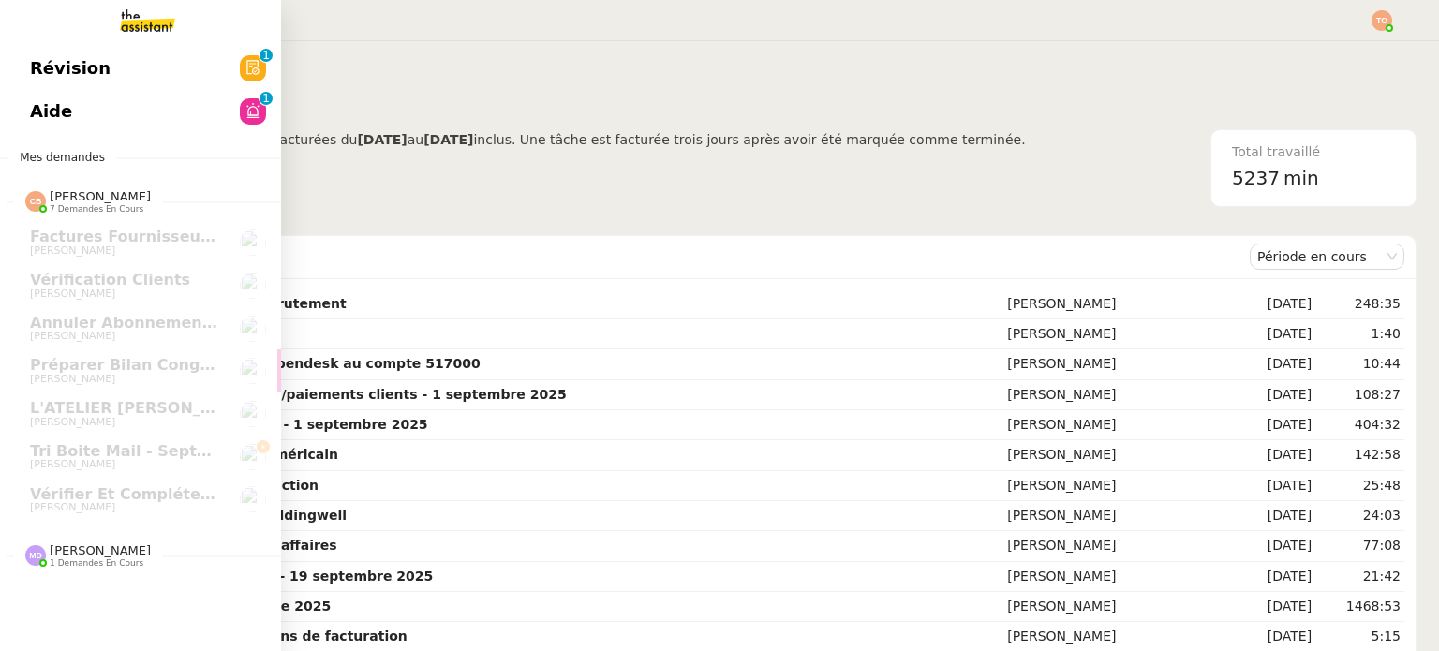
click at [44, 96] on link "Aide 0 1 2 3 4 5 6 7 8 9" at bounding box center [140, 111] width 281 height 43
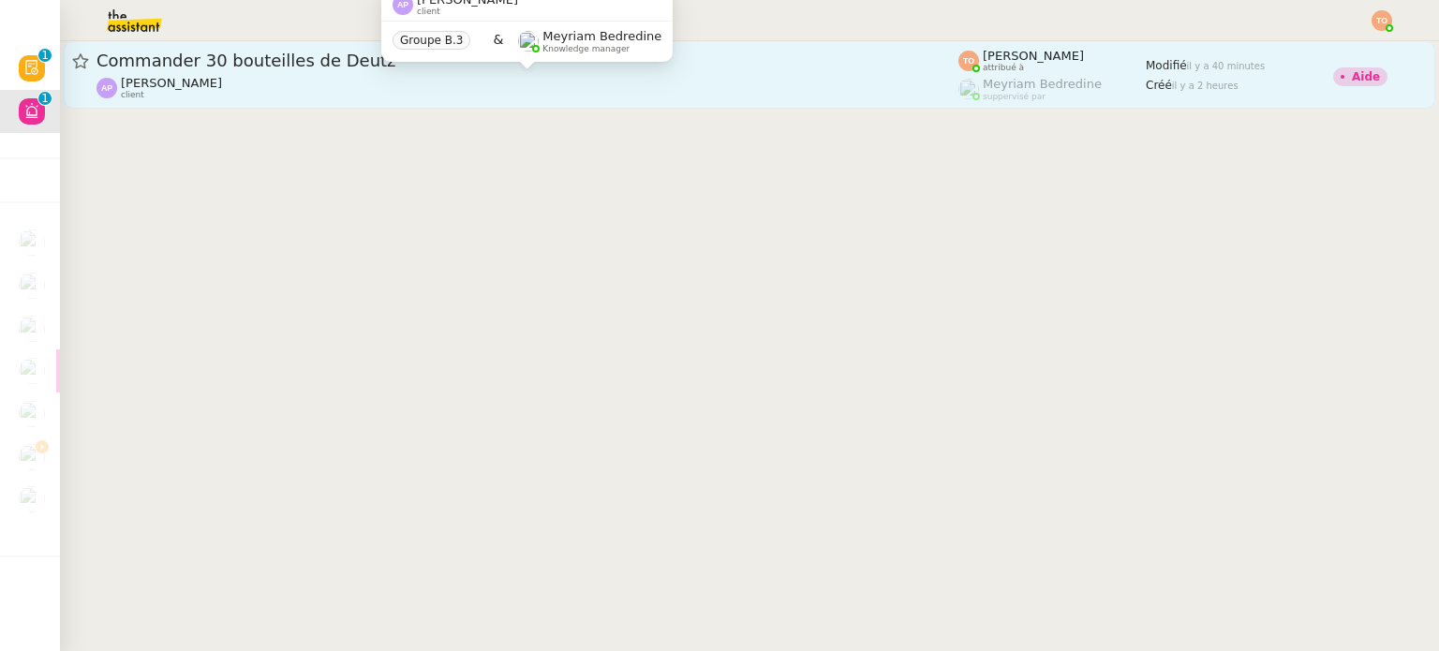
click at [410, 89] on div "[PERSON_NAME] client" at bounding box center [527, 88] width 862 height 24
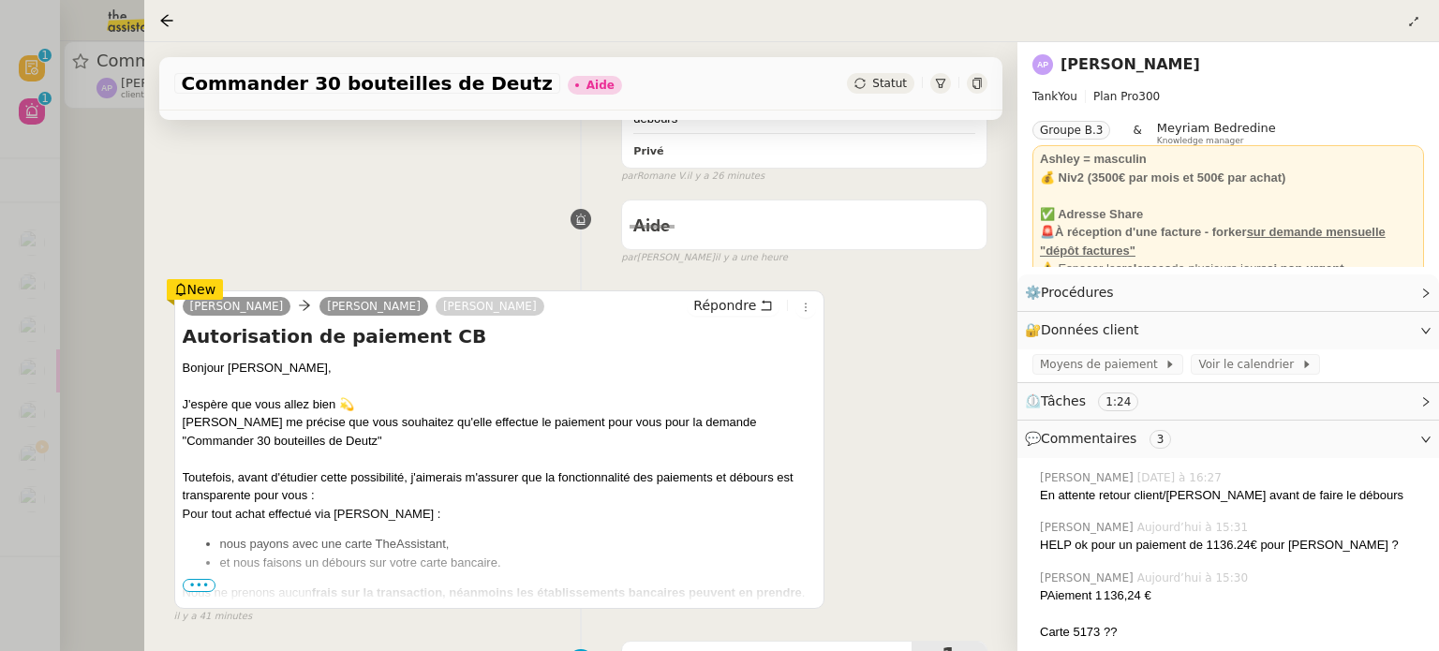
scroll to position [281, 0]
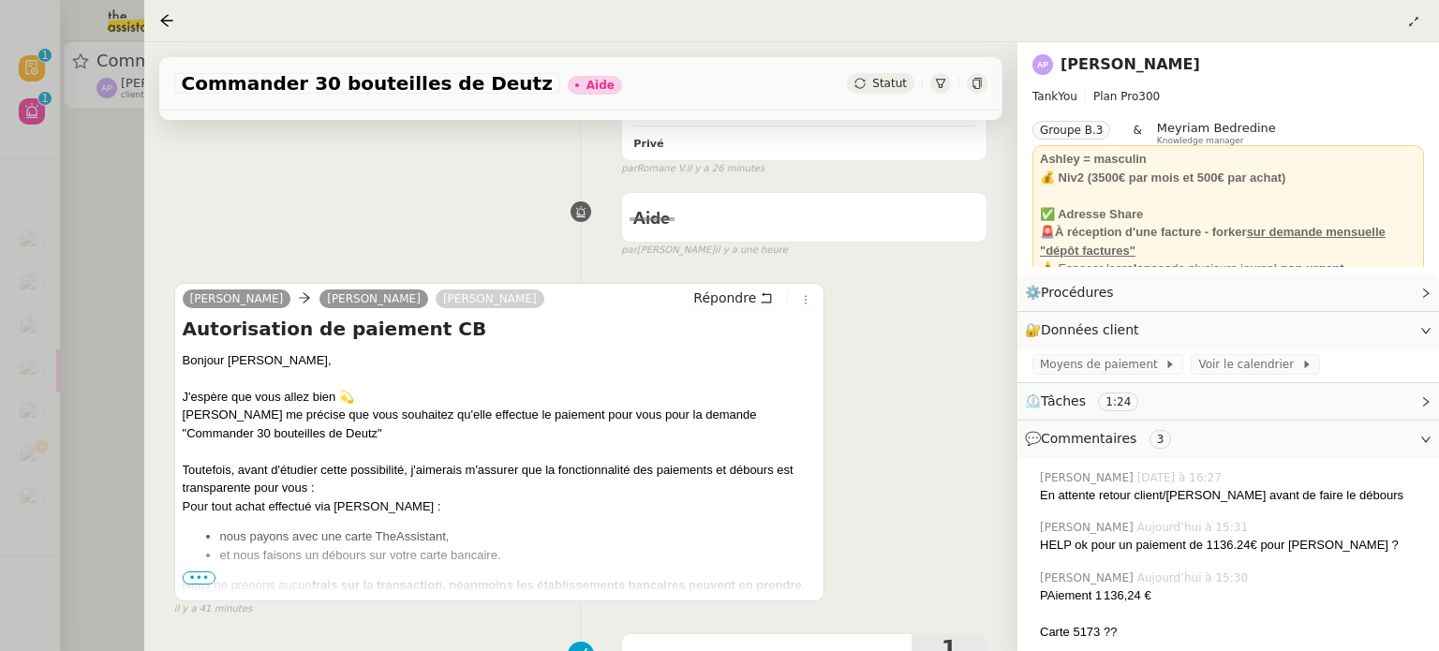
click at [199, 571] on span "•••" at bounding box center [200, 577] width 34 height 13
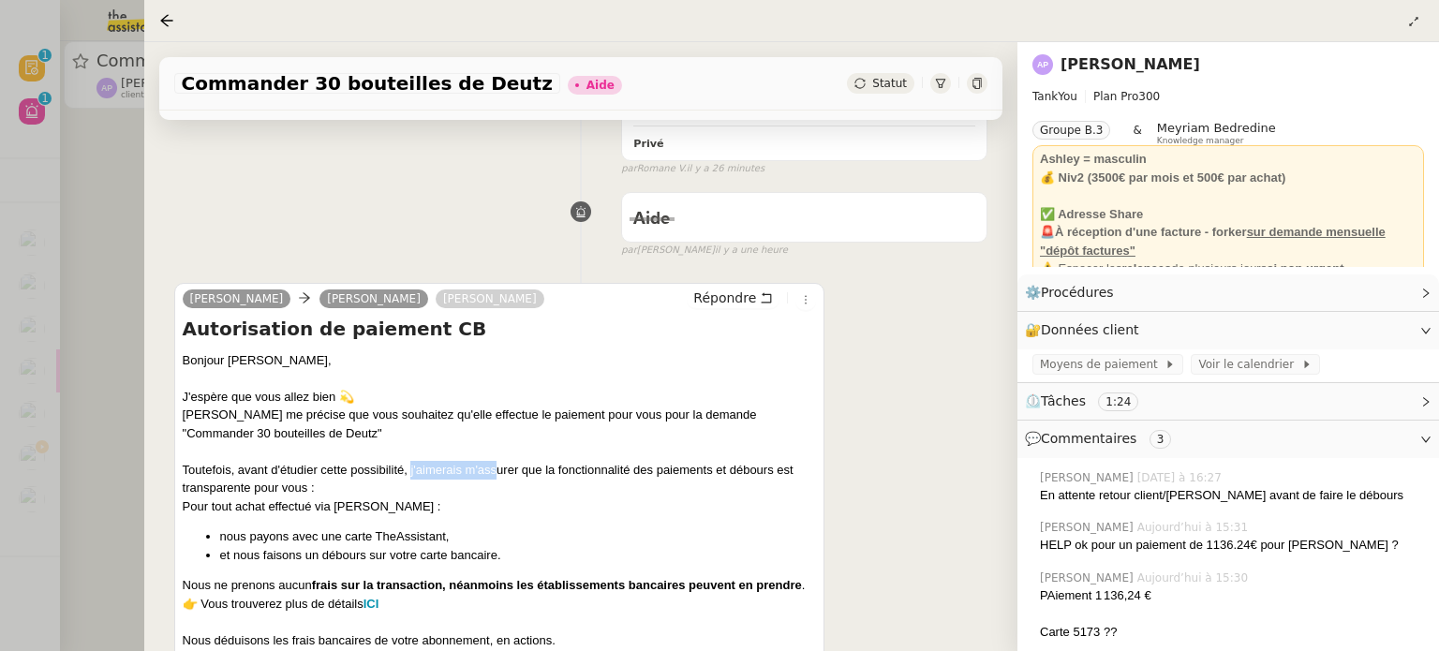
drag, startPoint x: 436, startPoint y: 450, endPoint x: 549, endPoint y: 449, distance: 112.4
click at [521, 461] on p "Toutefois, avant d'étudier cette possibilité, j'aimerais m'assurer que la fonct…" at bounding box center [500, 479] width 634 height 37
click at [656, 461] on p "Toutefois, avant d'étudier cette possibilité, j'aimerais m'assurer que la fonct…" at bounding box center [500, 479] width 634 height 37
drag, startPoint x: 708, startPoint y: 451, endPoint x: 776, endPoint y: 451, distance: 68.4
click at [770, 461] on p "Toutefois, avant d'étudier cette possibilité, j'aimerais m'assurer que la fonct…" at bounding box center [500, 479] width 634 height 37
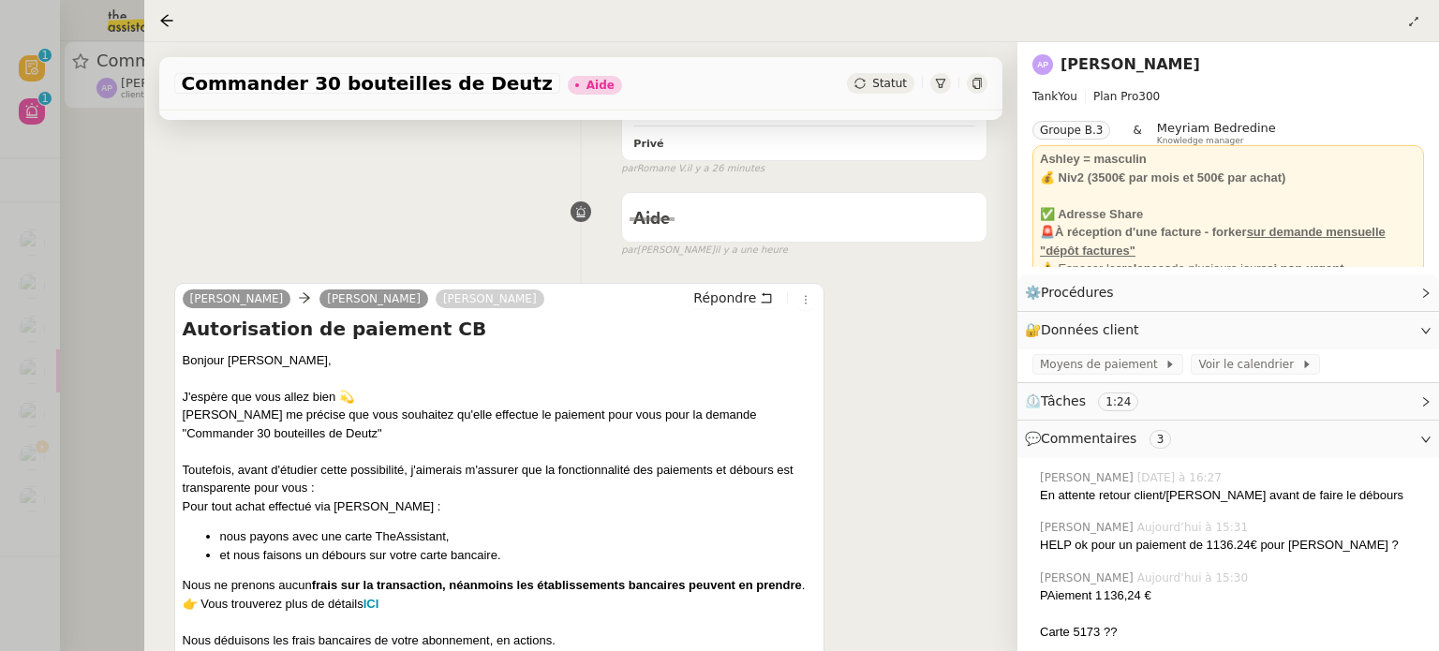
click at [219, 475] on p "Toutefois, avant d'étudier cette possibilité, j'aimerais m'assurer que la fonct…" at bounding box center [500, 479] width 634 height 37
drag, startPoint x: 251, startPoint y: 494, endPoint x: 315, endPoint y: 498, distance: 63.9
click at [309, 497] on p "Pour tout achat effectué via [PERSON_NAME] :" at bounding box center [500, 506] width 634 height 19
drag, startPoint x: 322, startPoint y: 510, endPoint x: 381, endPoint y: 522, distance: 60.1
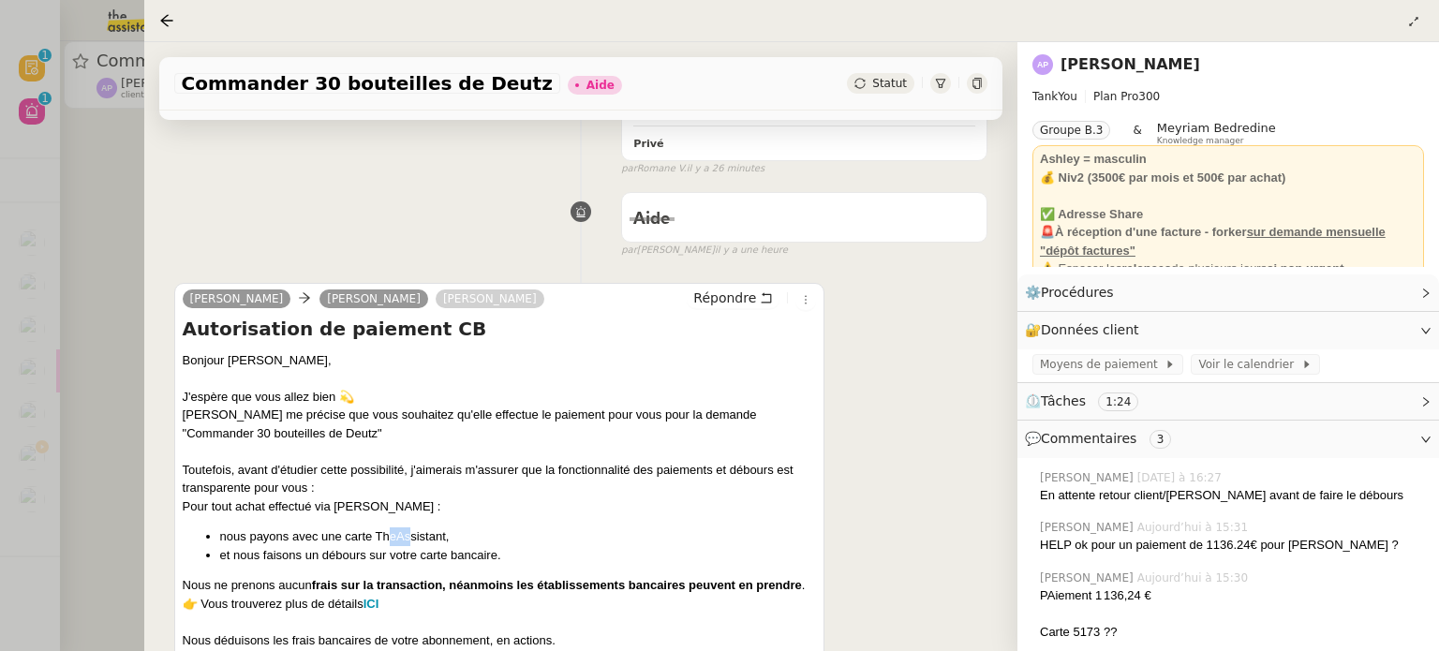
drag, startPoint x: 392, startPoint y: 524, endPoint x: 436, endPoint y: 524, distance: 45.0
click at [410, 527] on p "nous payons avec une carte TheAssistant," at bounding box center [518, 536] width 597 height 19
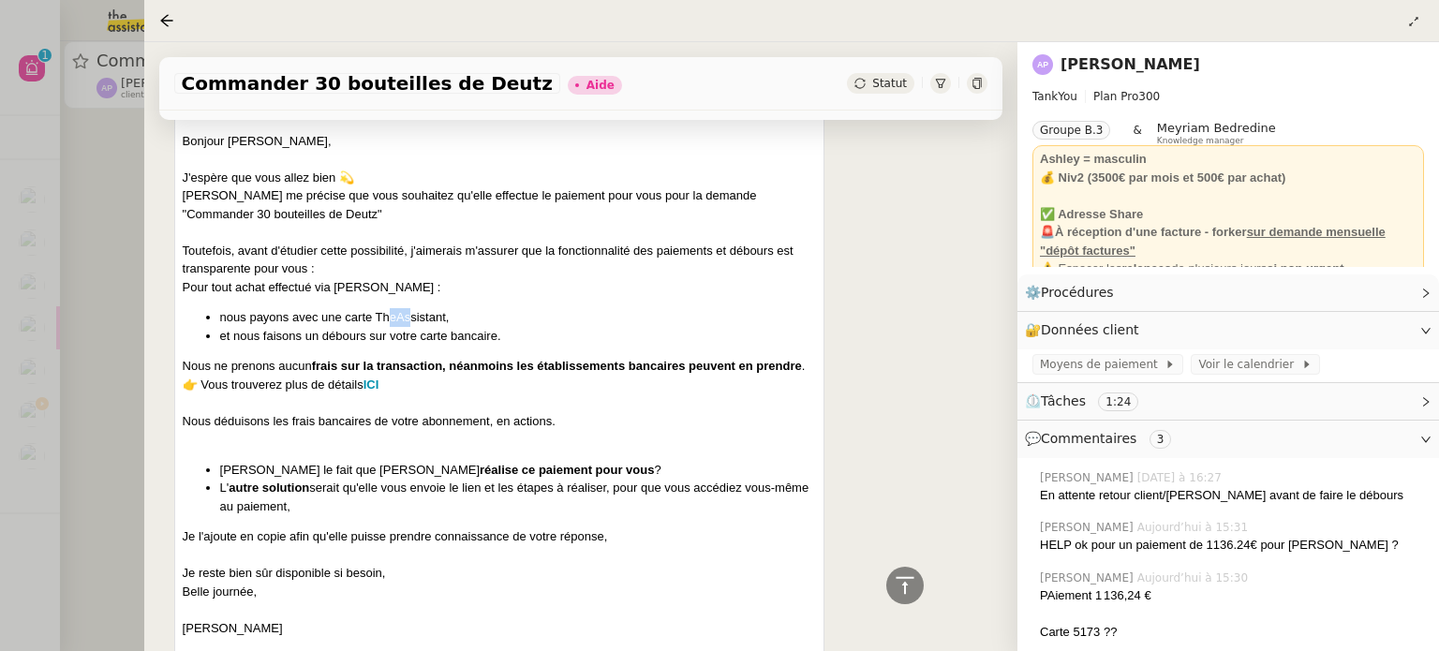
scroll to position [468, 0]
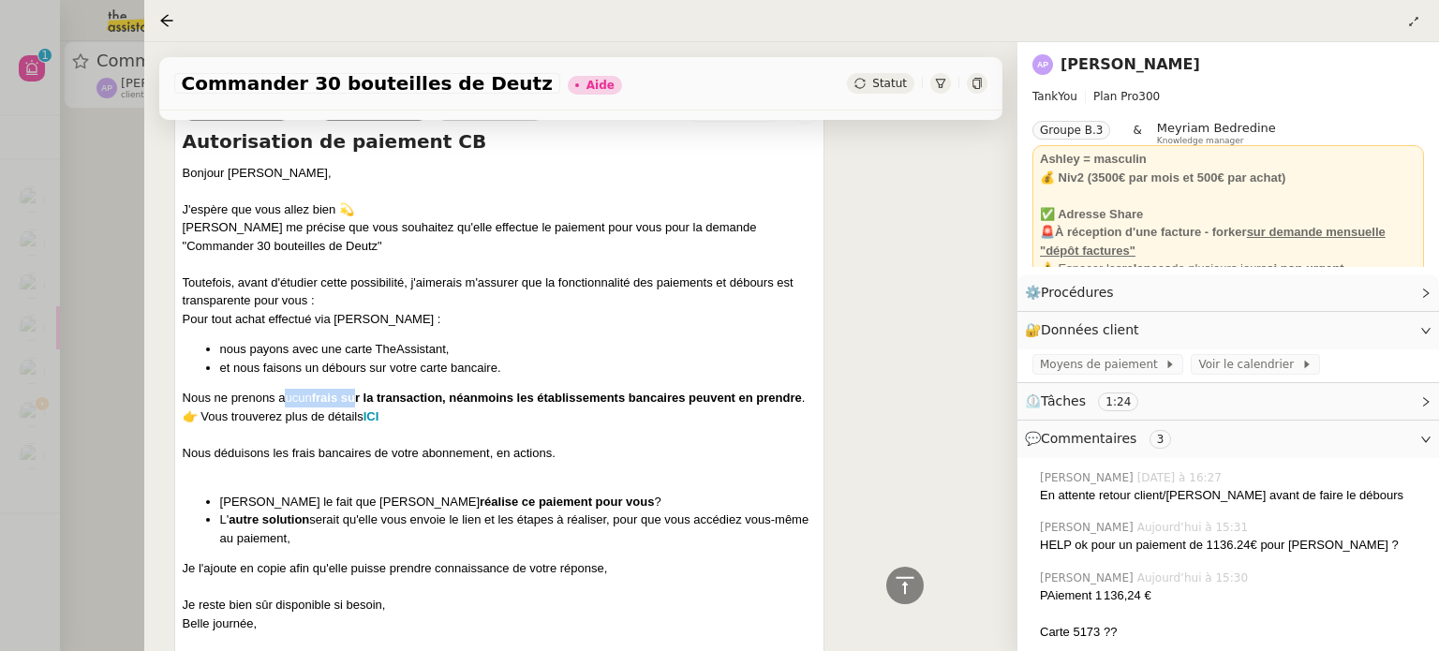
drag, startPoint x: 288, startPoint y: 388, endPoint x: 360, endPoint y: 377, distance: 73.0
click at [360, 389] on p "Nous ne prenons aucun frais sur la transaction, néanmoins les établissements ba…" at bounding box center [500, 398] width 634 height 19
drag, startPoint x: 637, startPoint y: 374, endPoint x: 747, endPoint y: 370, distance: 110.6
click at [747, 370] on div "Bonjour [PERSON_NAME], J'espère que vous allez bien 💫 [PERSON_NAME] me précise …" at bounding box center [500, 621] width 634 height 914
click at [244, 407] on p "👉 Vous trouverez plus de détails ICI" at bounding box center [500, 416] width 634 height 19
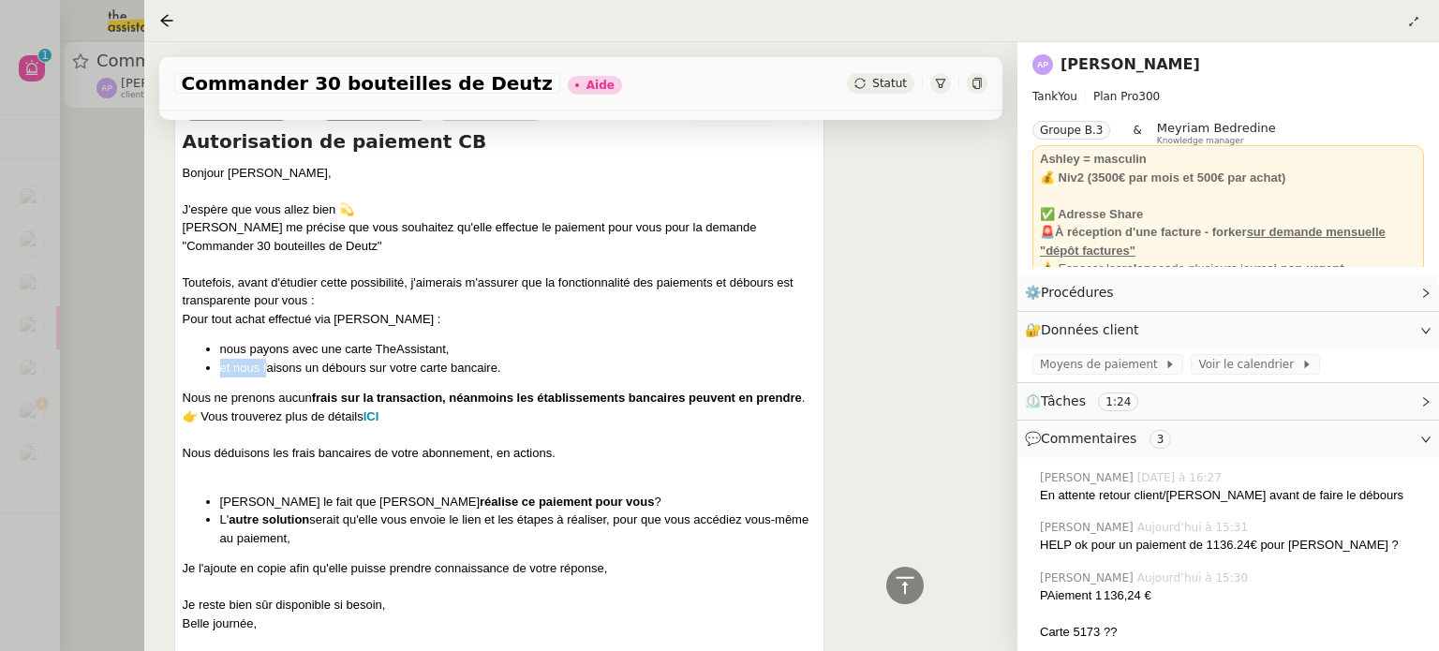
drag, startPoint x: 268, startPoint y: 346, endPoint x: 486, endPoint y: 340, distance: 218.3
click at [486, 340] on ul "nous payons avec une carte TheAssistant, et nous faisons un débours sur votre c…" at bounding box center [500, 358] width 634 height 37
click at [484, 343] on p "nous payons avec une carte TheAssistant," at bounding box center [518, 349] width 597 height 19
drag, startPoint x: 305, startPoint y: 441, endPoint x: 390, endPoint y: 440, distance: 84.3
click at [390, 444] on p "Nous déduisons les frais bancaires de votre abonnement, en actions." at bounding box center [500, 453] width 634 height 19
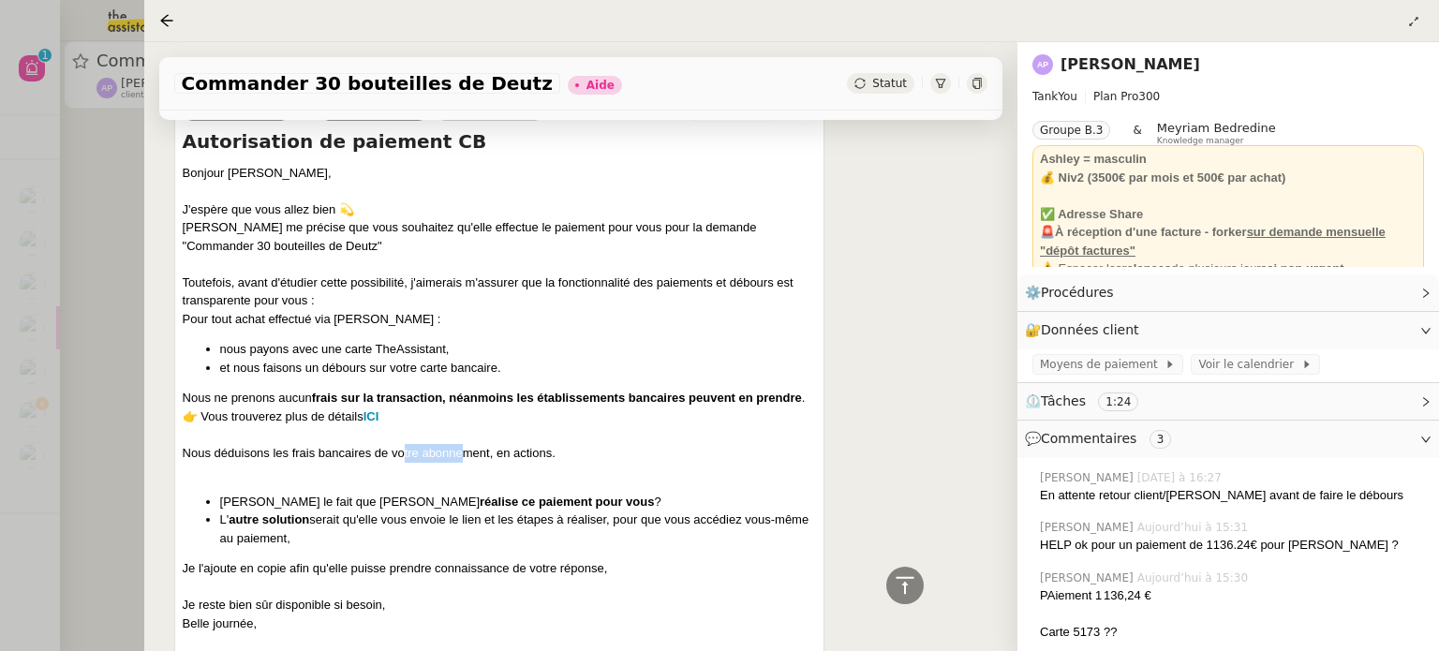
drag, startPoint x: 428, startPoint y: 440, endPoint x: 465, endPoint y: 440, distance: 36.5
click at [465, 444] on p "Nous déduisons les frais bancaires de votre abonnement, en actions." at bounding box center [500, 453] width 634 height 19
drag, startPoint x: 485, startPoint y: 440, endPoint x: 521, endPoint y: 440, distance: 35.6
click at [521, 444] on p "Nous déduisons les frais bancaires de votre abonnement, en actions." at bounding box center [500, 453] width 634 height 19
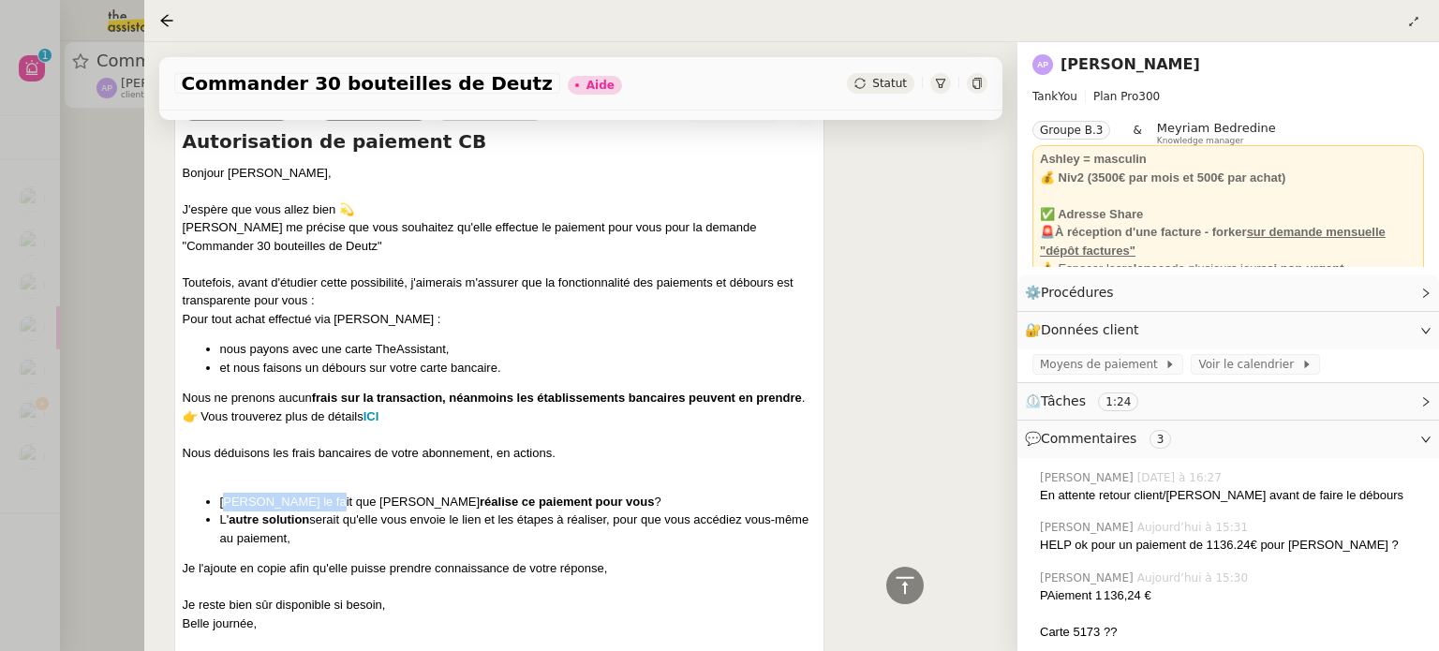
drag, startPoint x: 225, startPoint y: 487, endPoint x: 332, endPoint y: 490, distance: 106.8
click at [316, 493] on p "[PERSON_NAME] le fait que [PERSON_NAME] réalise ce paiement pour vous ?" at bounding box center [518, 502] width 597 height 19
drag, startPoint x: 386, startPoint y: 490, endPoint x: 516, endPoint y: 489, distance: 130.2
click at [480, 495] on strong "réalise ce paiement pour vous" at bounding box center [567, 502] width 174 height 14
click at [551, 493] on p "[PERSON_NAME] le fait que [PERSON_NAME] réalise ce paiement pour vous ?" at bounding box center [518, 502] width 597 height 19
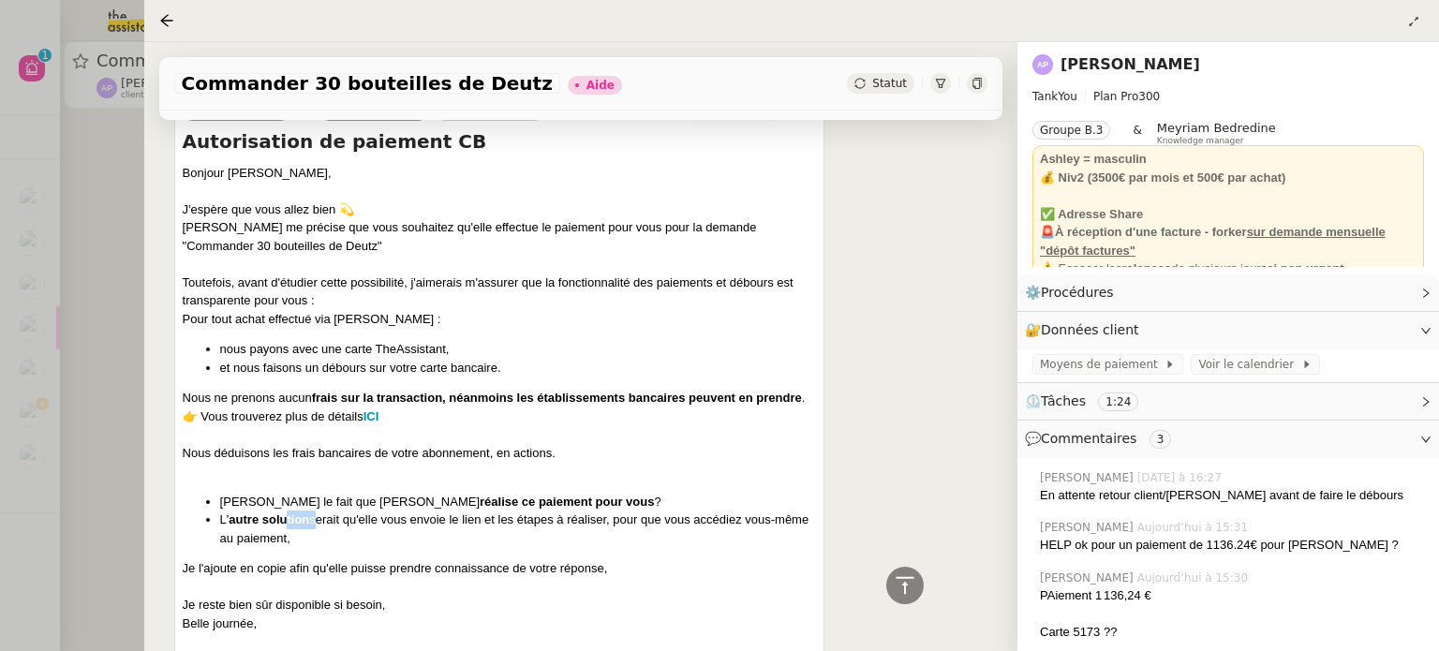
drag, startPoint x: 285, startPoint y: 501, endPoint x: 328, endPoint y: 505, distance: 43.2
click at [328, 510] on p "L' autre solution serait qu'elle vous envoie le lien et les étapes à réaliser, …" at bounding box center [518, 528] width 597 height 37
drag, startPoint x: 375, startPoint y: 505, endPoint x: 445, endPoint y: 505, distance: 70.2
click at [424, 510] on p "L' autre solution serait qu'elle vous envoie le lien et les étapes à réaliser, …" at bounding box center [518, 528] width 597 height 37
drag, startPoint x: 487, startPoint y: 505, endPoint x: 499, endPoint y: 505, distance: 12.2
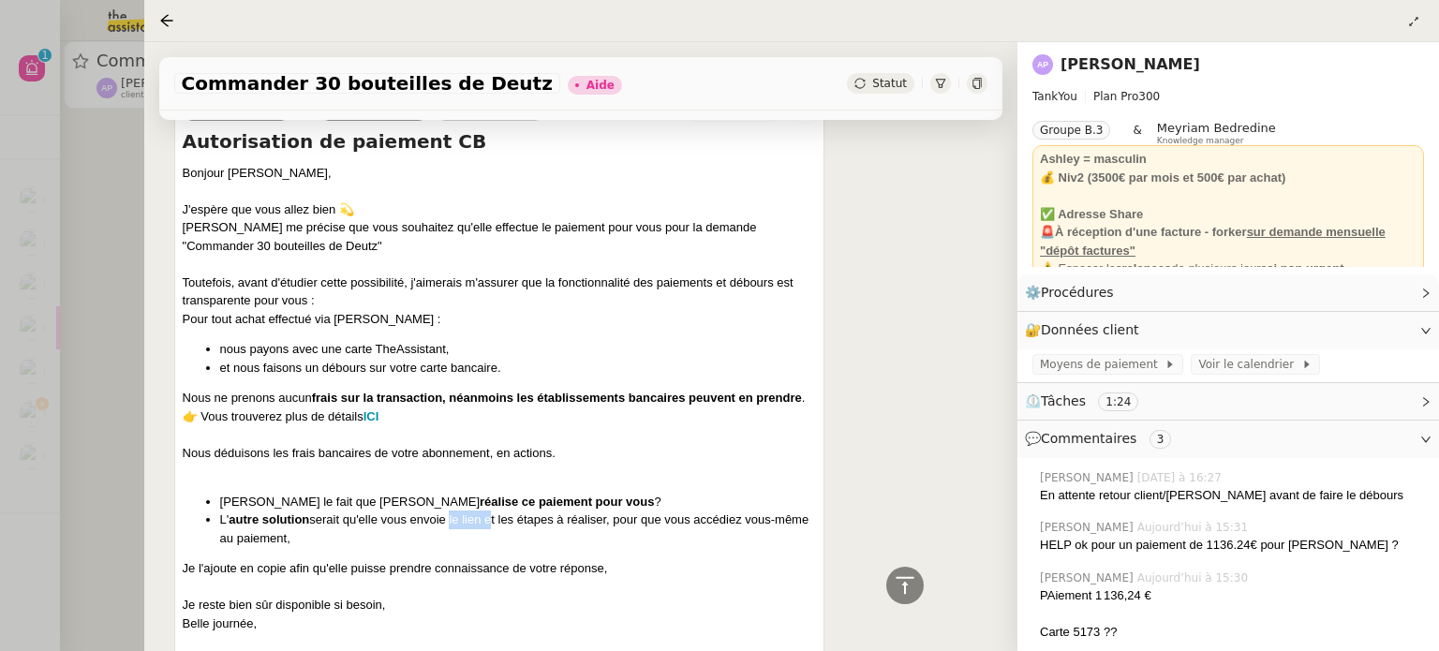
click at [497, 510] on p "L' autre solution serait qu'elle vous envoie le lien et les étapes à réaliser, …" at bounding box center [518, 528] width 597 height 37
click at [514, 510] on p "L' autre solution serait qu'elle vous envoie le lien et les étapes à réaliser, …" at bounding box center [518, 528] width 597 height 37
drag, startPoint x: 571, startPoint y: 509, endPoint x: 614, endPoint y: 511, distance: 43.2
click at [604, 511] on p "L' autre solution serait qu'elle vous envoie le lien et les étapes à réaliser, …" at bounding box center [518, 528] width 597 height 37
drag, startPoint x: 689, startPoint y: 511, endPoint x: 724, endPoint y: 511, distance: 34.7
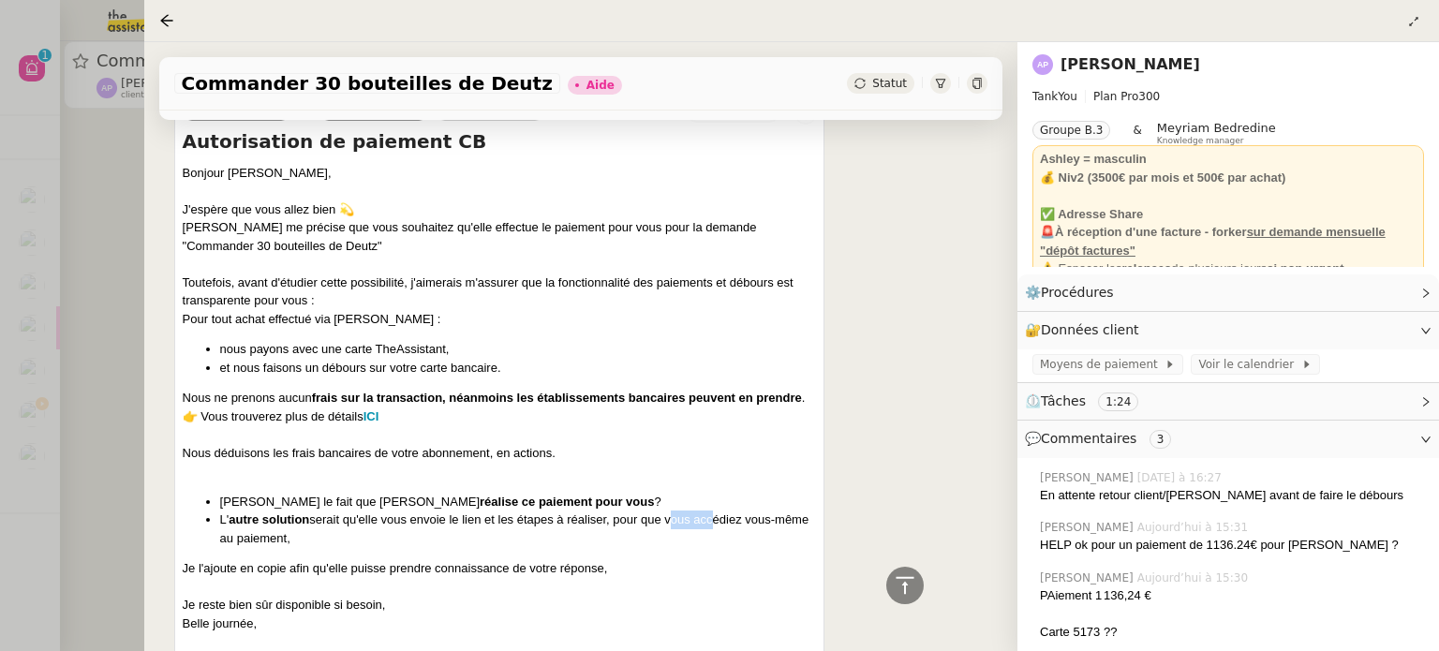
click at [724, 511] on p "L' autre solution serait qu'elle vous envoie le lien et les étapes à réaliser, …" at bounding box center [518, 528] width 597 height 37
click at [760, 511] on p "L' autre solution serait qu'elle vous envoie le lien et les étapes à réaliser, …" at bounding box center [518, 528] width 597 height 37
drag, startPoint x: 197, startPoint y: 552, endPoint x: 525, endPoint y: 546, distance: 327.9
click at [525, 559] on p "Je l'ajoute en copie afin qu'elle puisse prendre connaissance de votre réponse," at bounding box center [500, 568] width 634 height 19
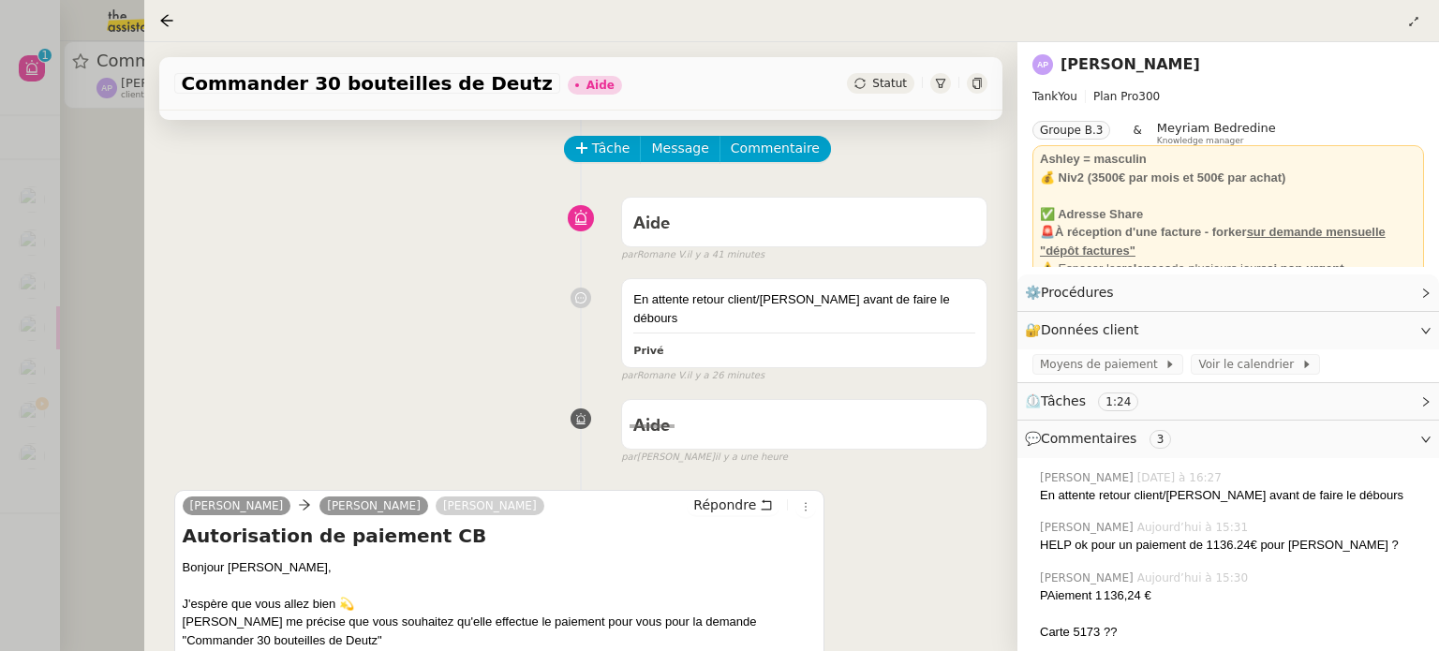
scroll to position [0, 0]
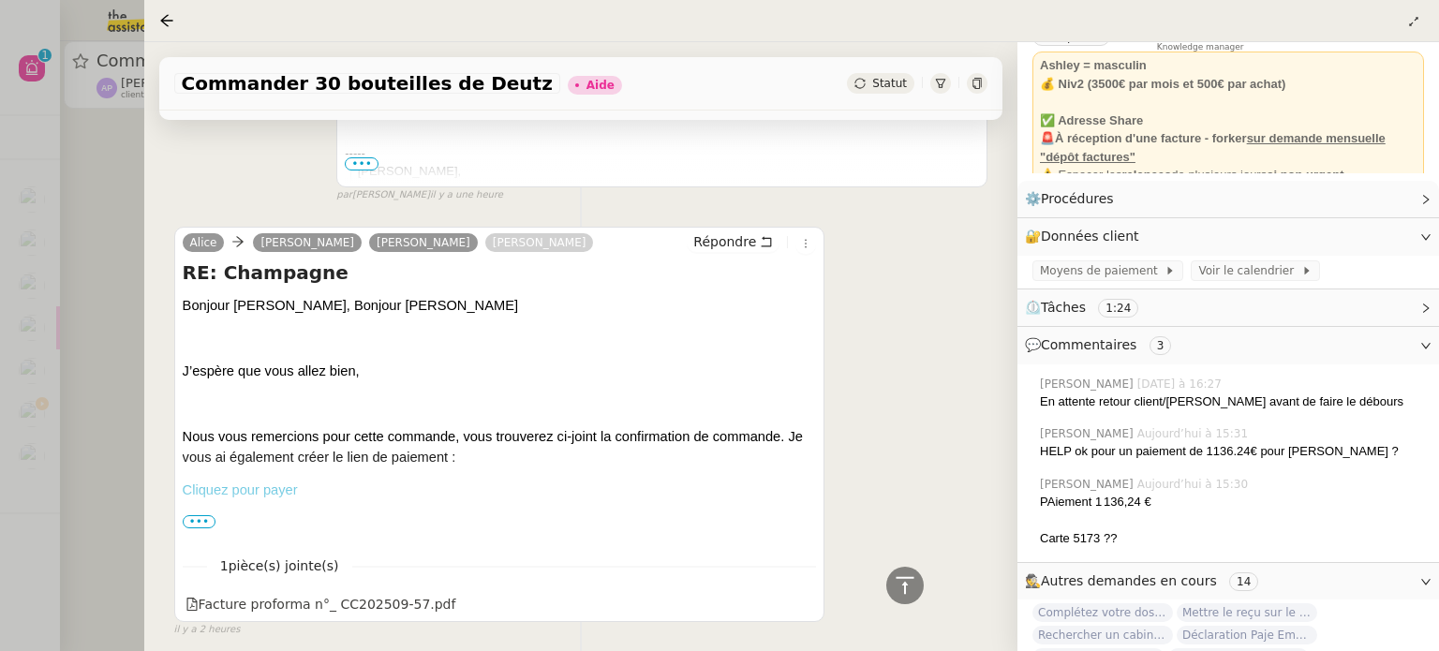
scroll to position [2248, 0]
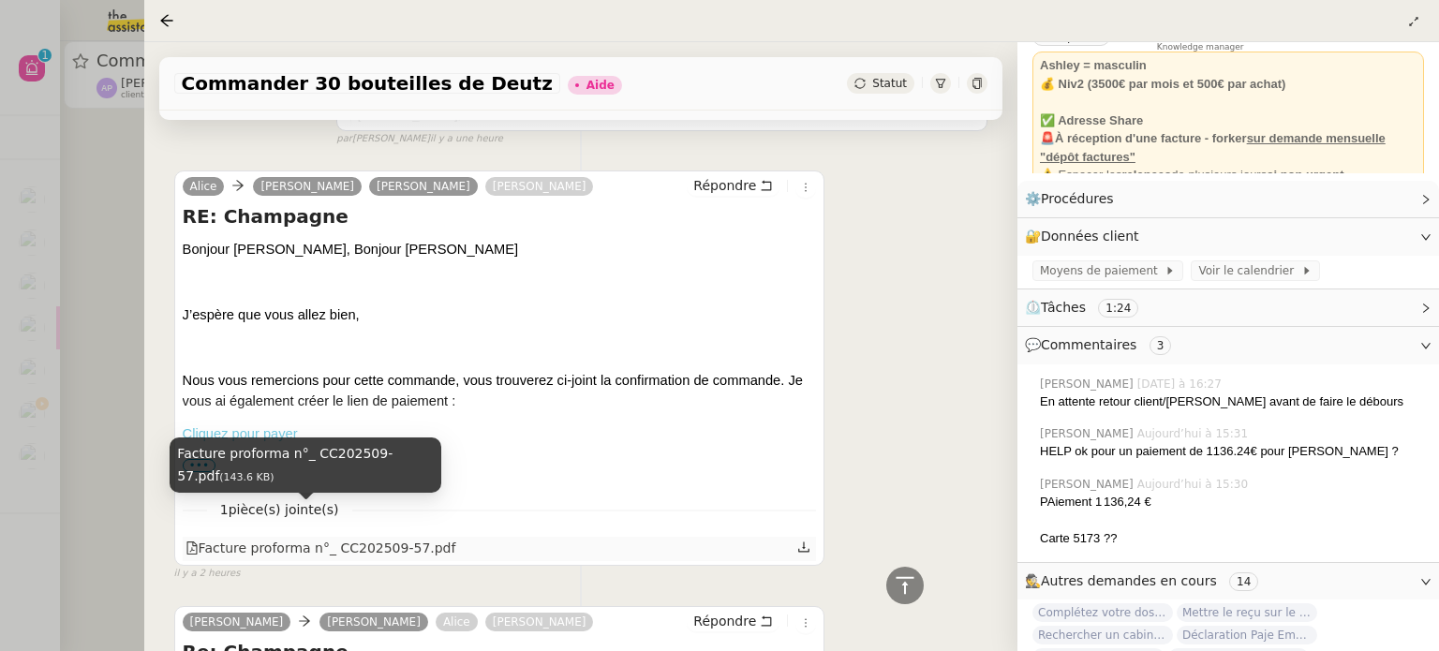
click at [366, 538] on div "Facture proforma n°_ CC202509-57.pdf" at bounding box center [320, 549] width 271 height 22
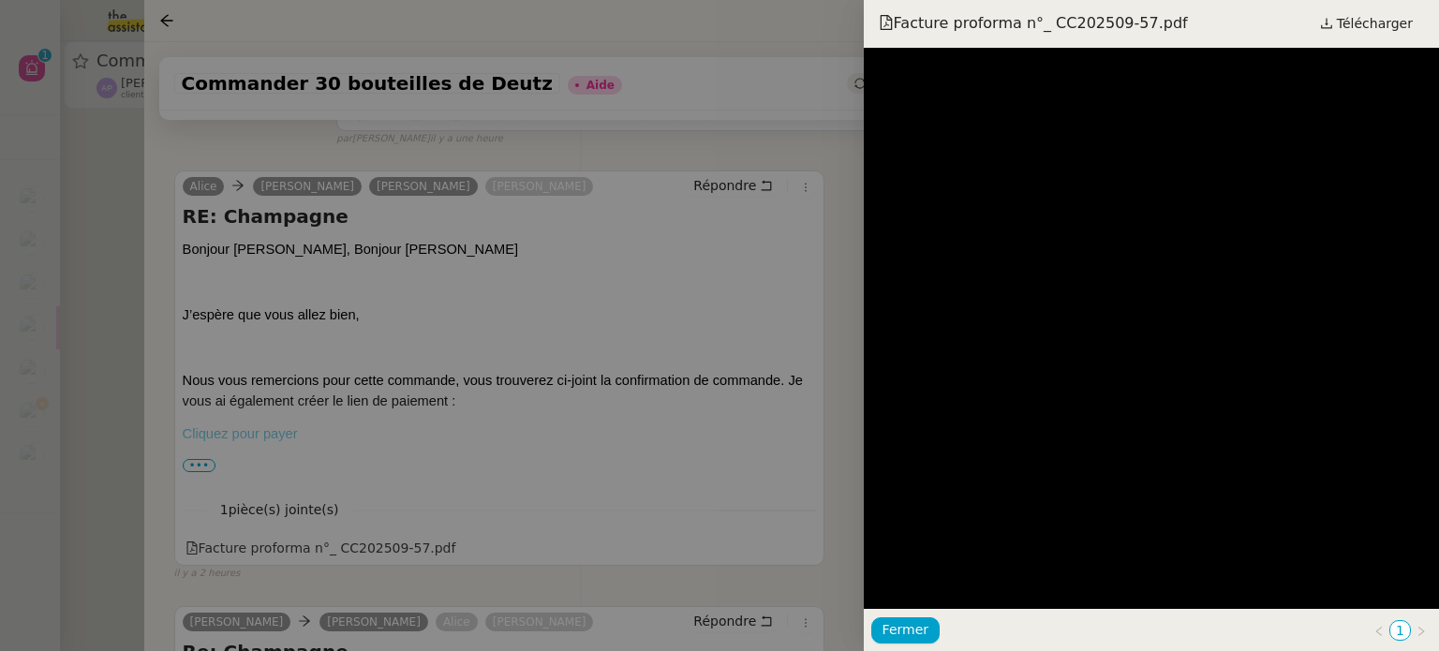
click at [783, 289] on div at bounding box center [719, 325] width 1439 height 651
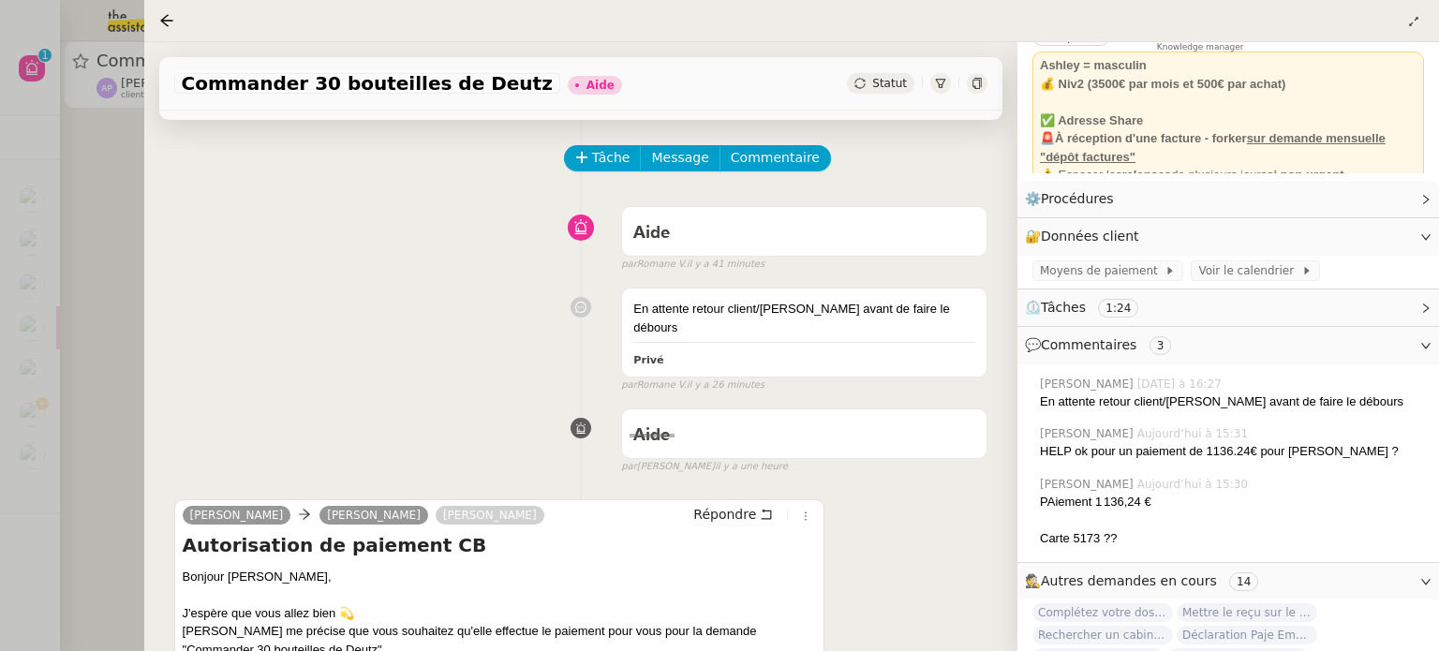
scroll to position [0, 0]
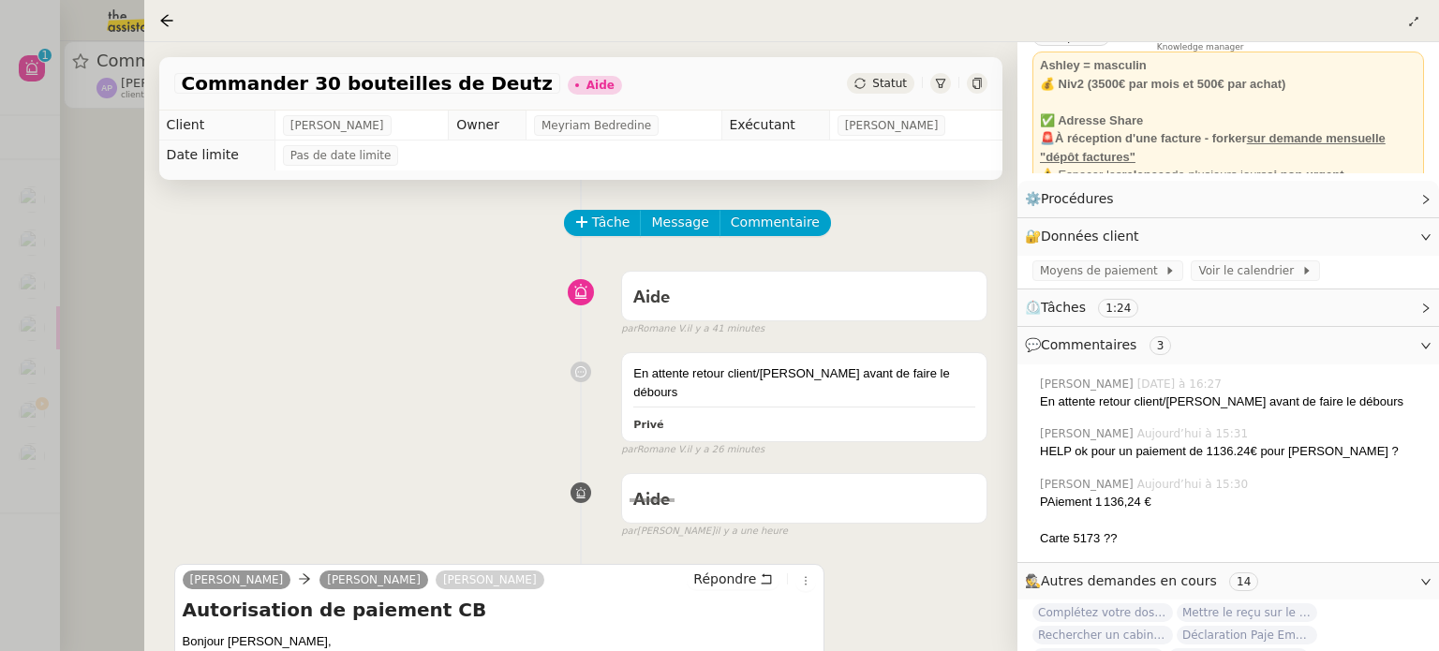
click at [112, 144] on div at bounding box center [719, 325] width 1439 height 651
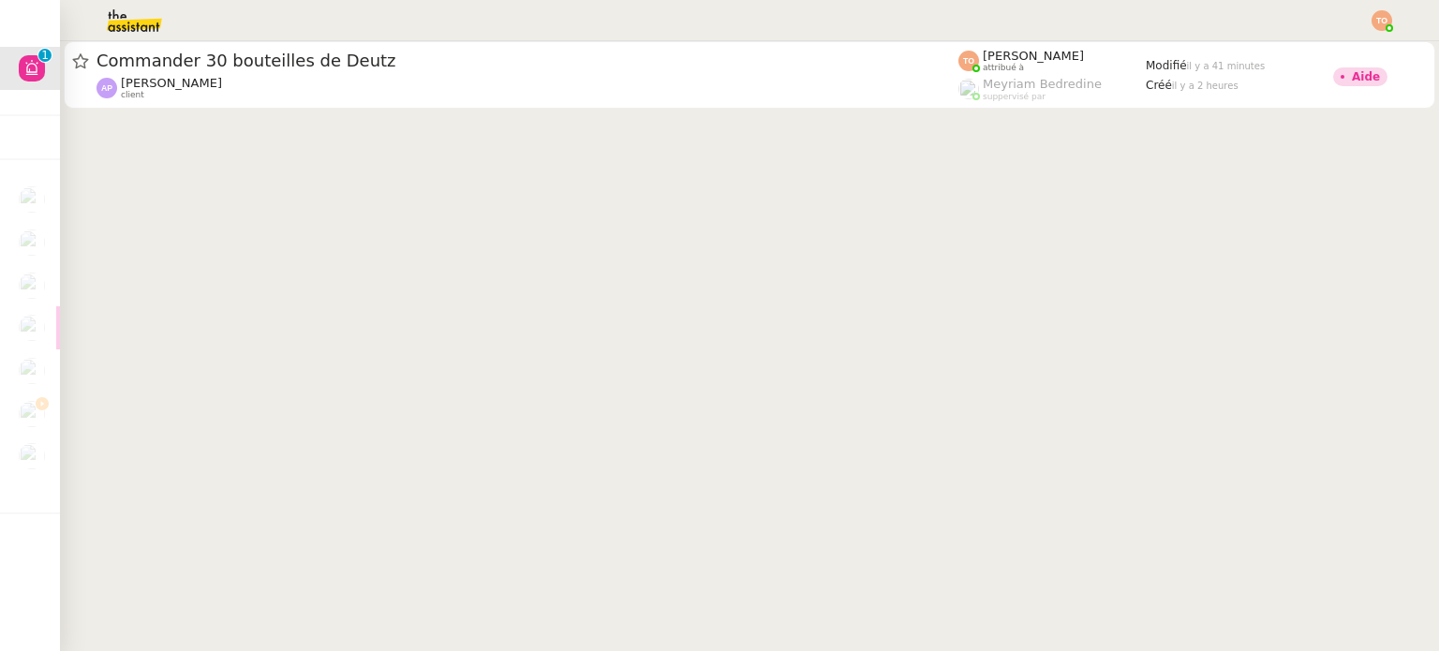
click at [326, 166] on cdk-virtual-scroll-viewport "Commander 30 bouteilles de Deutz [PERSON_NAME] client [PERSON_NAME] attribué à …" at bounding box center [749, 346] width 1379 height 610
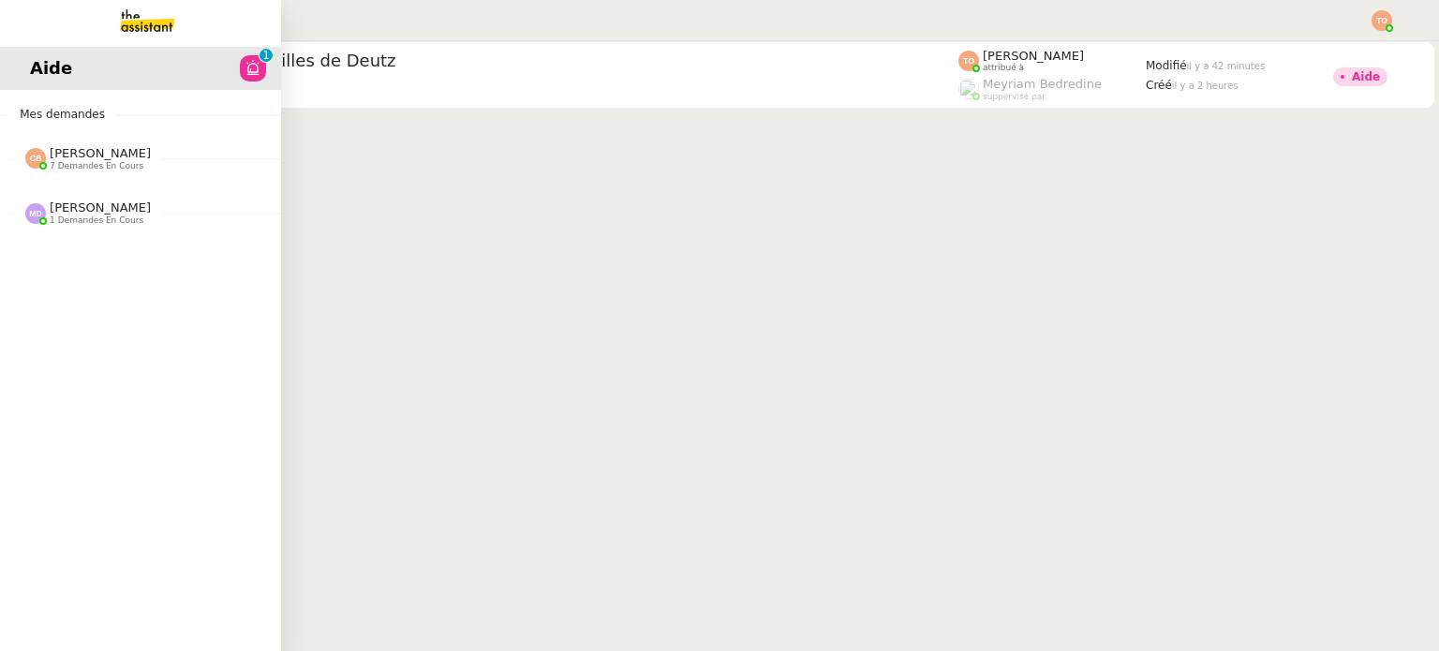
click at [54, 157] on span "[PERSON_NAME]" at bounding box center [100, 153] width 101 height 14
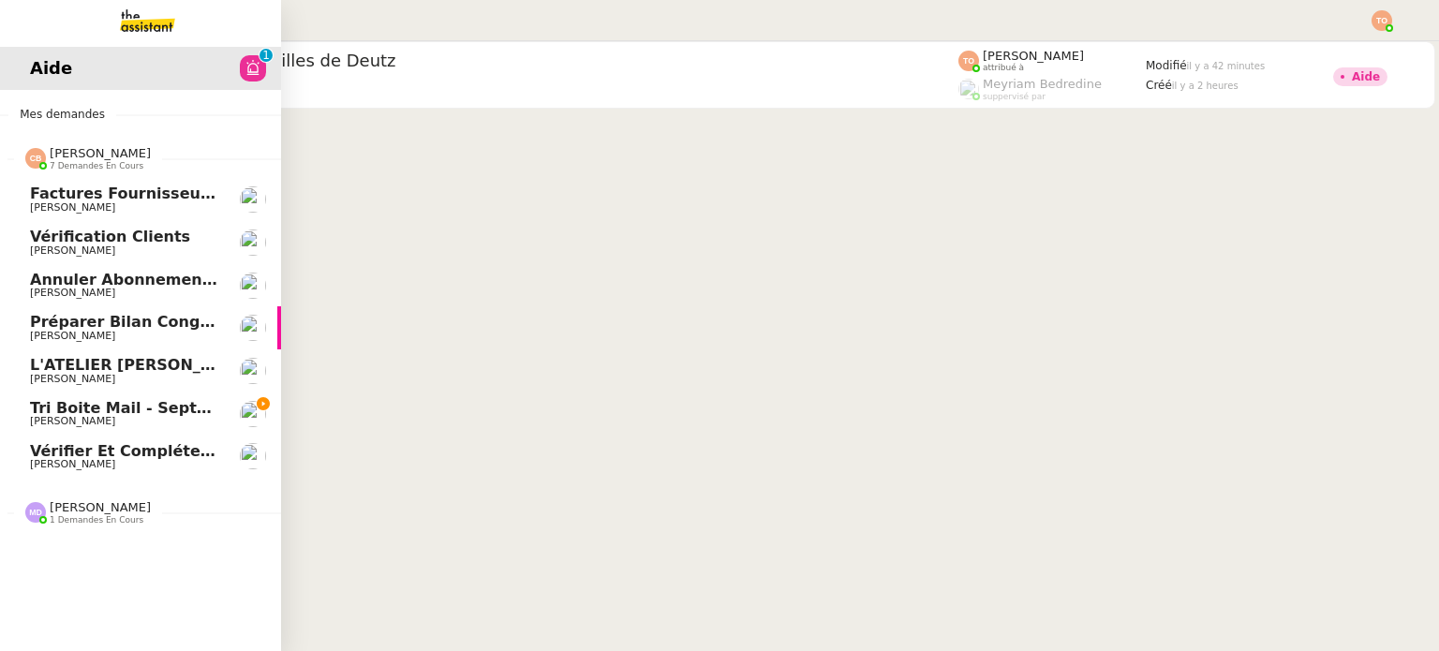
click at [130, 441] on link "Vérifier et compléter les feuilles de temps [PERSON_NAME]" at bounding box center [140, 457] width 281 height 43
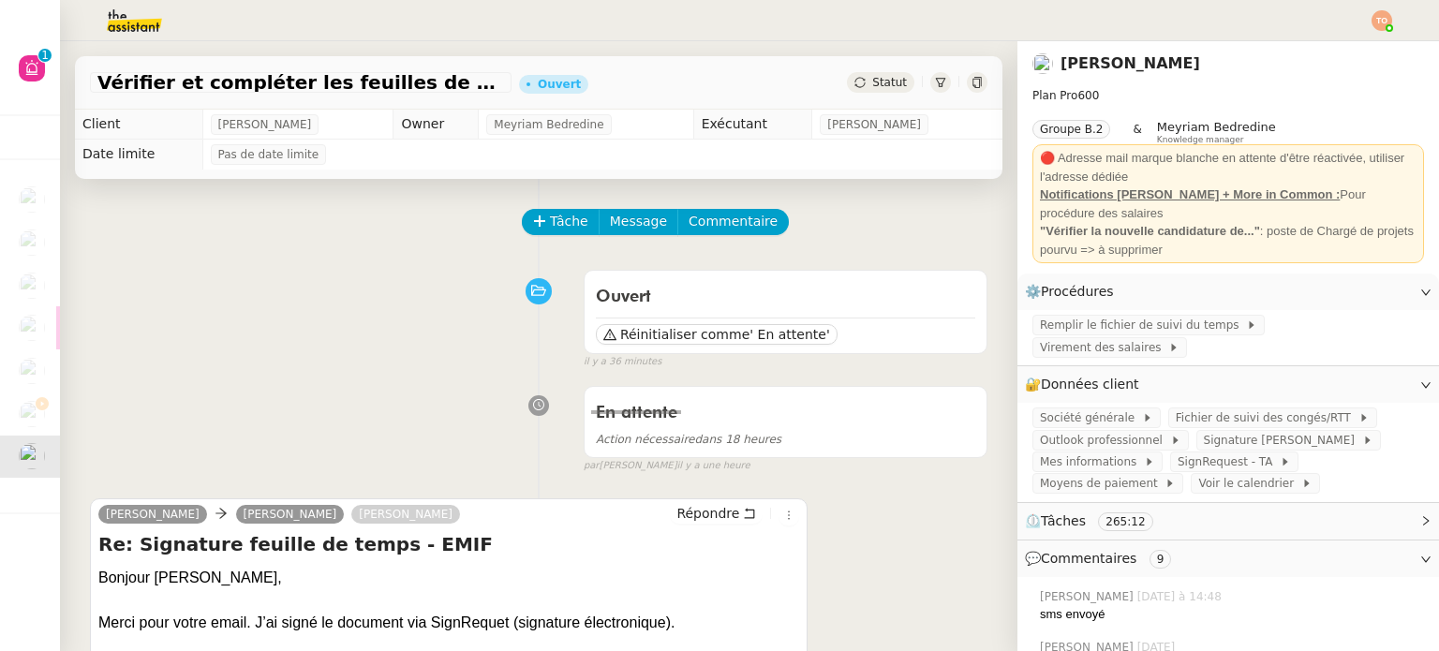
scroll to position [94, 0]
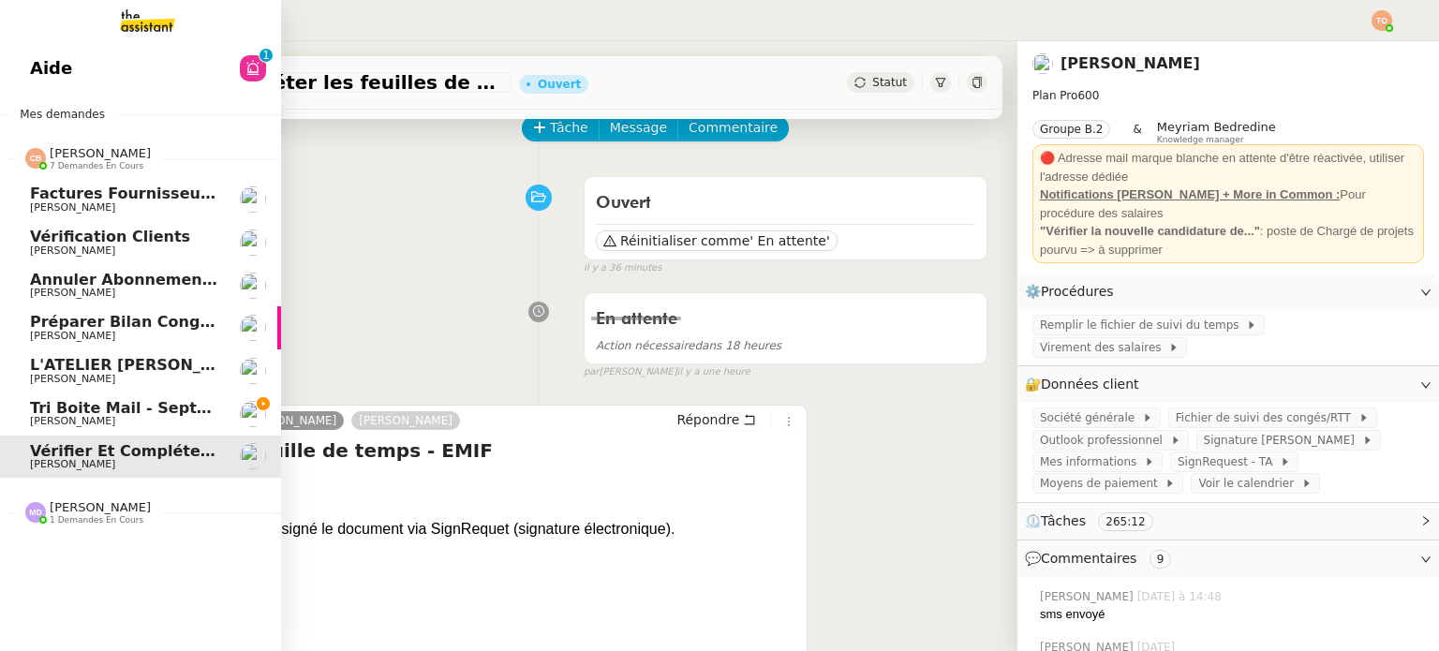
click at [189, 284] on span "Annuler abonnement [PERSON_NAME]" at bounding box center [192, 280] width 324 height 18
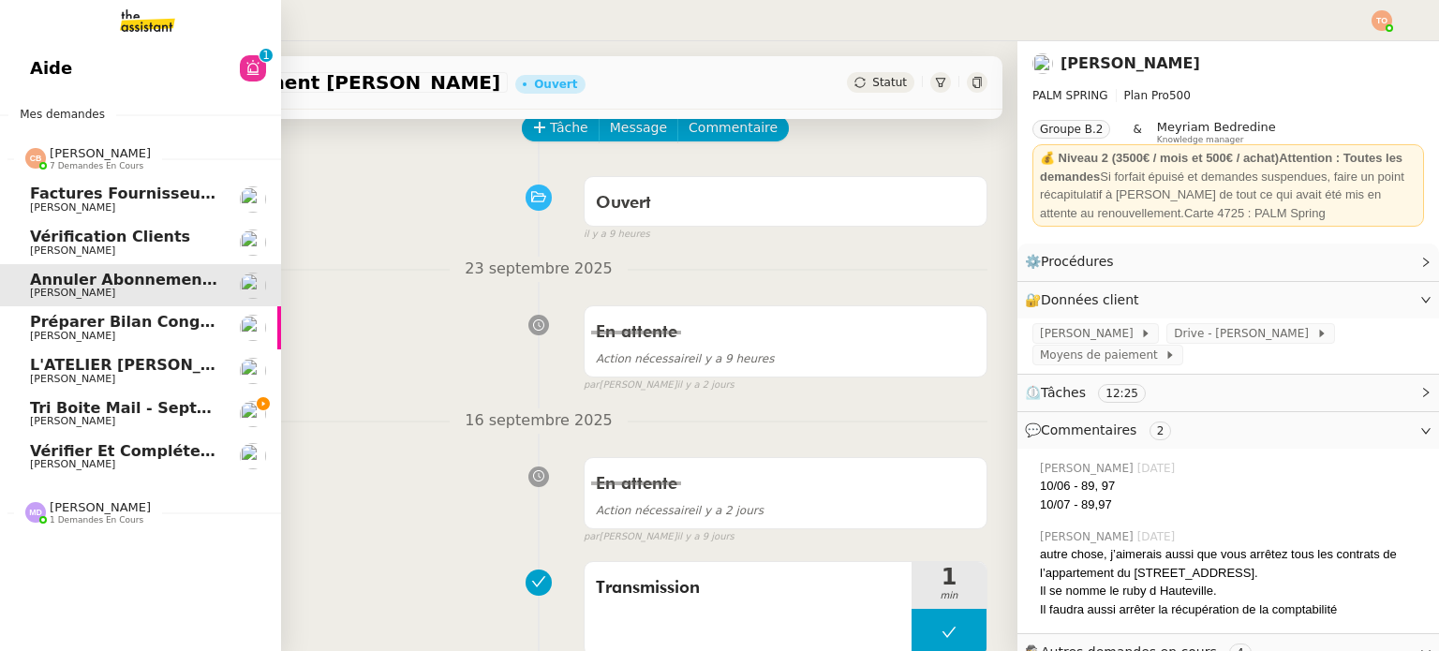
click at [195, 254] on span "[PERSON_NAME]" at bounding box center [124, 250] width 189 height 11
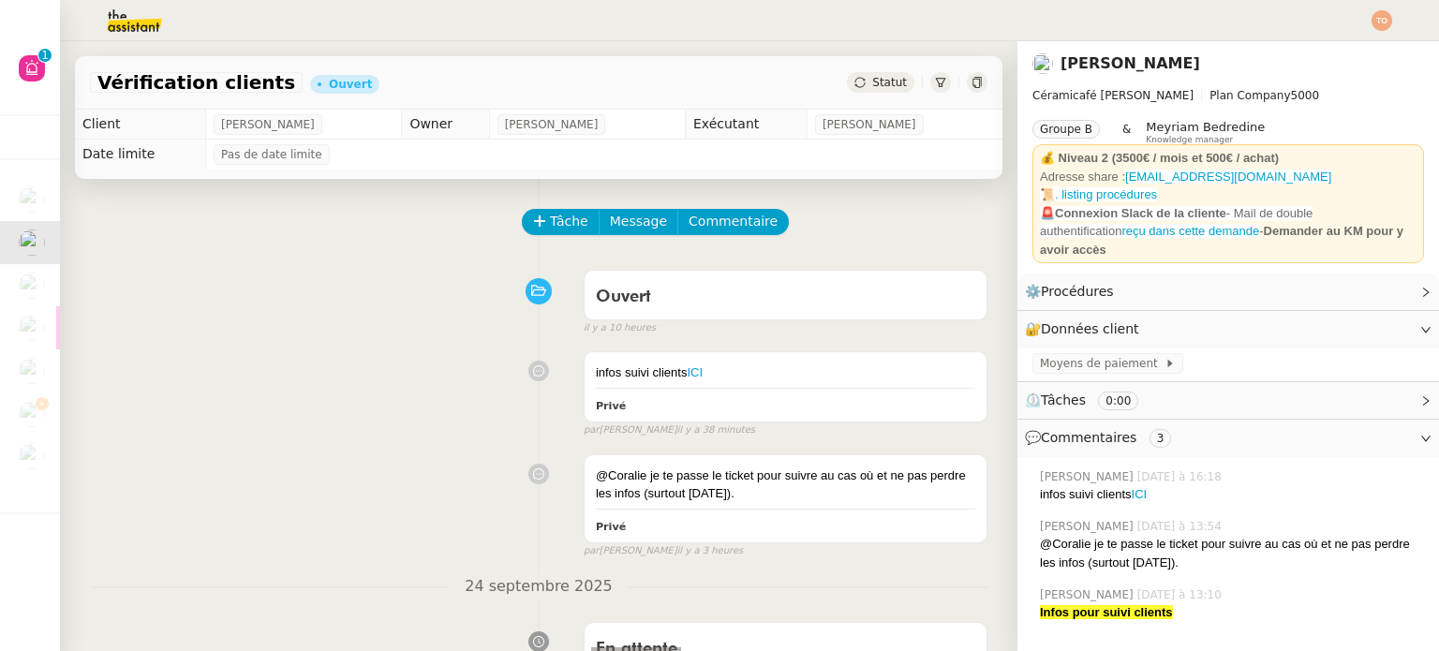
click at [184, 86] on span "Vérification clients" at bounding box center [196, 82] width 198 height 19
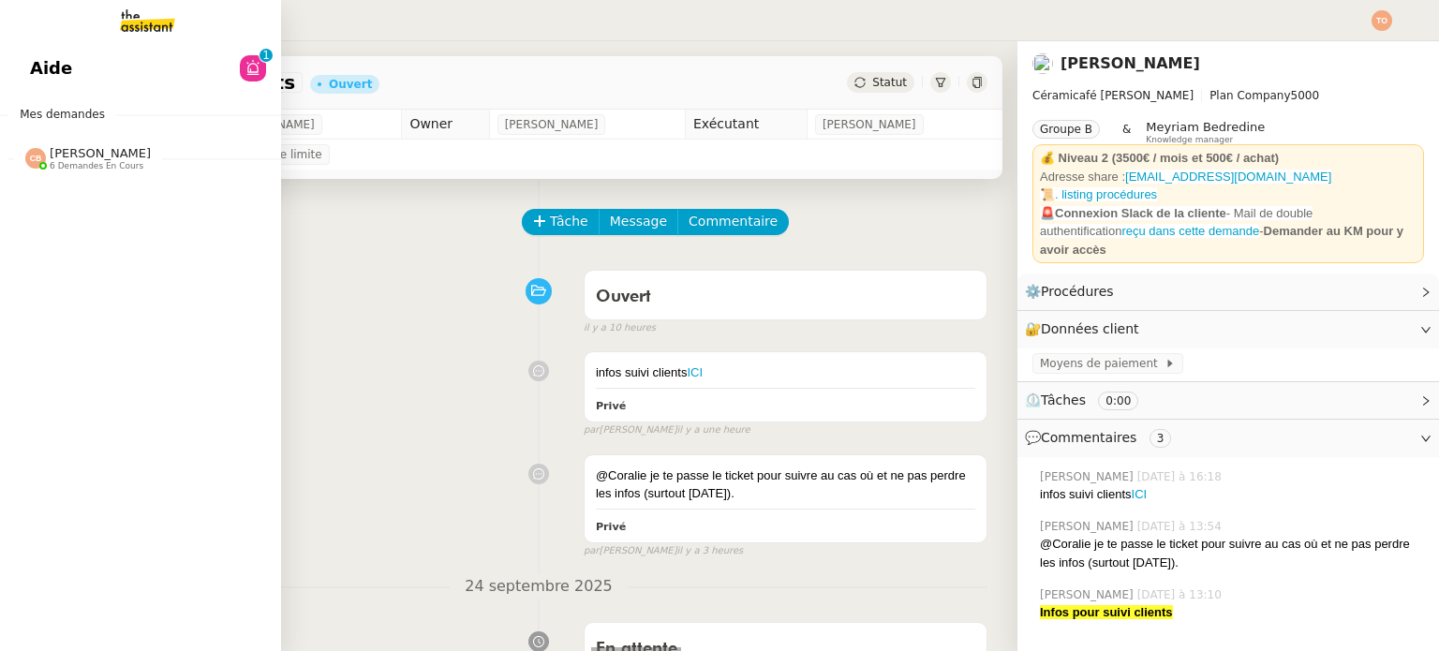
click at [214, 411] on div "Aide 0 1 2 3 4 5 6 7 8 9 Mes demandes [PERSON_NAME] 6 demandes en cours Facture…" at bounding box center [140, 346] width 281 height 610
click at [110, 169] on span "6 demandes en cours" at bounding box center [97, 166] width 94 height 10
click at [120, 161] on span "7 demandes en cours" at bounding box center [97, 166] width 94 height 10
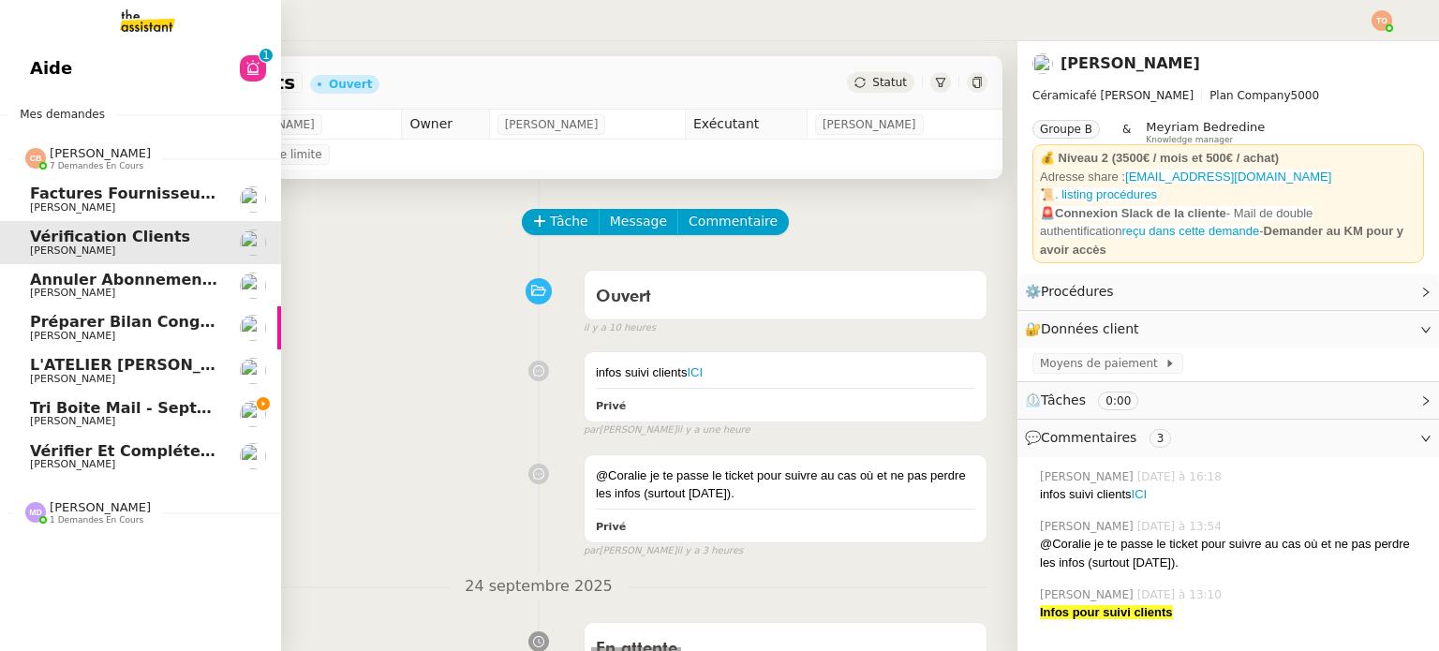
click at [120, 161] on span "7 demandes en cours" at bounding box center [97, 166] width 94 height 10
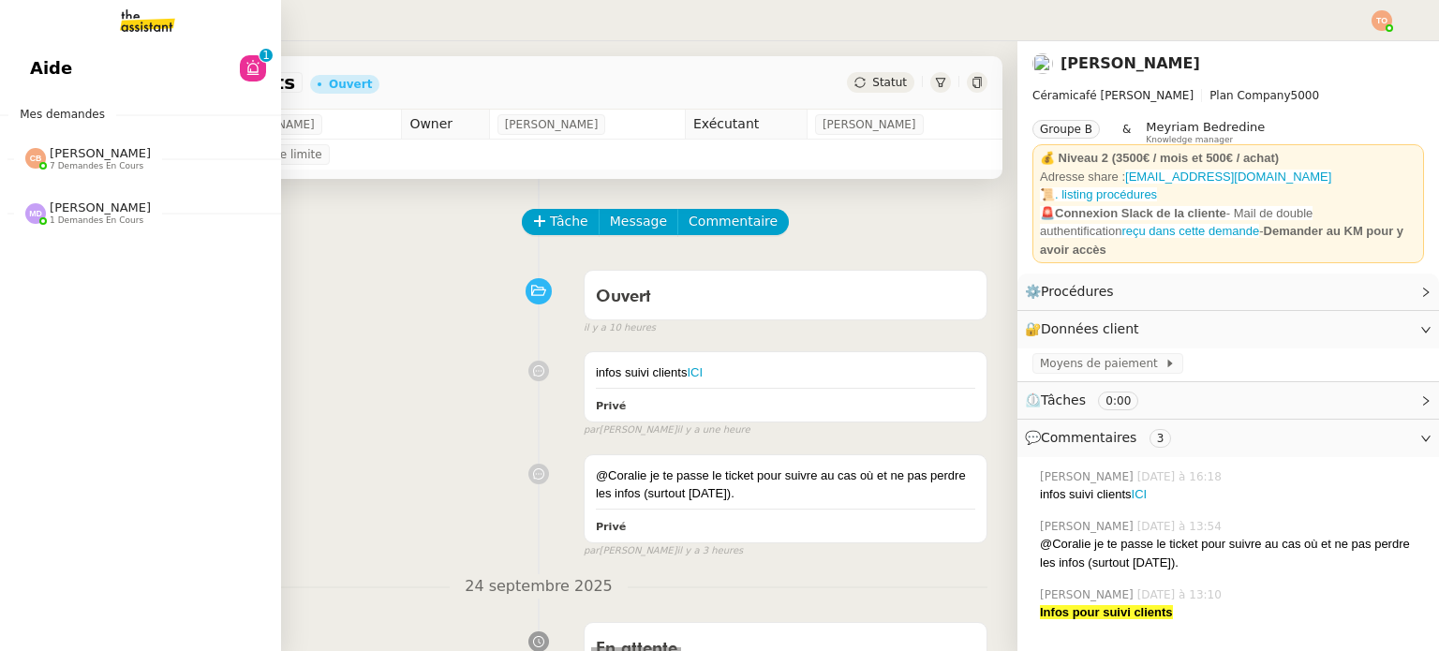
click at [114, 183] on div "[PERSON_NAME] 1 demandes en cours" at bounding box center [140, 205] width 281 height 54
click at [107, 234] on link "Mettre à jour le tableau des partenaires - [DATE] [PERSON_NAME]" at bounding box center [140, 254] width 281 height 43
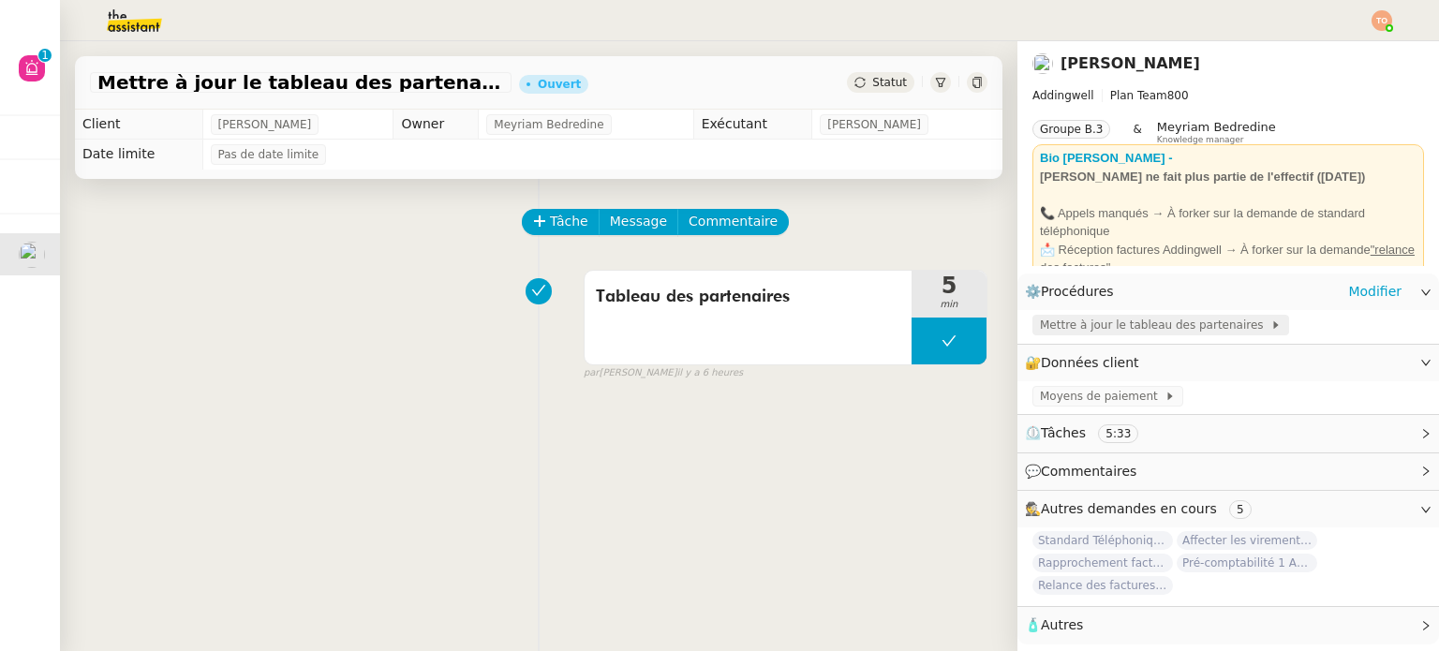
click at [1199, 329] on span "Mettre à jour le tableau des partenaires" at bounding box center [1155, 325] width 230 height 19
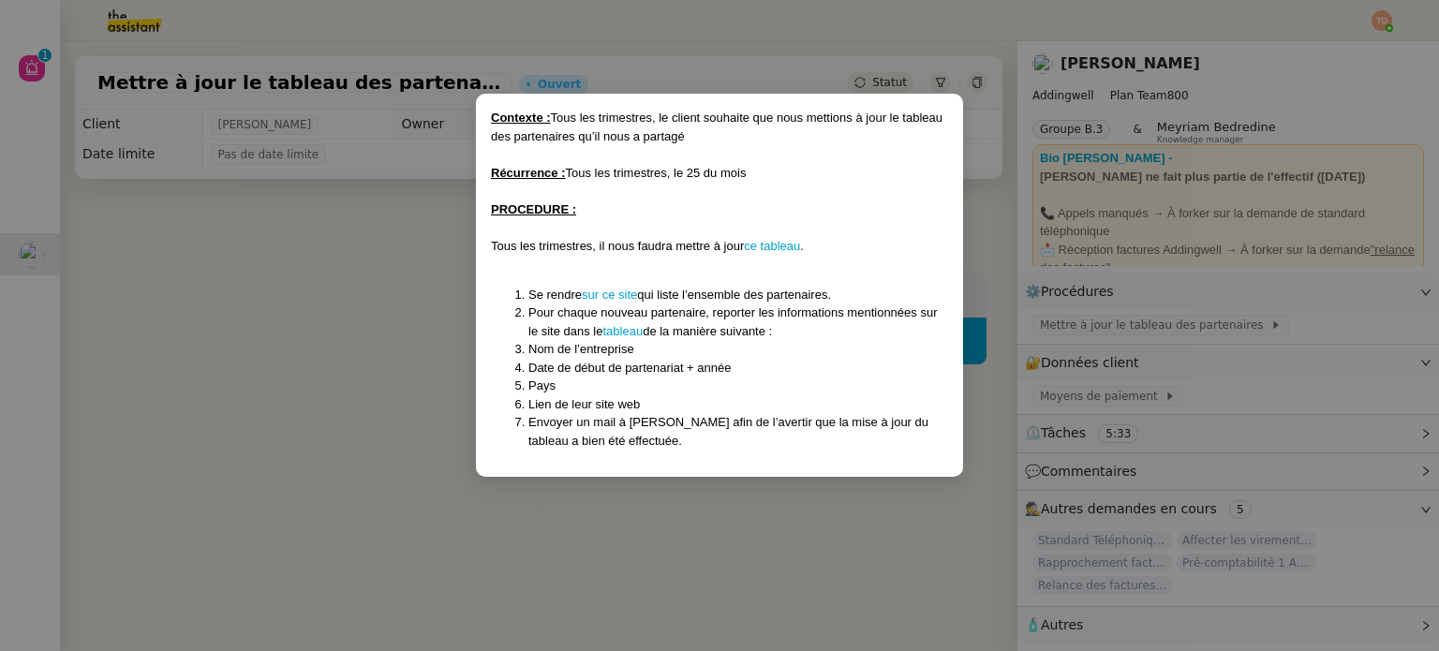
click at [372, 404] on nz-modal-container "Contexte : Tous les trimestres, le client souhaite que nous mettions à jour le …" at bounding box center [719, 325] width 1439 height 651
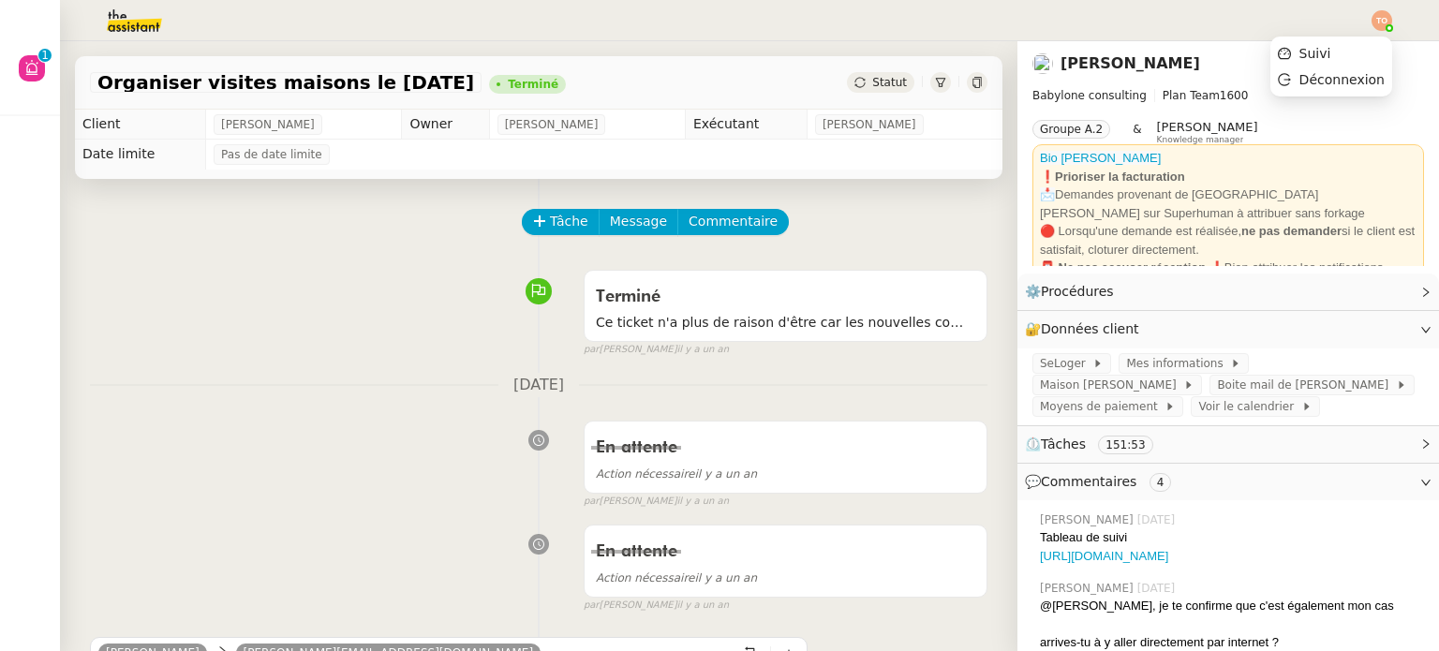
click at [1379, 13] on img at bounding box center [1381, 20] width 21 height 21
click at [1319, 52] on span "Suivi" at bounding box center [1315, 53] width 32 height 15
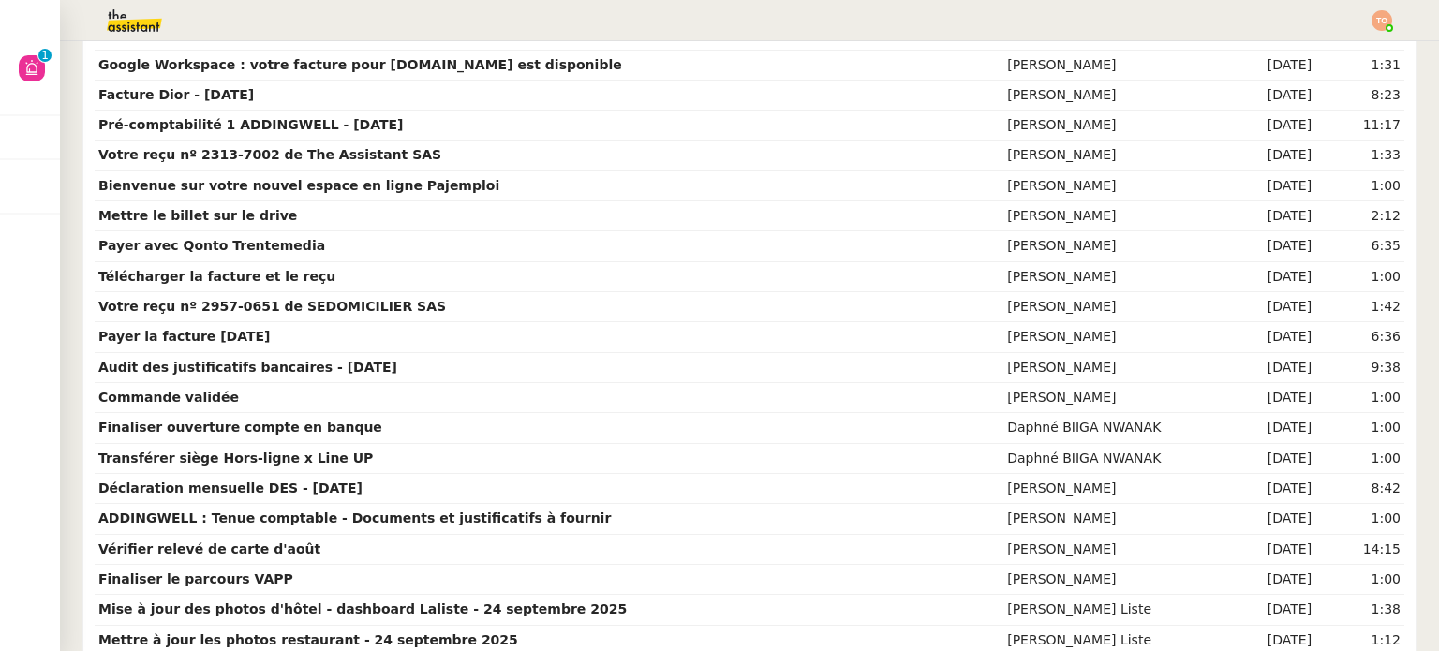
scroll to position [3300, 0]
